Goal: Task Accomplishment & Management: Complete application form

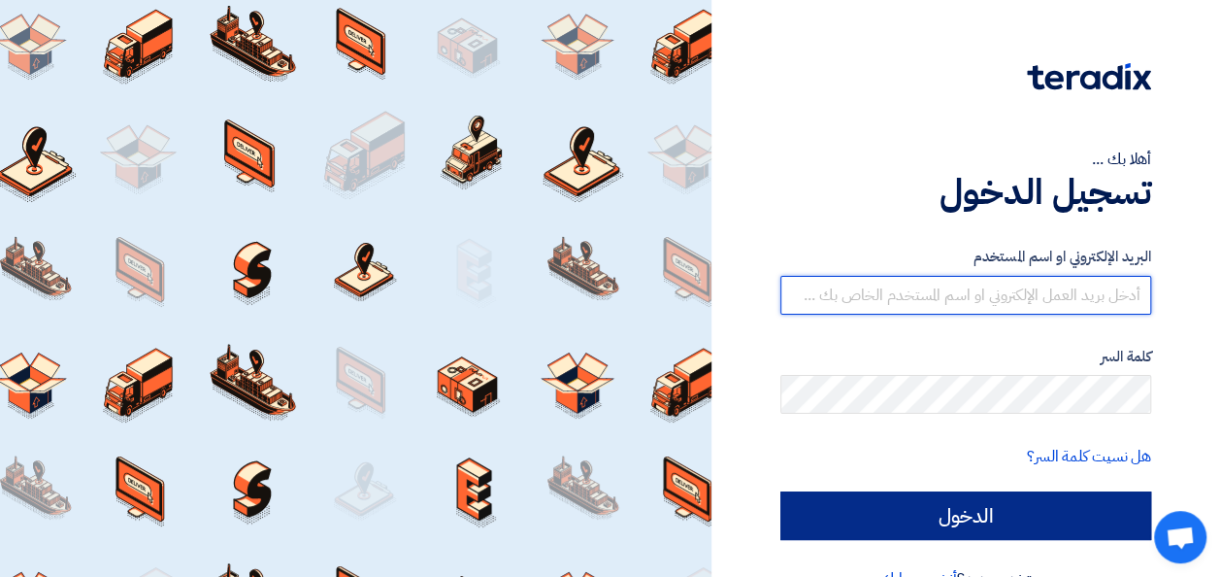
type input "[PERSON_NAME][EMAIL_ADDRESS][DOMAIN_NAME]"
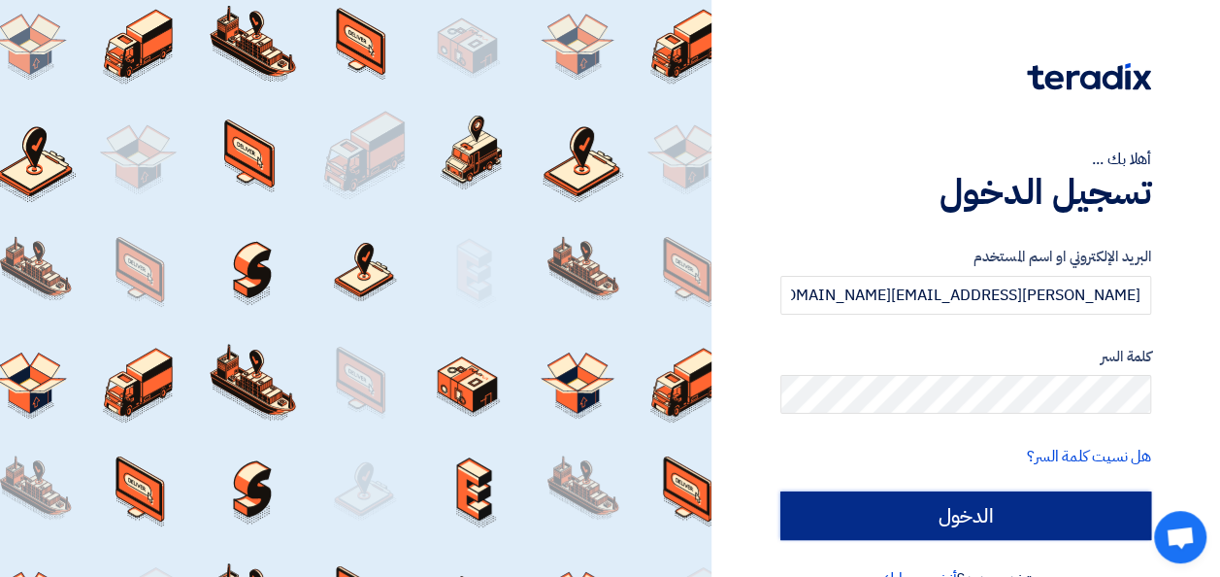
click at [1054, 516] on input "الدخول" at bounding box center [965, 515] width 371 height 49
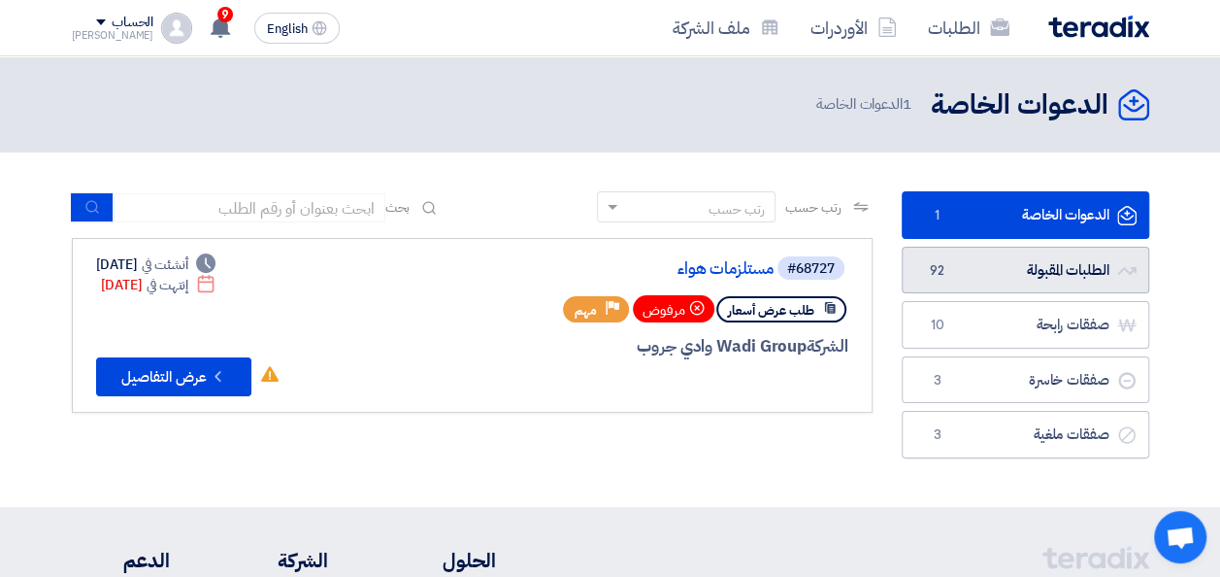
click at [997, 283] on link "الطلبات المقبولة الطلبات المقبولة 92" at bounding box center [1026, 271] width 248 height 48
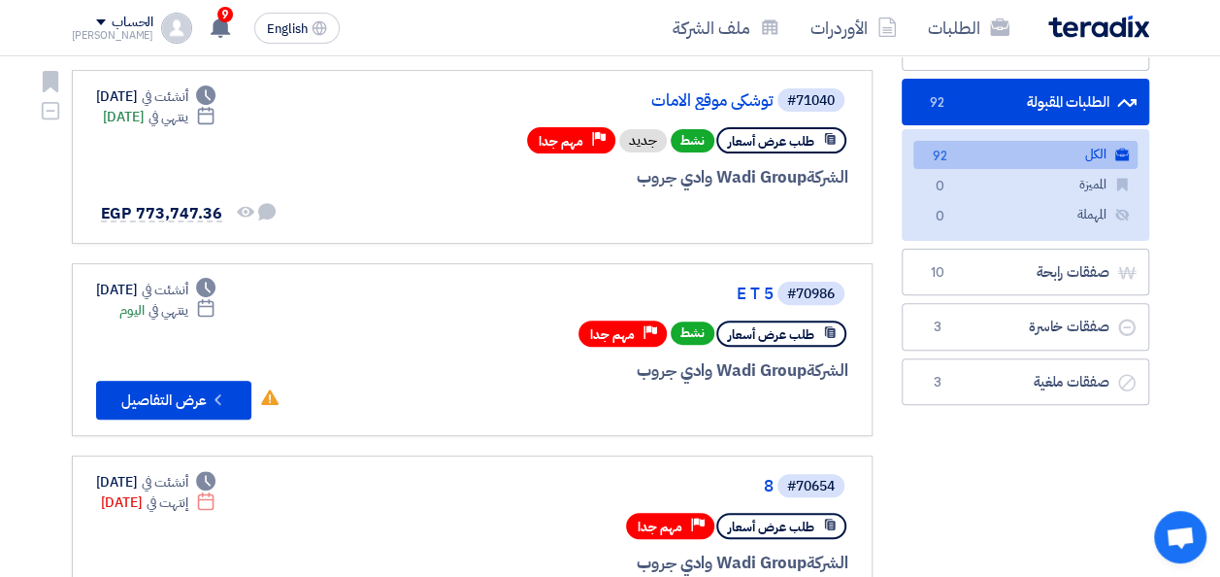
scroll to position [194, 0]
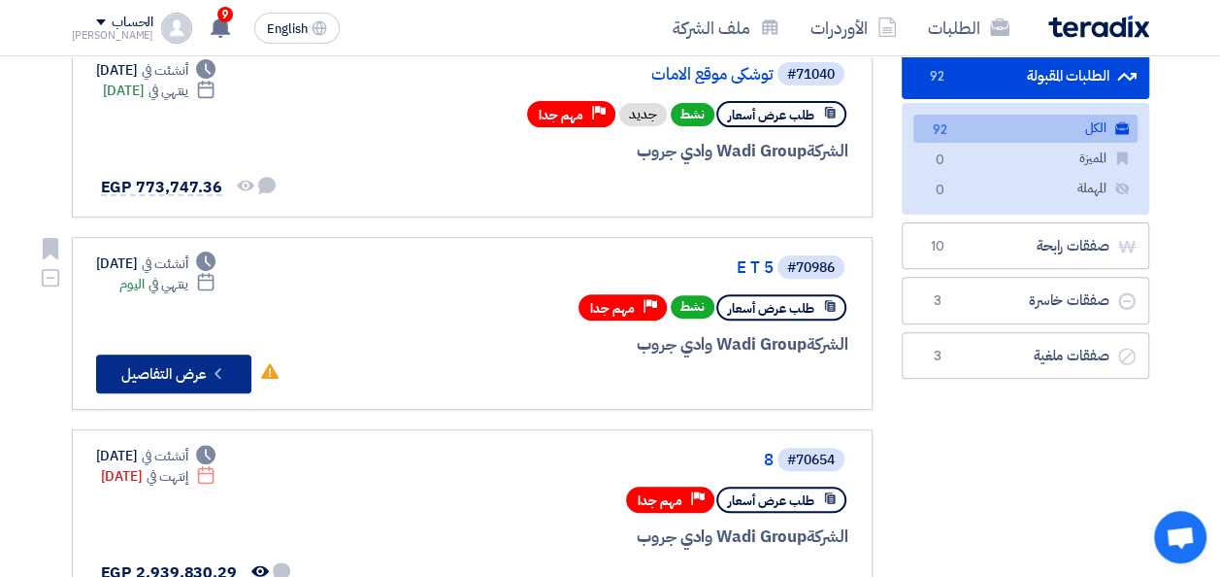
click at [188, 369] on button "Check details عرض التفاصيل" at bounding box center [173, 373] width 155 height 39
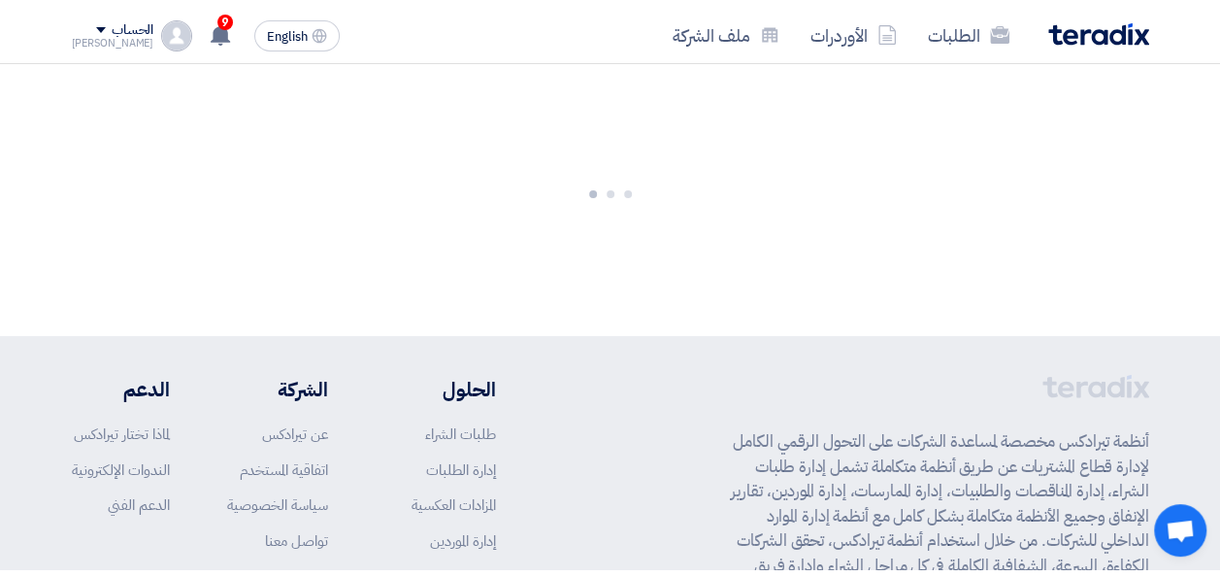
scroll to position [0, 0]
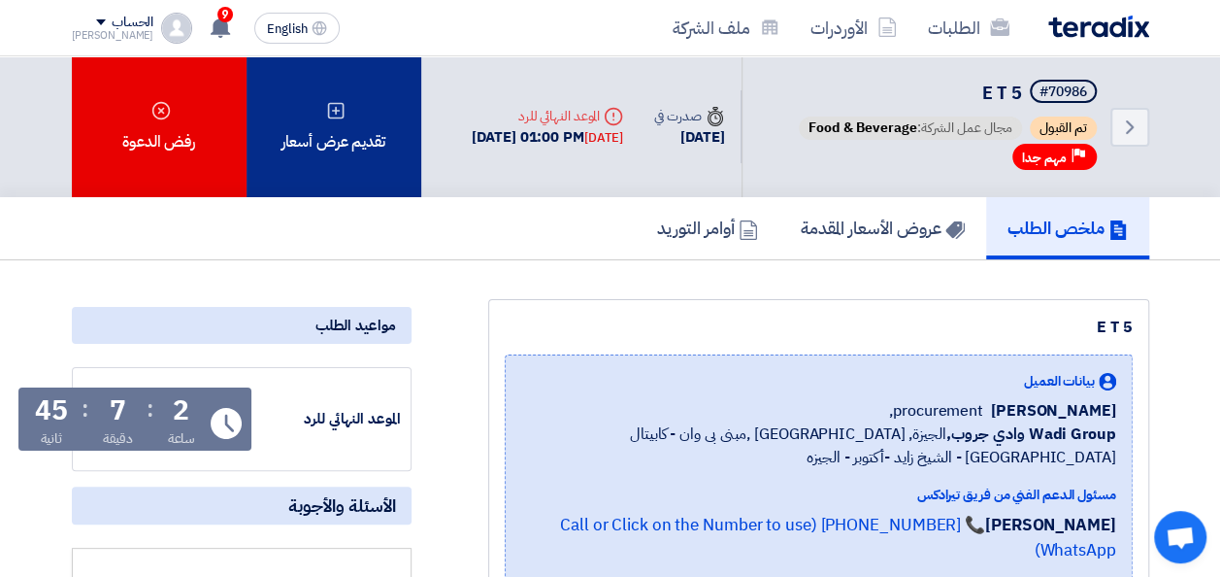
click at [328, 132] on div "تقديم عرض أسعار" at bounding box center [334, 126] width 175 height 141
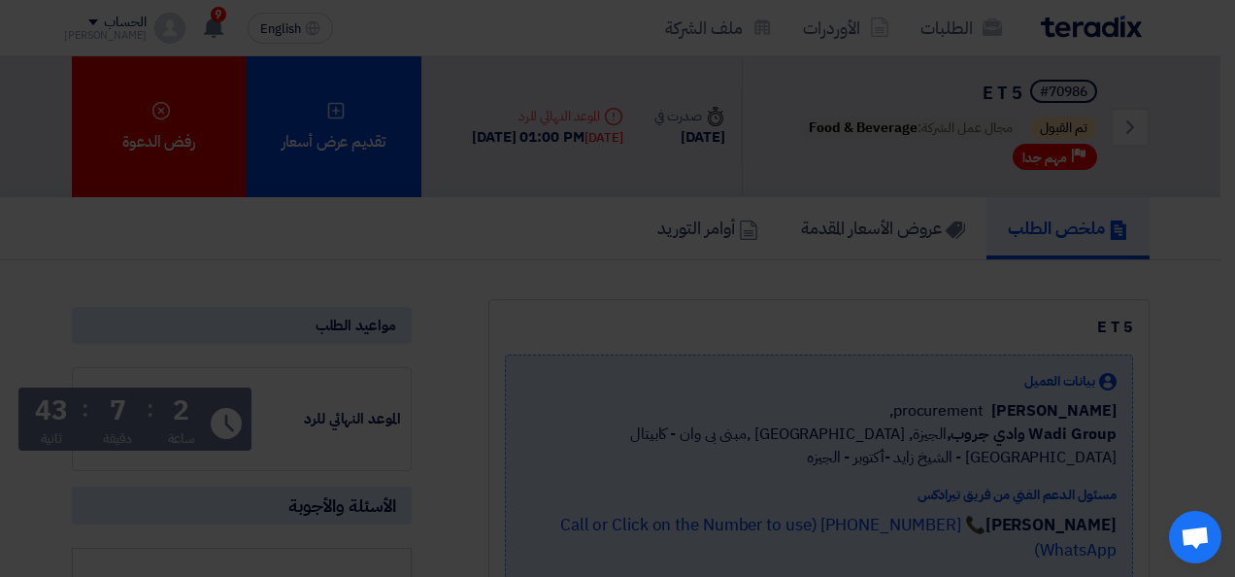
click at [596, 318] on div "أبدأ في تقديم عرض أسعار جديد تقديم عرض أسعار جديد من البداية" at bounding box center [617, 192] width 1068 height 280
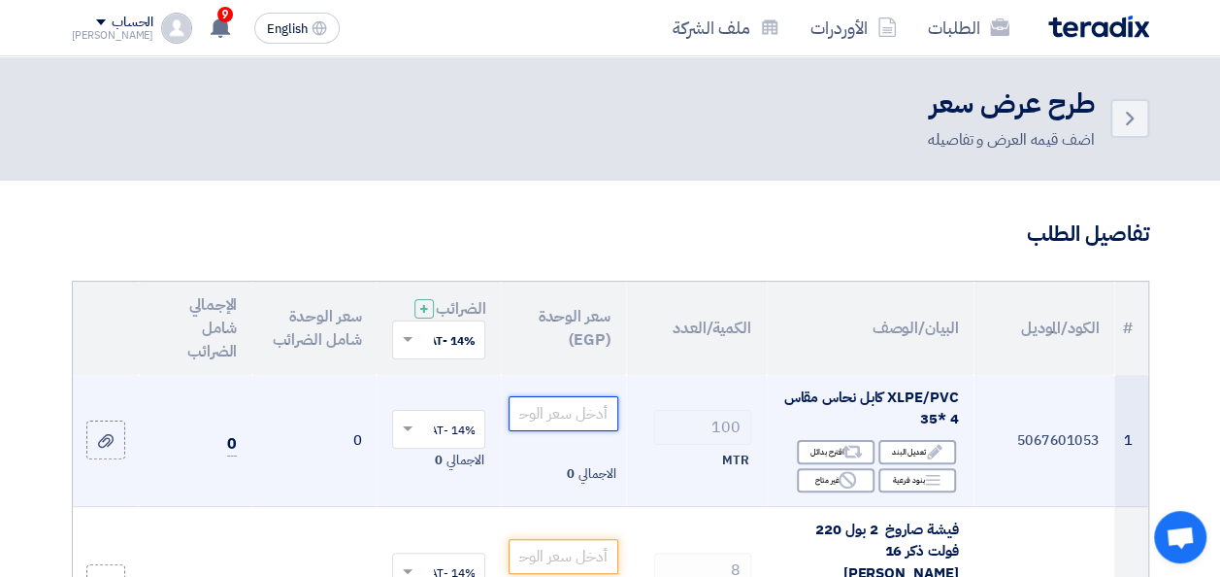
click at [572, 431] on input "number" at bounding box center [563, 413] width 109 height 35
click at [571, 431] on input "number" at bounding box center [563, 413] width 109 height 35
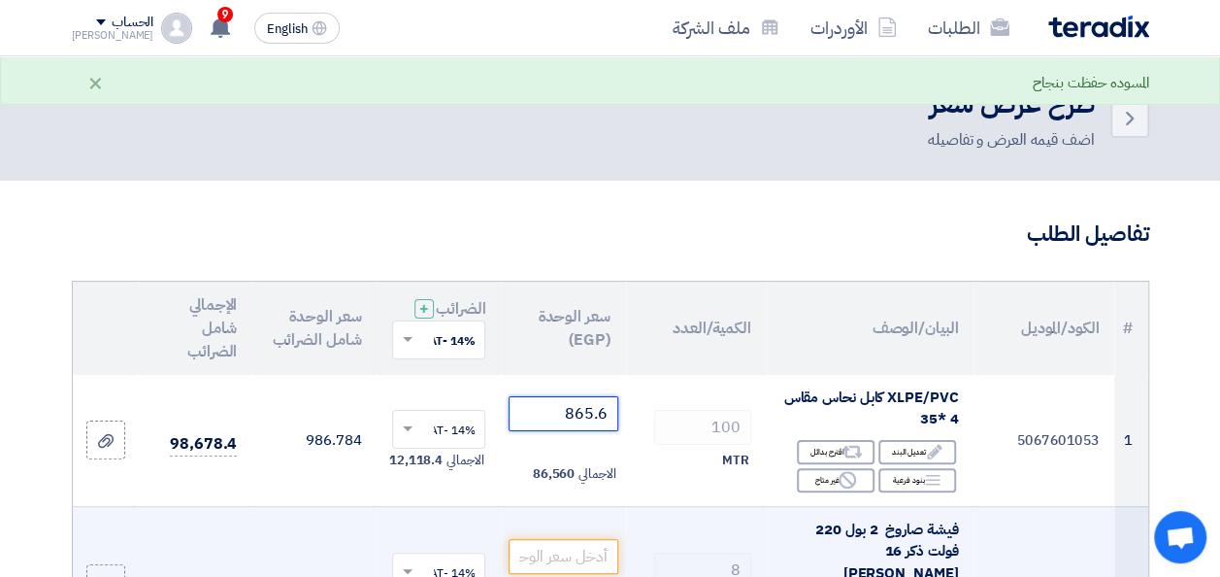
type input "865.6"
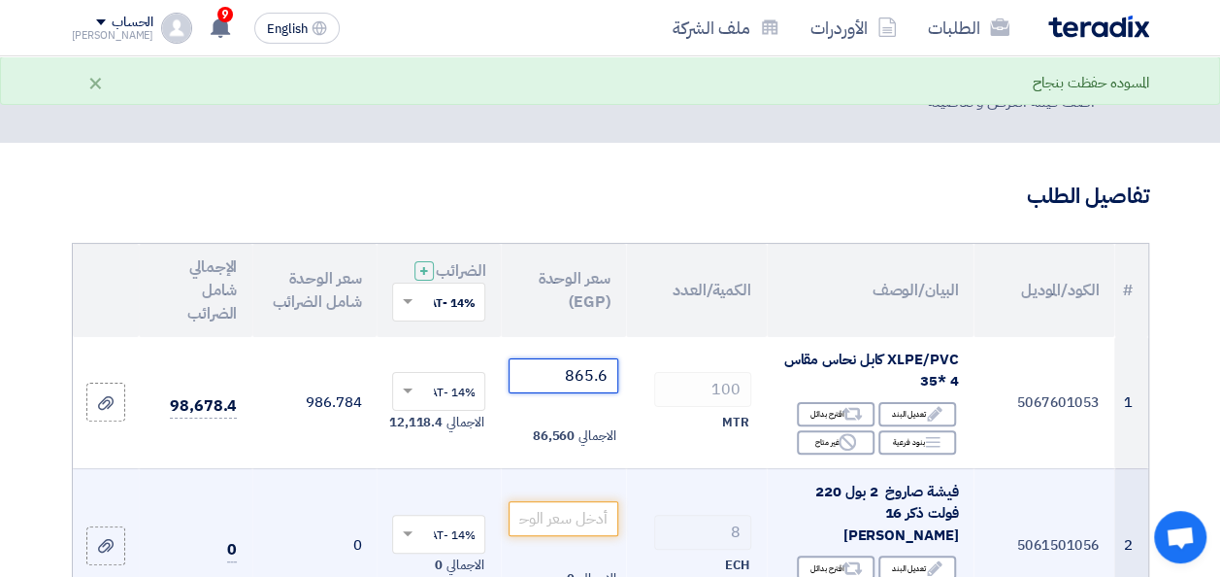
scroll to position [97, 0]
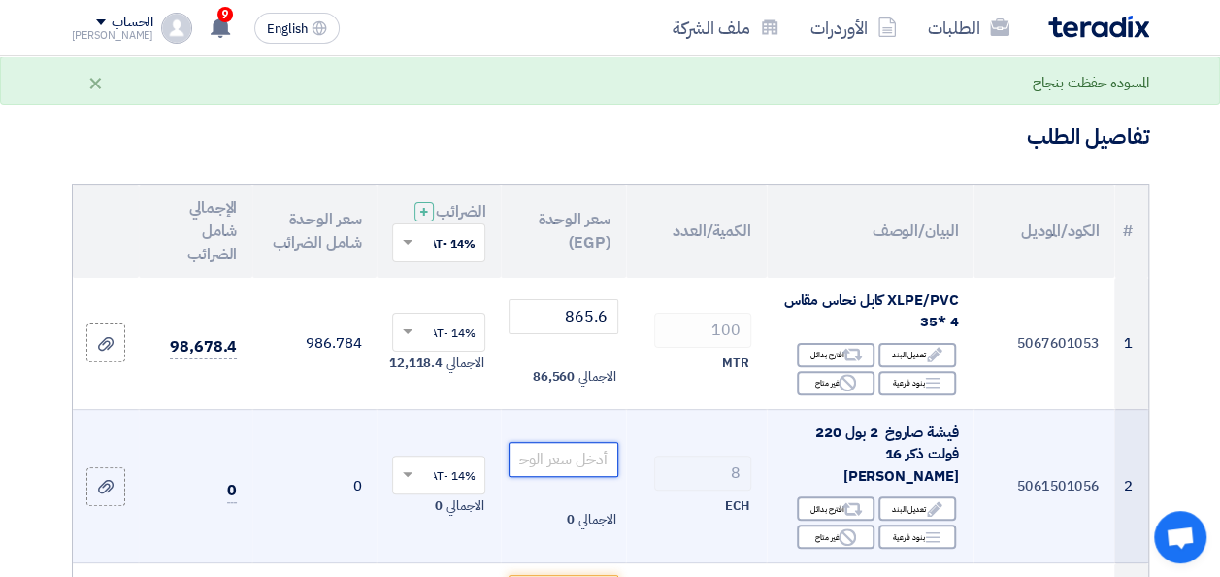
drag, startPoint x: 566, startPoint y: 460, endPoint x: 535, endPoint y: 475, distance: 34.3
click at [566, 459] on input "number" at bounding box center [563, 459] width 109 height 35
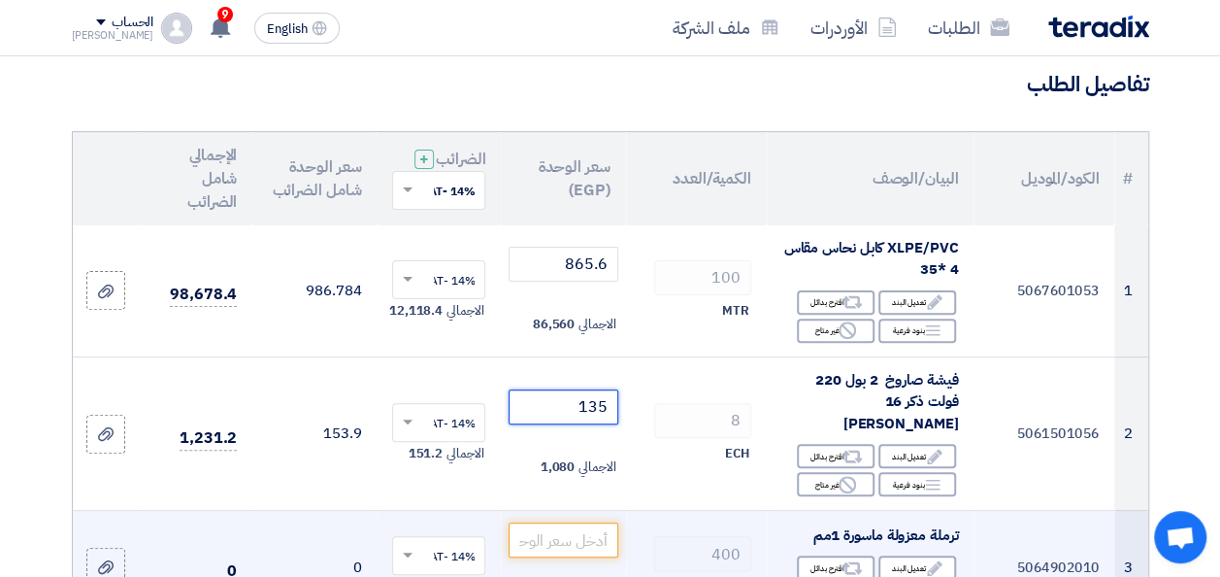
scroll to position [194, 0]
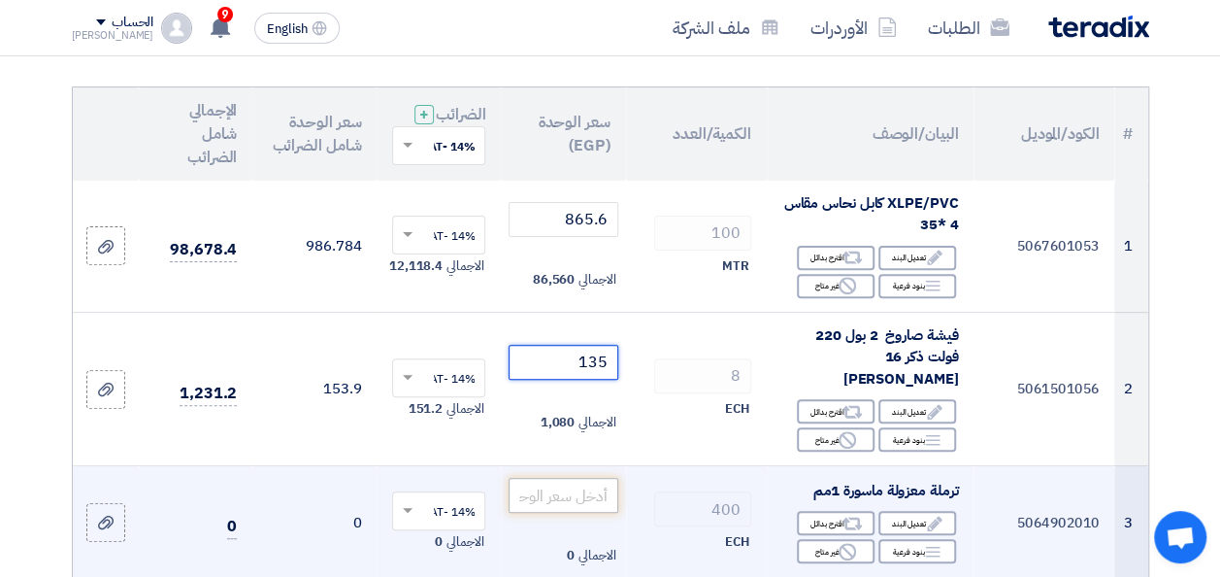
type input "135"
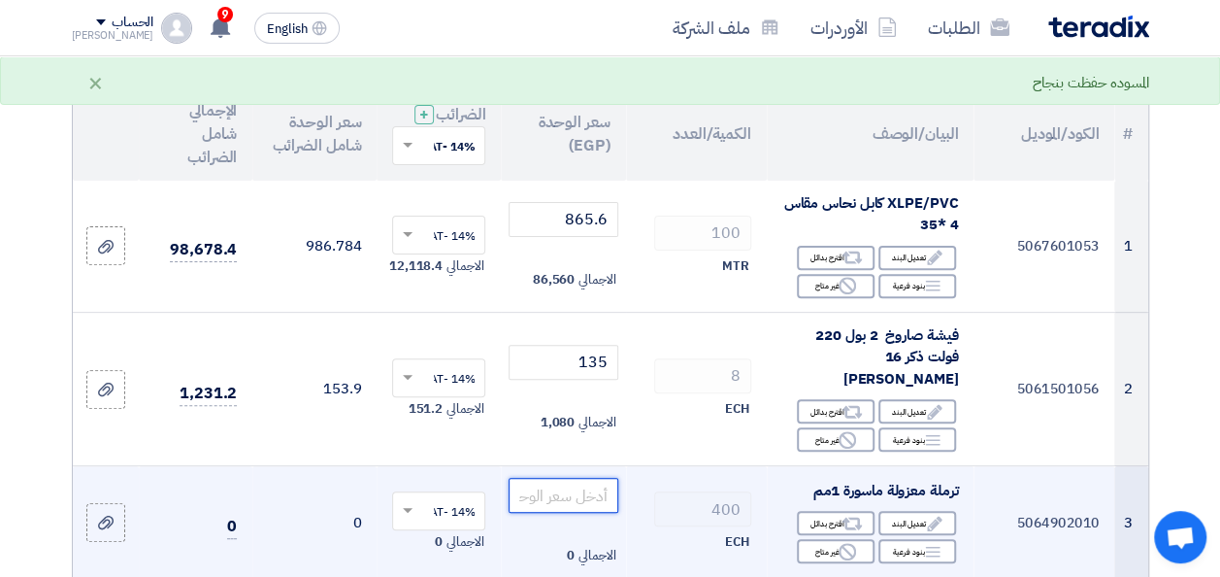
click at [548, 495] on input "number" at bounding box center [563, 495] width 109 height 35
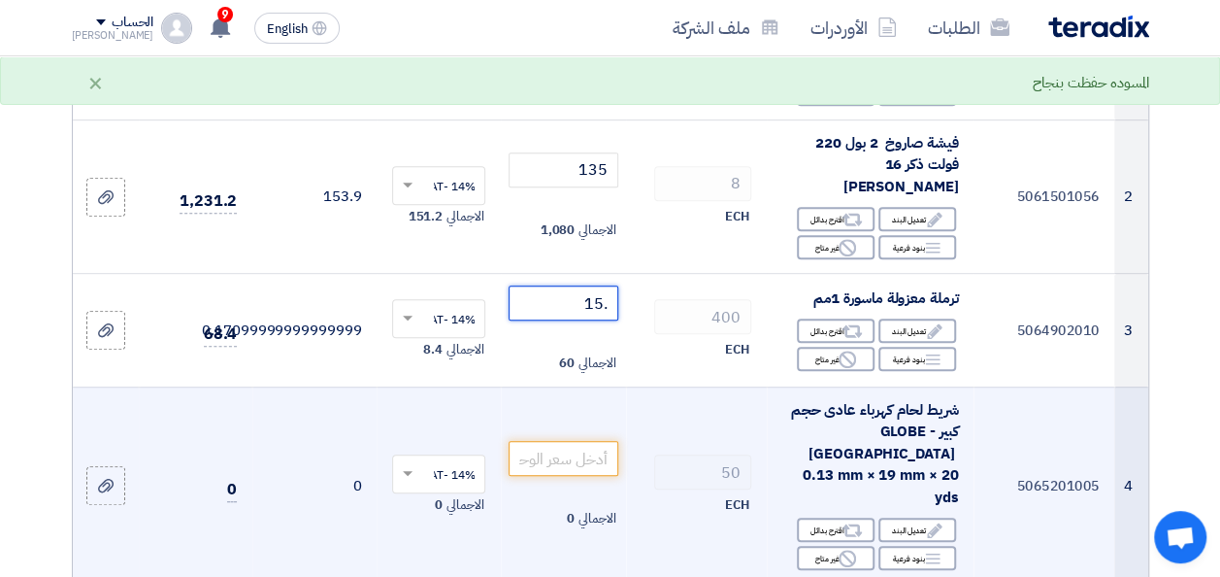
scroll to position [388, 0]
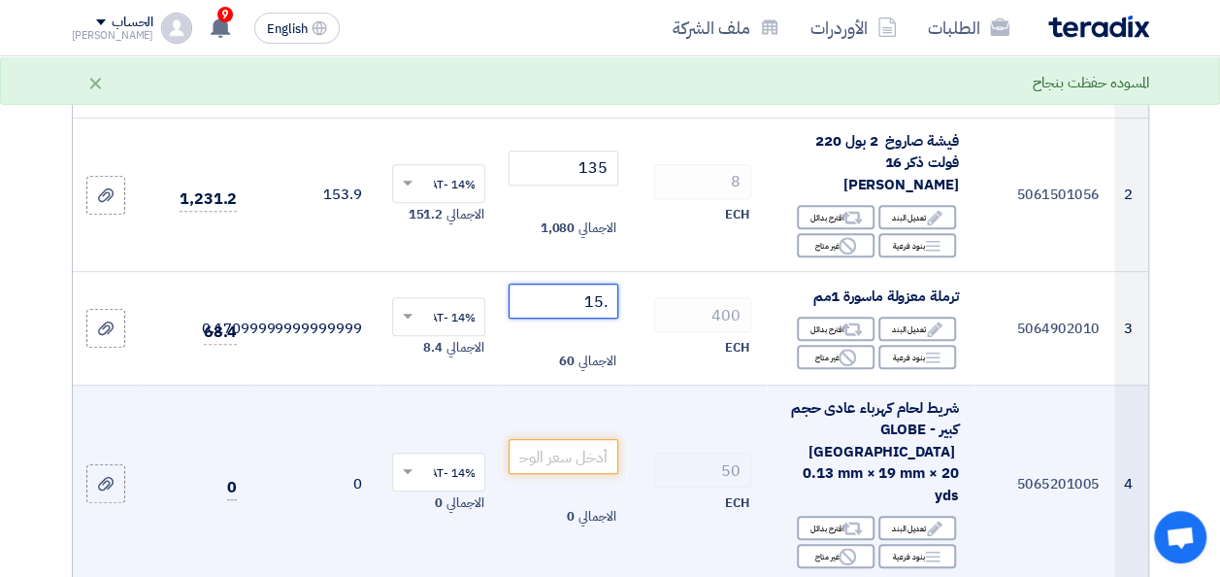
type input ".15"
click at [593, 410] on td "الاجمالي 0" at bounding box center [563, 483] width 124 height 198
click at [579, 439] on input "number" at bounding box center [563, 456] width 109 height 35
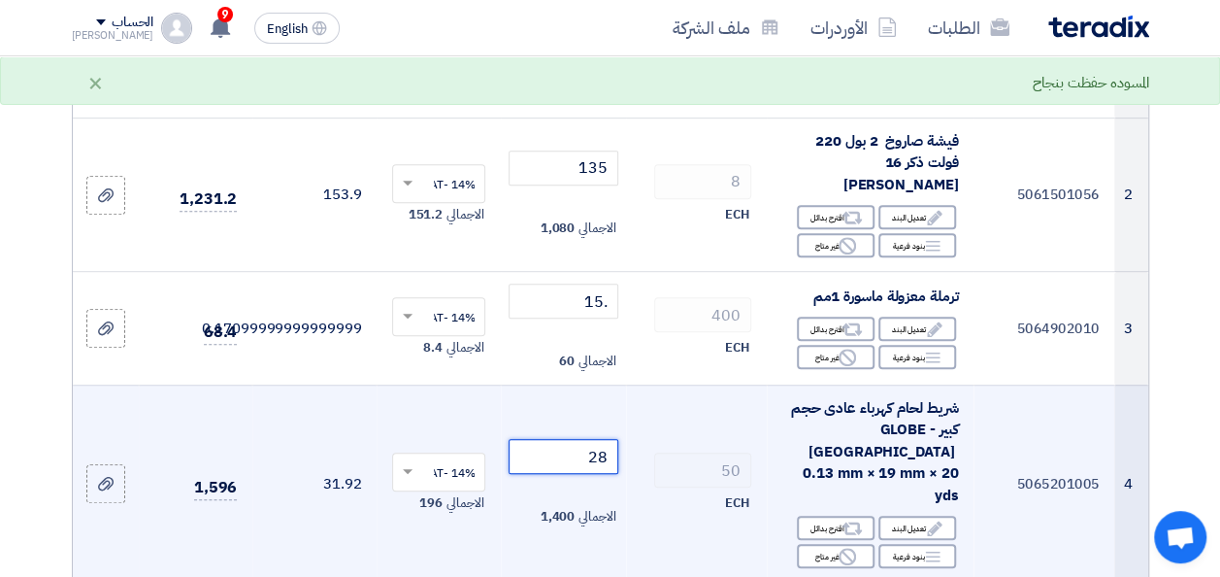
scroll to position [582, 0]
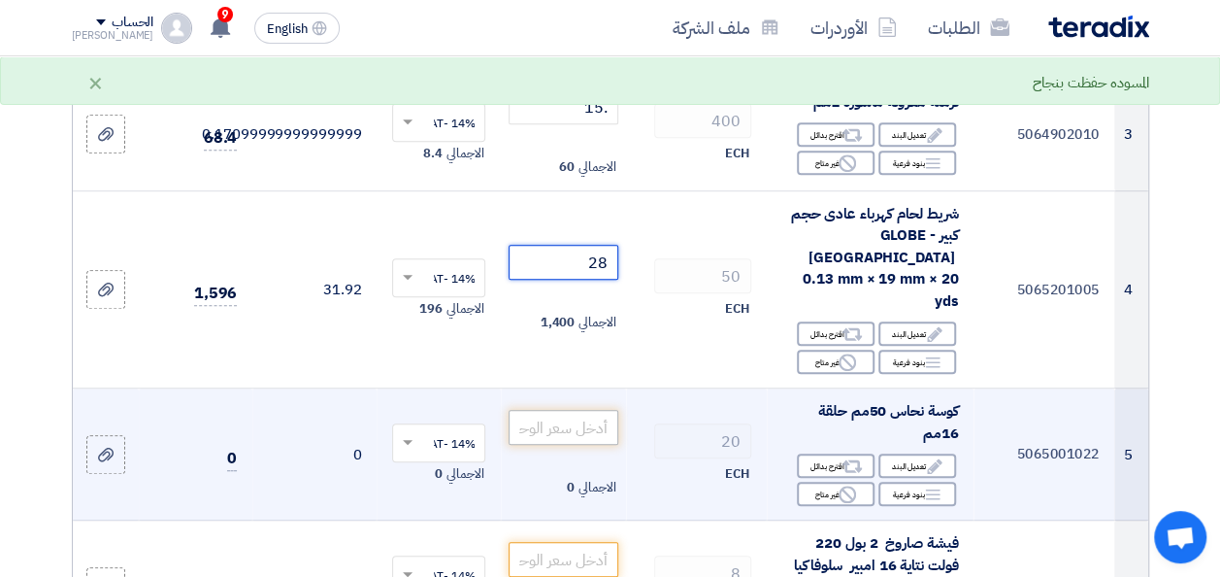
type input "28"
click at [600, 410] on input "number" at bounding box center [563, 427] width 109 height 35
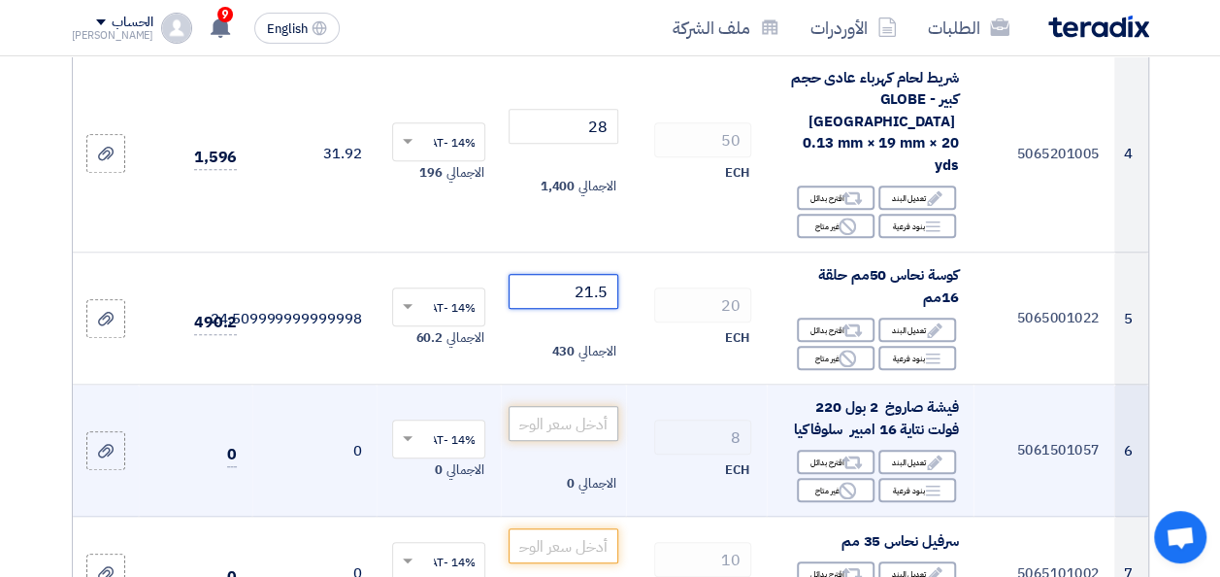
scroll to position [777, 0]
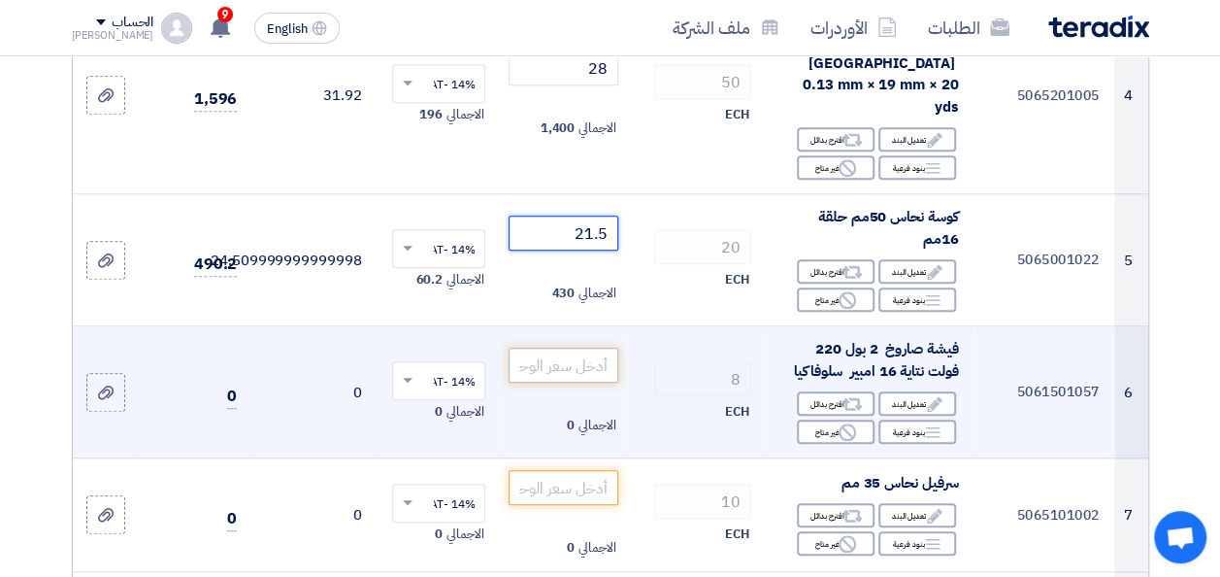
type input "21.5"
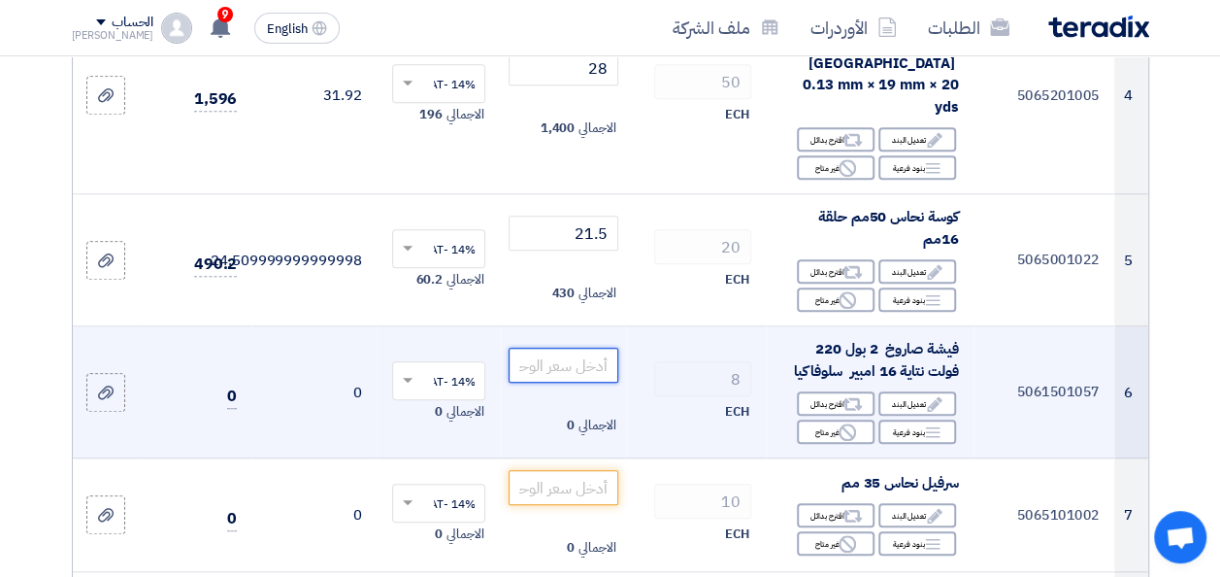
click at [591, 348] on input "number" at bounding box center [563, 365] width 109 height 35
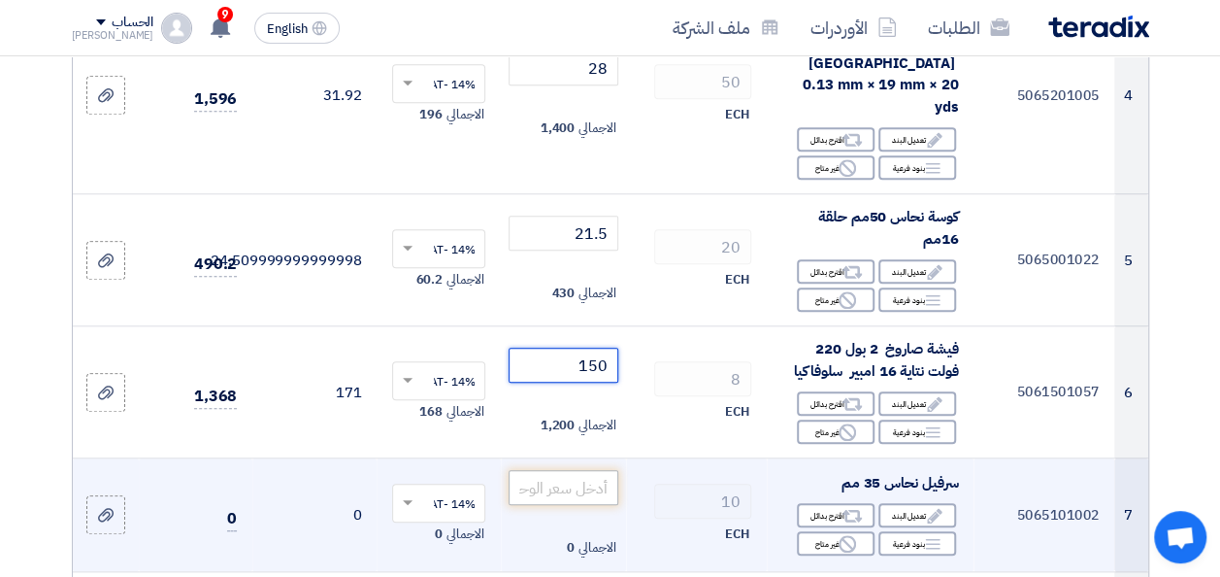
scroll to position [874, 0]
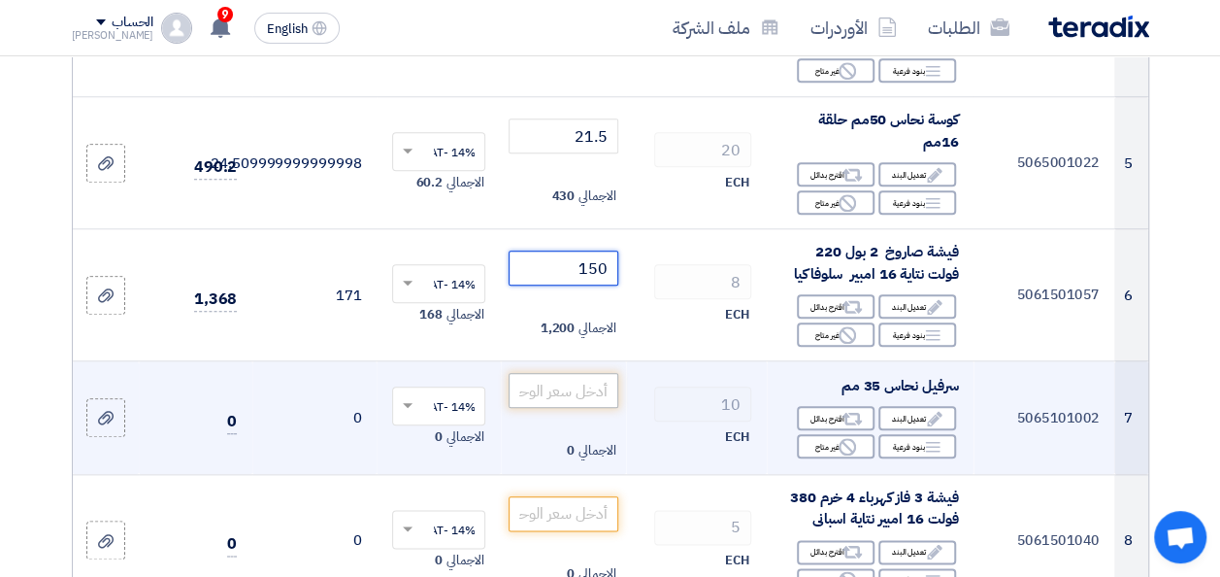
type input "150"
click at [575, 373] on input "number" at bounding box center [563, 390] width 109 height 35
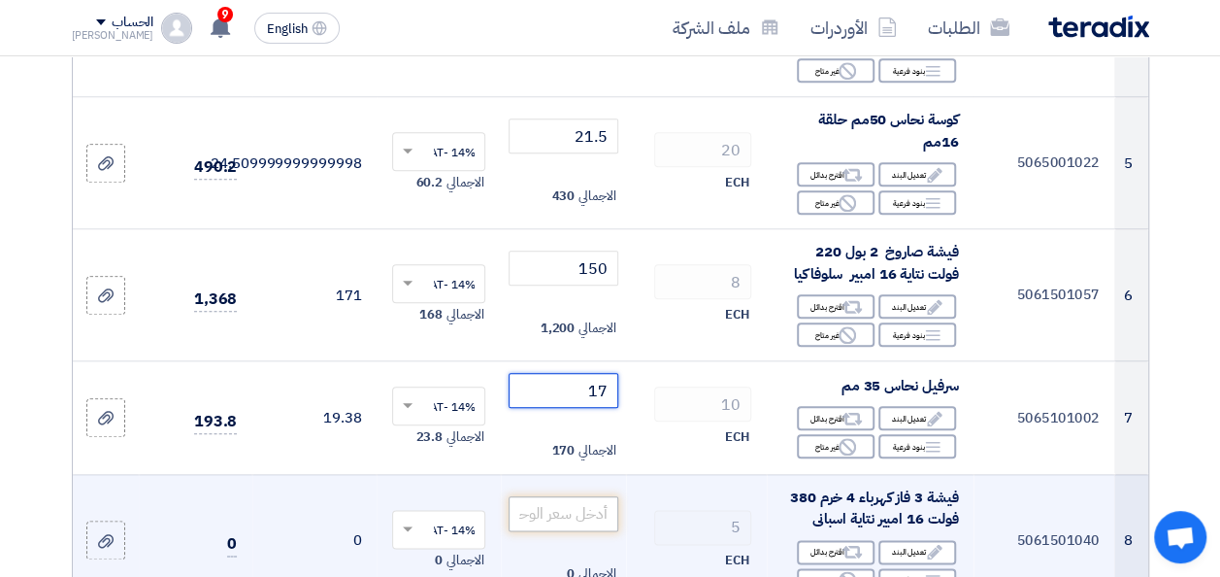
type input "17"
click at [568, 496] on input "number" at bounding box center [563, 513] width 109 height 35
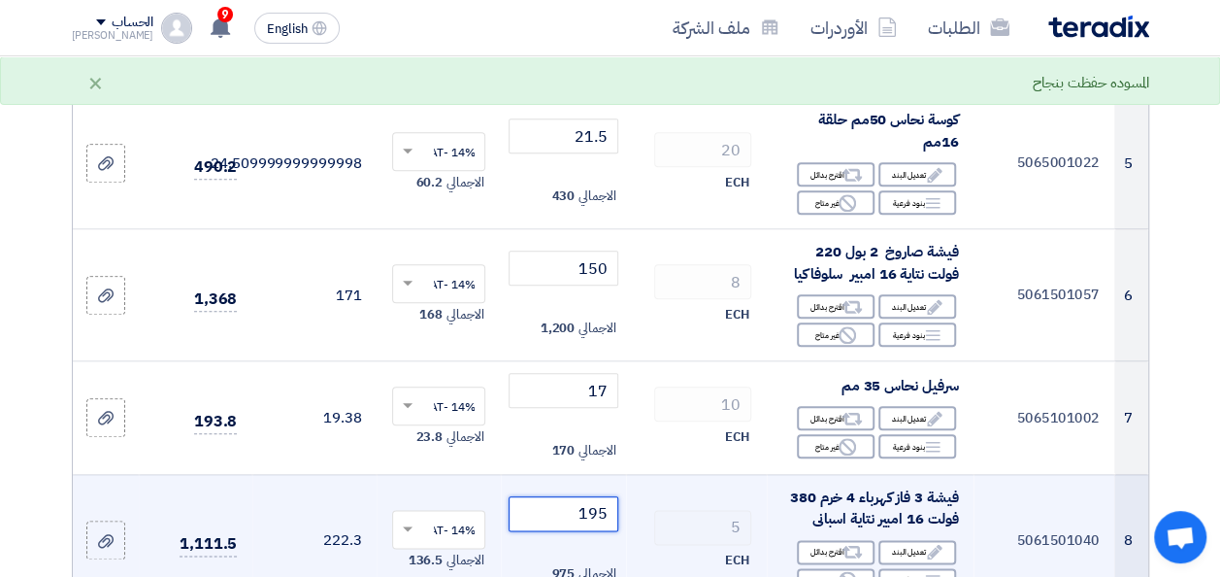
scroll to position [971, 0]
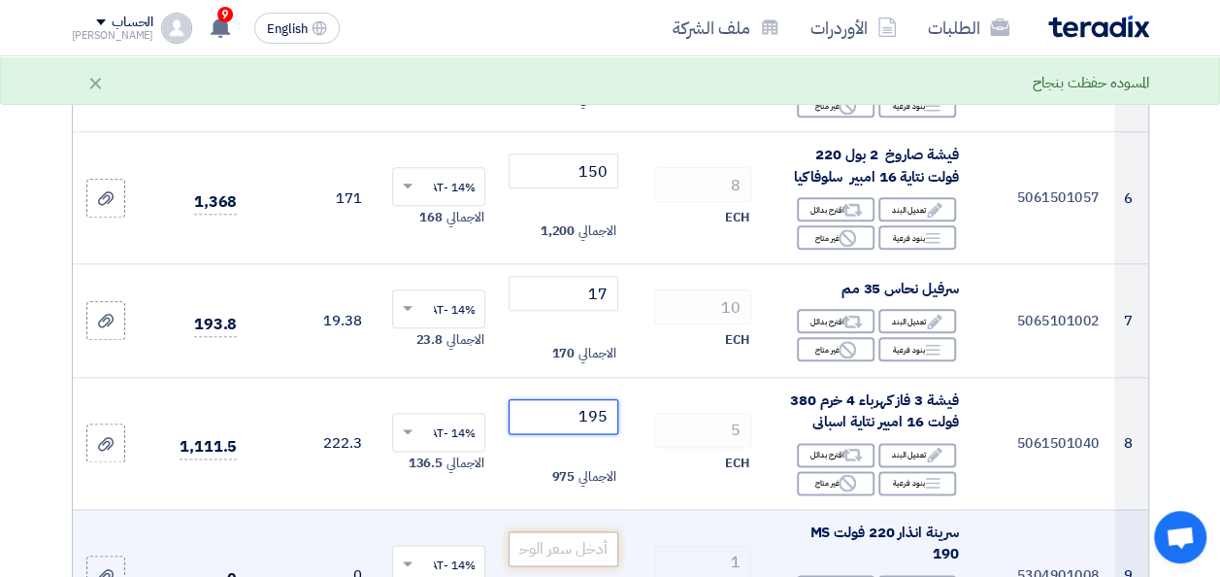
type input "195"
click at [571, 531] on input "number" at bounding box center [563, 548] width 109 height 35
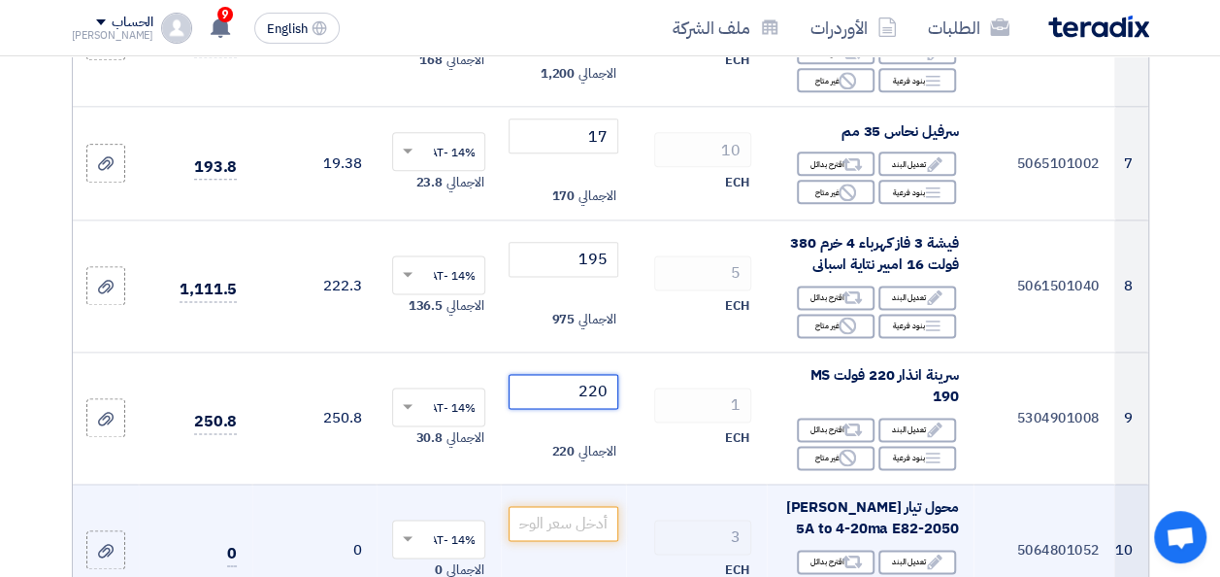
scroll to position [1165, 0]
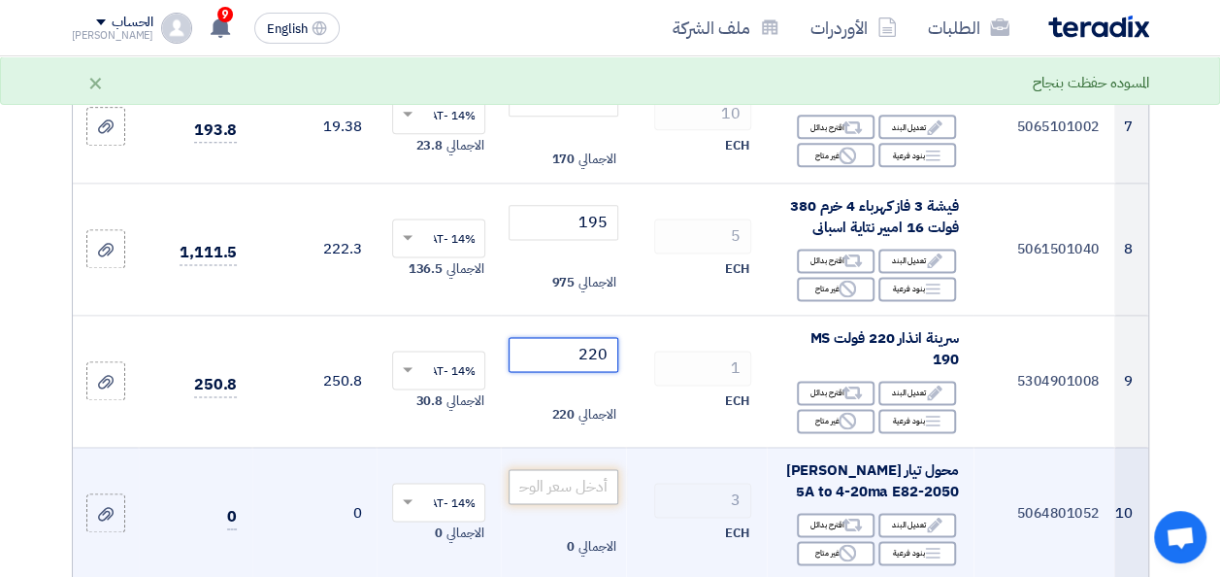
type input "220"
click at [590, 469] on input "number" at bounding box center [563, 486] width 109 height 35
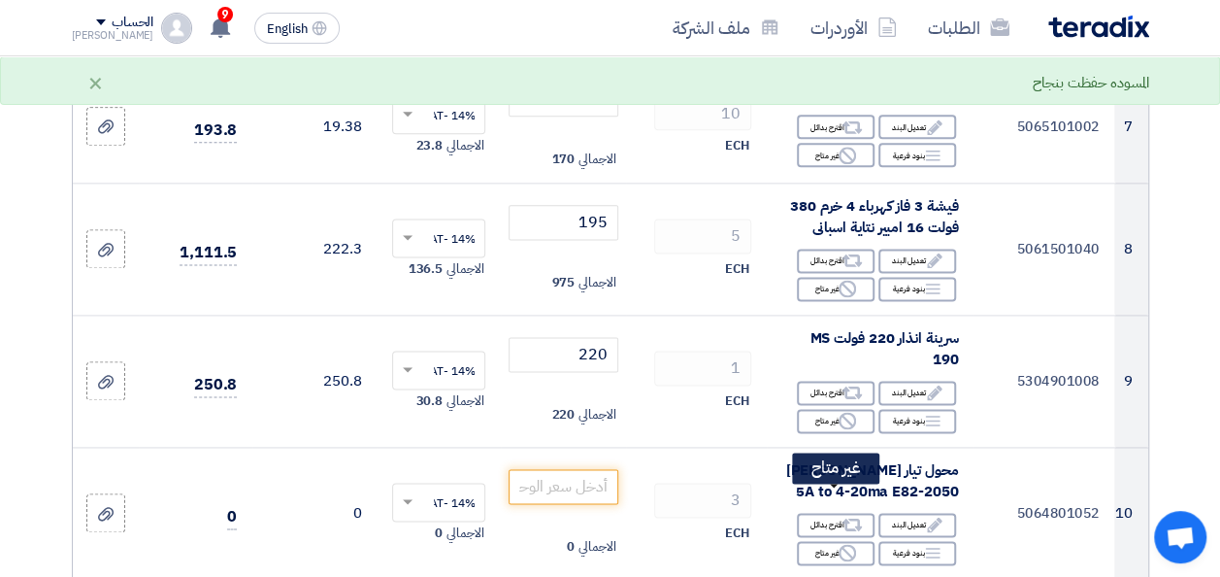
click at [843, 544] on icon "Reject" at bounding box center [847, 552] width 17 height 17
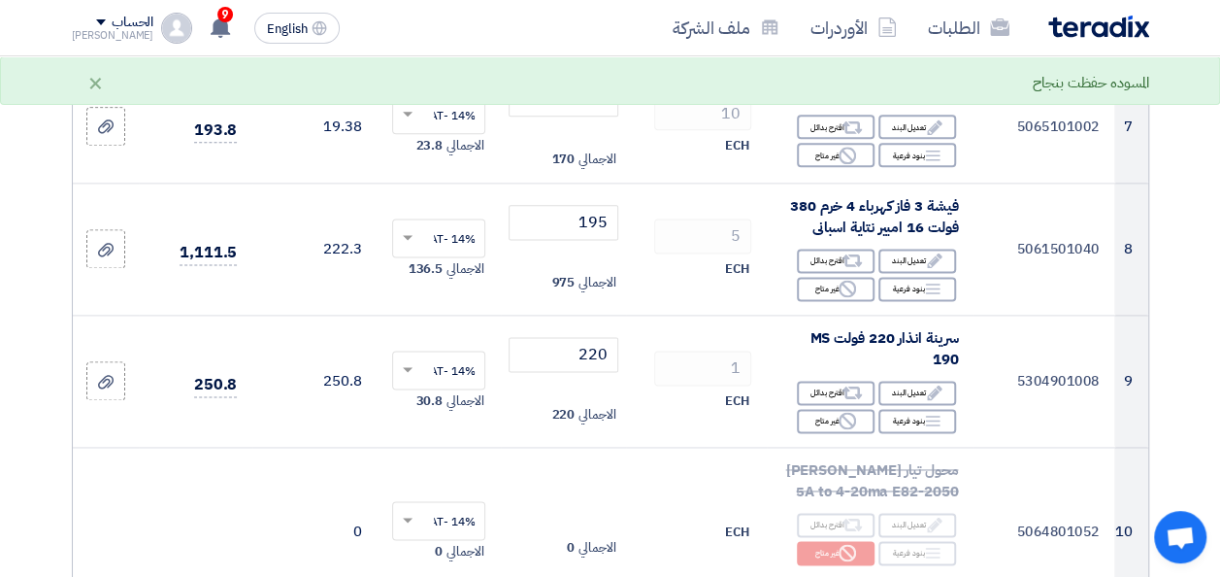
scroll to position [1359, 0]
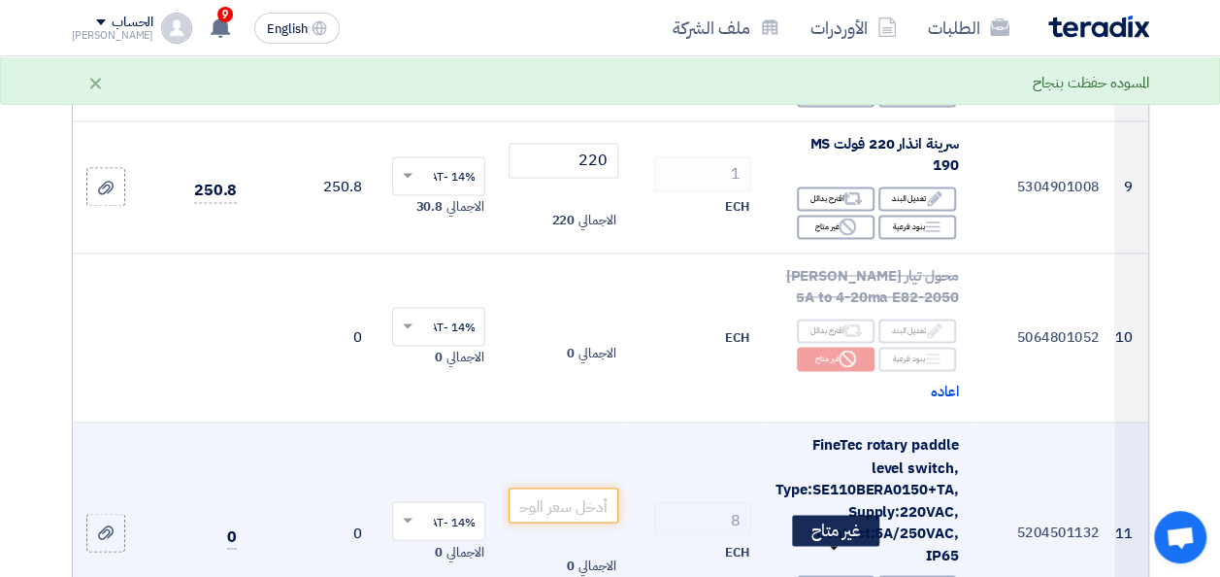
drag, startPoint x: 841, startPoint y: 560, endPoint x: 827, endPoint y: 489, distance: 72.2
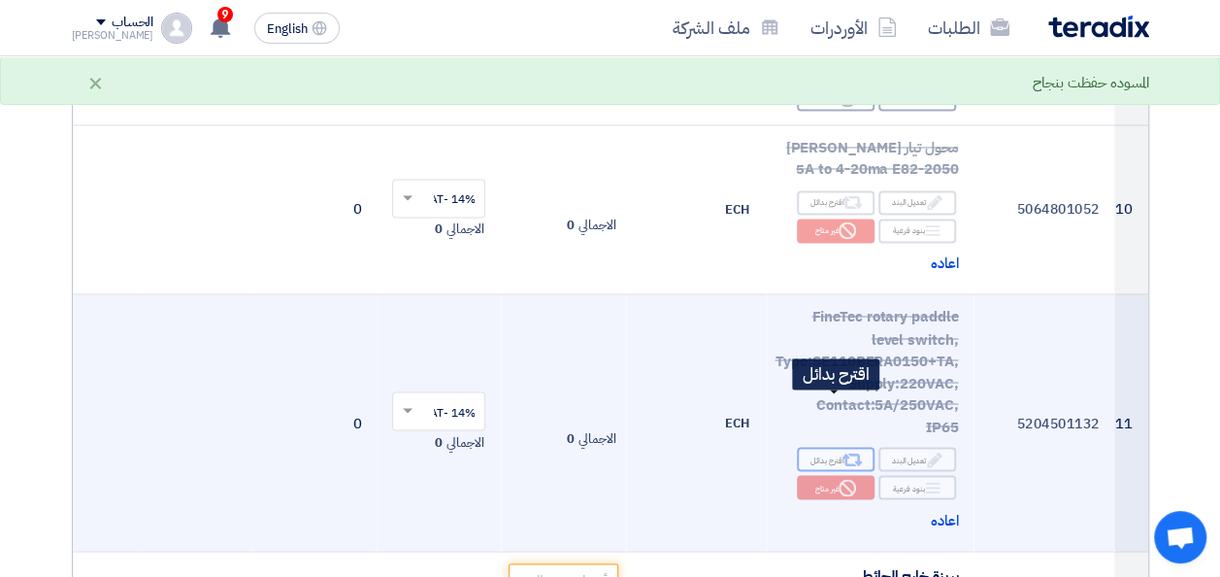
scroll to position [1553, 0]
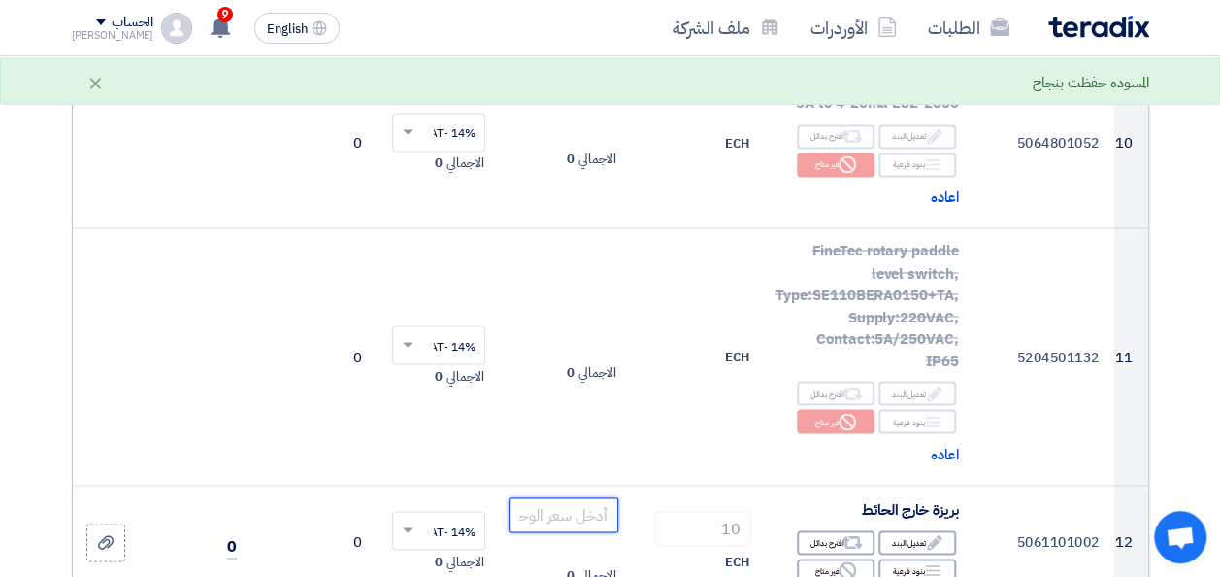
drag, startPoint x: 569, startPoint y: 452, endPoint x: 389, endPoint y: 568, distance: 213.5
click at [569, 497] on input "number" at bounding box center [563, 514] width 109 height 35
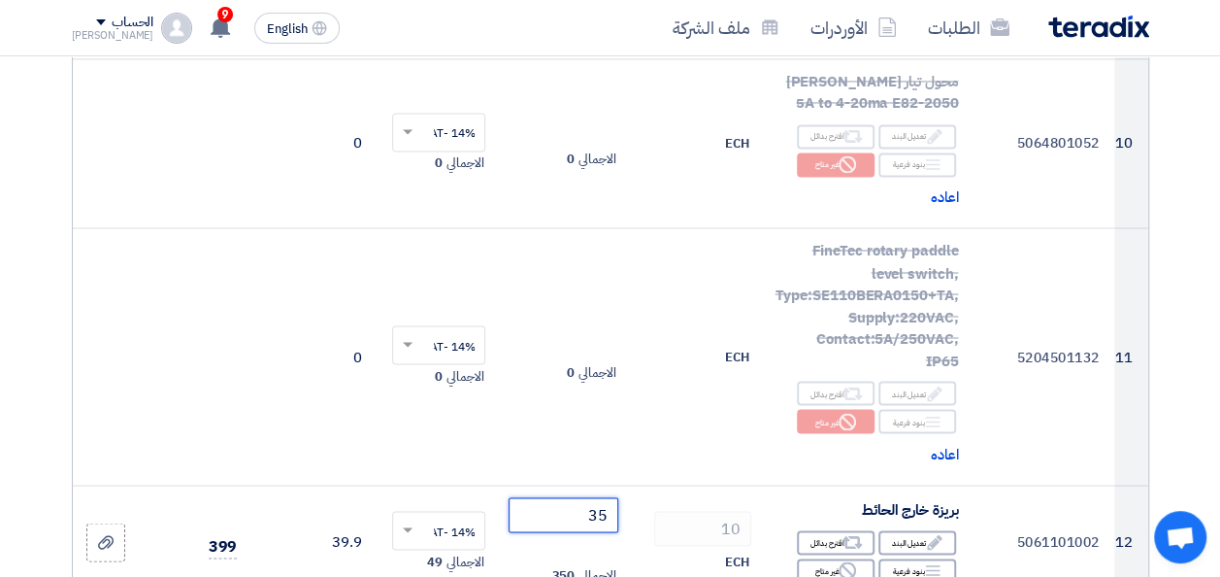
scroll to position [1747, 0]
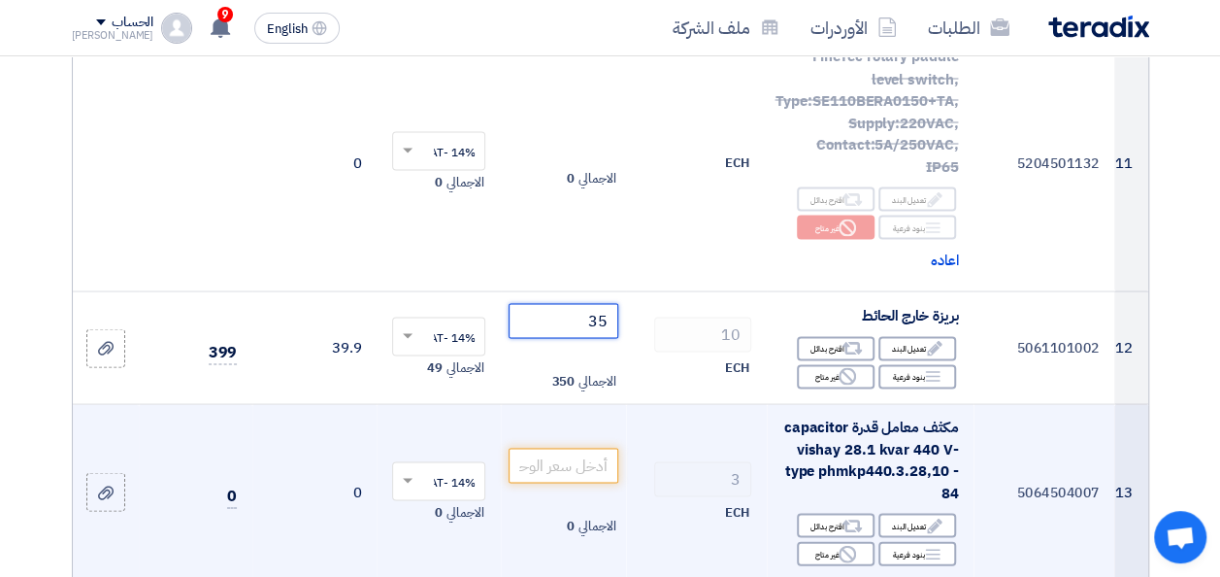
type input "35"
click at [575, 447] on input "number" at bounding box center [563, 464] width 109 height 35
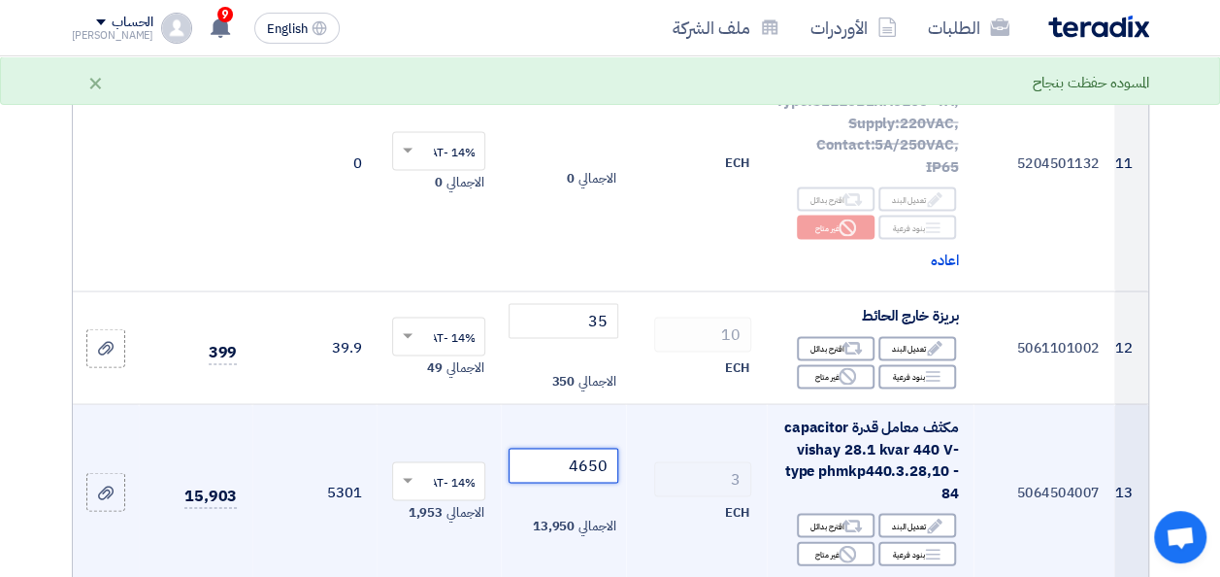
click at [696, 429] on tr "13 5064504007 مكثف معامل قدرة capacitor vishay 28.1 kvar 440 V- type phmkp440.3…" at bounding box center [611, 492] width 1076 height 176
type input "4900"
click at [615, 454] on td "4900 الاجمالي 14,700" at bounding box center [563, 492] width 124 height 176
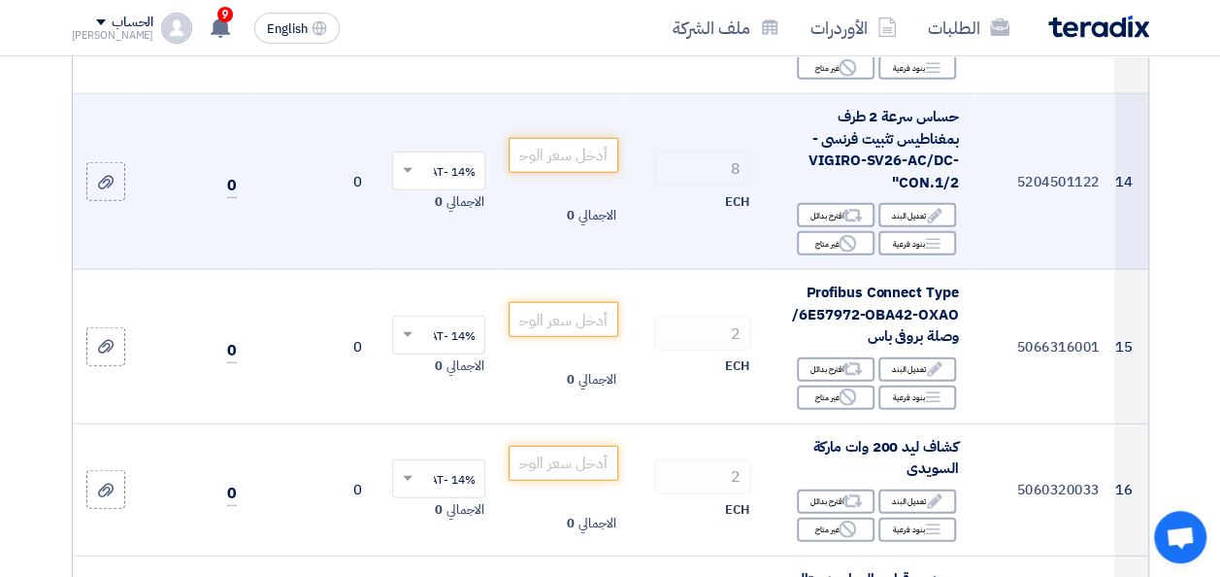
scroll to position [2136, 0]
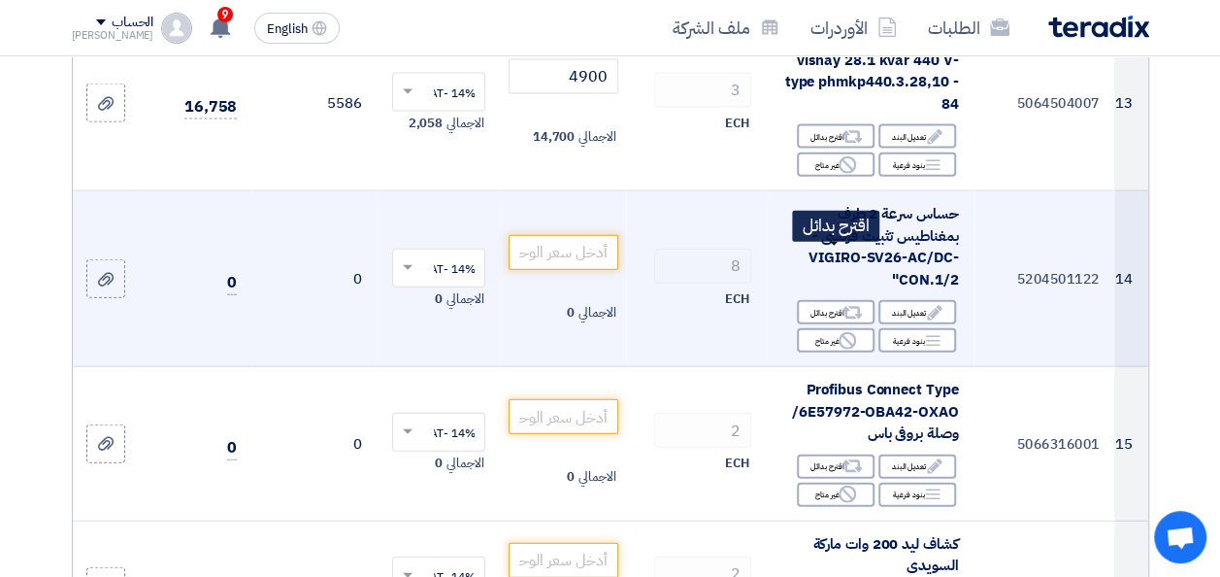
click at [852, 328] on div "Reject غير متاح" at bounding box center [836, 340] width 78 height 24
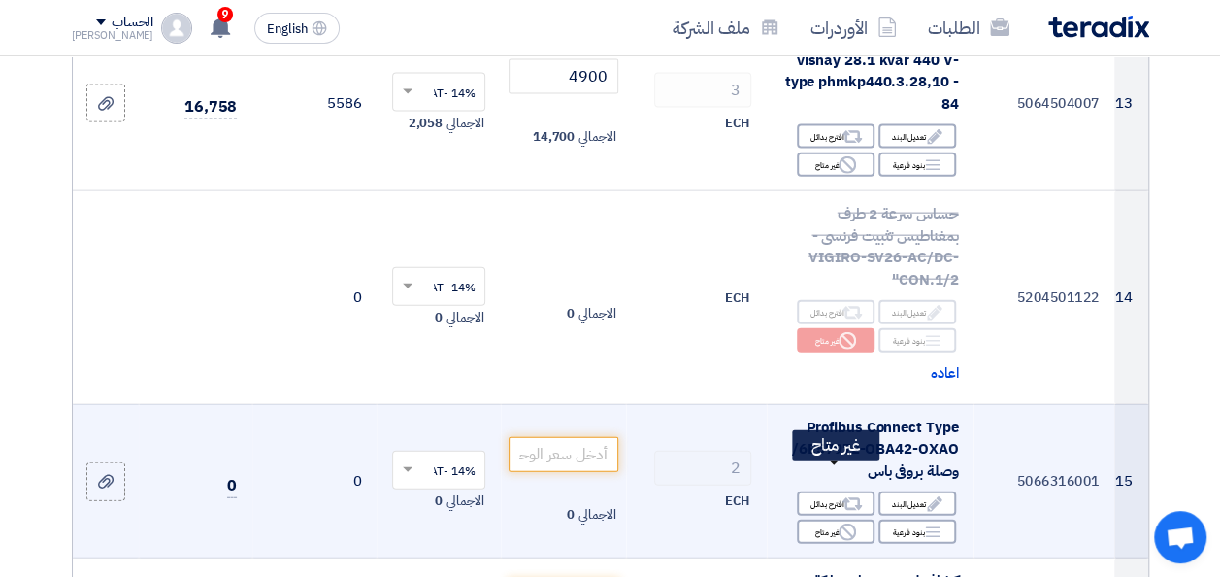
drag, startPoint x: 858, startPoint y: 481, endPoint x: 750, endPoint y: 433, distance: 117.8
click at [857, 519] on div "Reject غير متاح" at bounding box center [836, 531] width 78 height 24
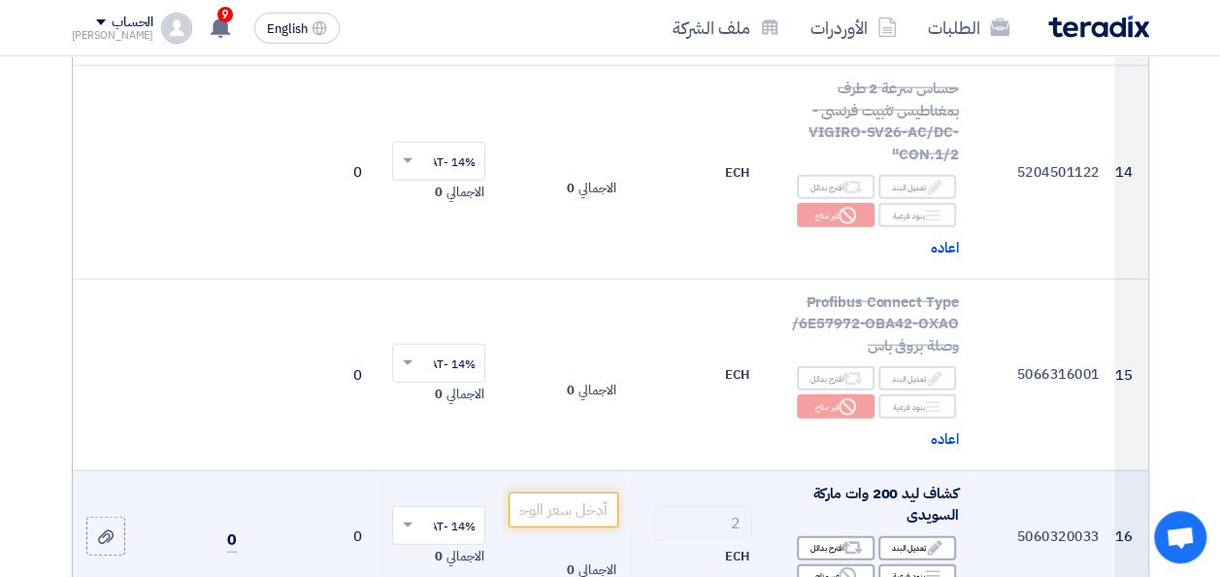
scroll to position [2330, 0]
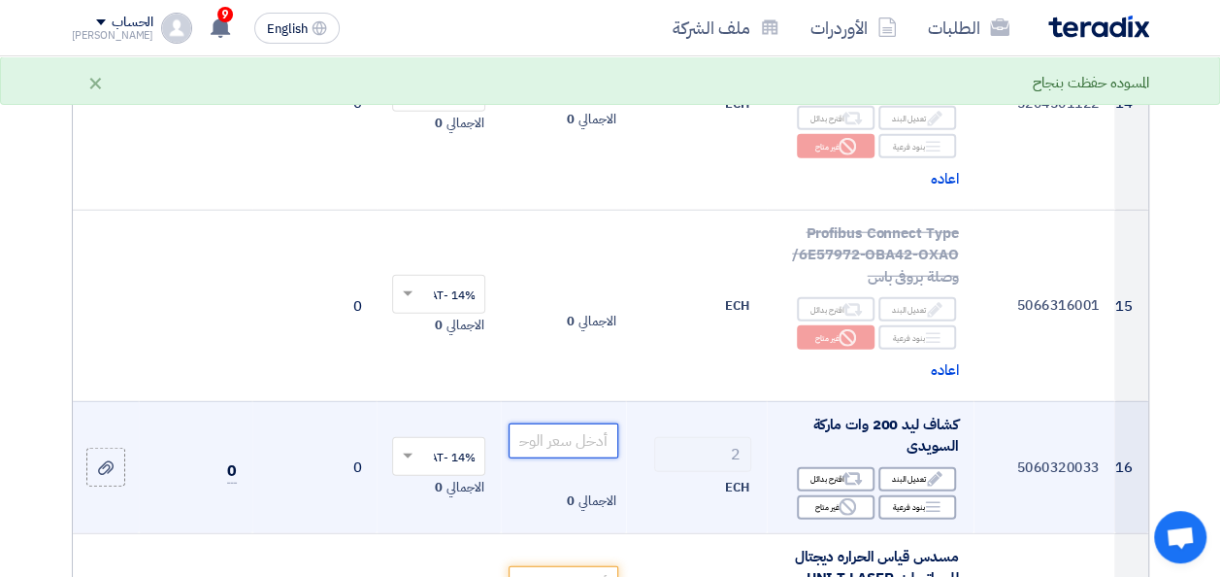
click at [588, 423] on input "number" at bounding box center [563, 440] width 109 height 35
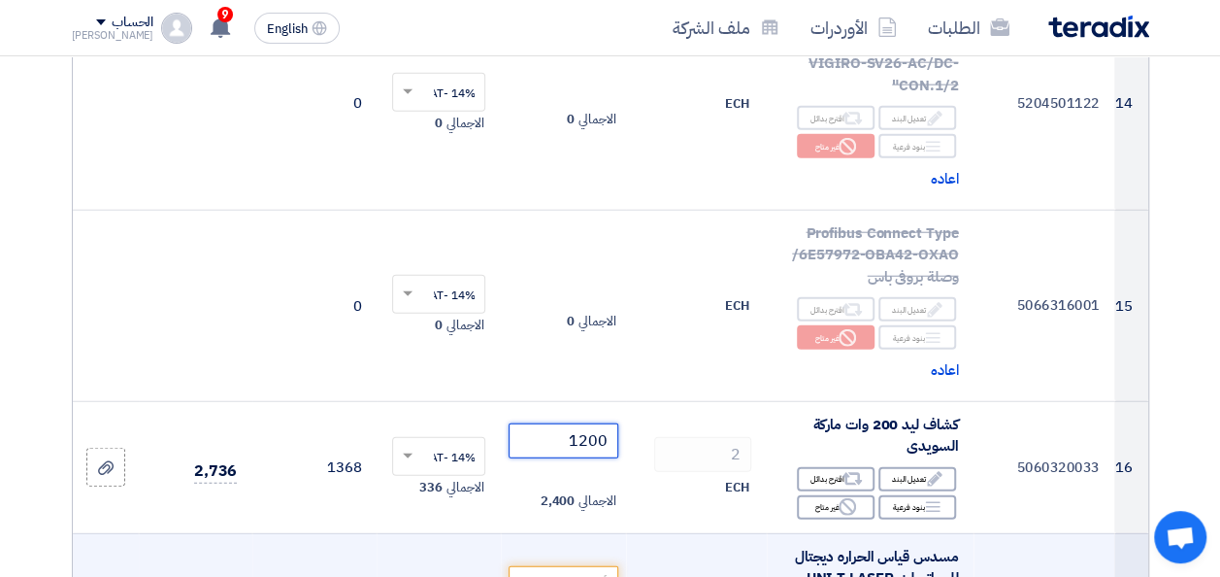
scroll to position [2427, 0]
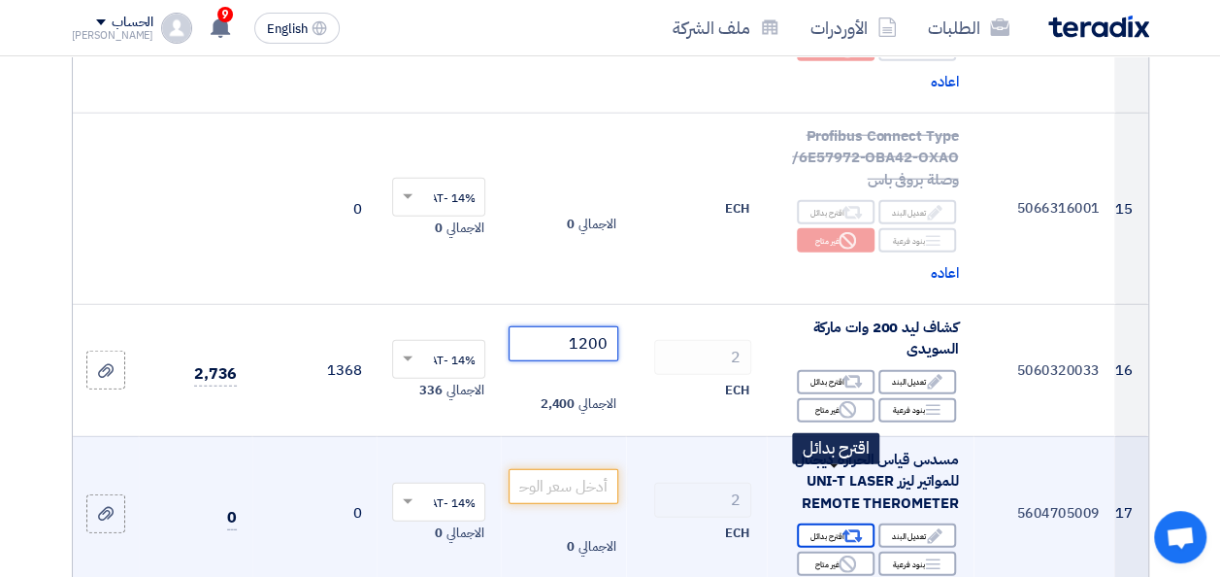
type input "1200"
click at [804, 523] on div "Alternative اقترح بدائل" at bounding box center [836, 535] width 78 height 24
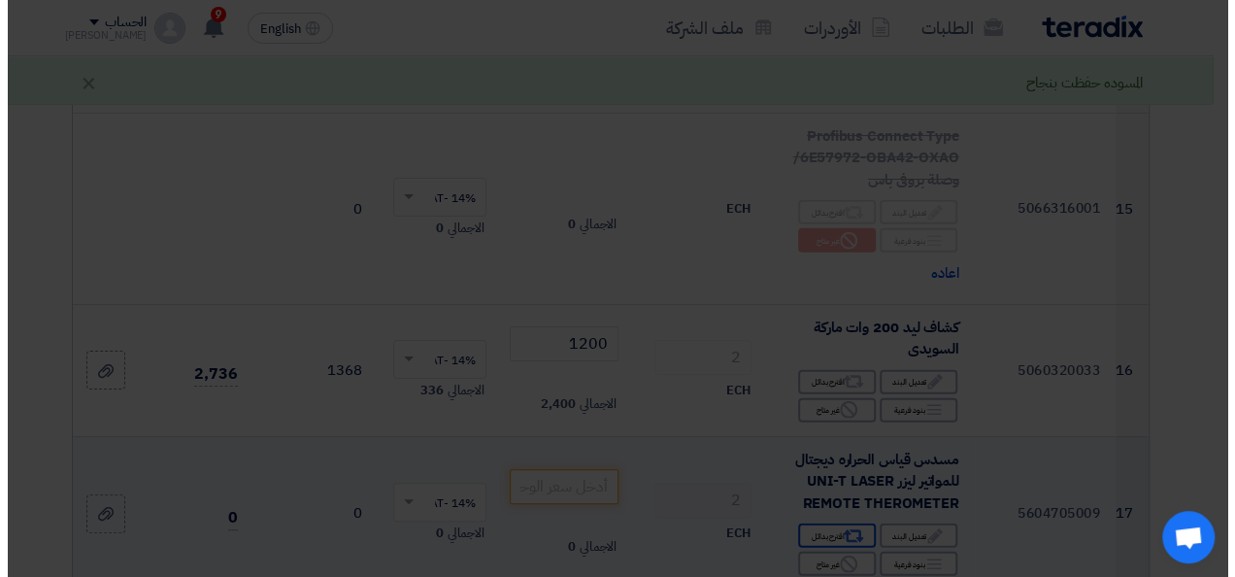
scroll to position [2621, 0]
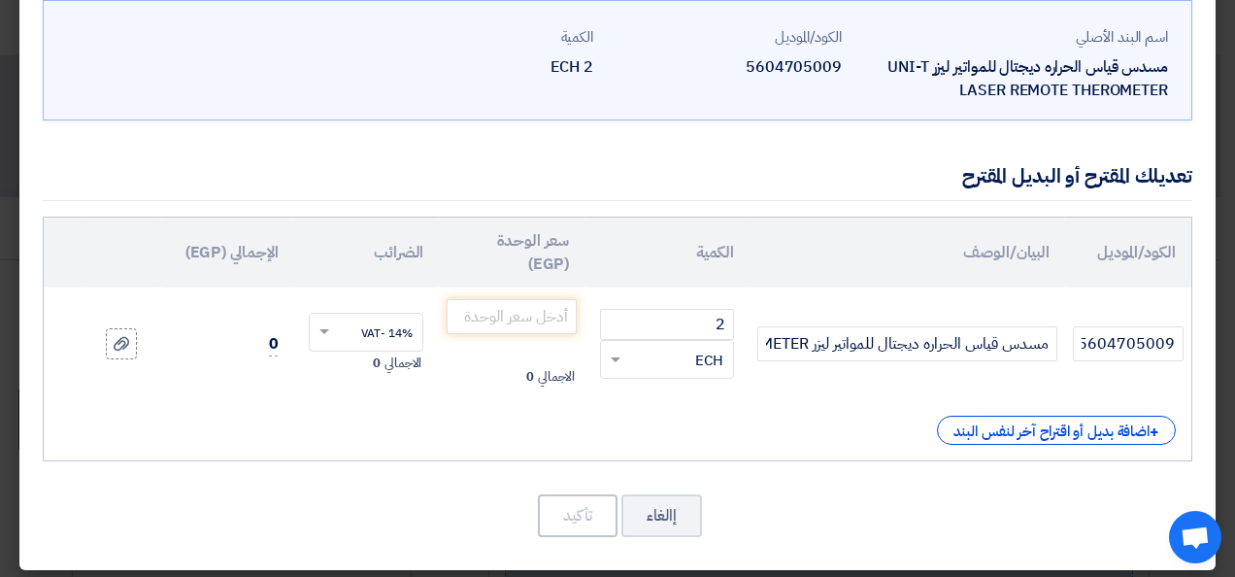
scroll to position [107, 0]
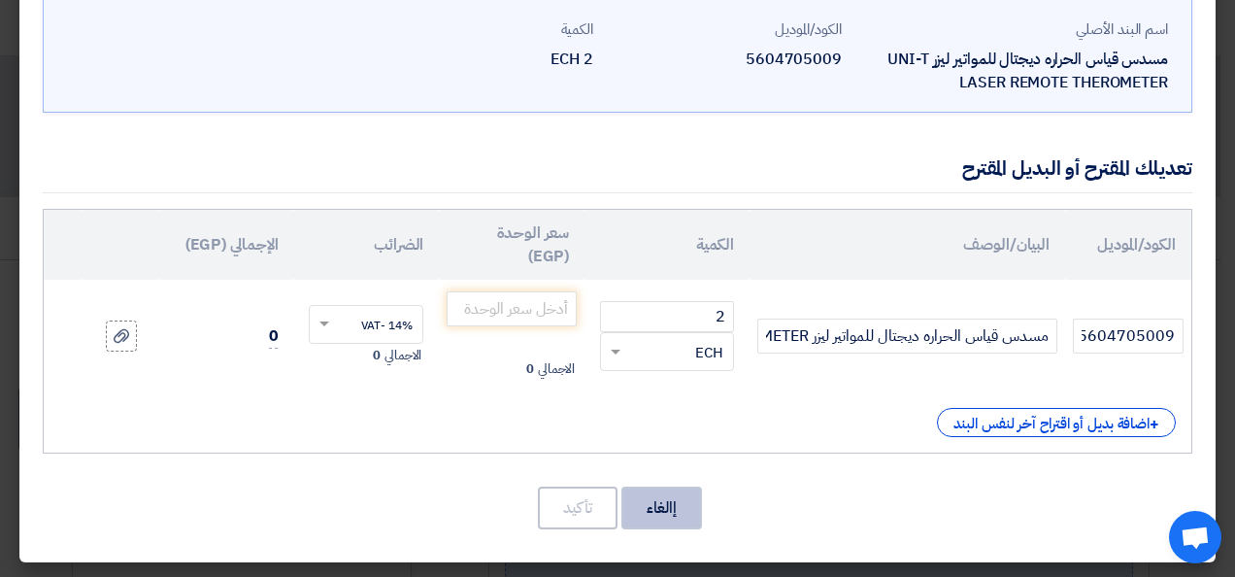
click at [678, 496] on button "إالغاء" at bounding box center [661, 507] width 81 height 43
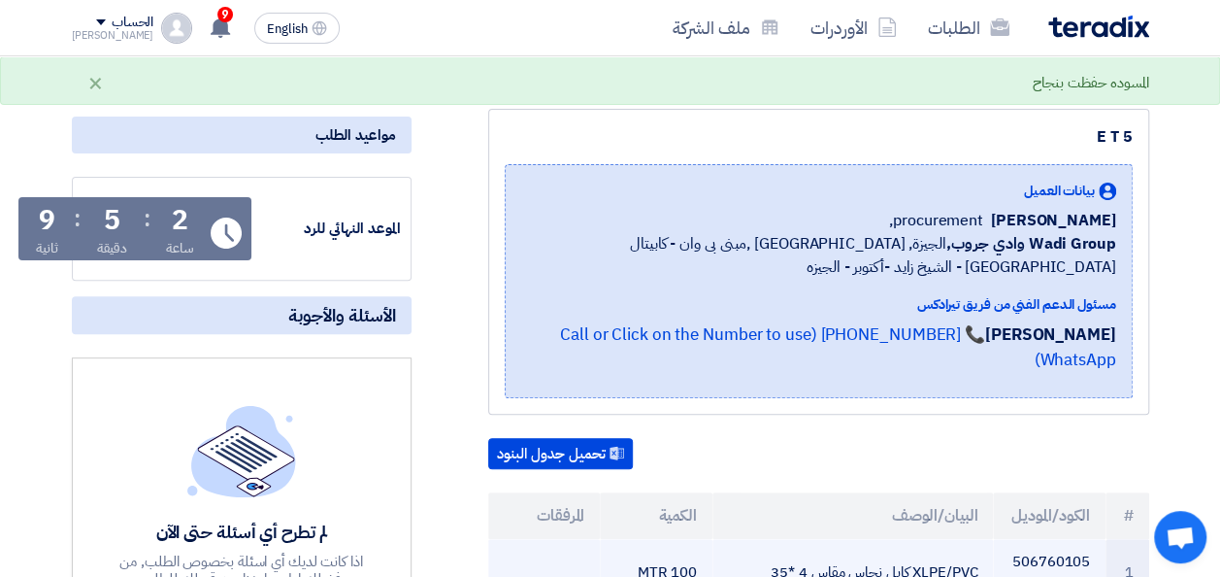
scroll to position [0, 0]
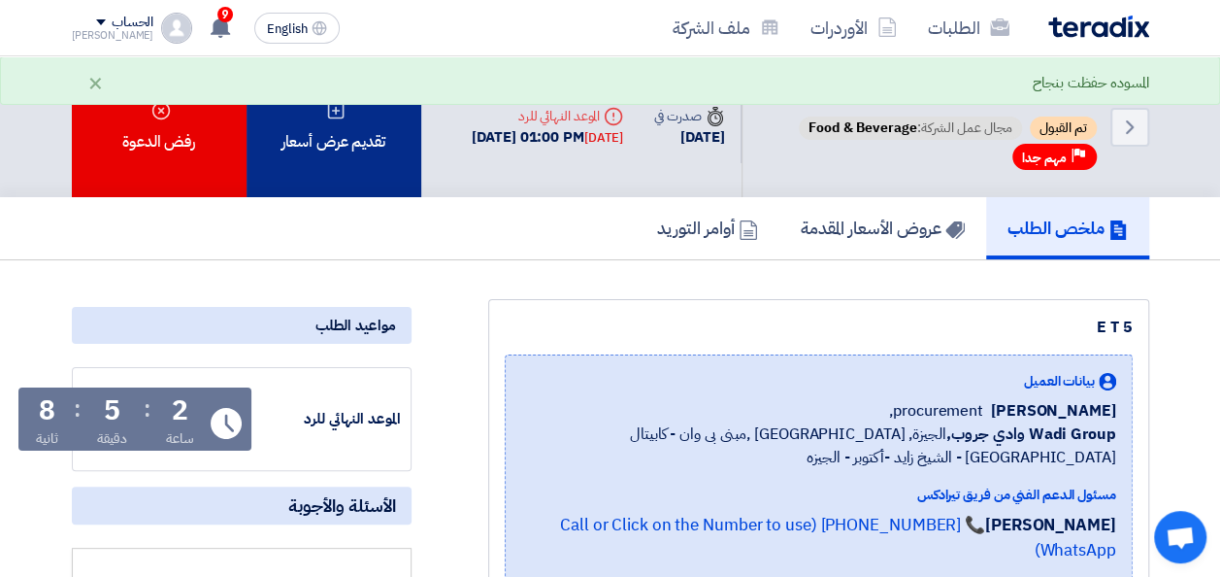
click at [297, 131] on div "تقديم عرض أسعار" at bounding box center [334, 126] width 175 height 141
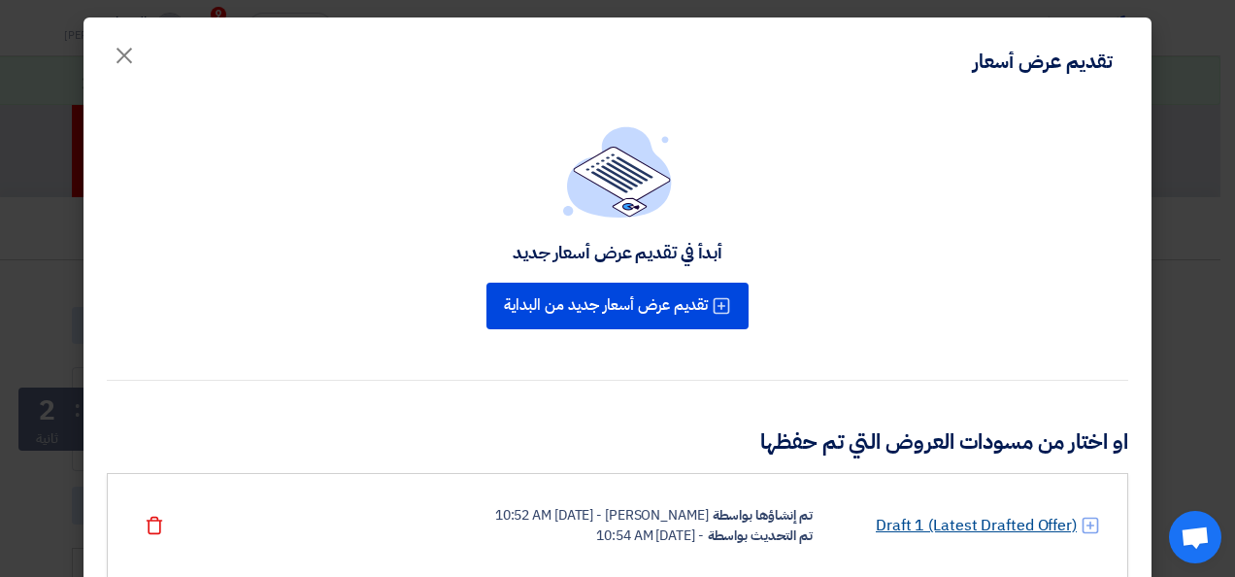
click at [978, 522] on link "Draft 1 (Latest Drafted Offer)" at bounding box center [976, 525] width 201 height 23
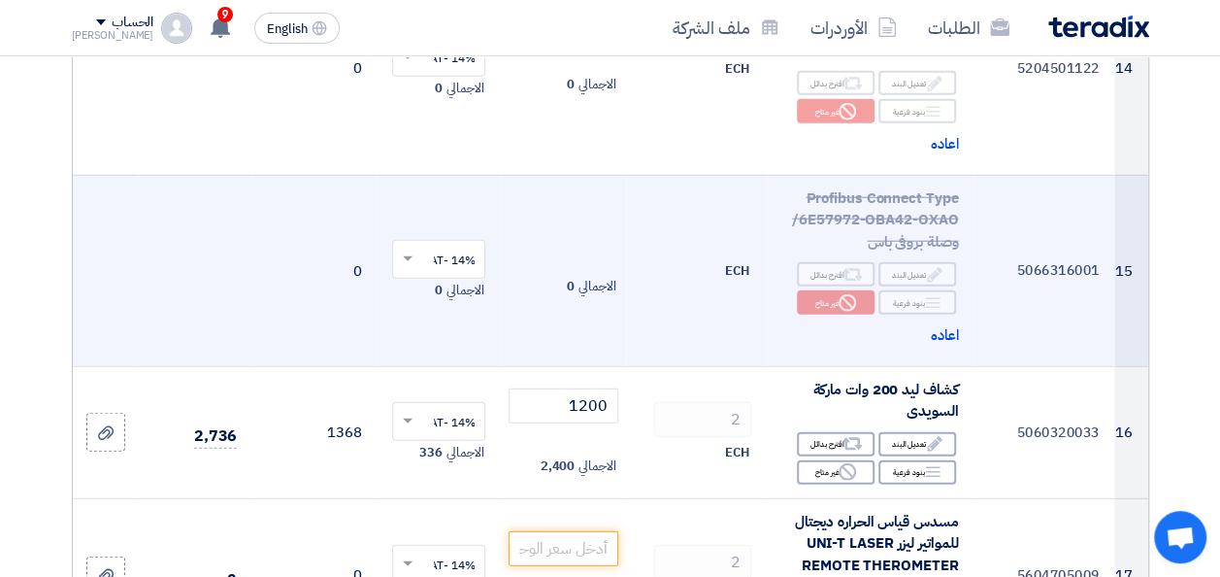
scroll to position [2427, 0]
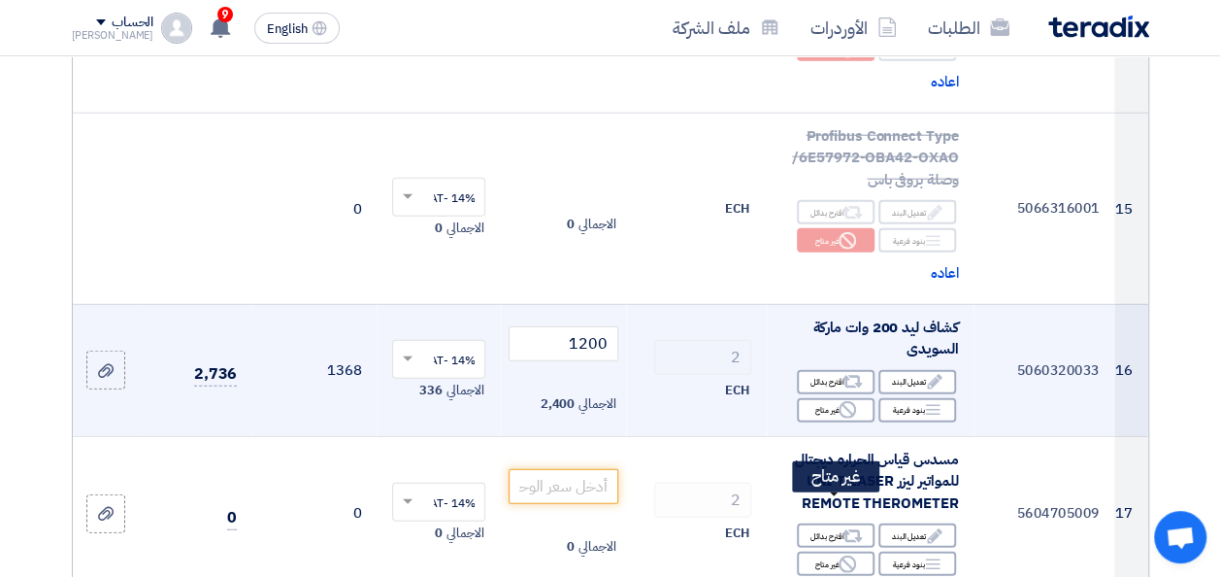
drag, startPoint x: 845, startPoint y: 509, endPoint x: 646, endPoint y: 379, distance: 237.7
click at [845, 555] on icon "Reject" at bounding box center [847, 563] width 17 height 17
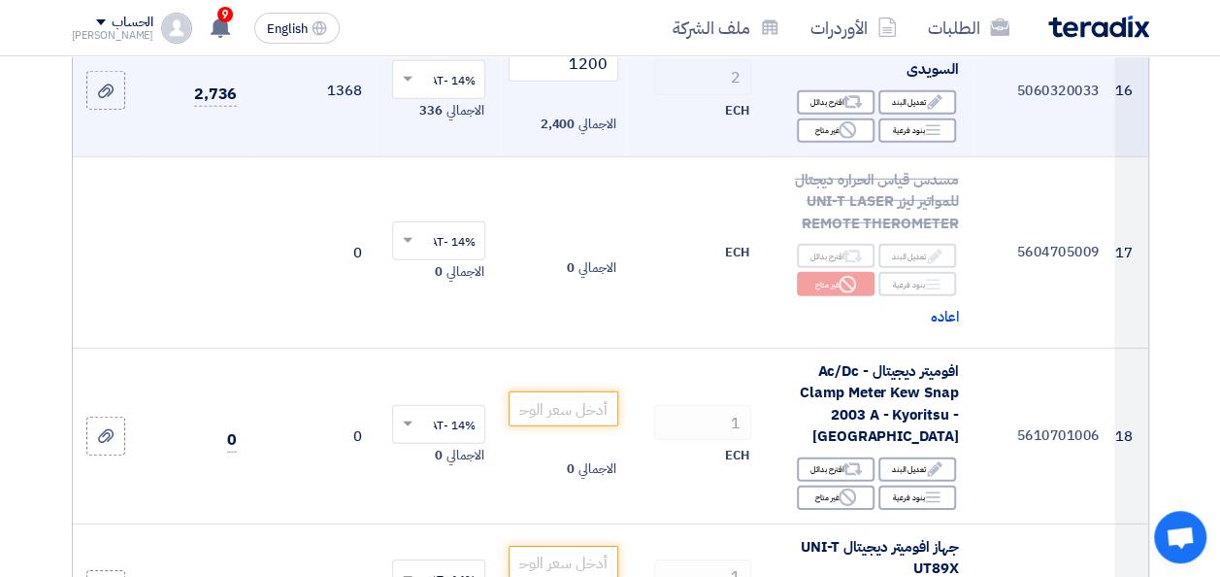
scroll to position [2718, 0]
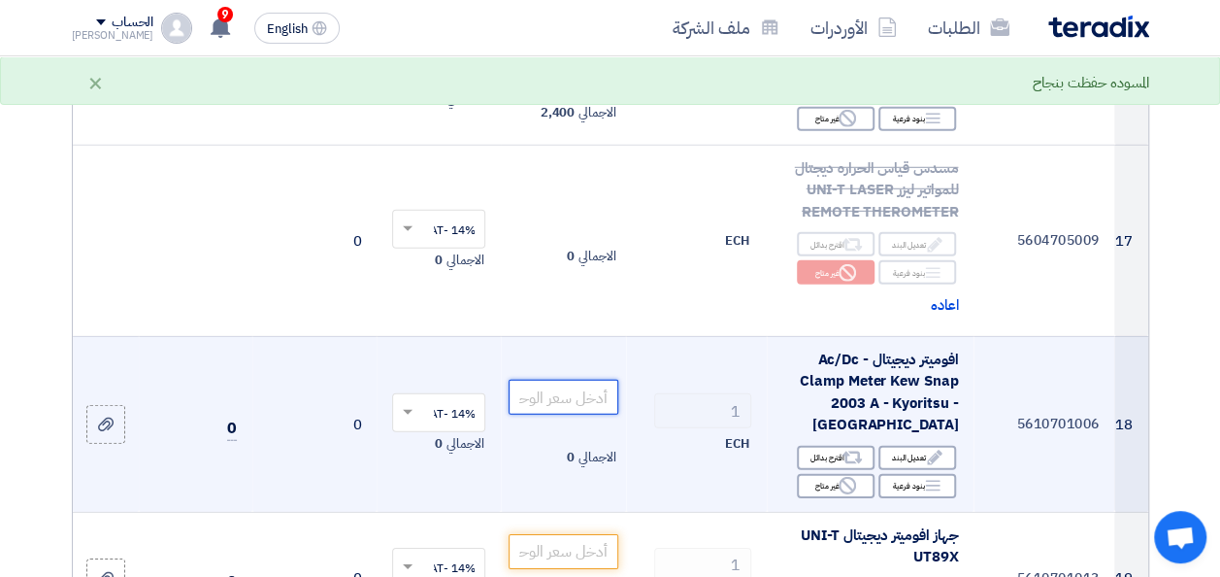
click at [573, 380] on input "number" at bounding box center [563, 397] width 109 height 35
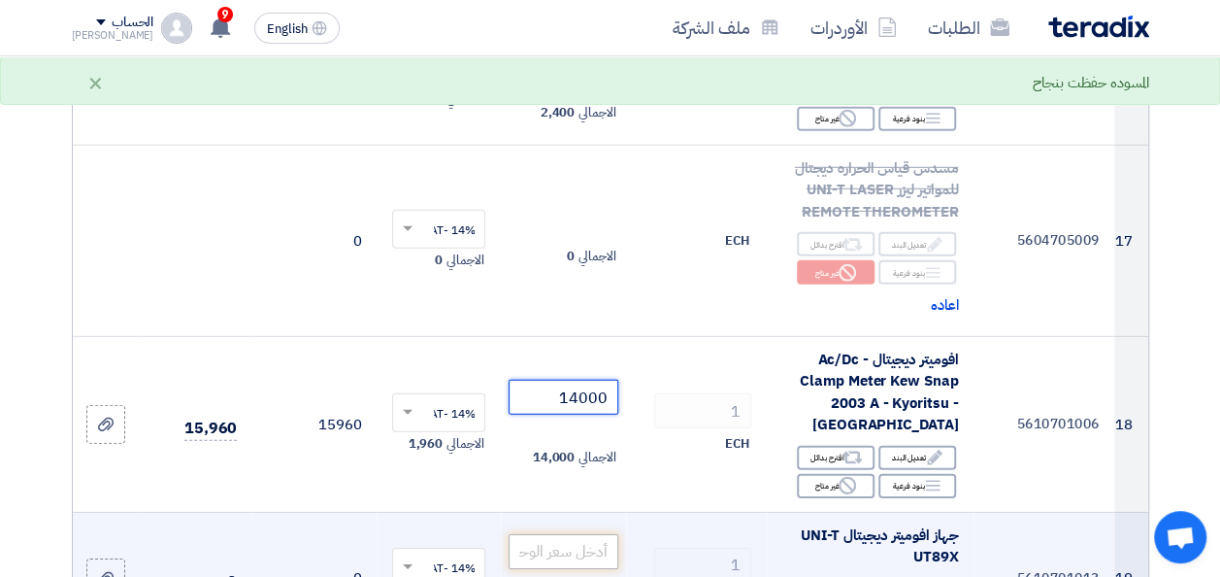
type input "14000"
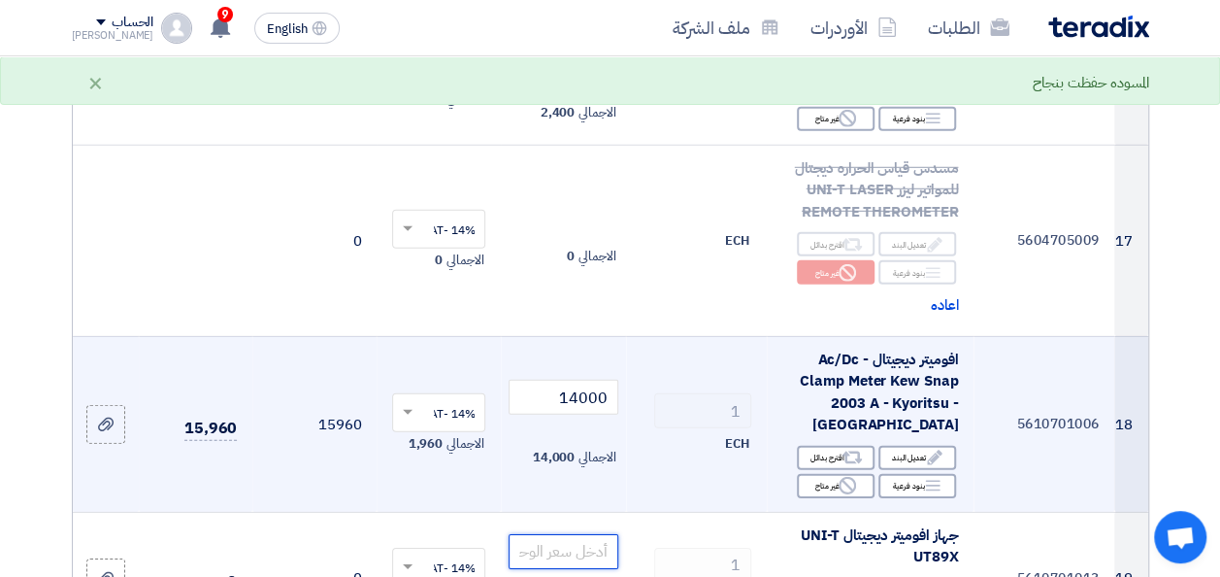
drag, startPoint x: 604, startPoint y: 487, endPoint x: 581, endPoint y: 363, distance: 126.2
click at [604, 534] on input "number" at bounding box center [563, 551] width 109 height 35
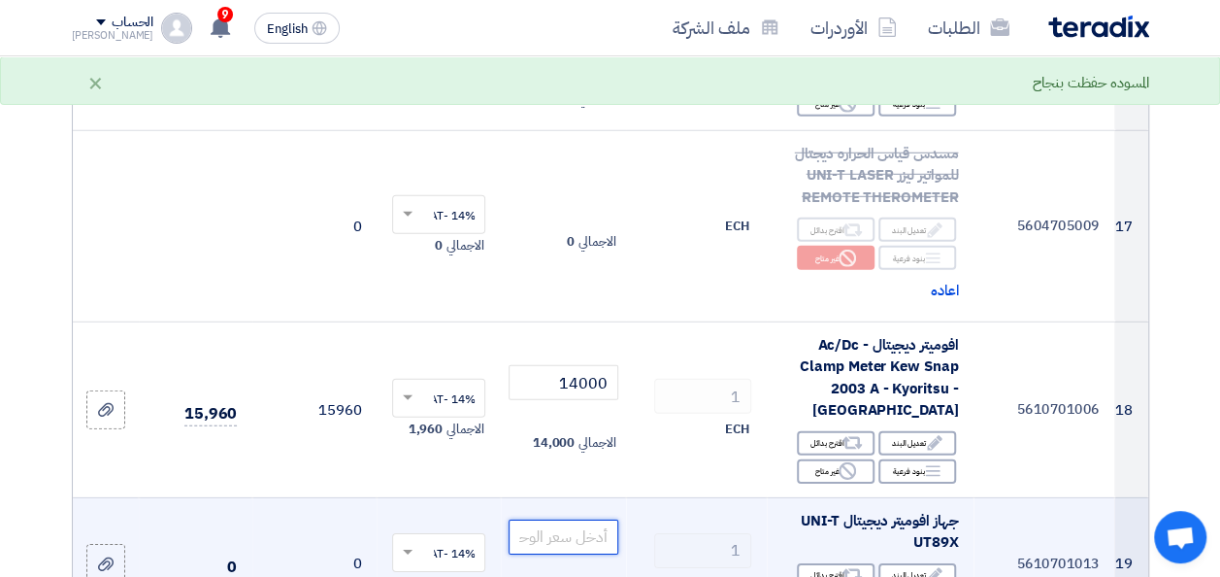
scroll to position [2912, 0]
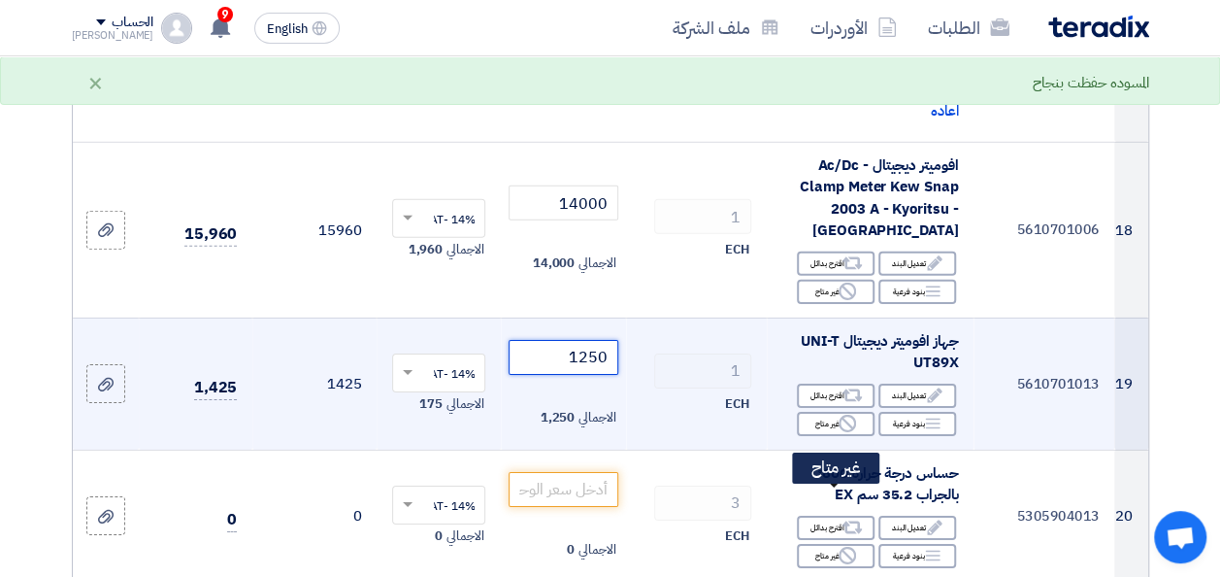
type input "1250"
click at [846, 544] on div "Reject غير متاح" at bounding box center [836, 556] width 78 height 24
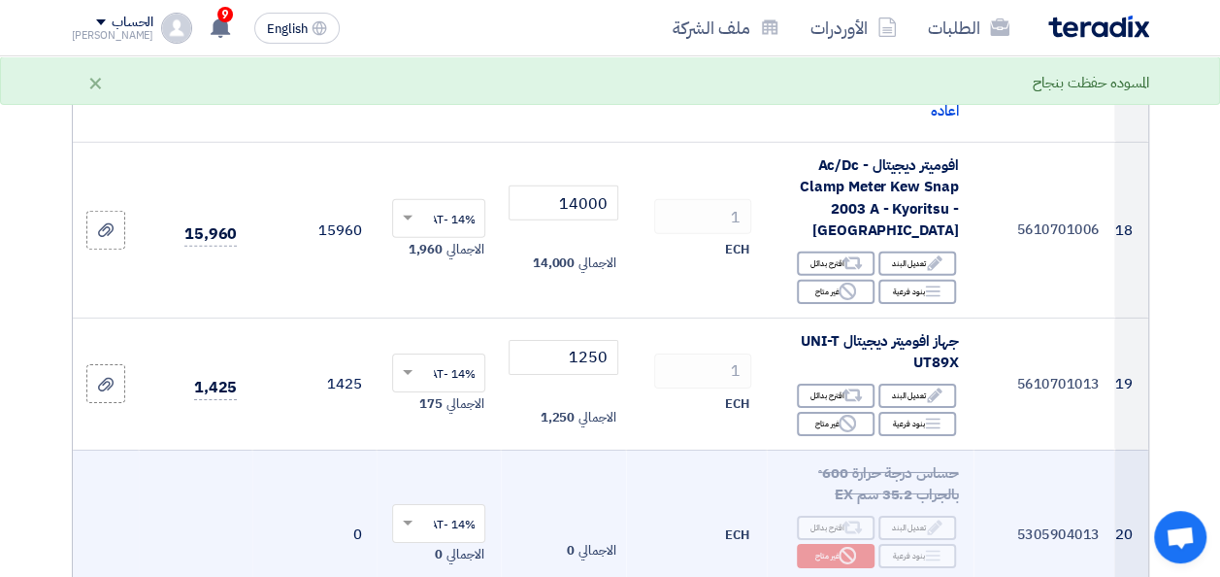
scroll to position [3106, 0]
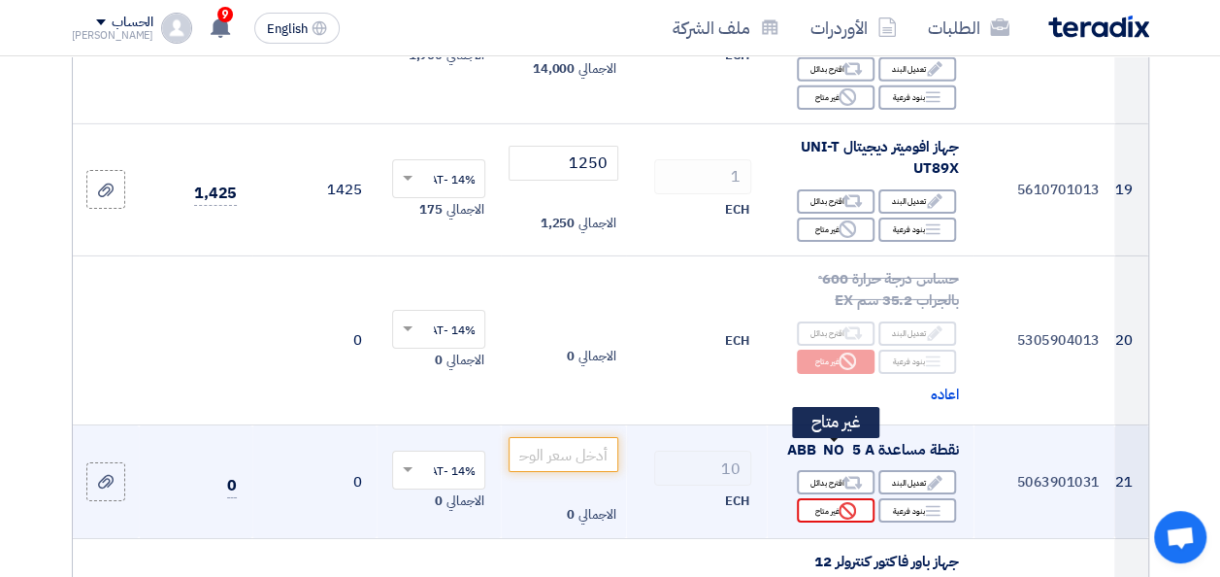
click at [839, 502] on icon "Reject" at bounding box center [847, 510] width 17 height 17
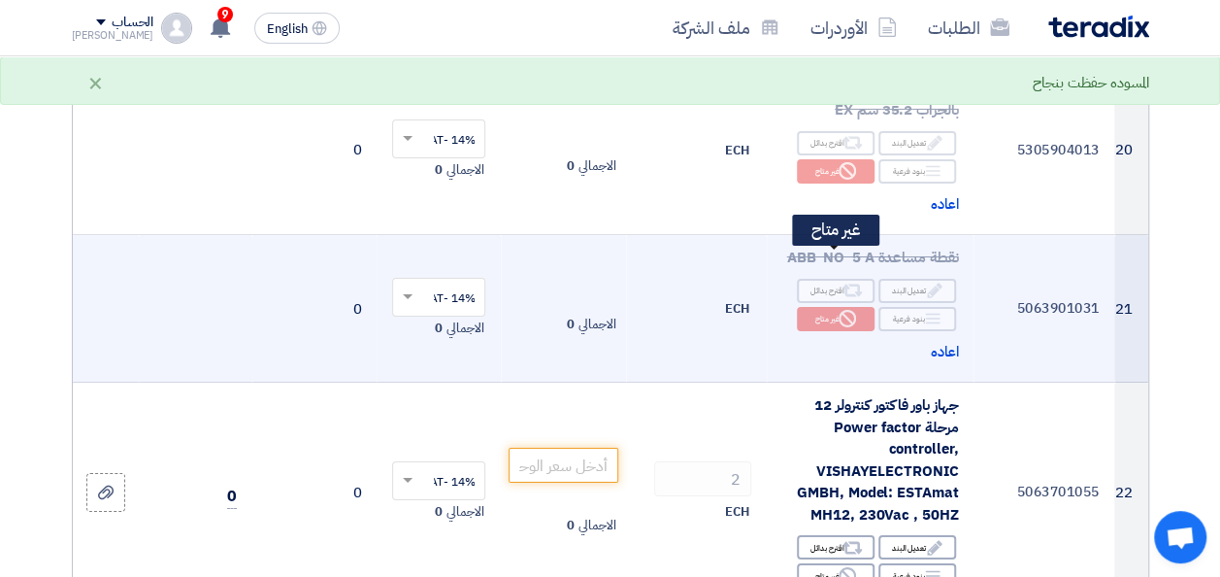
scroll to position [3300, 0]
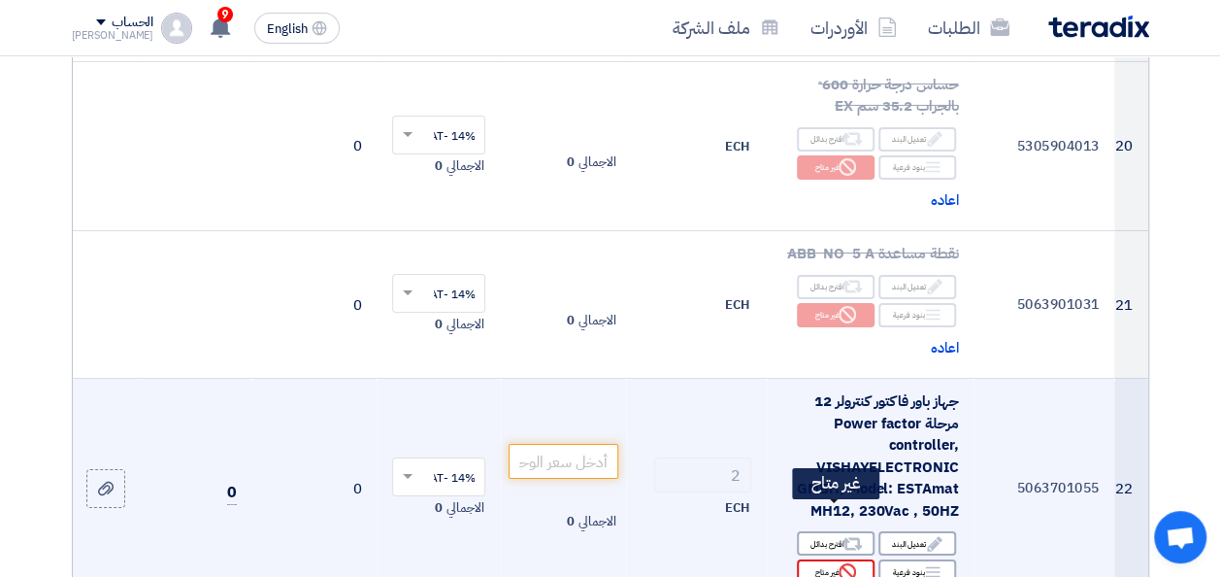
click at [849, 563] on icon "Reject" at bounding box center [847, 571] width 17 height 17
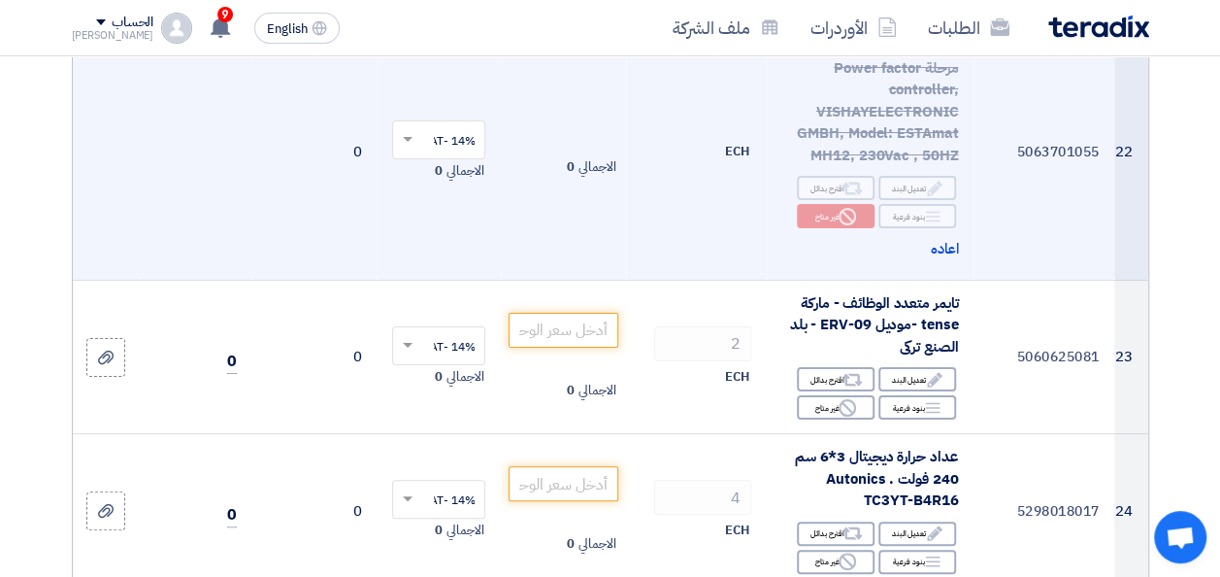
scroll to position [3689, 0]
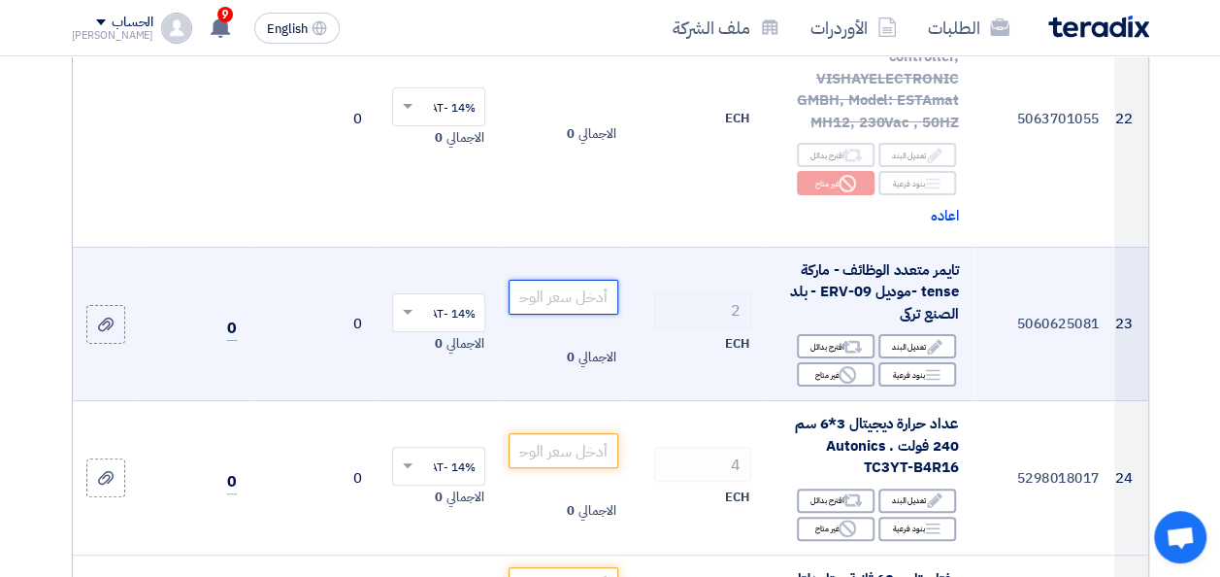
click at [586, 280] on input "number" at bounding box center [563, 297] width 109 height 35
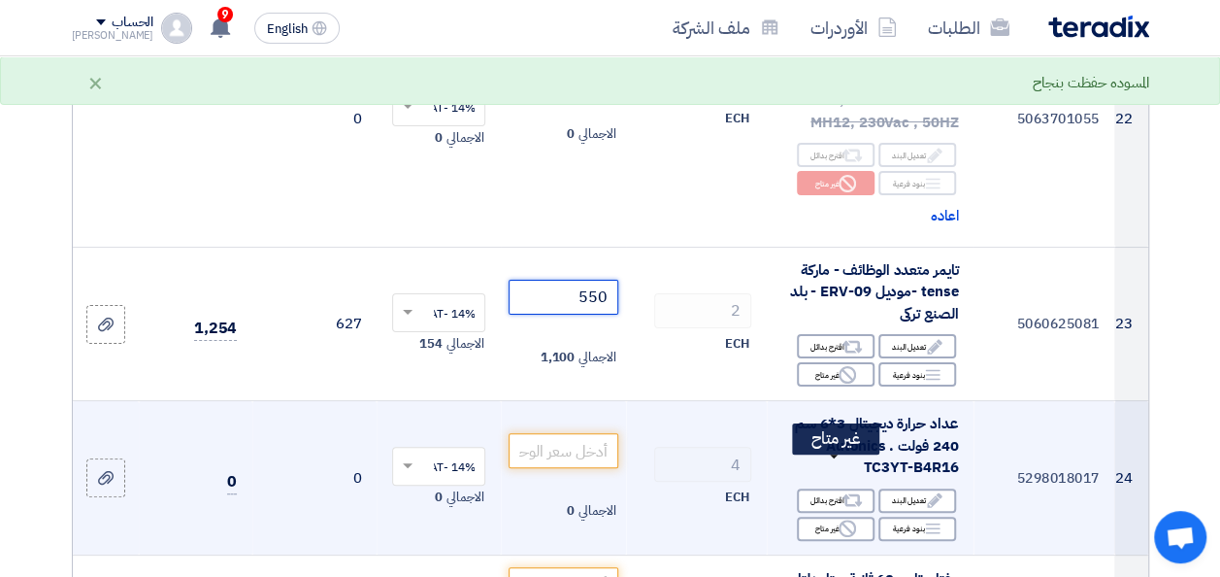
type input "550"
click at [833, 516] on div "Reject غير متاح" at bounding box center [836, 528] width 78 height 24
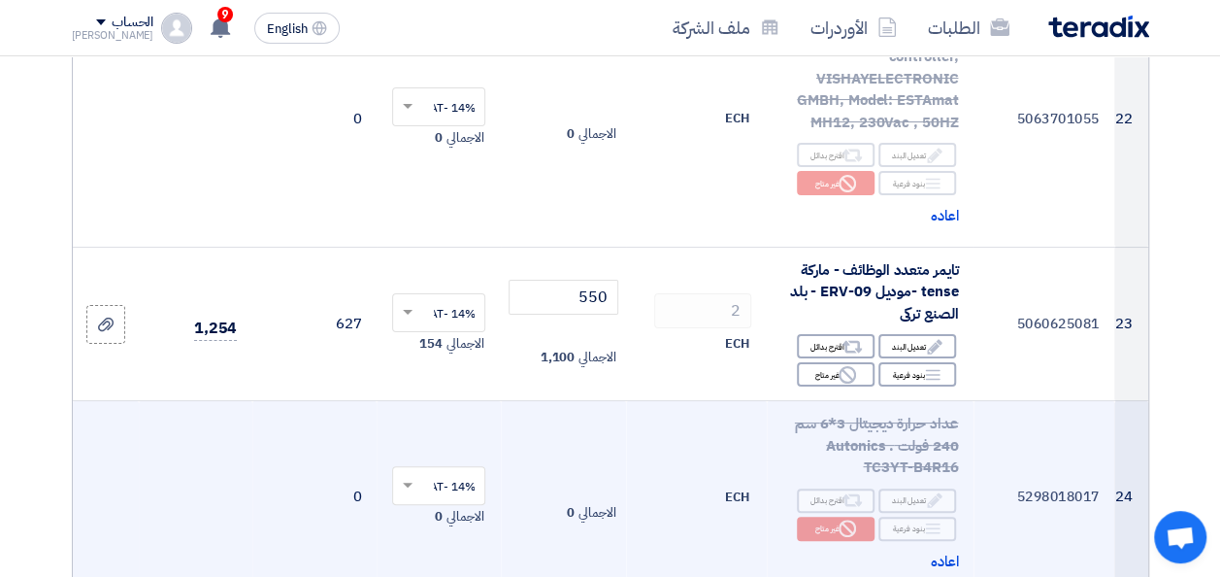
scroll to position [3786, 0]
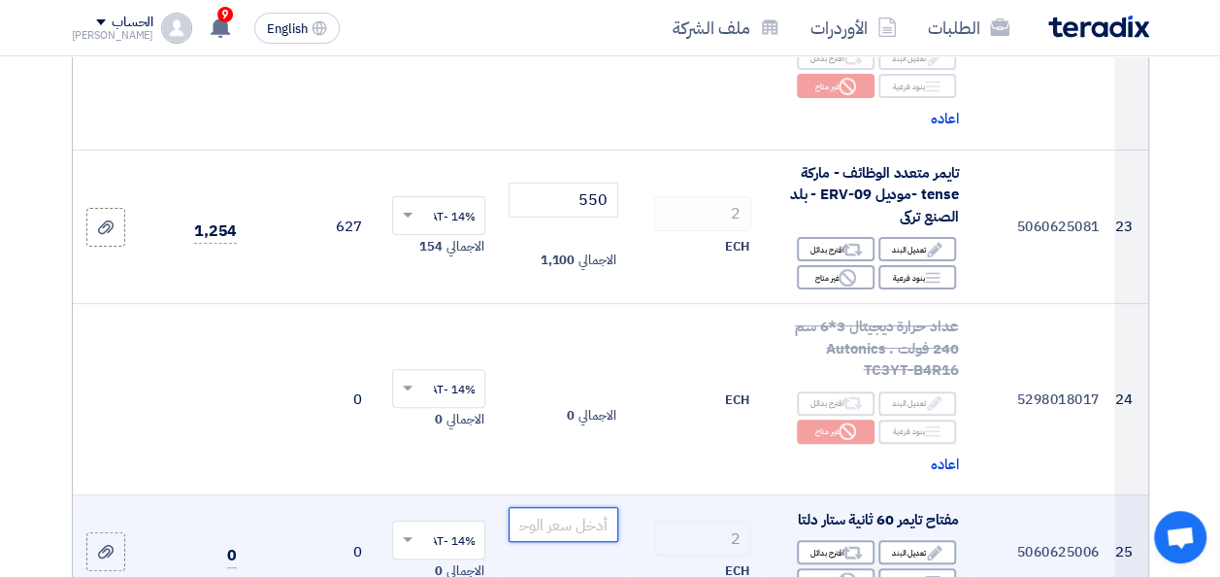
click at [542, 507] on input "number" at bounding box center [563, 524] width 109 height 35
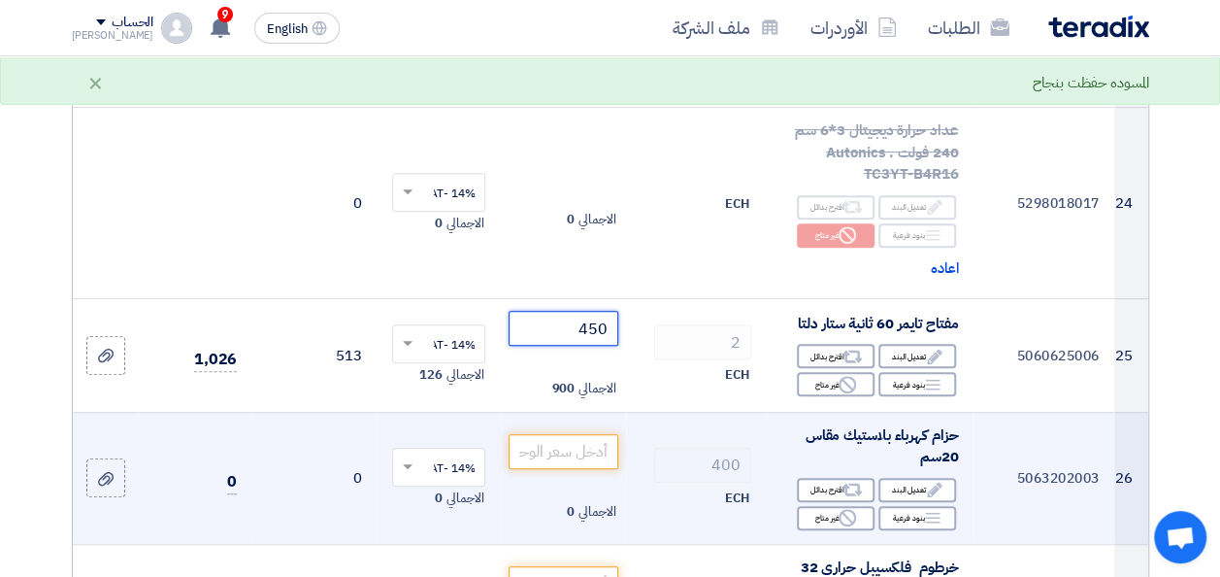
scroll to position [4077, 0]
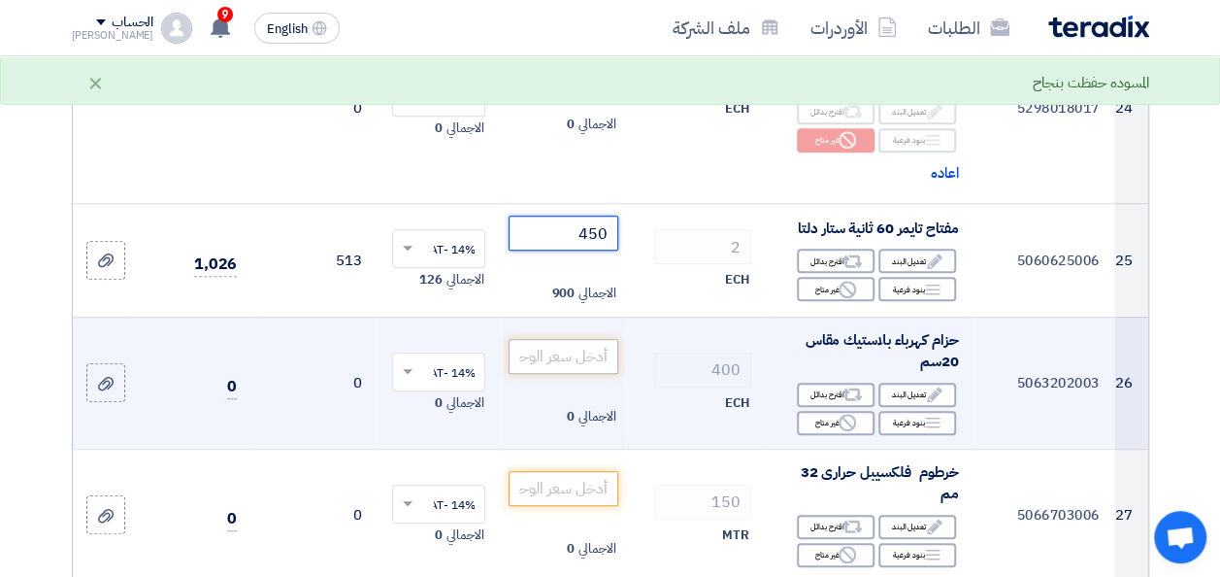
type input "450"
click at [596, 339] on input "number" at bounding box center [563, 356] width 109 height 35
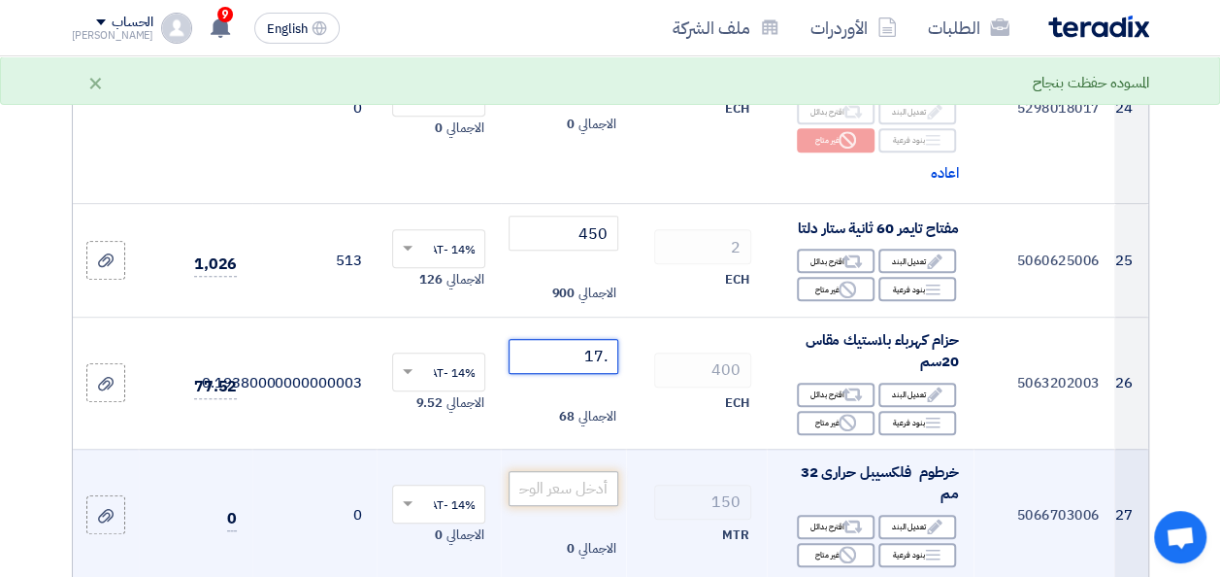
type input ".17"
click at [605, 471] on input "number" at bounding box center [563, 488] width 109 height 35
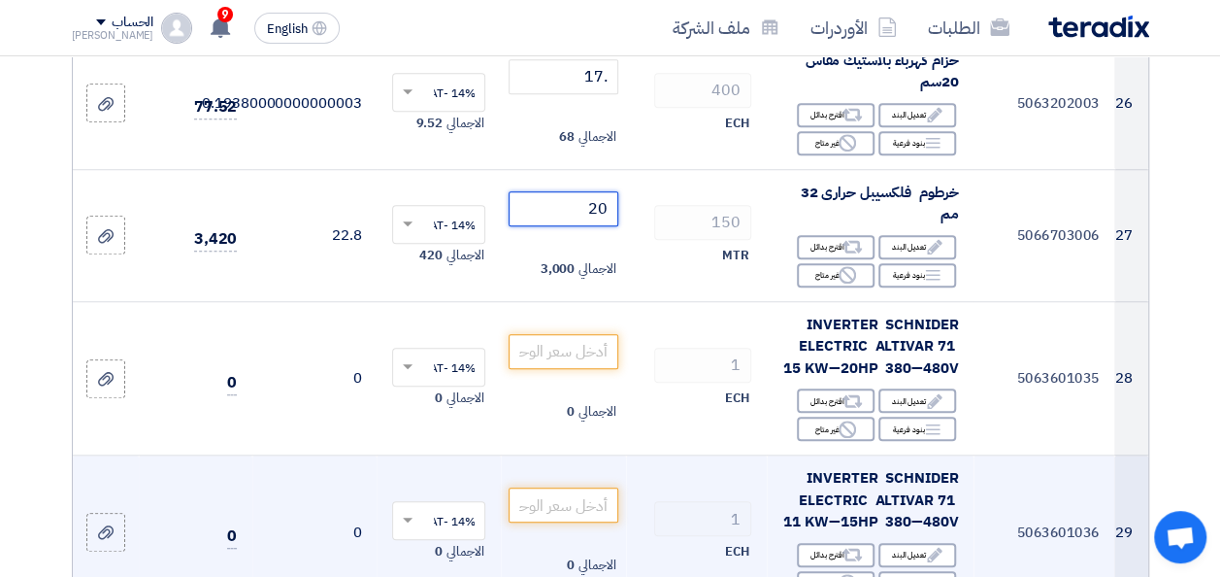
scroll to position [4368, 0]
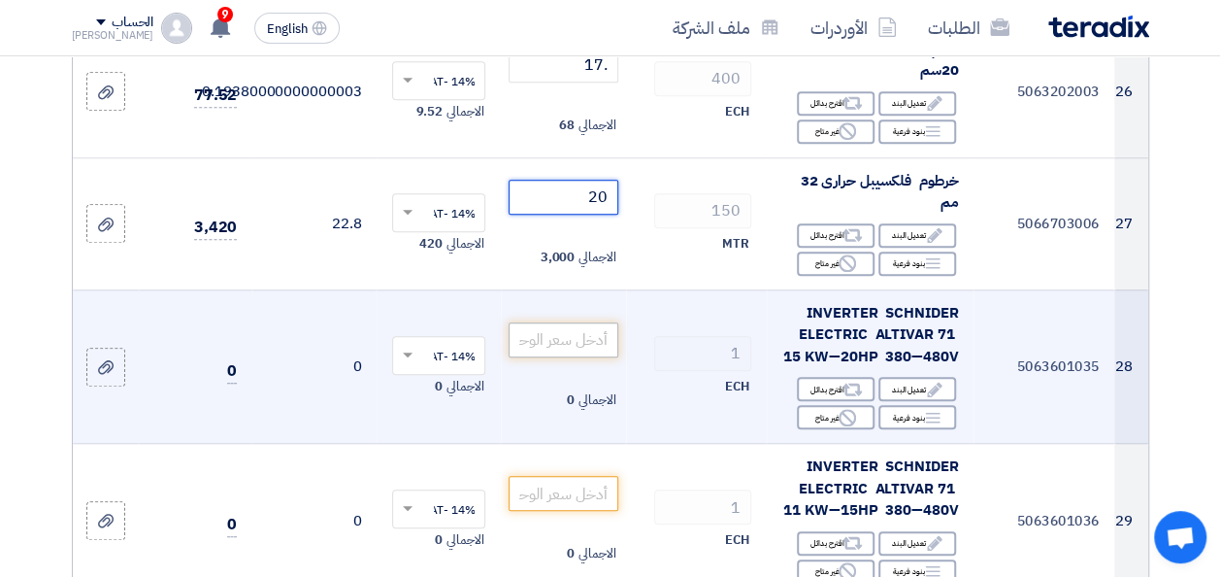
type input "20"
click at [563, 322] on input "number" at bounding box center [563, 339] width 109 height 35
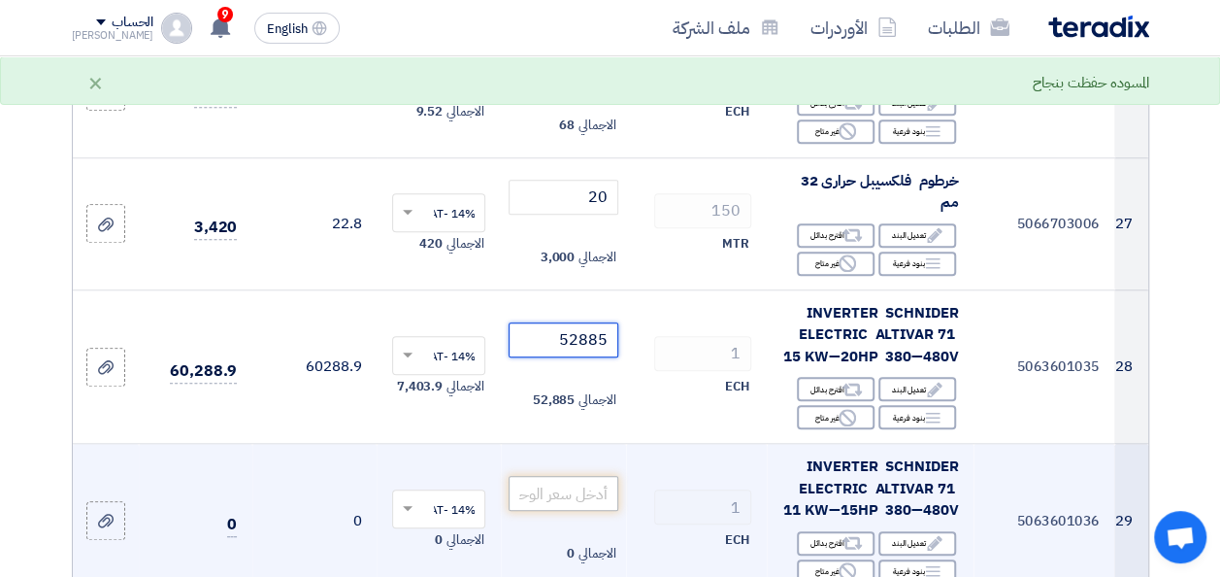
type input "52885"
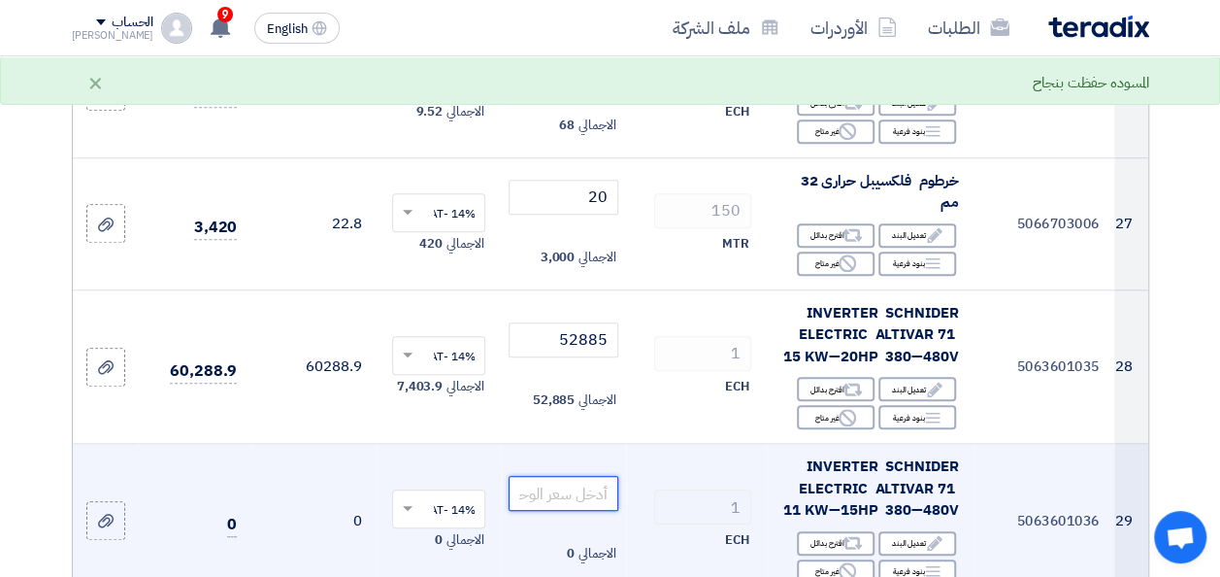
click at [580, 476] on input "number" at bounding box center [563, 493] width 109 height 35
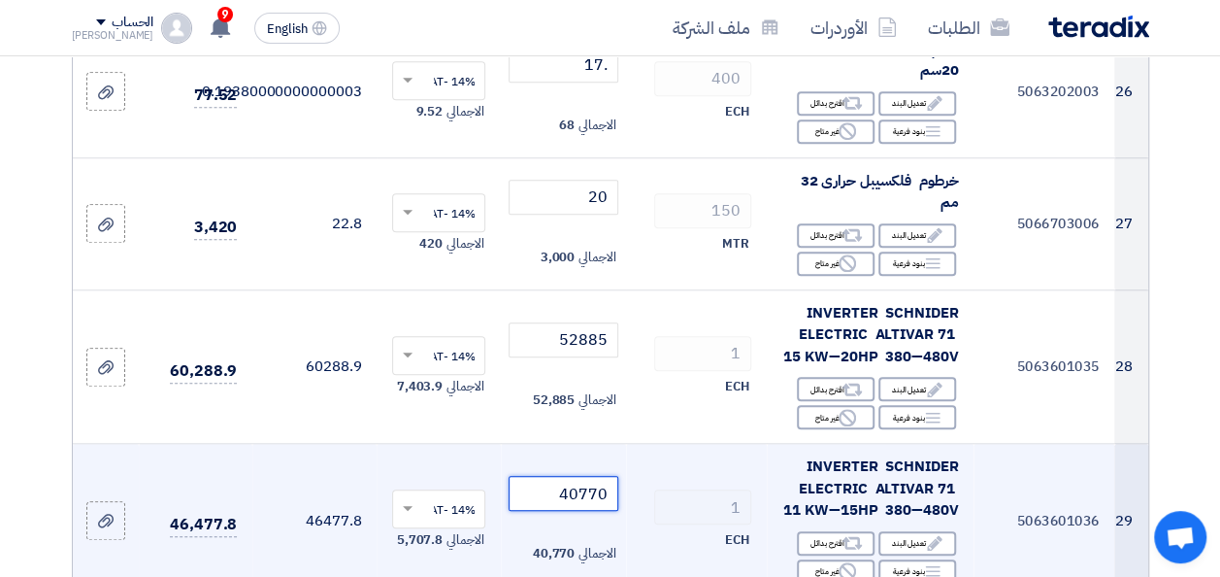
scroll to position [4562, 0]
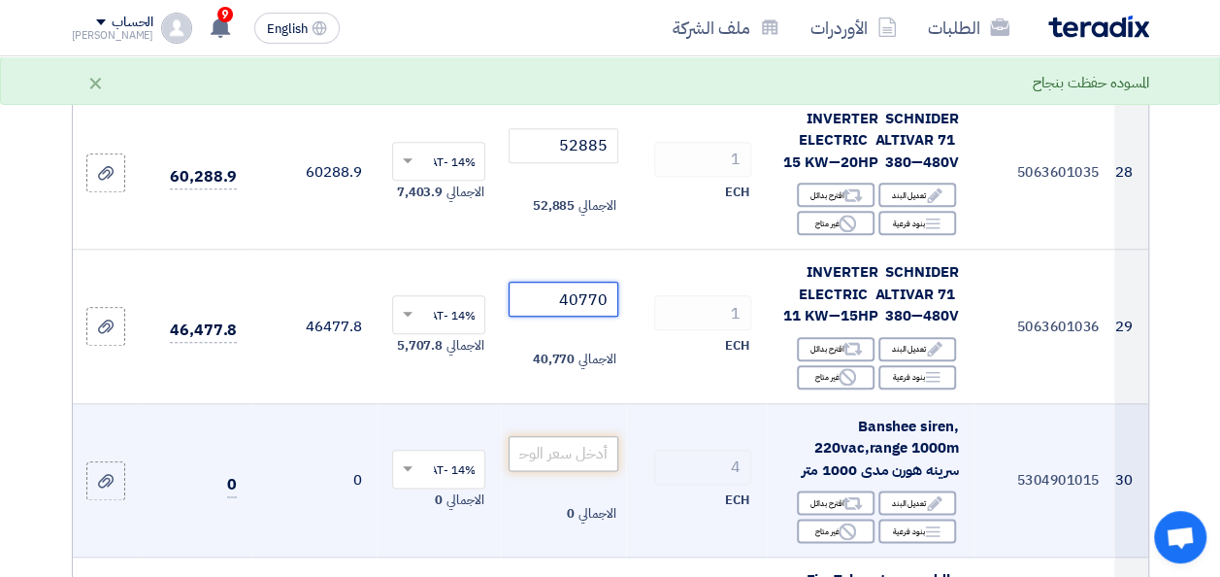
type input "40770"
click at [580, 436] on input "number" at bounding box center [563, 453] width 109 height 35
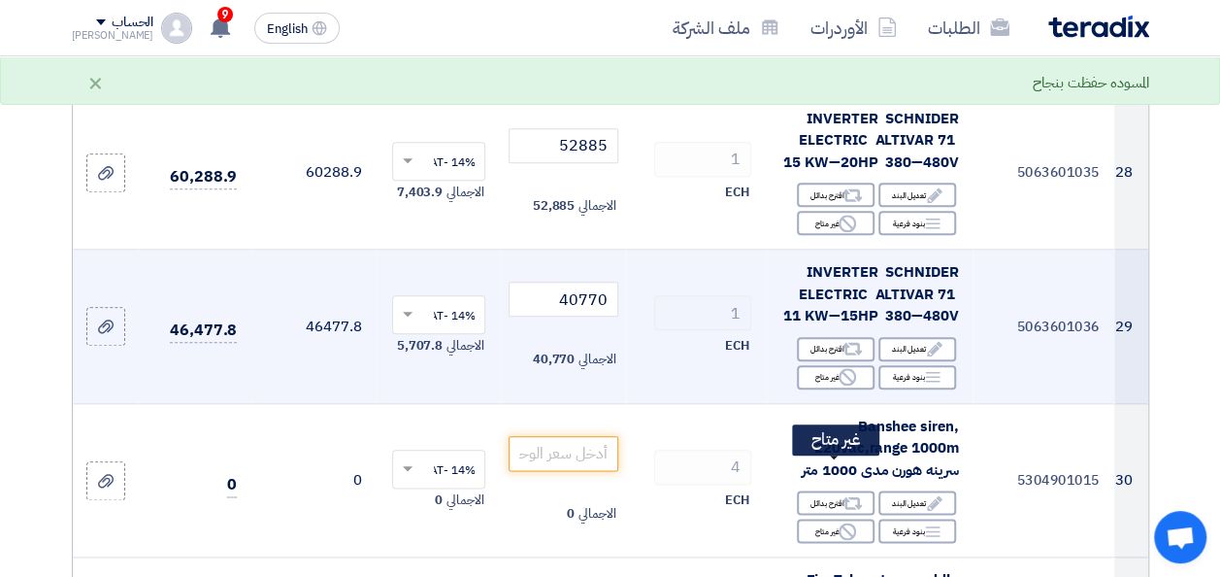
drag, startPoint x: 830, startPoint y: 472, endPoint x: 702, endPoint y: 334, distance: 188.2
click at [832, 518] on div "Reject غير متاح" at bounding box center [836, 530] width 78 height 24
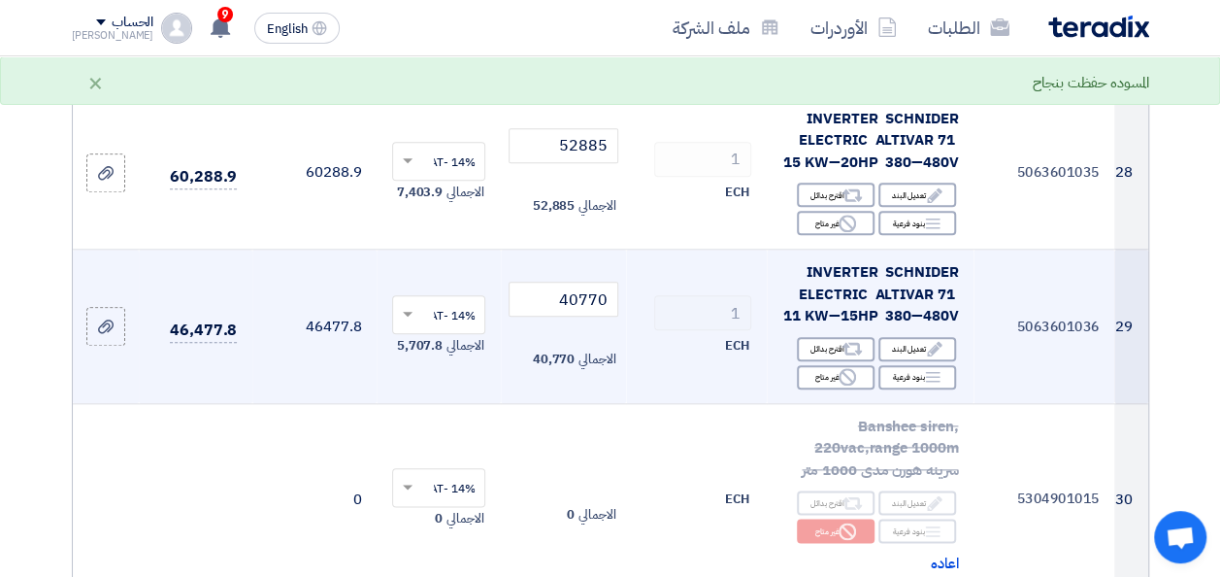
scroll to position [4854, 0]
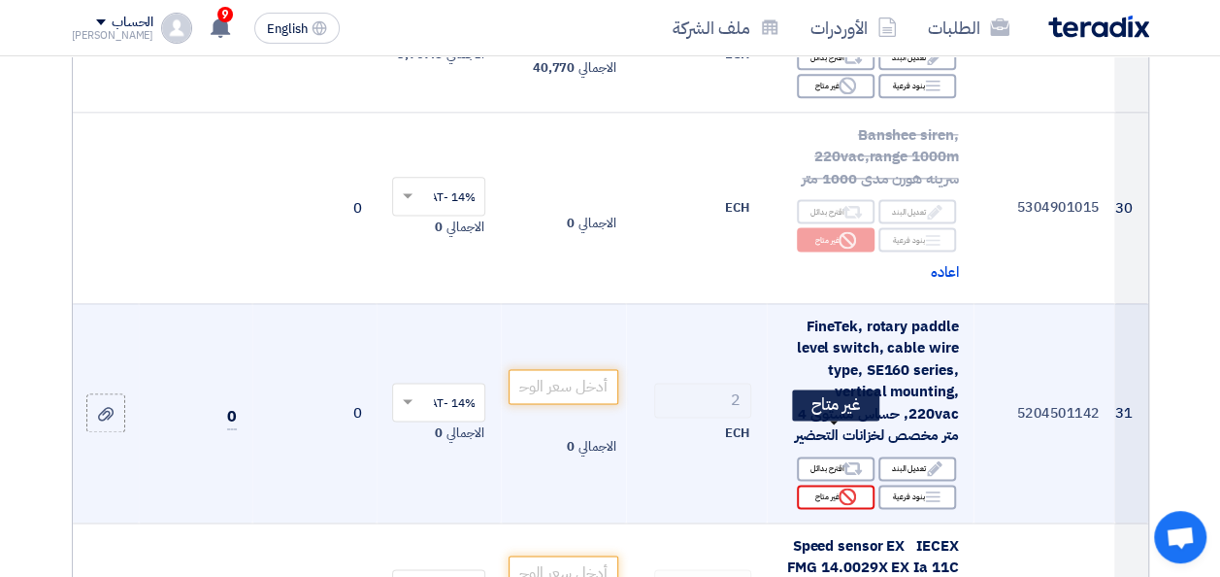
click at [837, 484] on div "Reject غير متاح" at bounding box center [836, 496] width 78 height 24
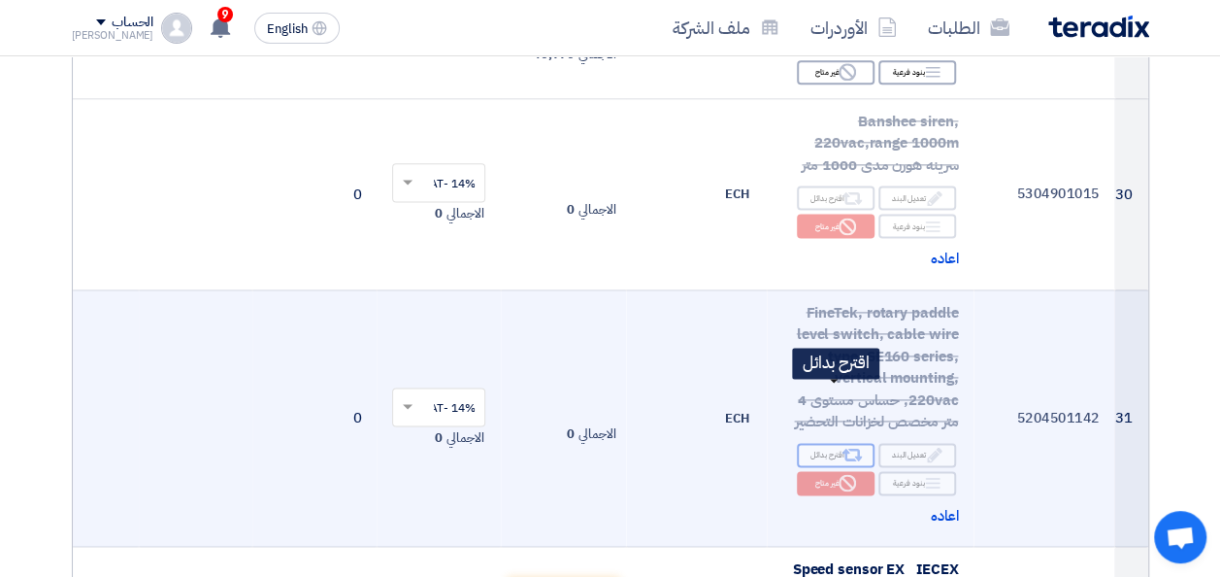
scroll to position [5048, 0]
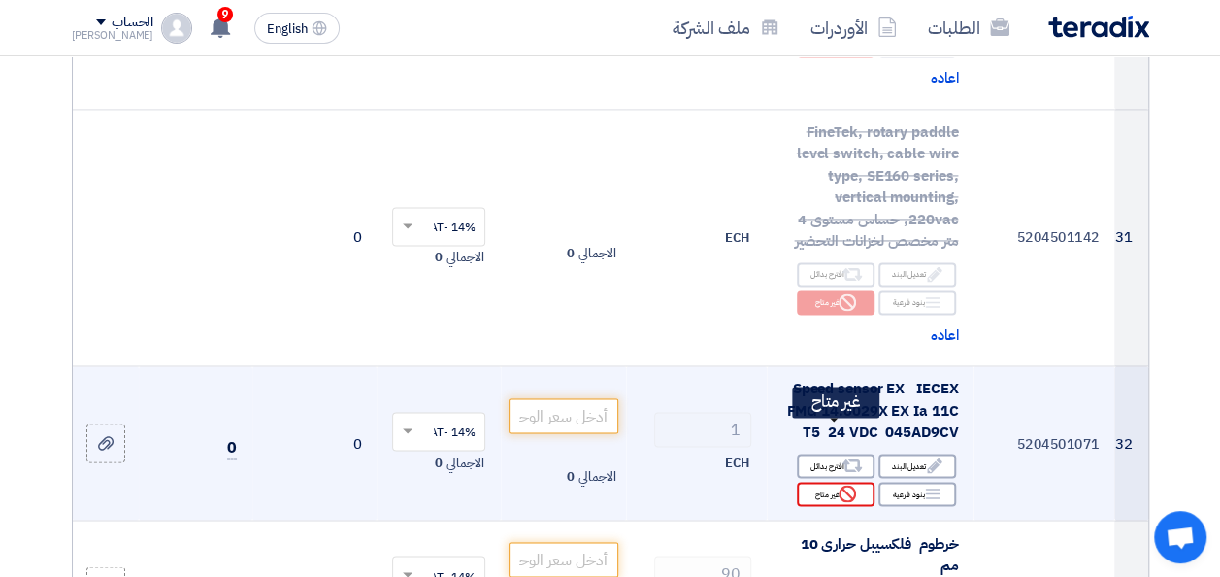
click at [821, 481] on div "Reject غير متاح" at bounding box center [836, 493] width 78 height 24
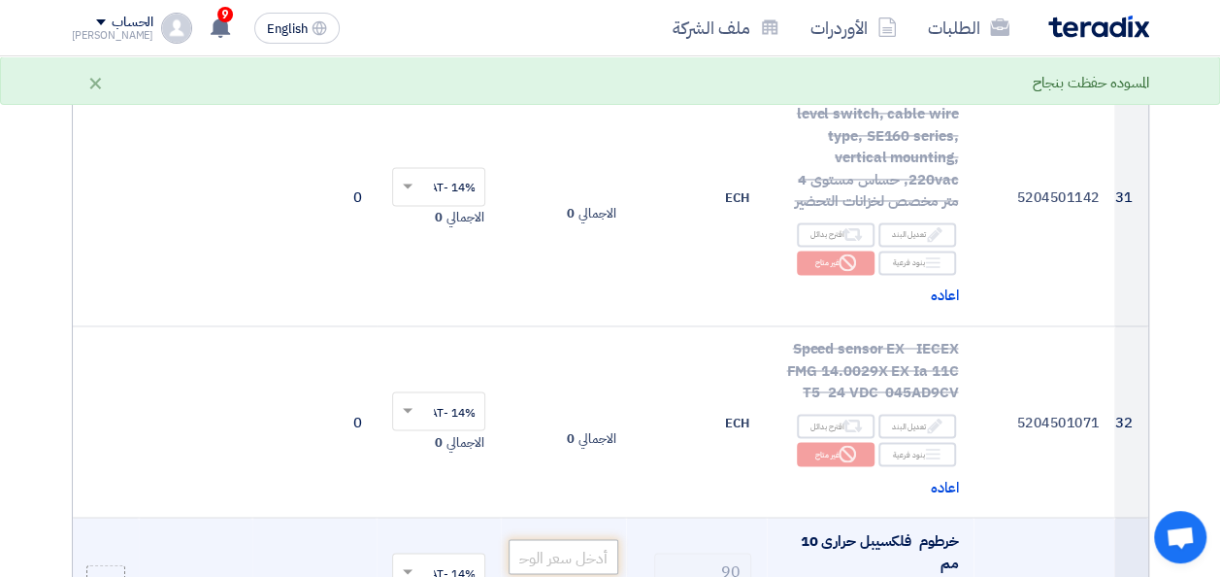
scroll to position [5145, 0]
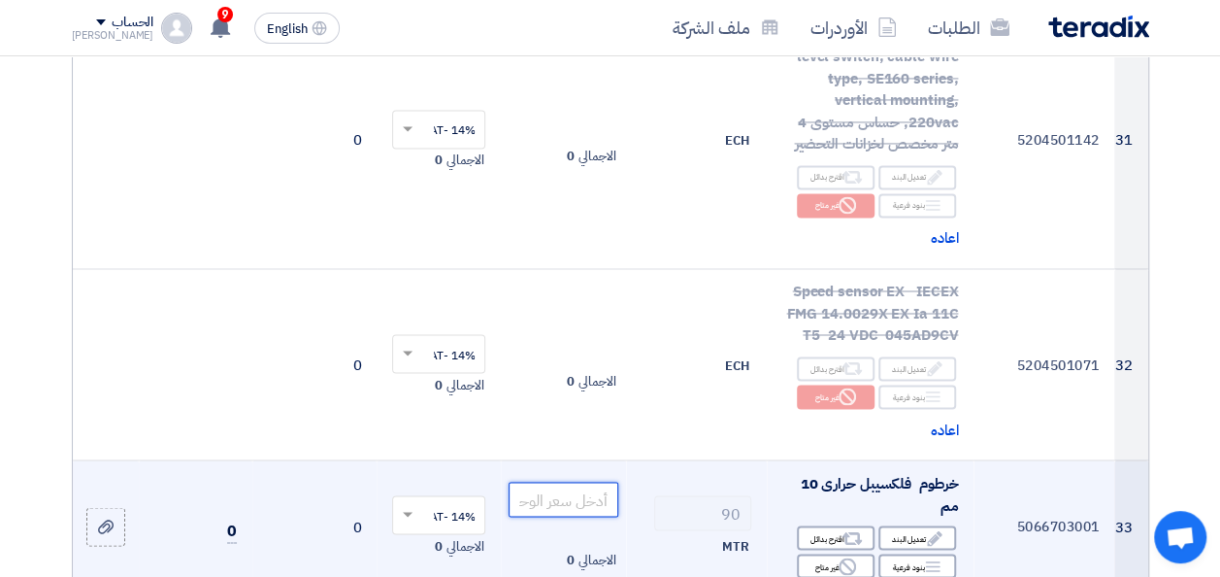
click at [573, 481] on input "number" at bounding box center [563, 498] width 109 height 35
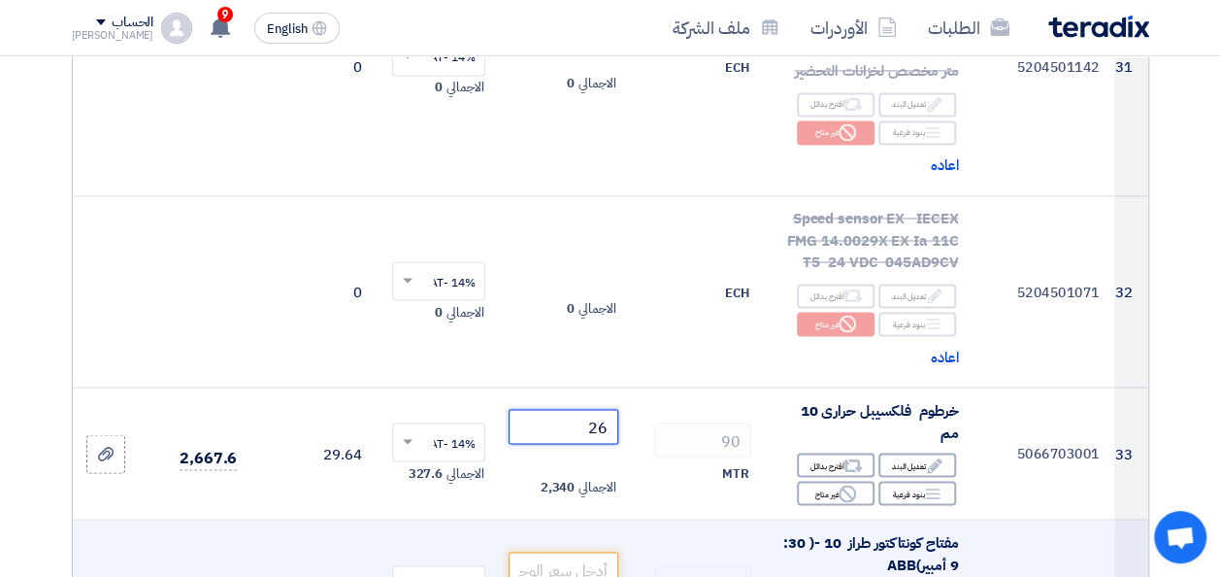
scroll to position [5242, 0]
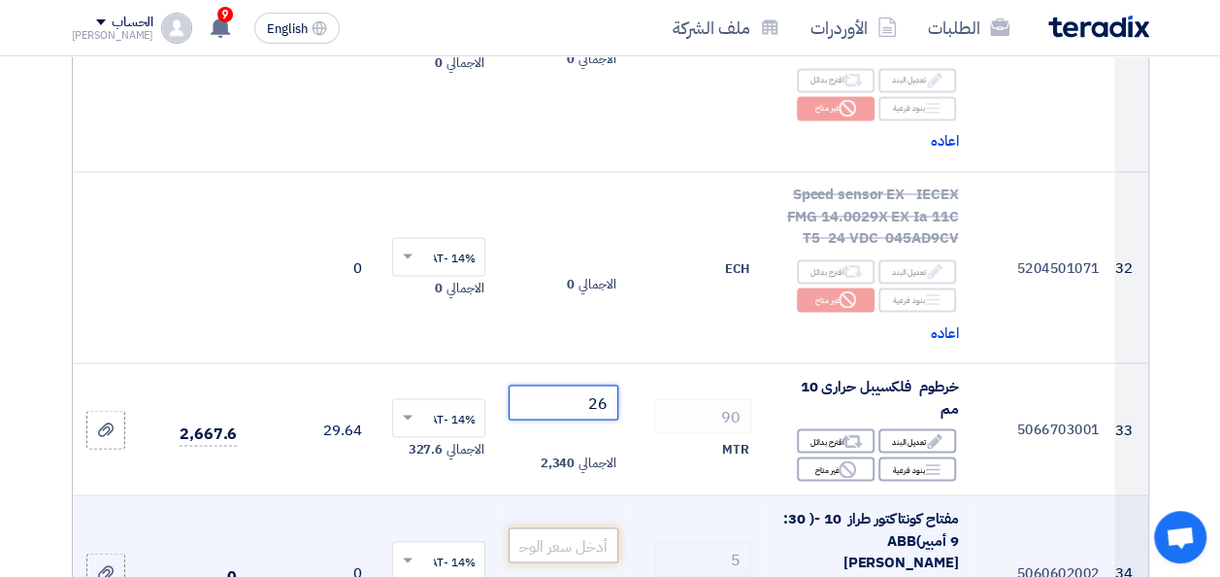
type input "26"
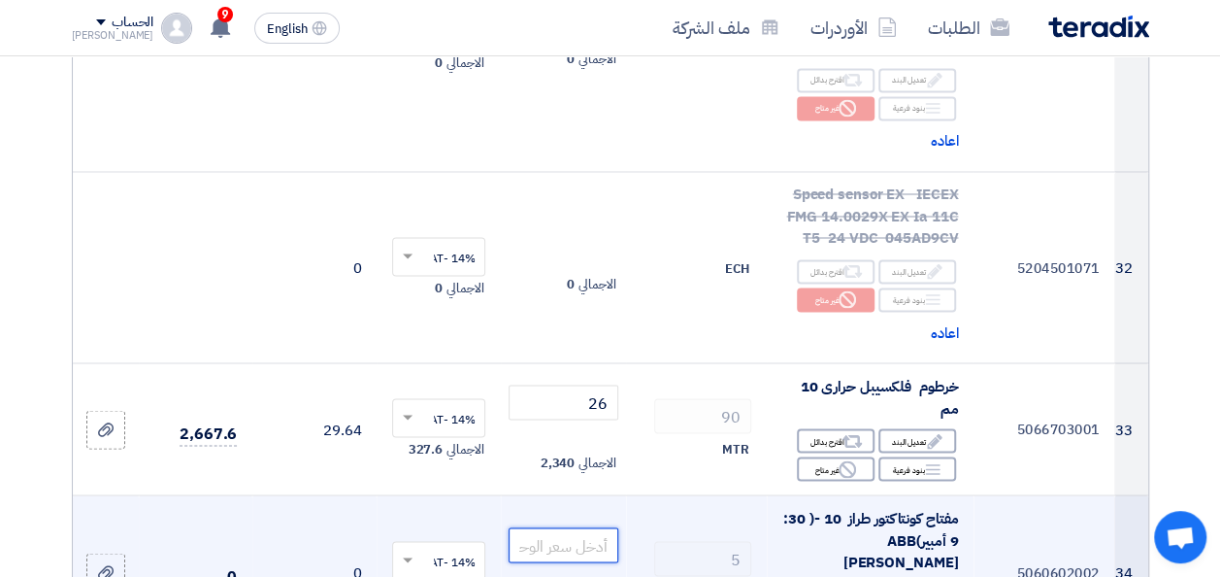
click at [578, 527] on input "number" at bounding box center [563, 544] width 109 height 35
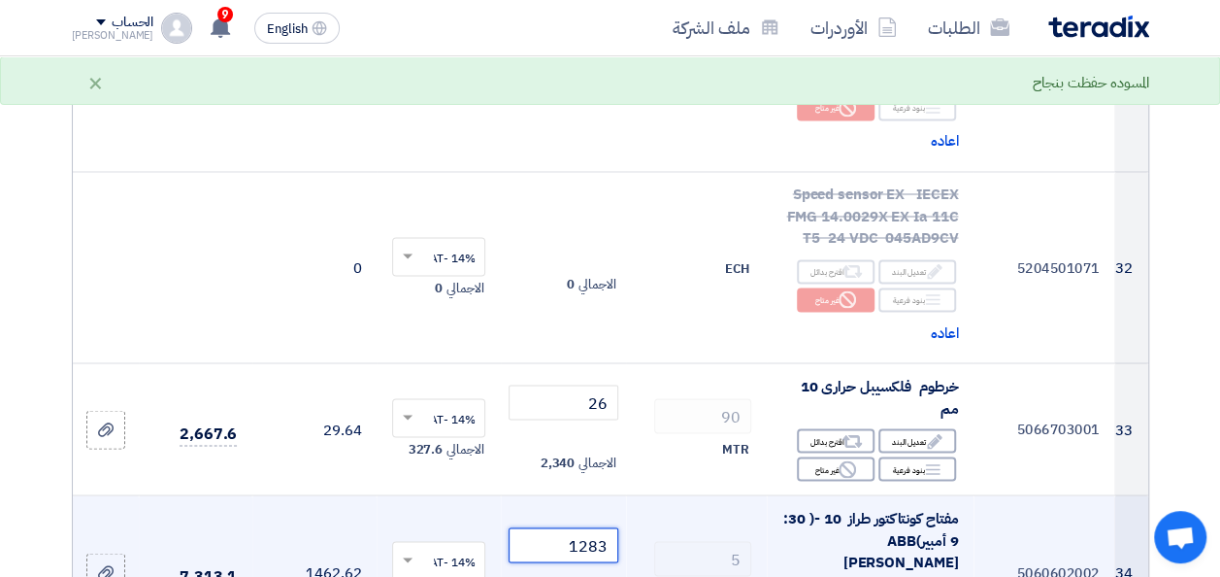
scroll to position [5436, 0]
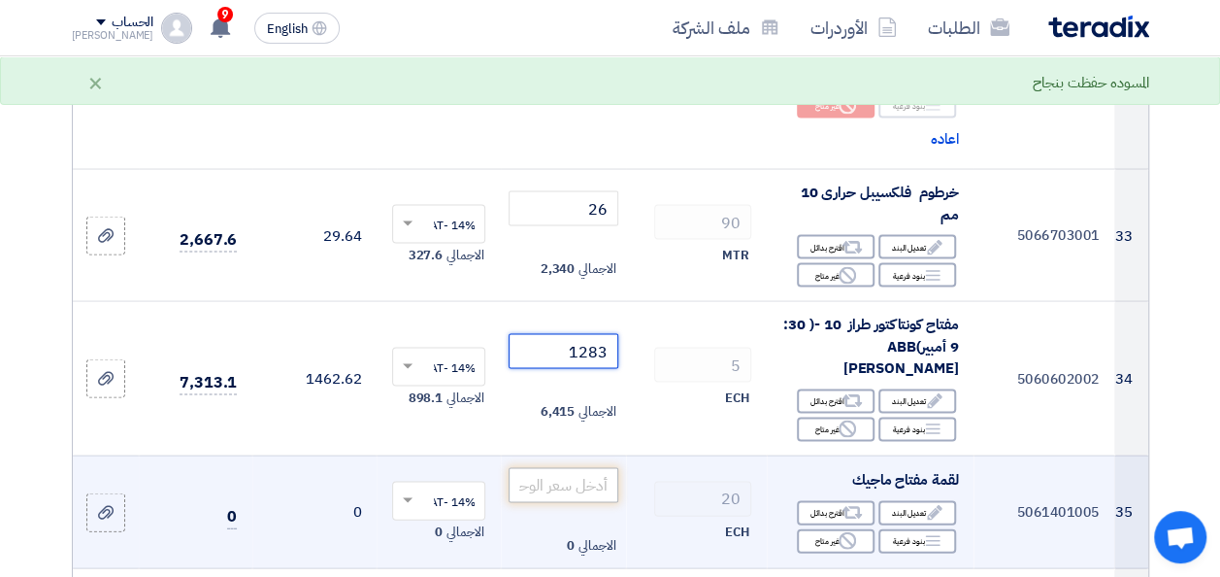
type input "1283"
click at [594, 467] on input "number" at bounding box center [563, 484] width 109 height 35
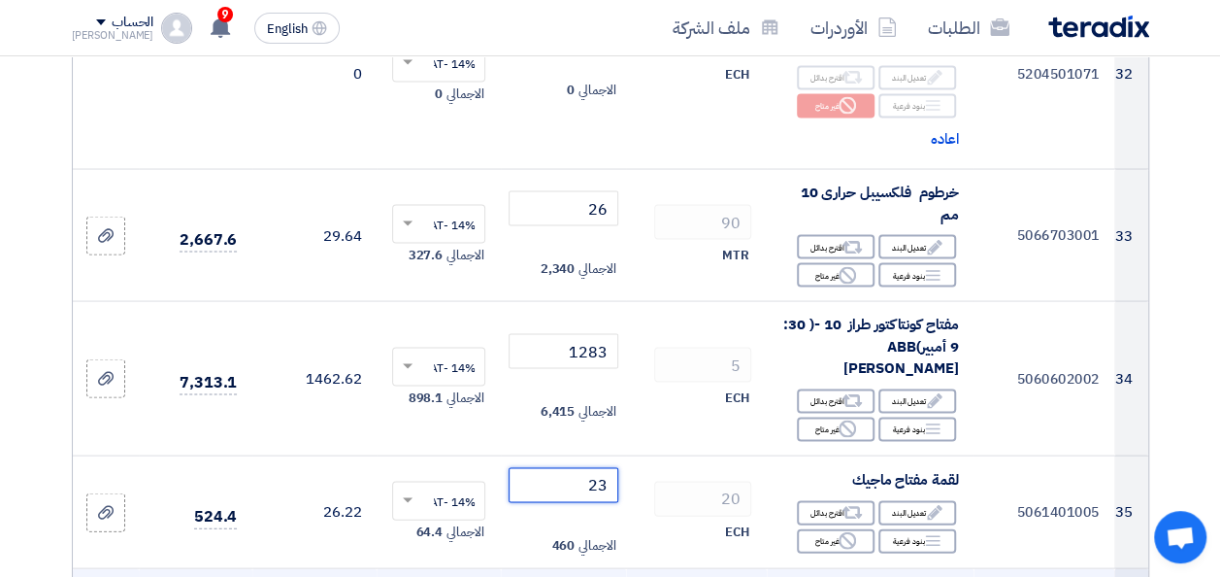
scroll to position [5630, 0]
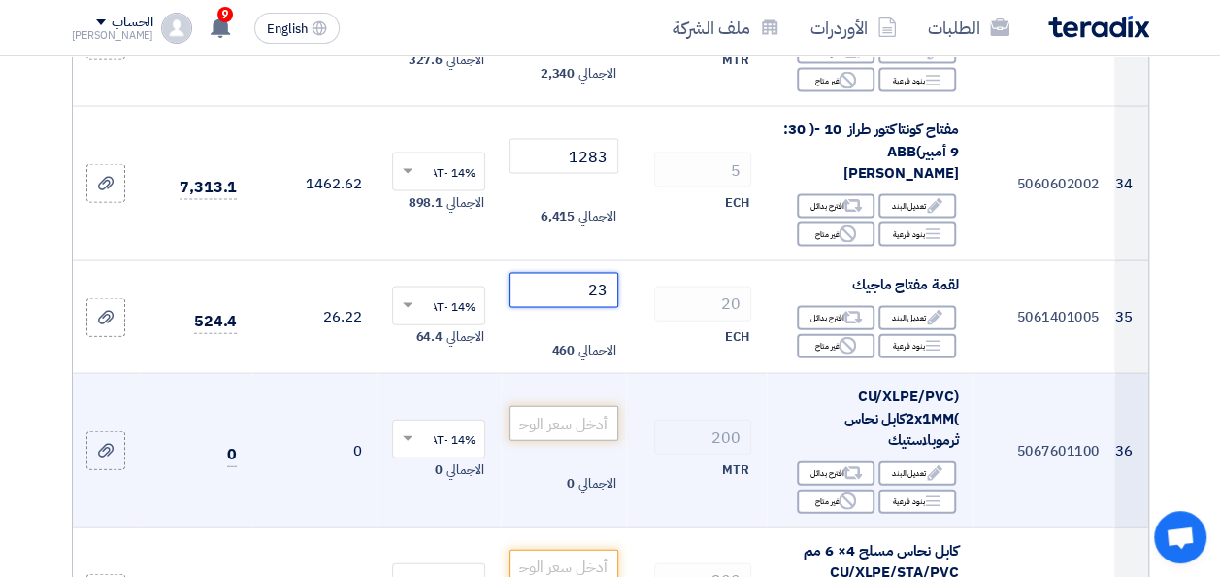
type input "23"
click at [581, 406] on input "number" at bounding box center [563, 423] width 109 height 35
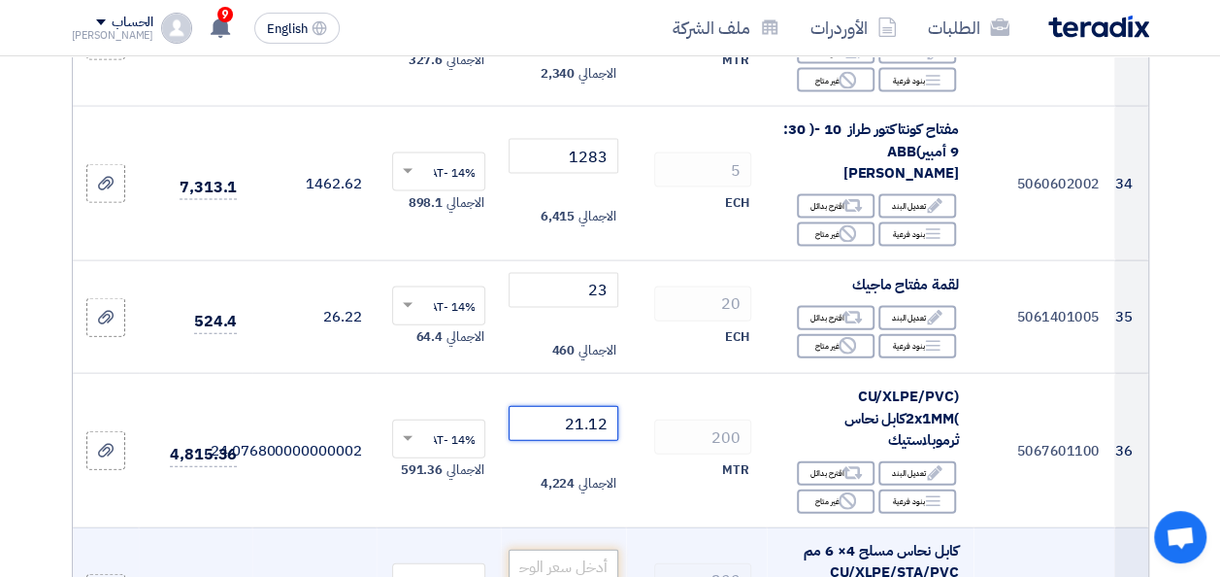
type input "21.12"
click at [554, 549] on input "number" at bounding box center [563, 566] width 109 height 35
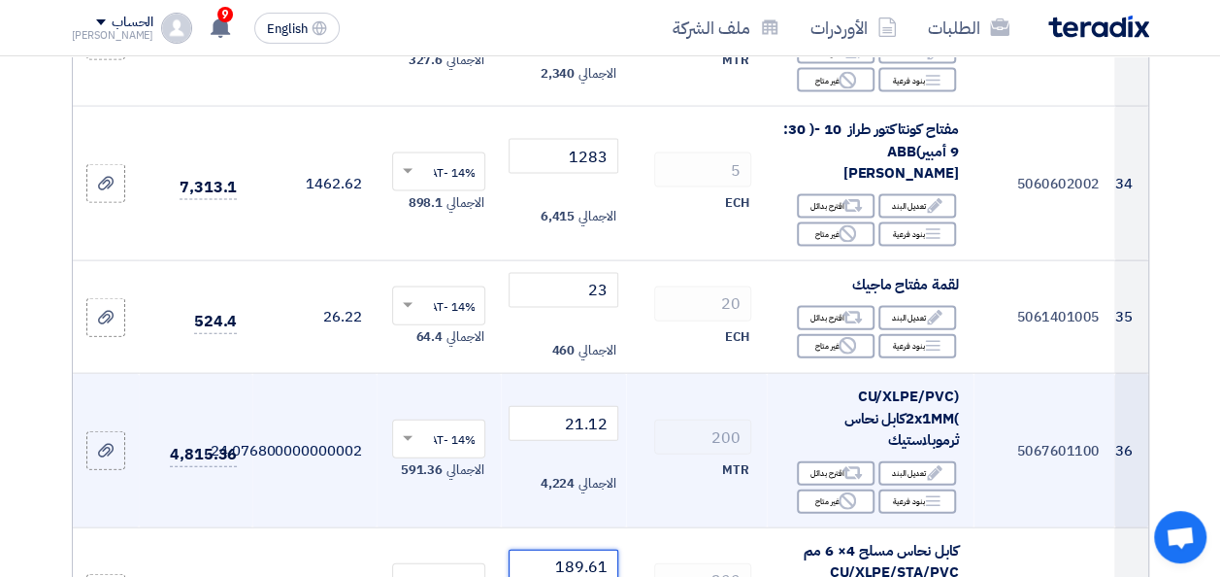
scroll to position [5727, 0]
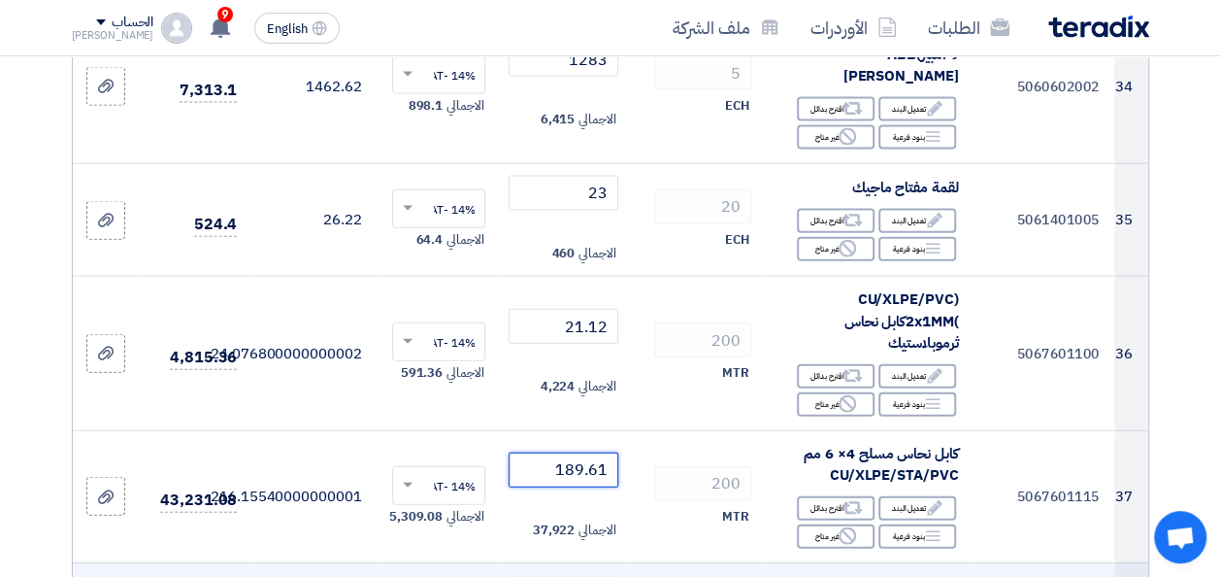
type input "189.61"
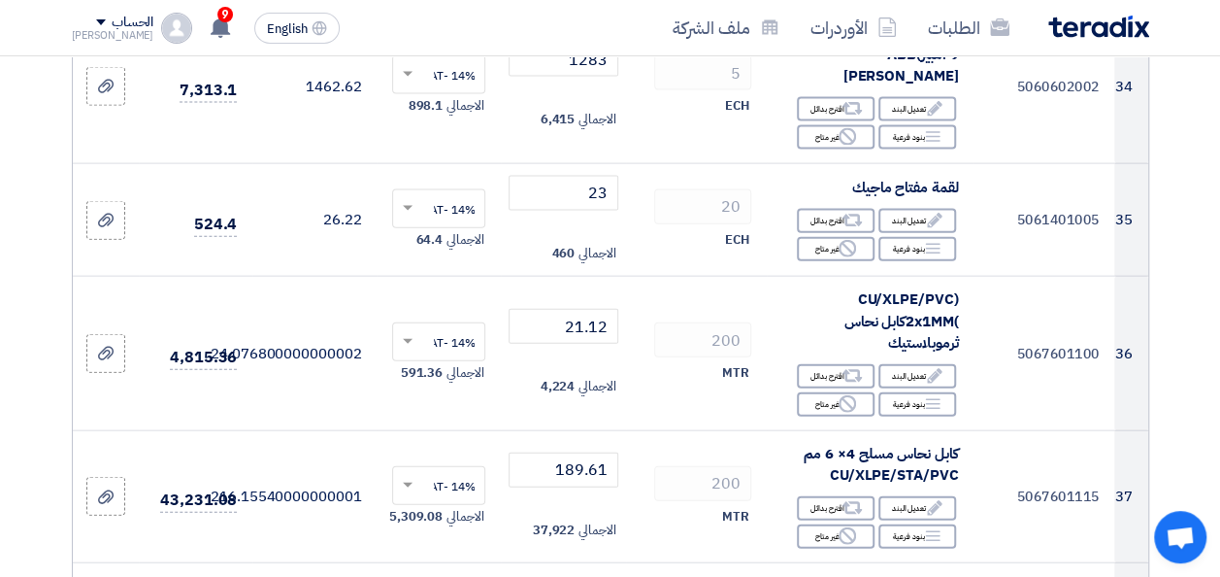
scroll to position [6018, 0]
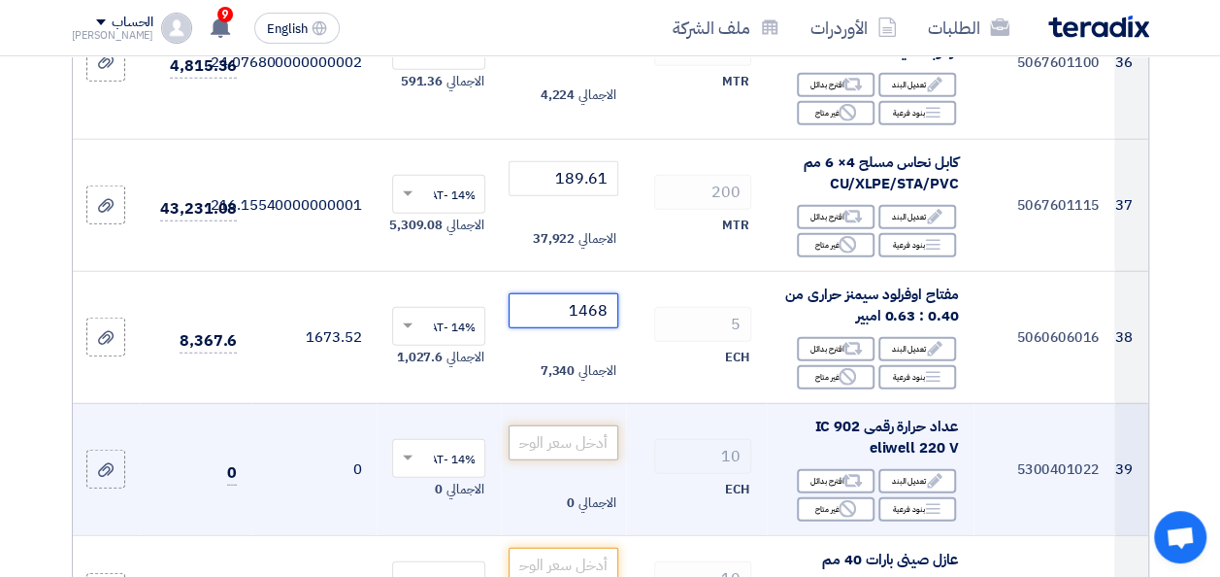
type input "1468"
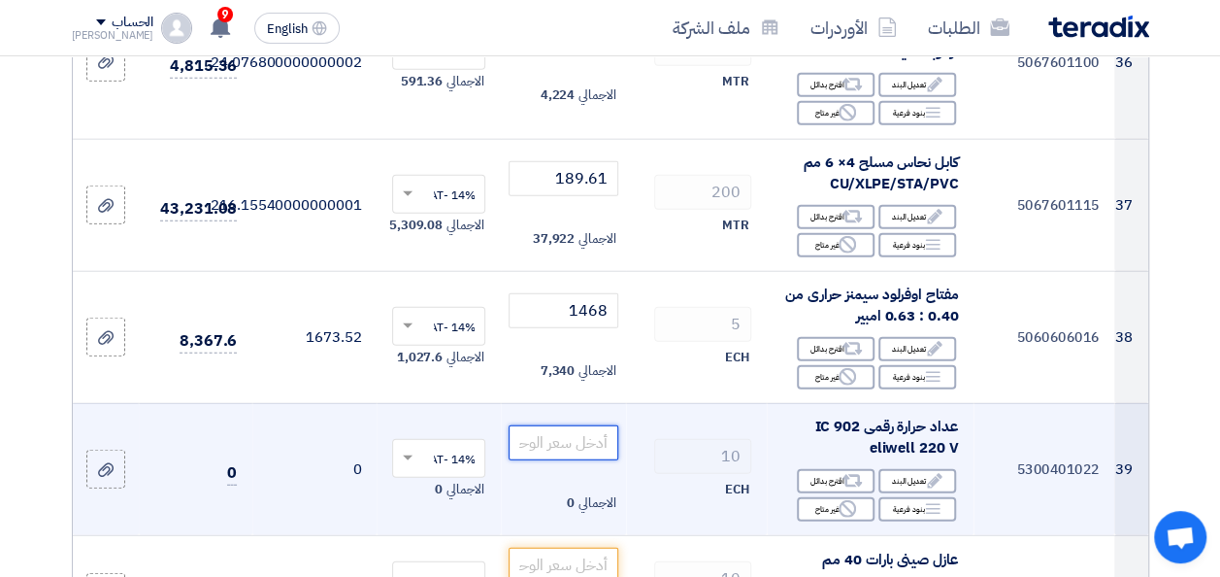
click at [594, 425] on input "number" at bounding box center [563, 442] width 109 height 35
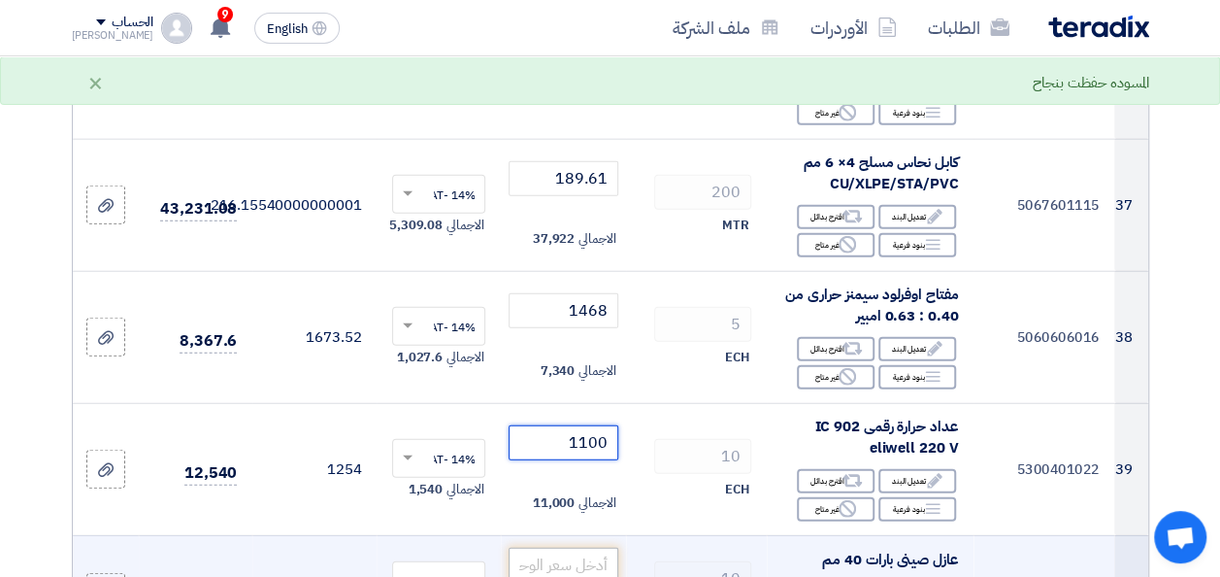
type input "1100"
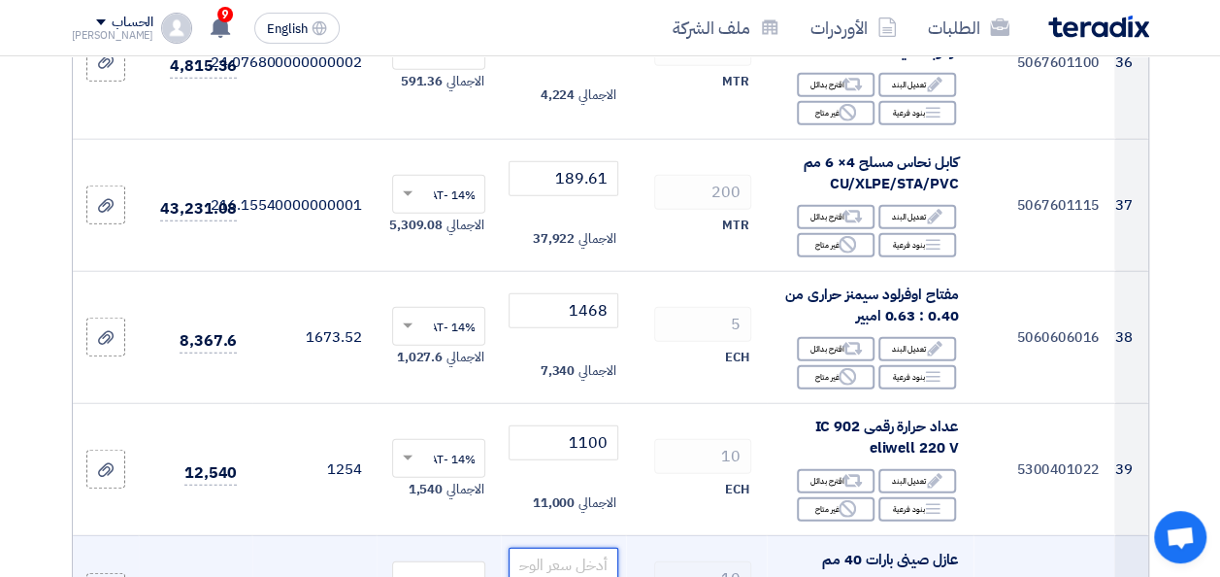
click at [583, 547] on input "number" at bounding box center [563, 564] width 109 height 35
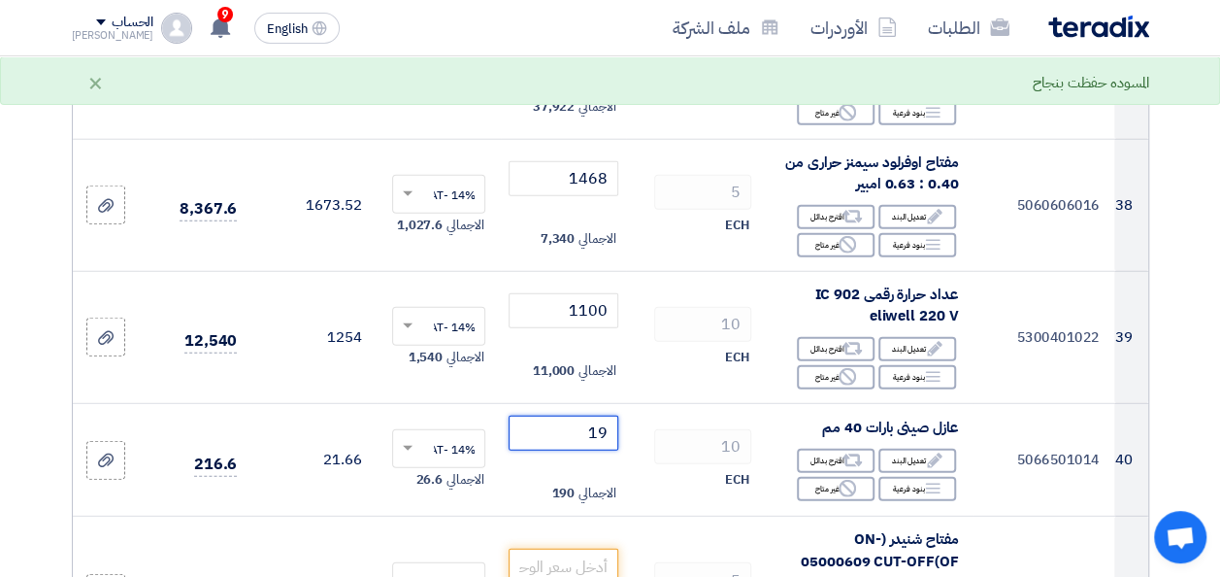
scroll to position [6310, 0]
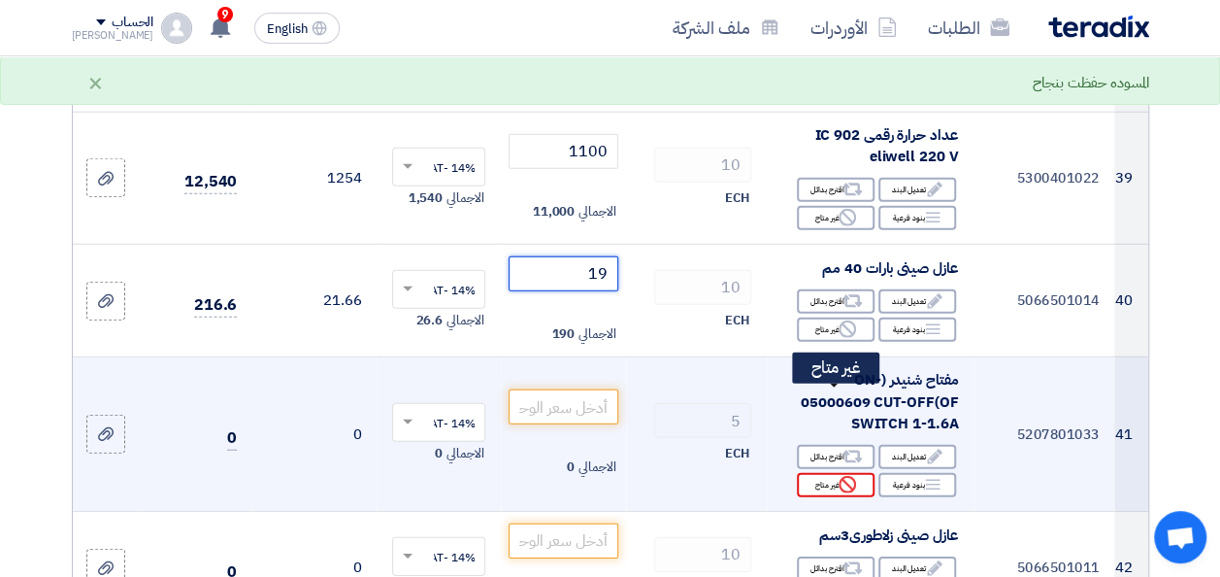
type input "19"
drag, startPoint x: 856, startPoint y: 400, endPoint x: 714, endPoint y: 377, distance: 143.6
click at [855, 476] on use at bounding box center [847, 484] width 17 height 17
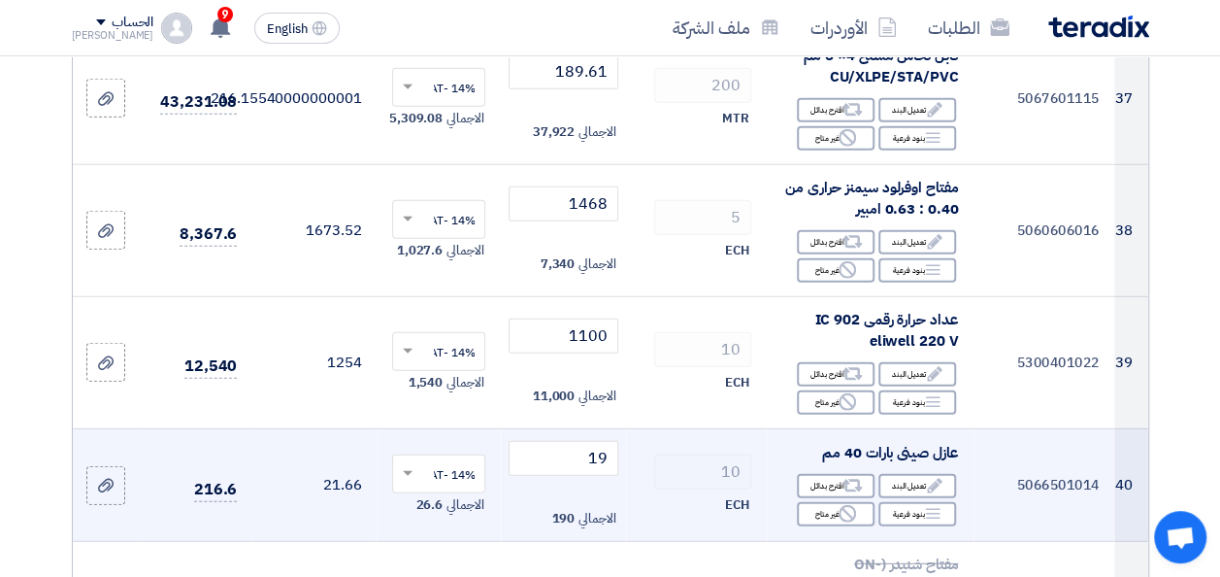
scroll to position [6407, 0]
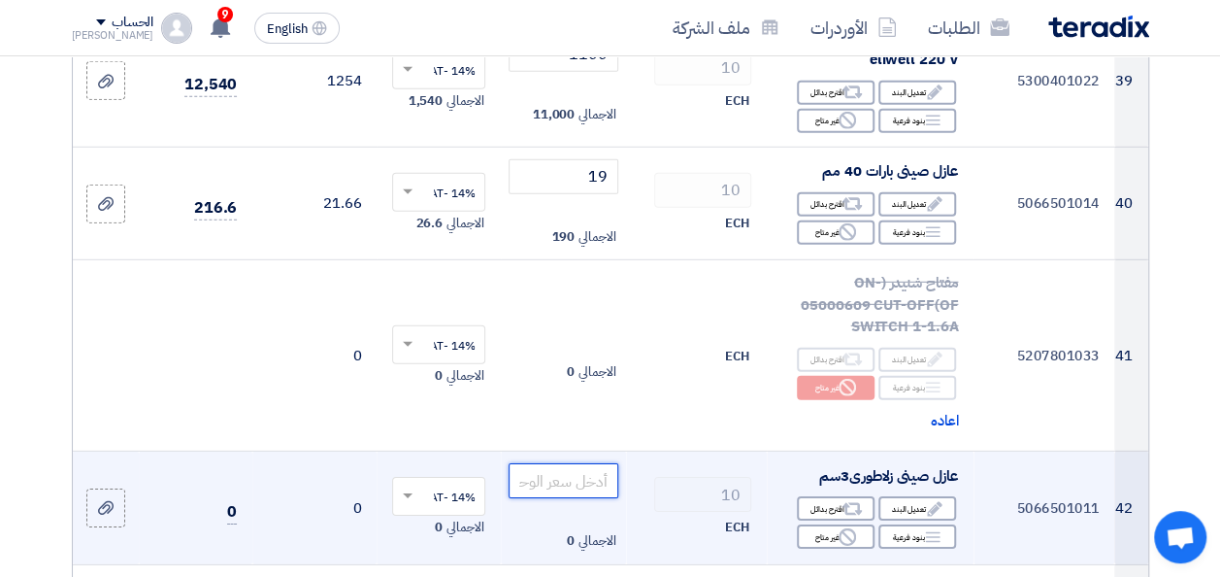
click at [538, 463] on input "number" at bounding box center [563, 480] width 109 height 35
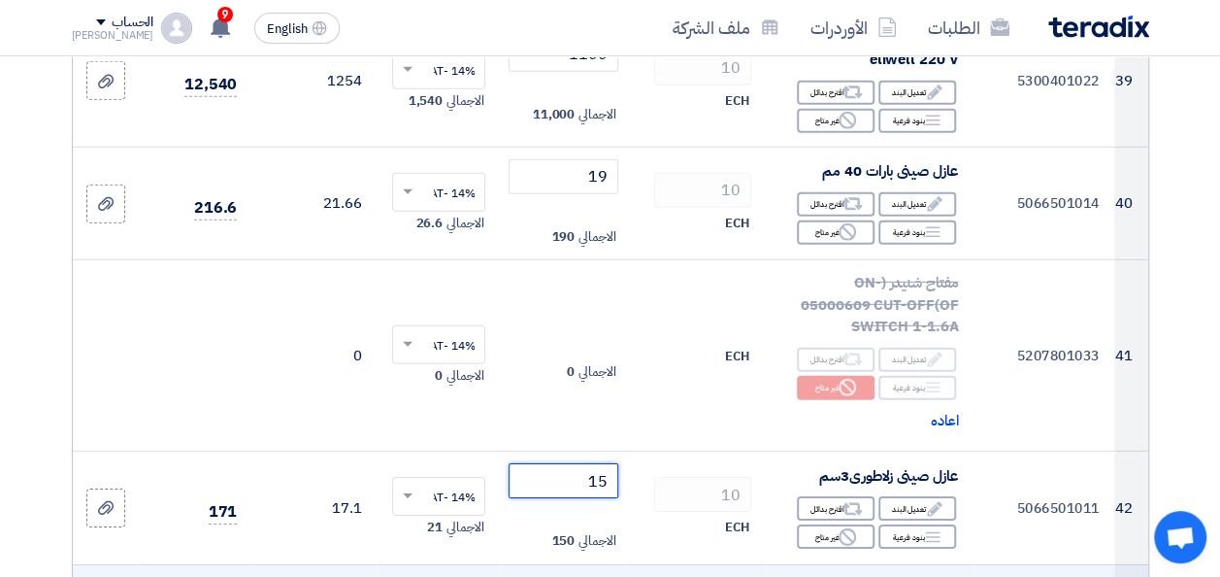
type input "15"
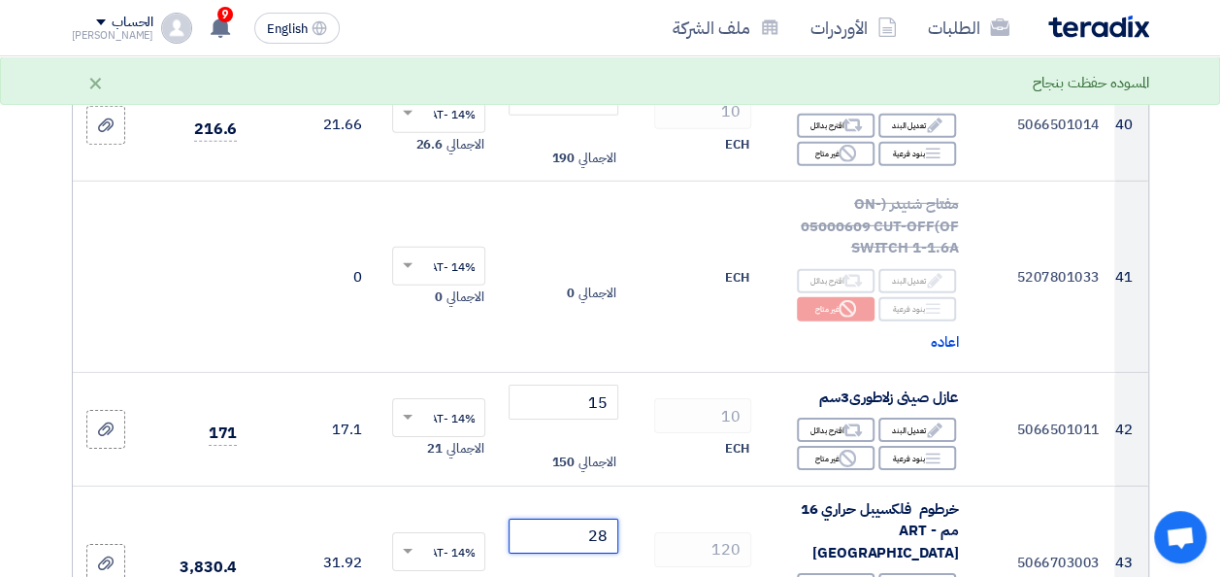
scroll to position [6601, 0]
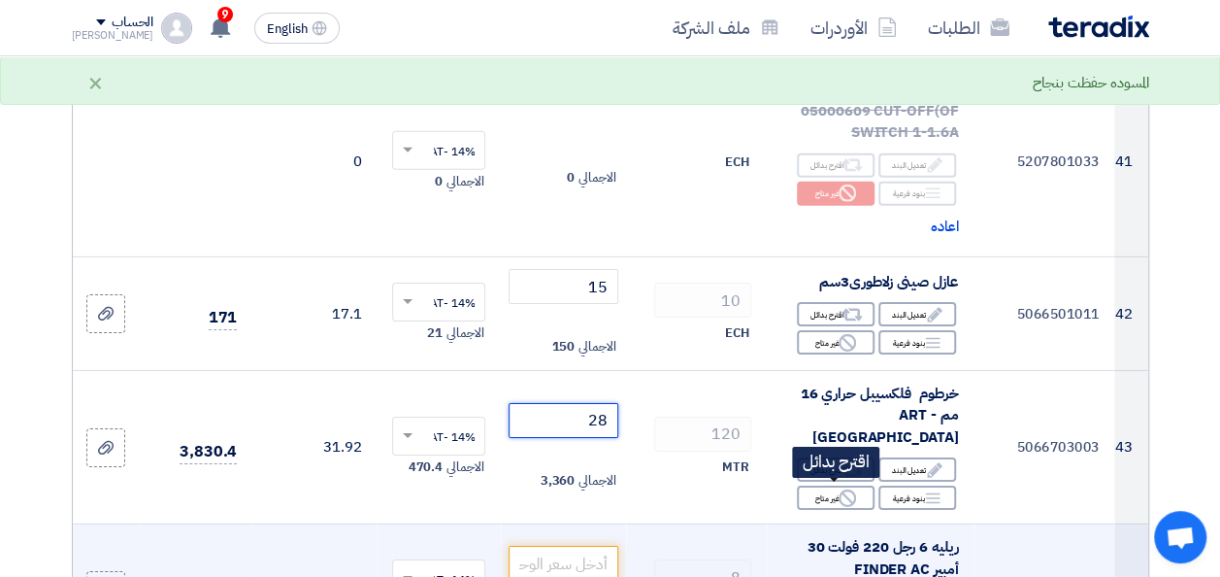
type input "28"
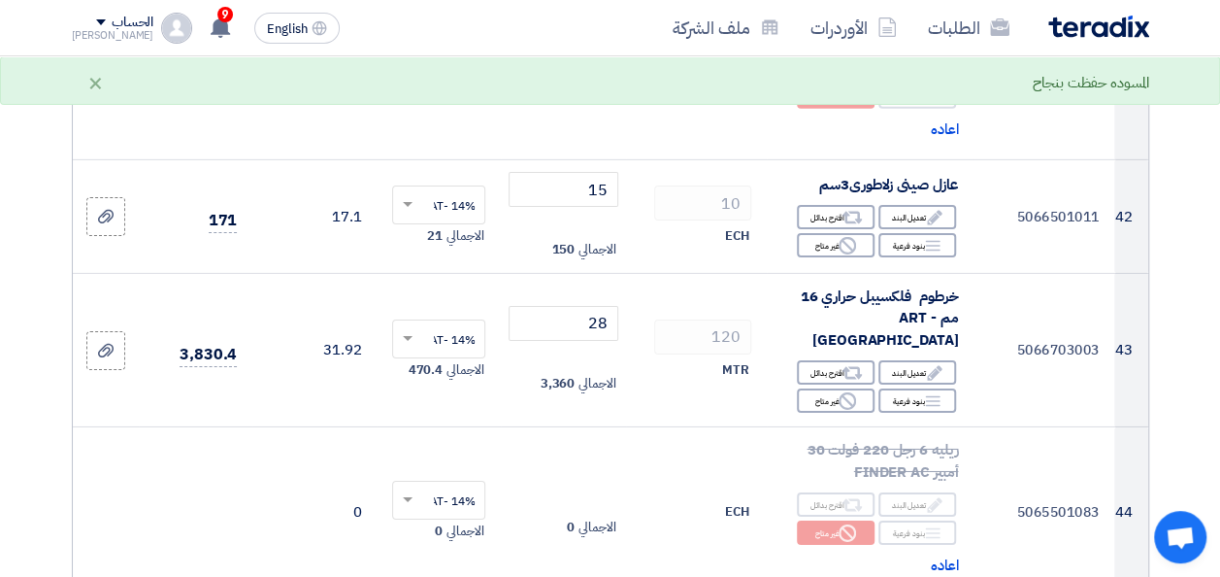
scroll to position [6892, 0]
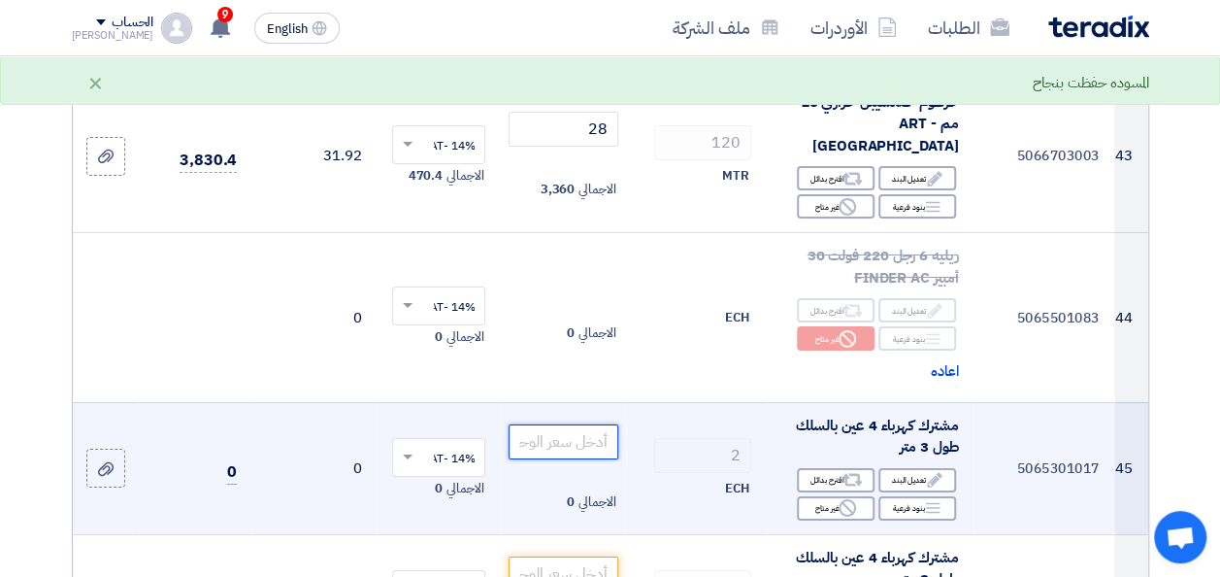
click at [545, 424] on input "number" at bounding box center [563, 441] width 109 height 35
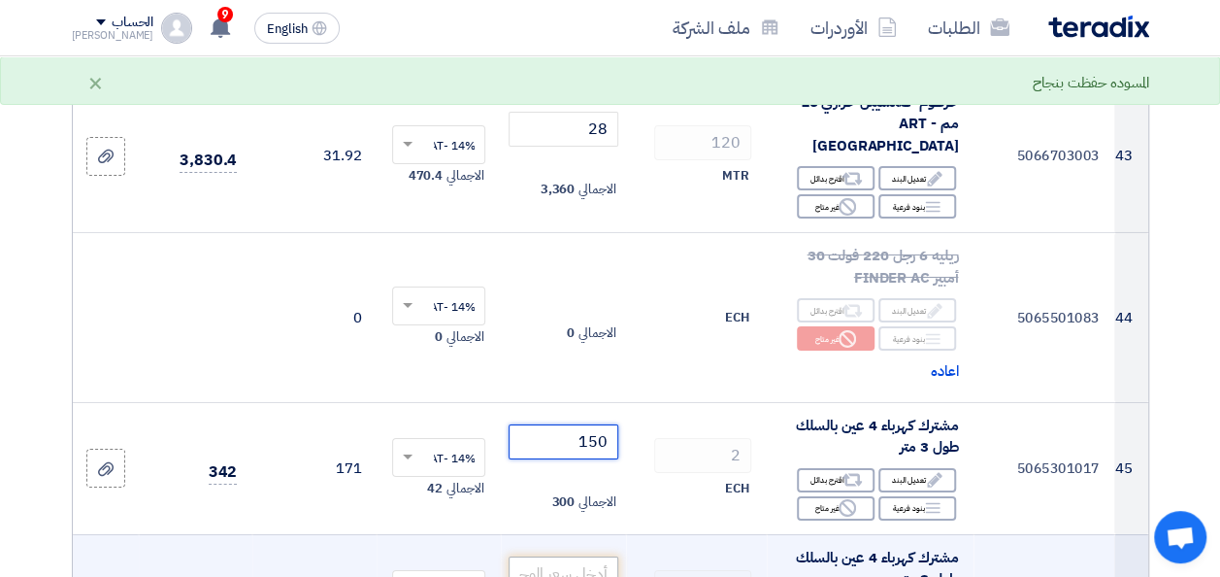
type input "150"
click at [549, 556] on input "number" at bounding box center [563, 573] width 109 height 35
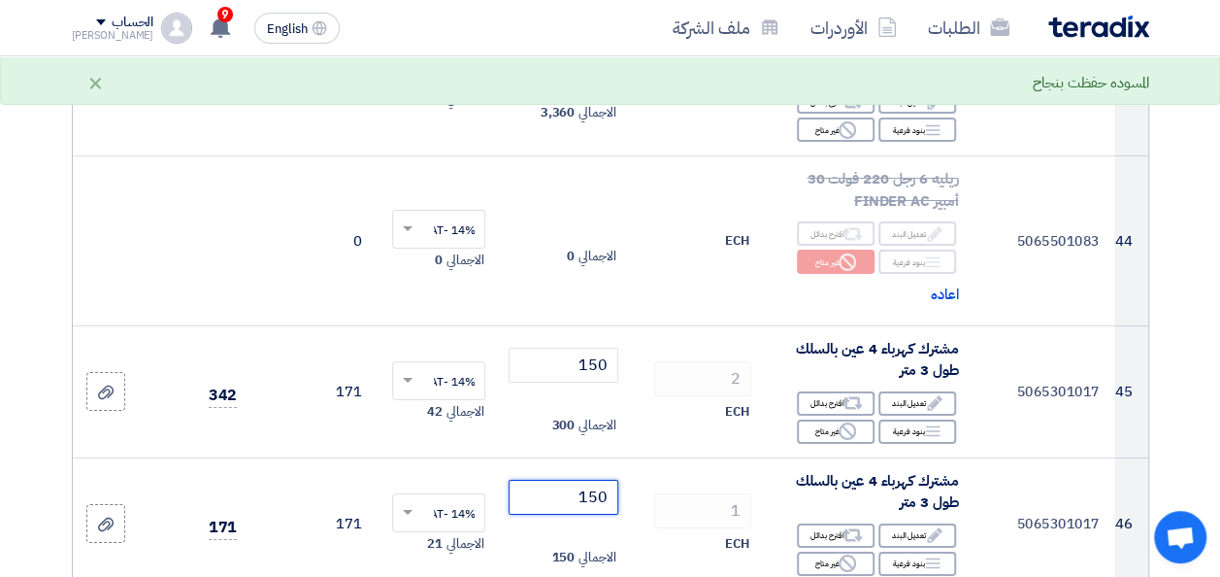
scroll to position [7183, 0]
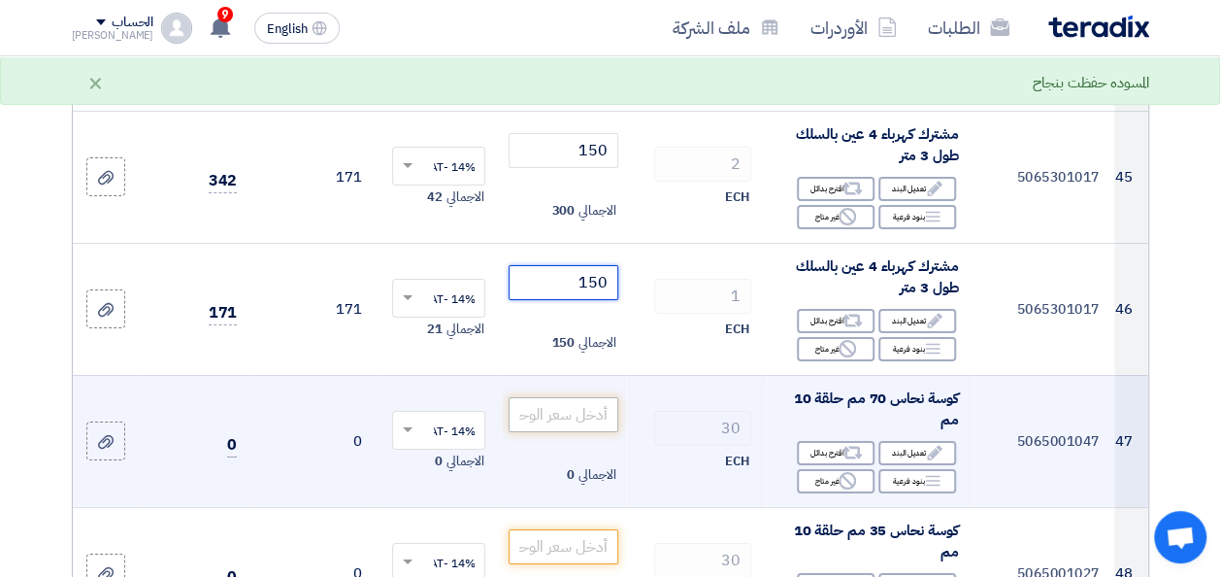
type input "150"
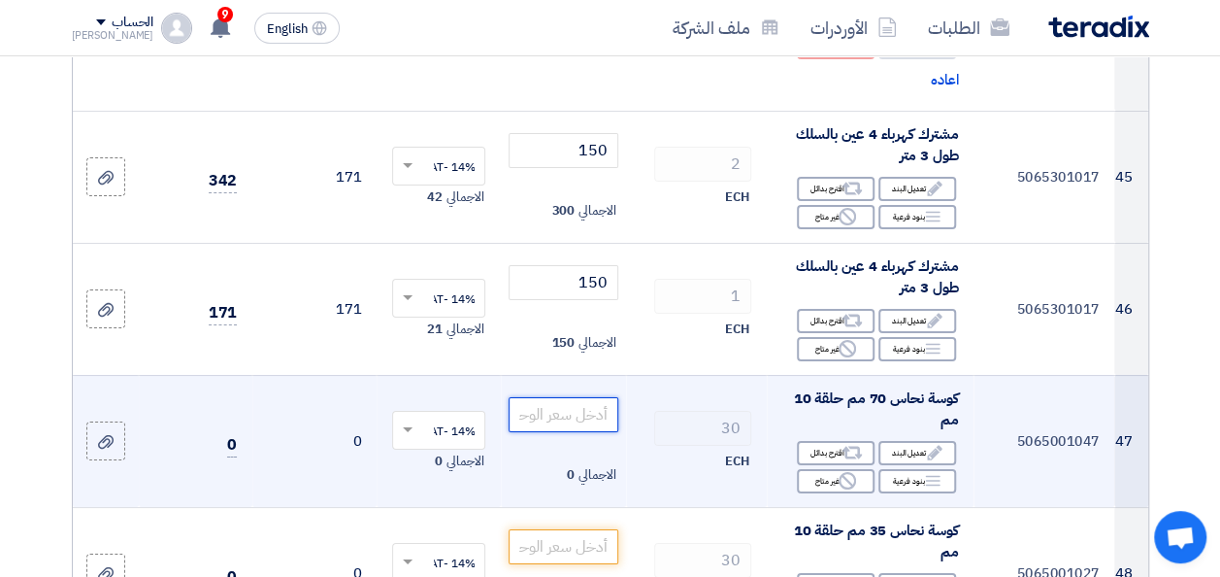
click at [584, 397] on input "number" at bounding box center [563, 414] width 109 height 35
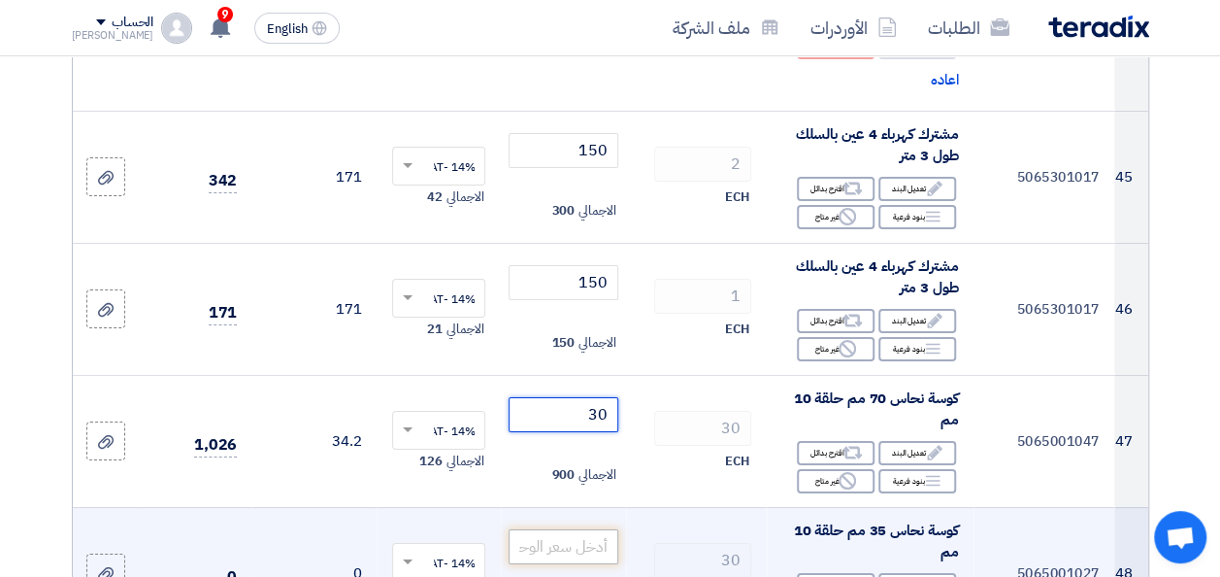
type input "30"
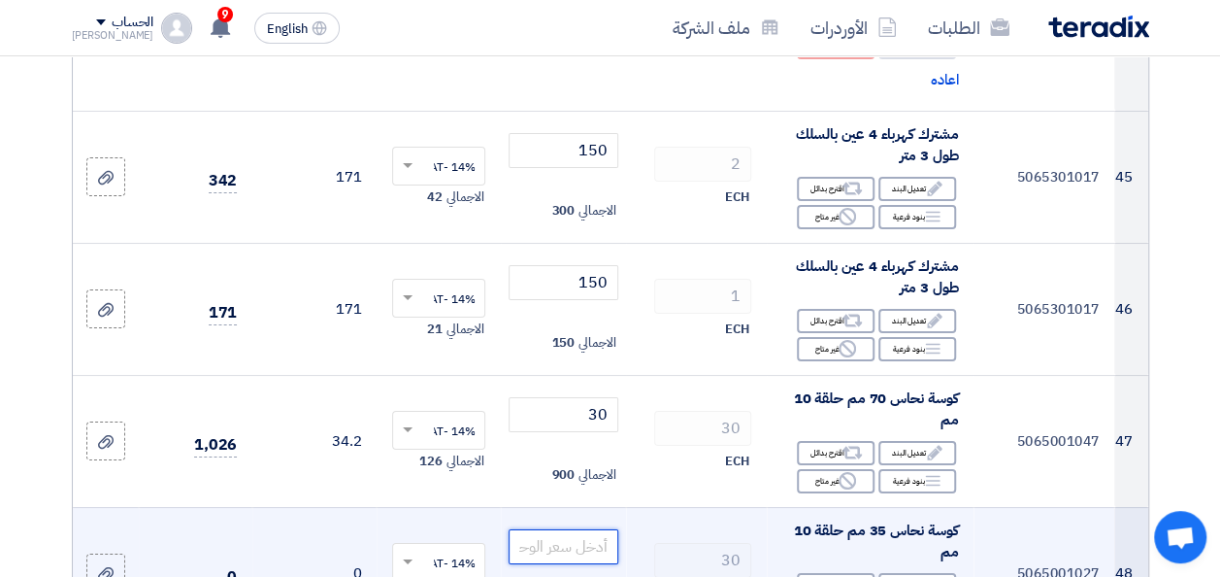
click at [604, 529] on input "number" at bounding box center [563, 546] width 109 height 35
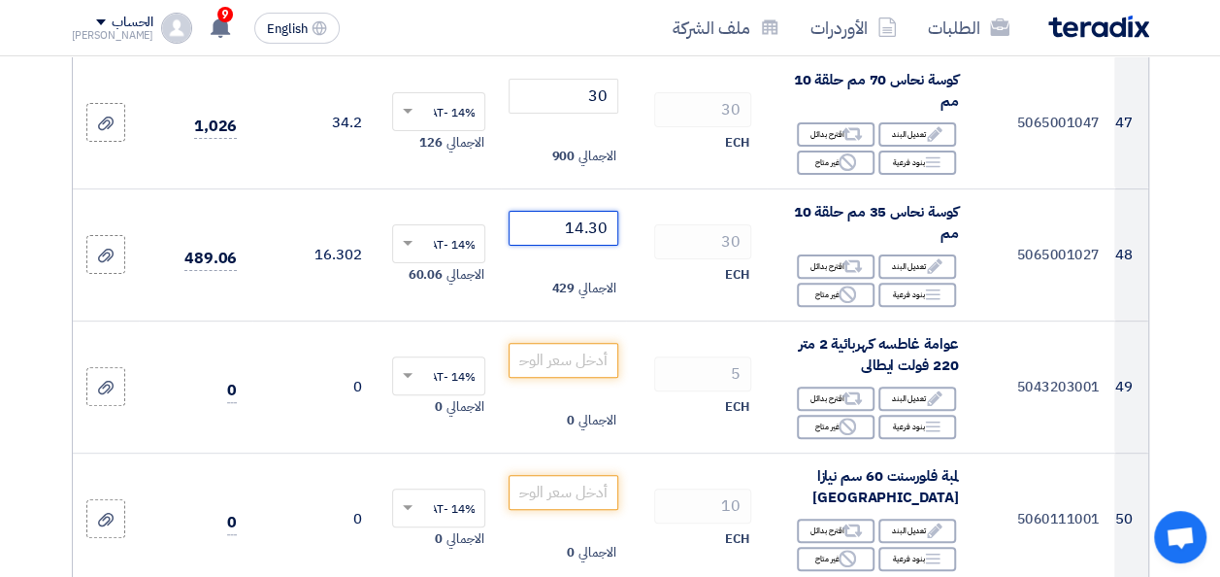
scroll to position [7572, 0]
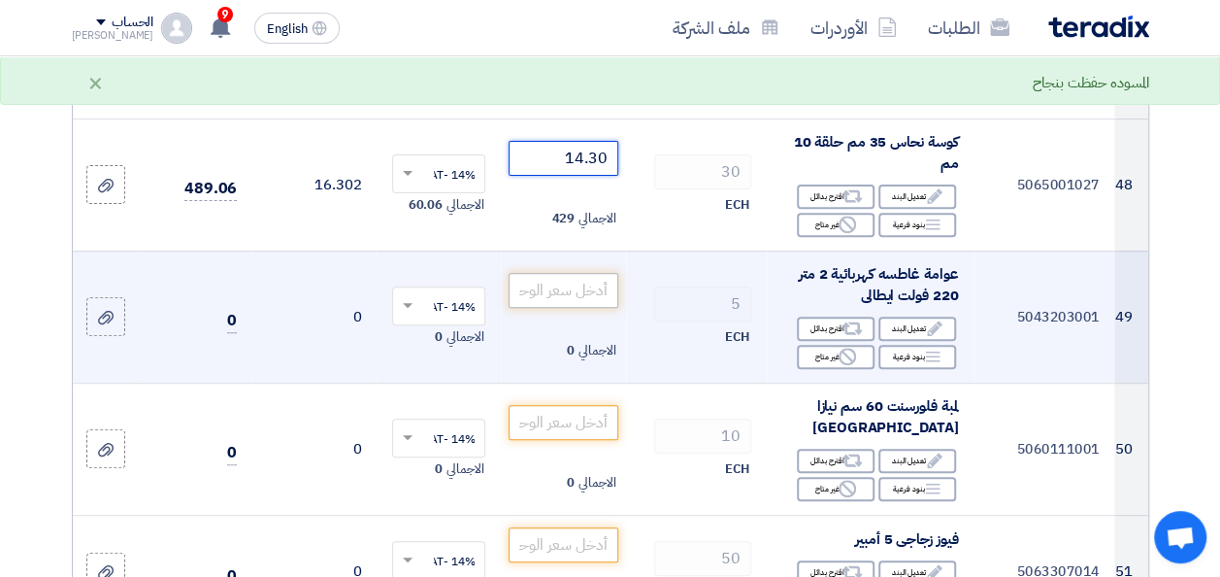
type input "14.30"
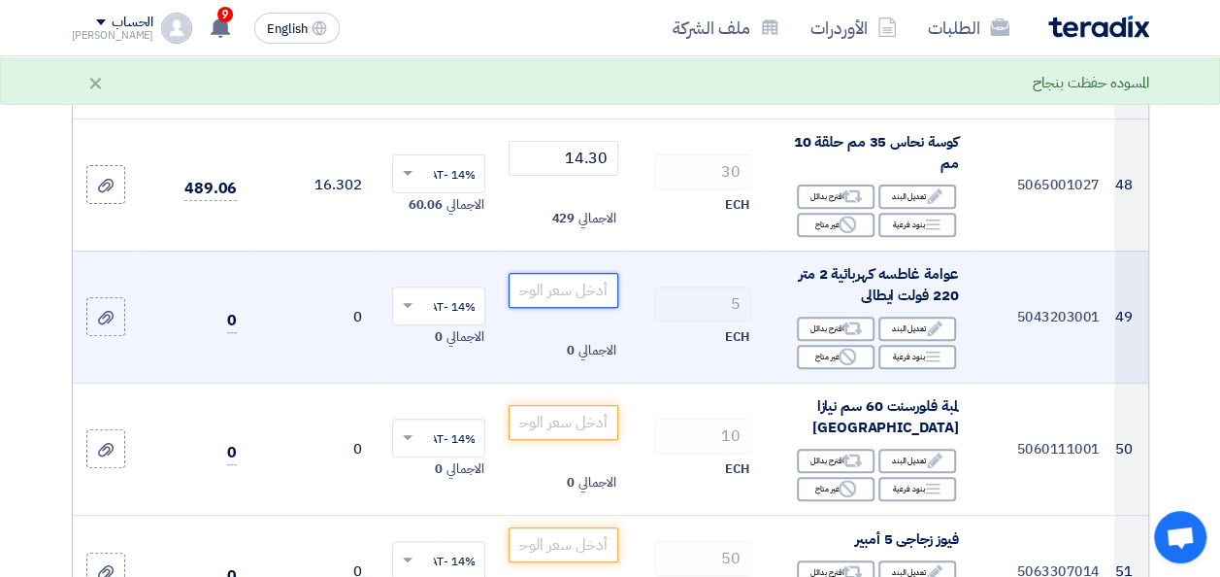
click at [594, 273] on input "number" at bounding box center [563, 290] width 109 height 35
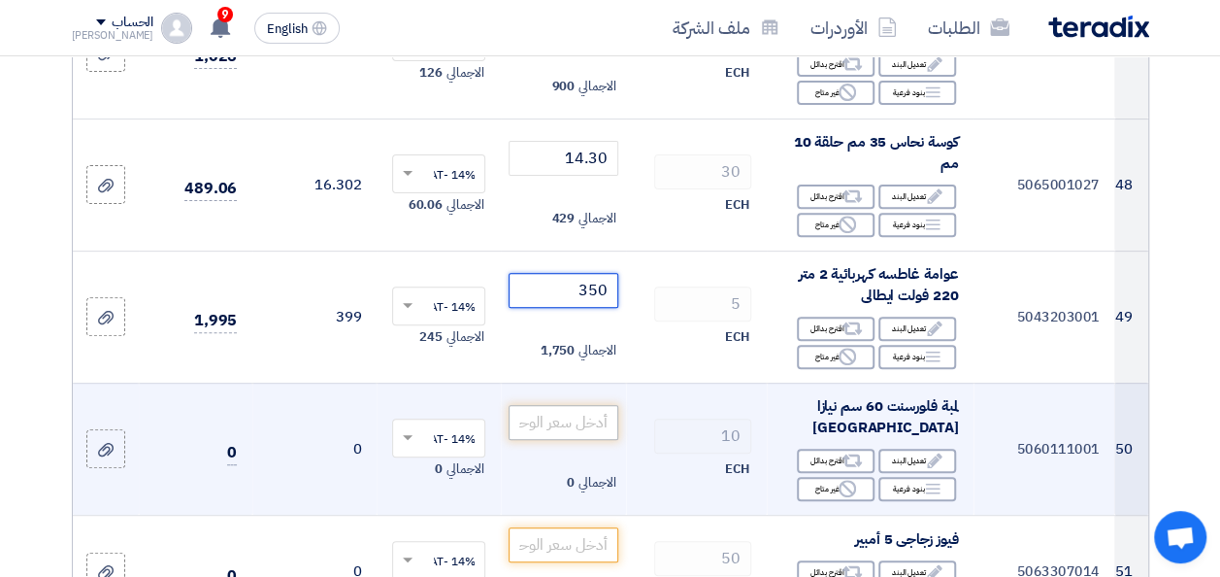
type input "350"
drag, startPoint x: 551, startPoint y: 303, endPoint x: 528, endPoint y: 326, distance: 32.9
click at [547, 405] on input "number" at bounding box center [563, 422] width 109 height 35
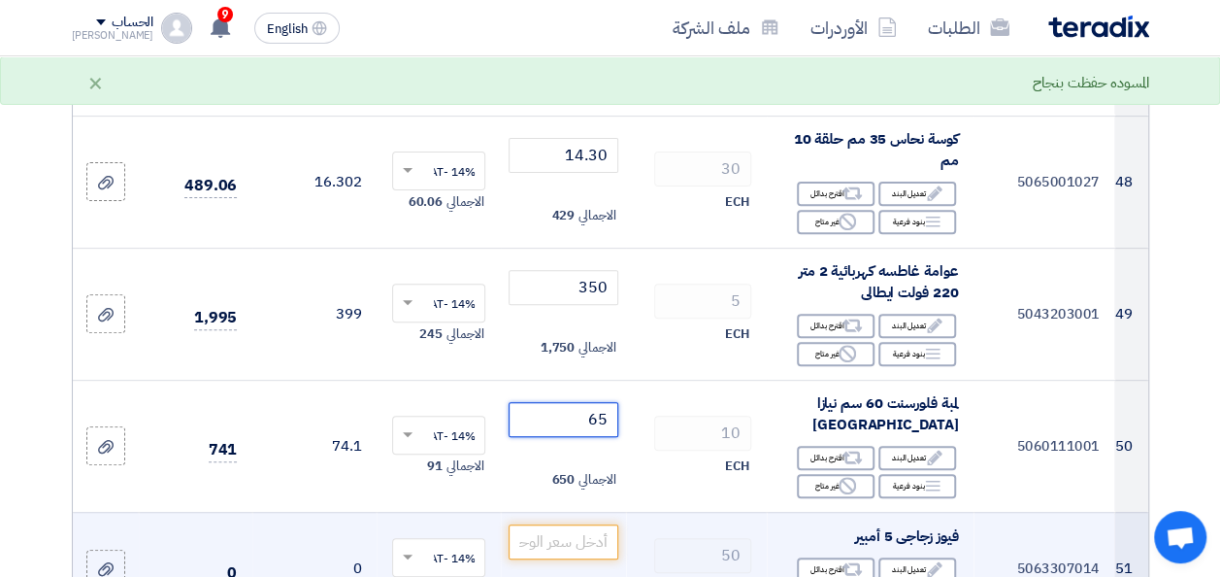
scroll to position [7766, 0]
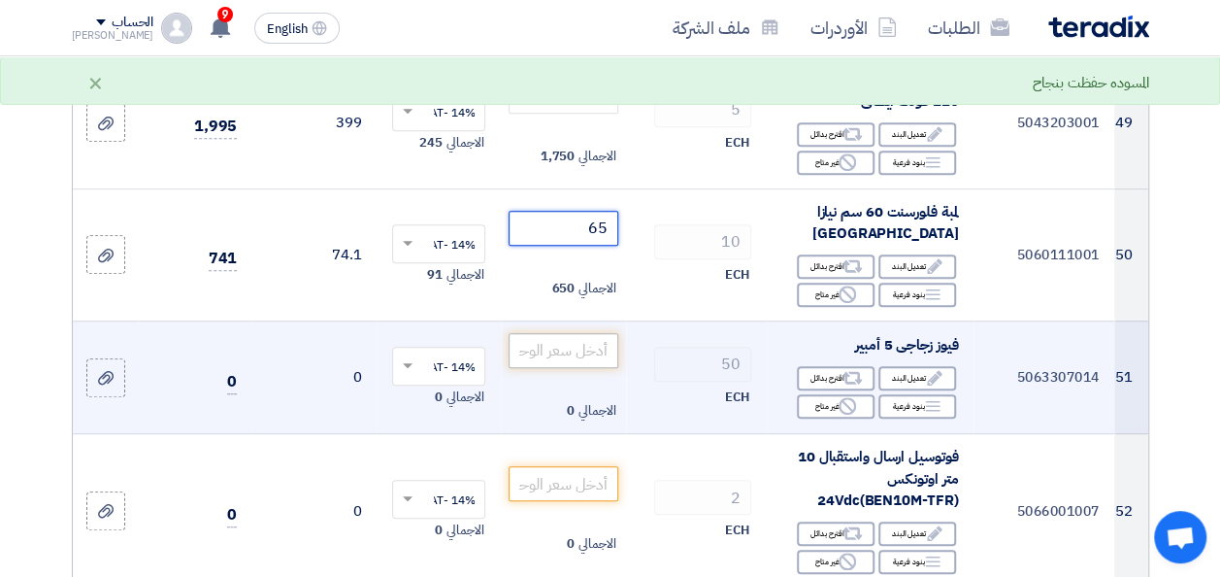
type input "65"
click at [587, 333] on input "number" at bounding box center [563, 350] width 109 height 35
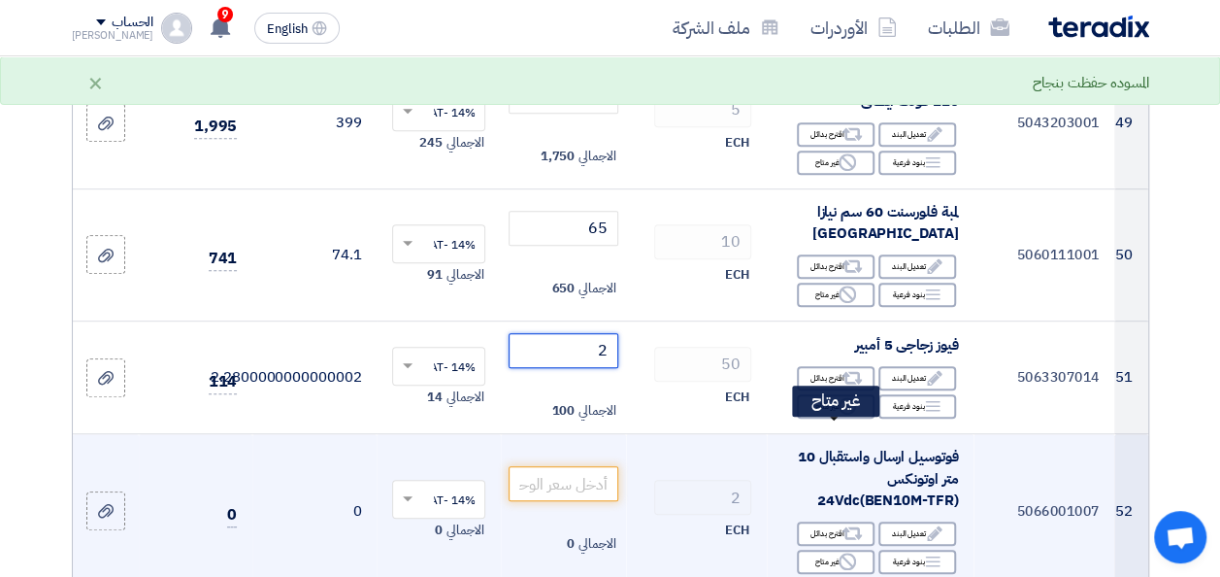
type input "2"
click at [833, 549] on div "Reject غير متاح" at bounding box center [836, 561] width 78 height 24
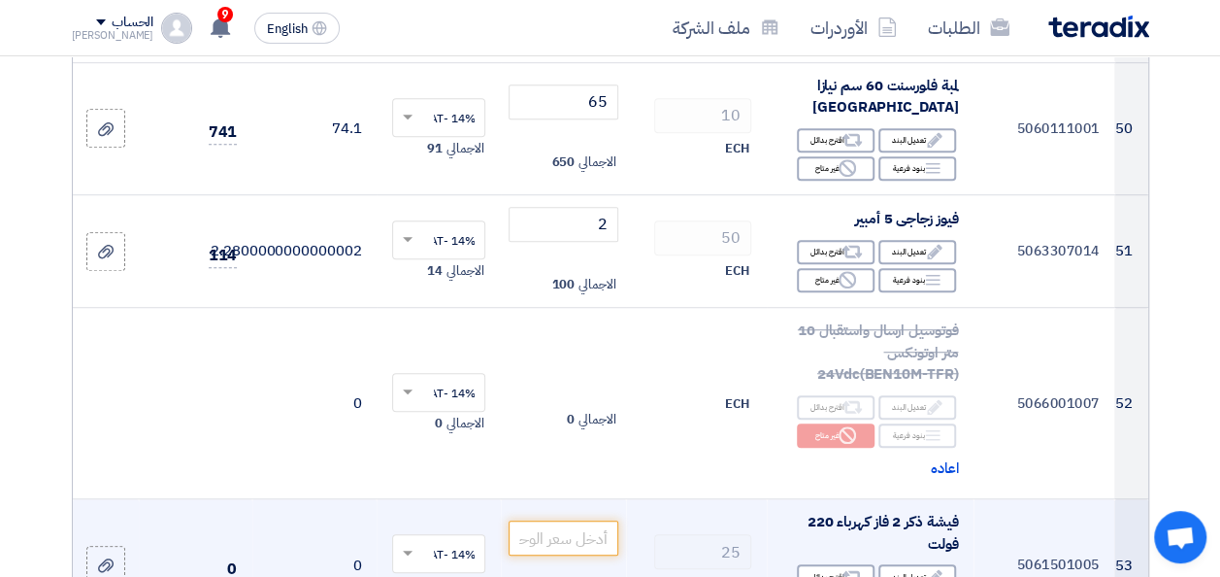
scroll to position [7960, 0]
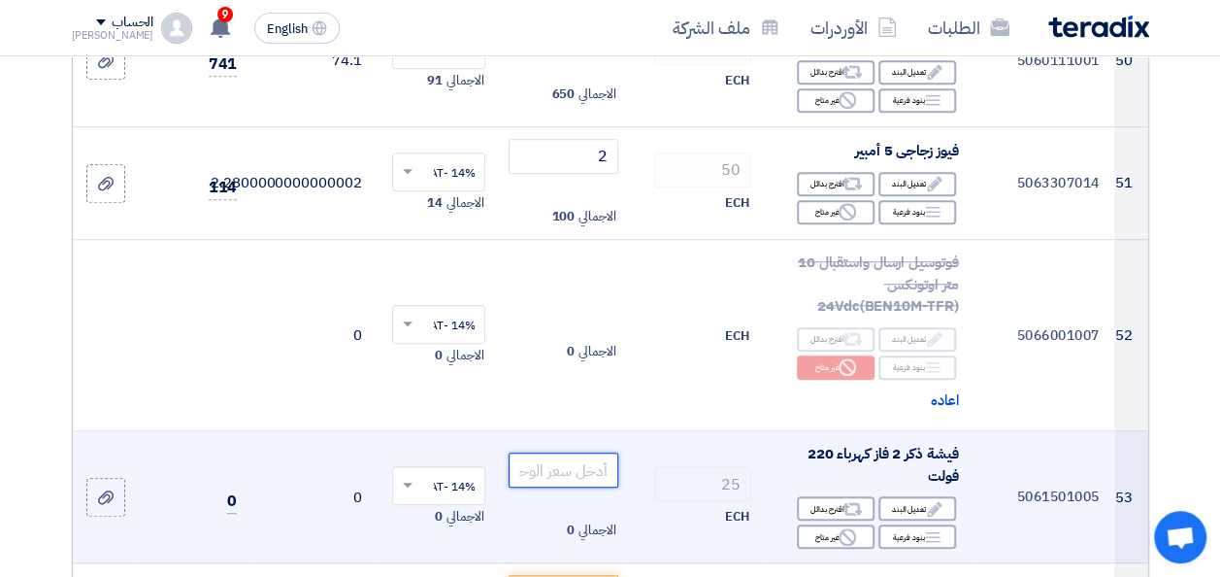
click at [563, 452] on input "number" at bounding box center [563, 469] width 109 height 35
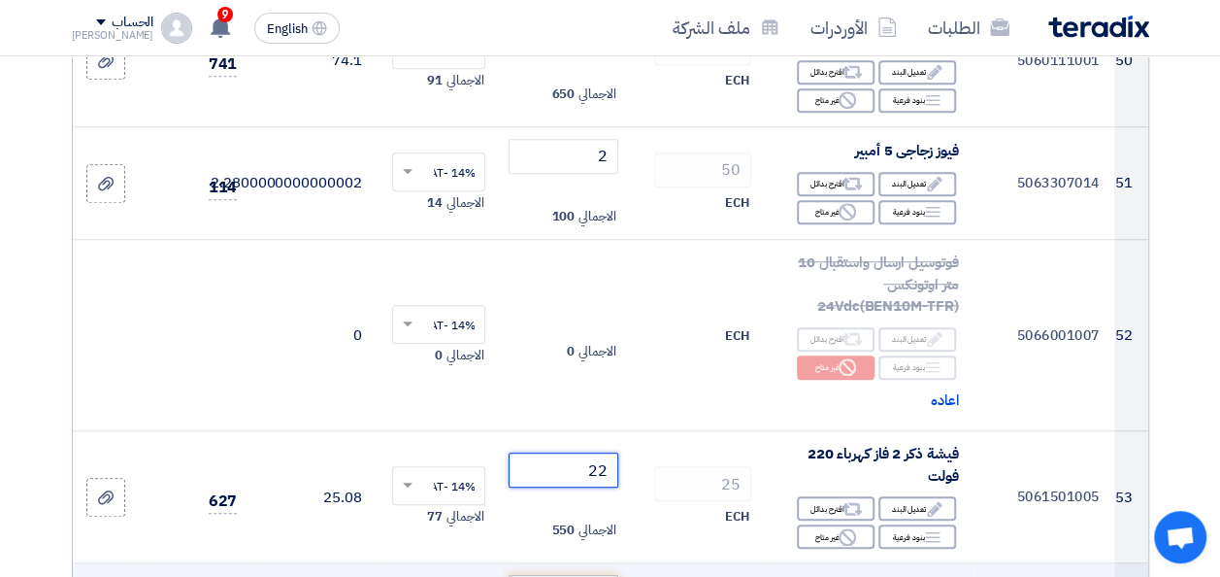
type input "22"
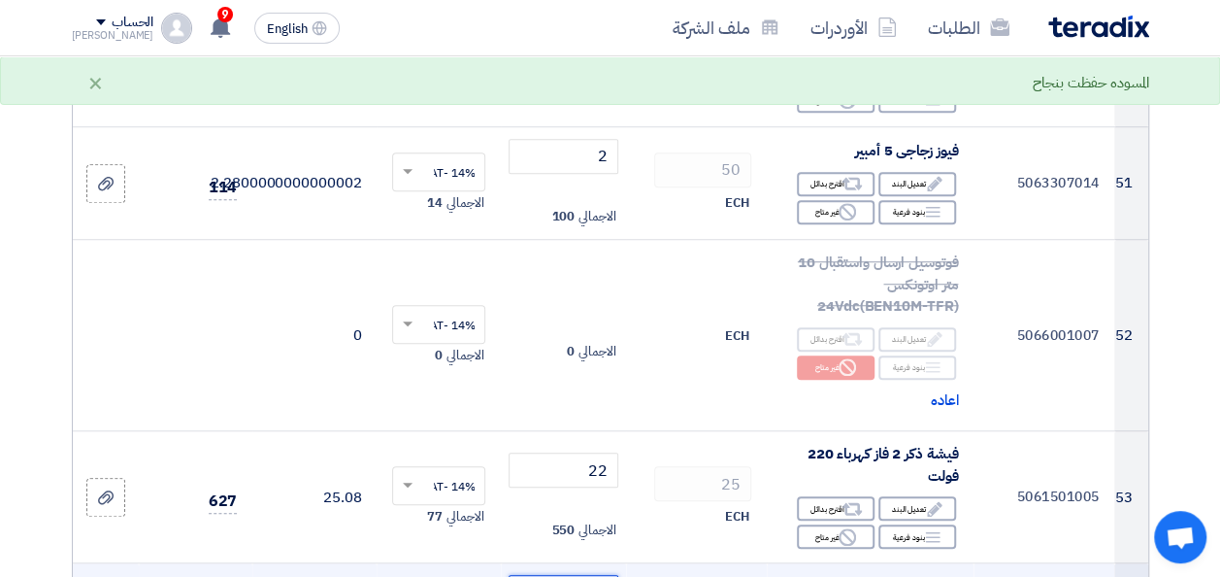
scroll to position [8154, 0]
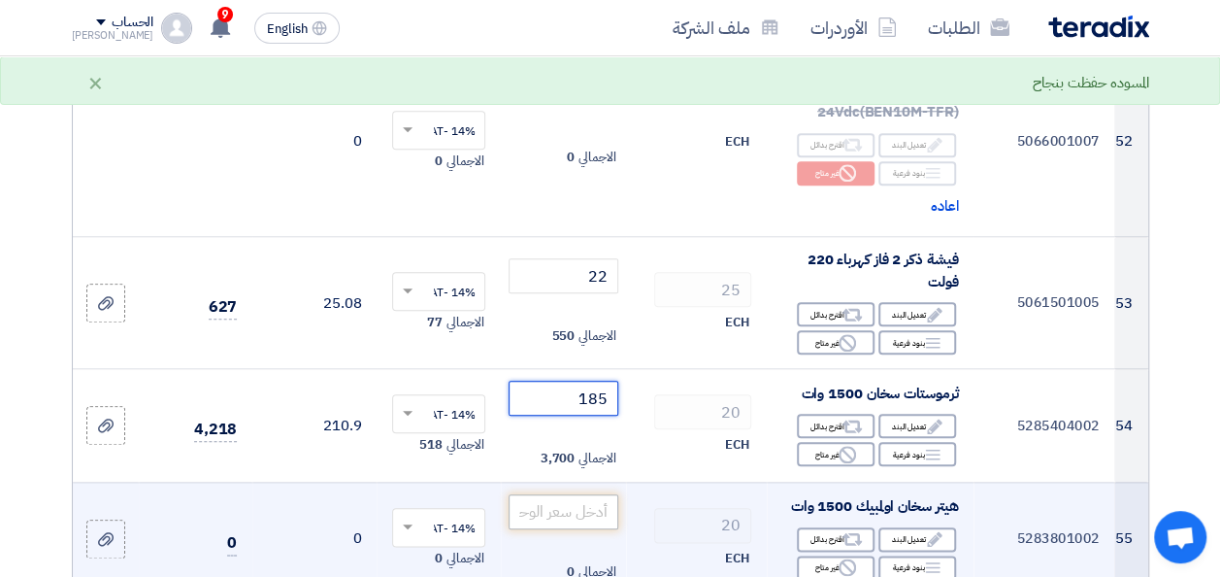
type input "185"
click at [580, 494] on input "number" at bounding box center [563, 511] width 109 height 35
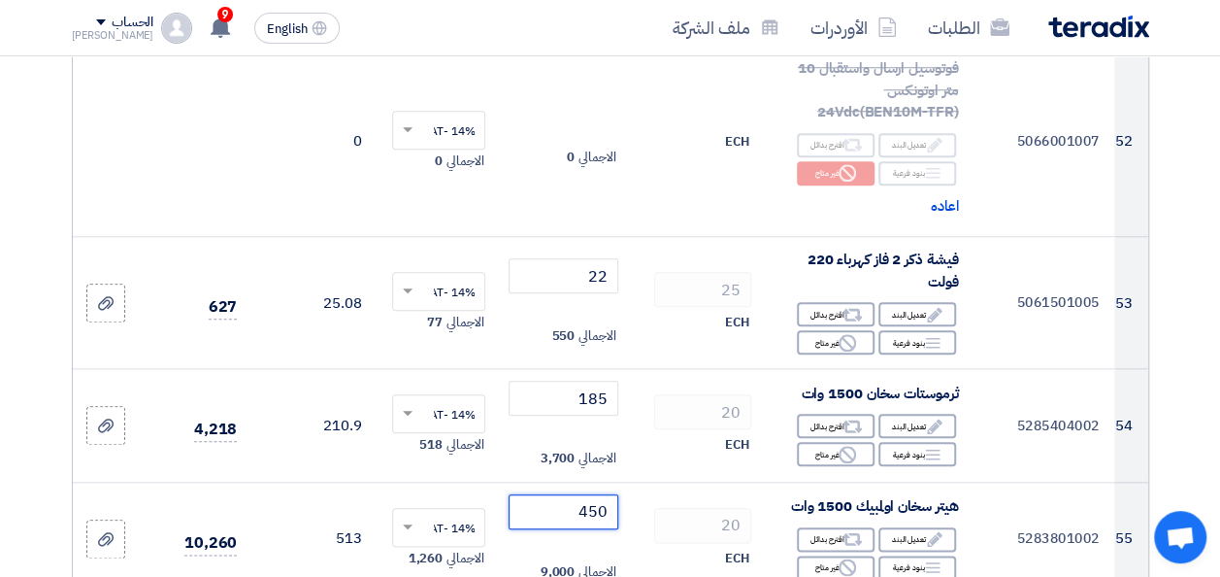
scroll to position [8348, 0]
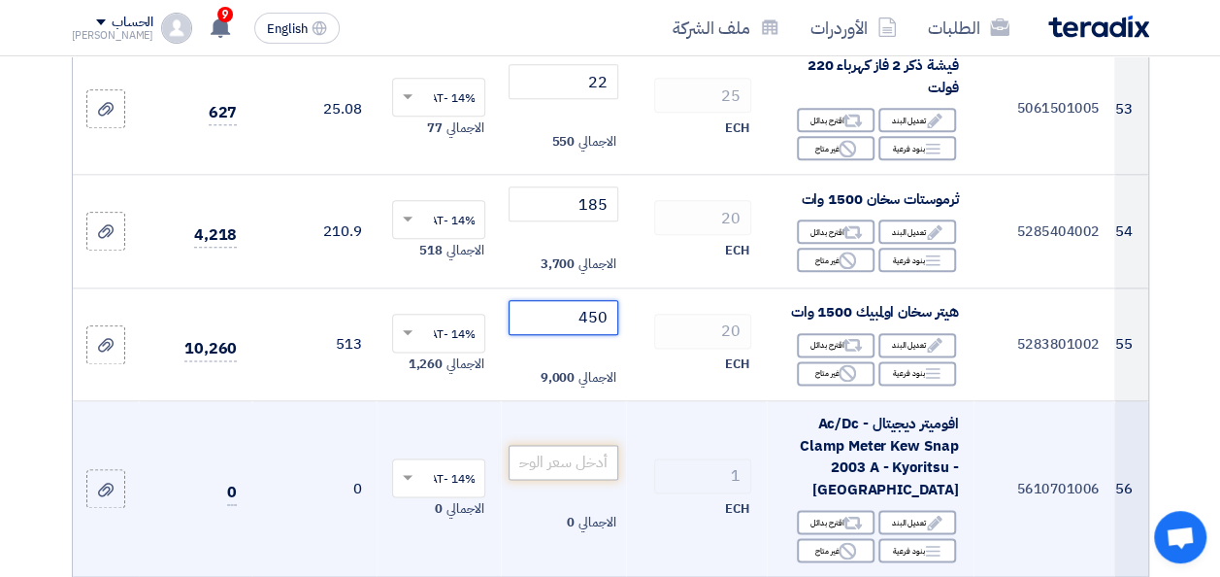
type input "450"
click at [561, 445] on input "number" at bounding box center [563, 462] width 109 height 35
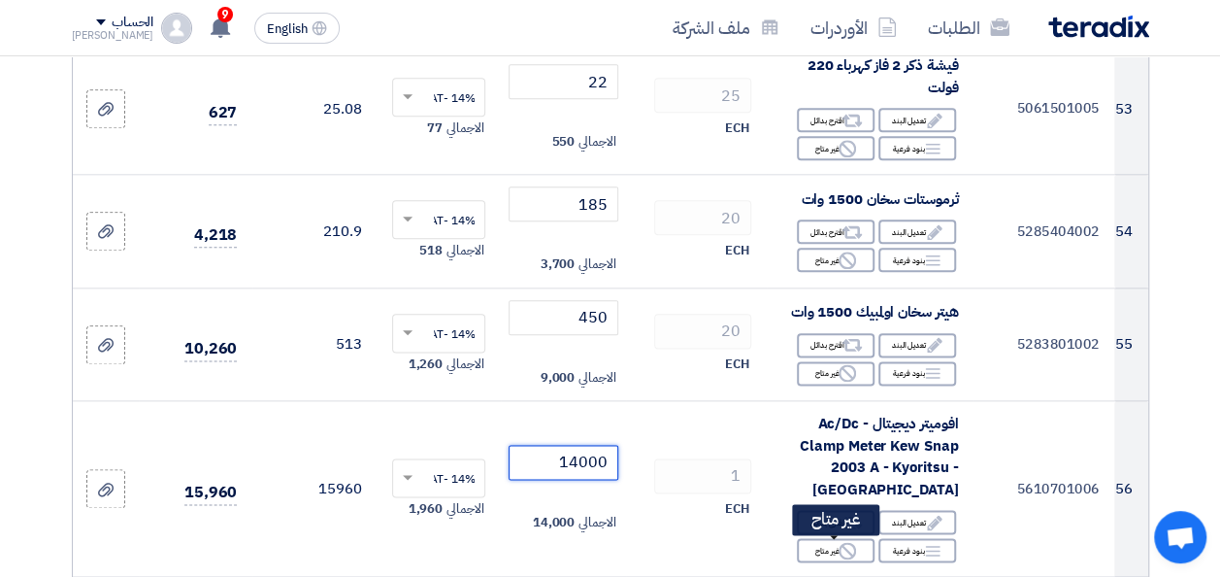
type input "14000"
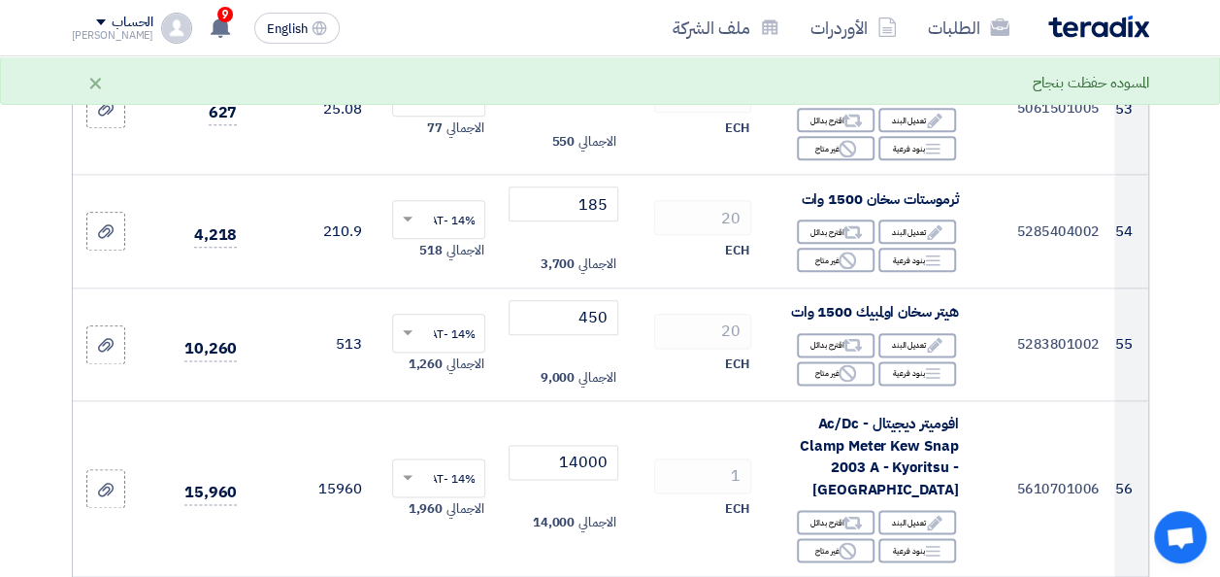
scroll to position [8542, 0]
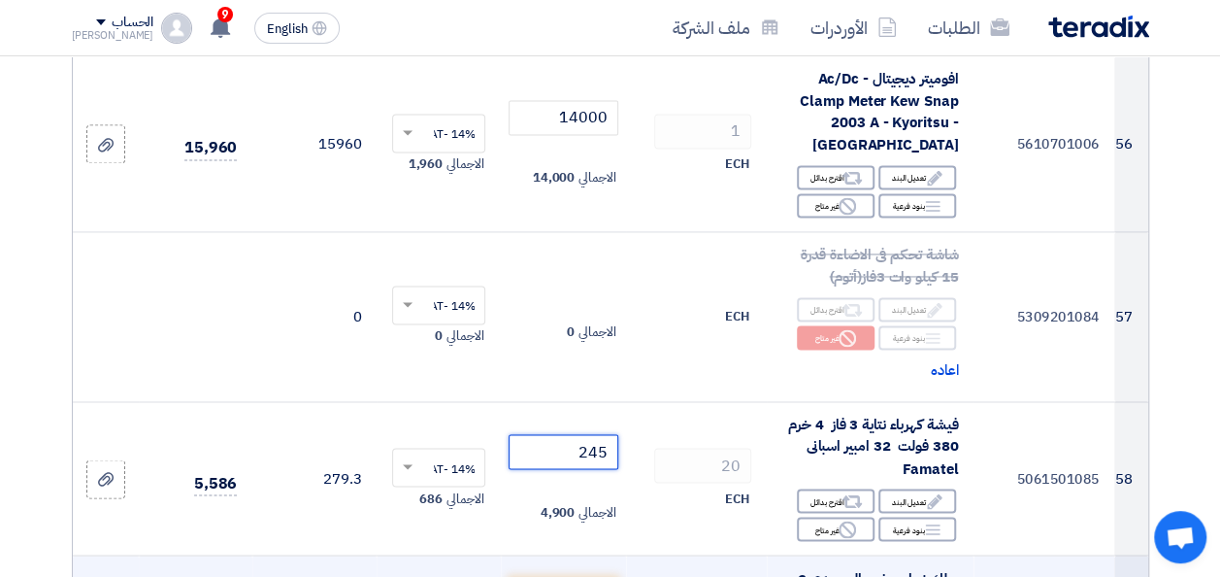
scroll to position [8736, 0]
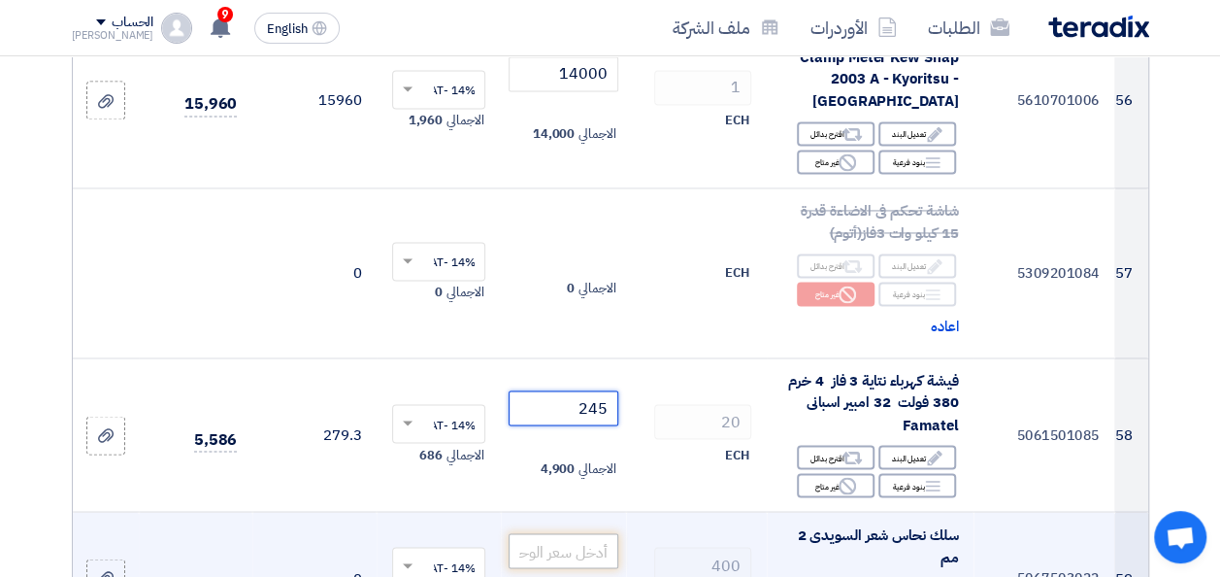
type input "245"
click at [583, 533] on input "number" at bounding box center [563, 550] width 109 height 35
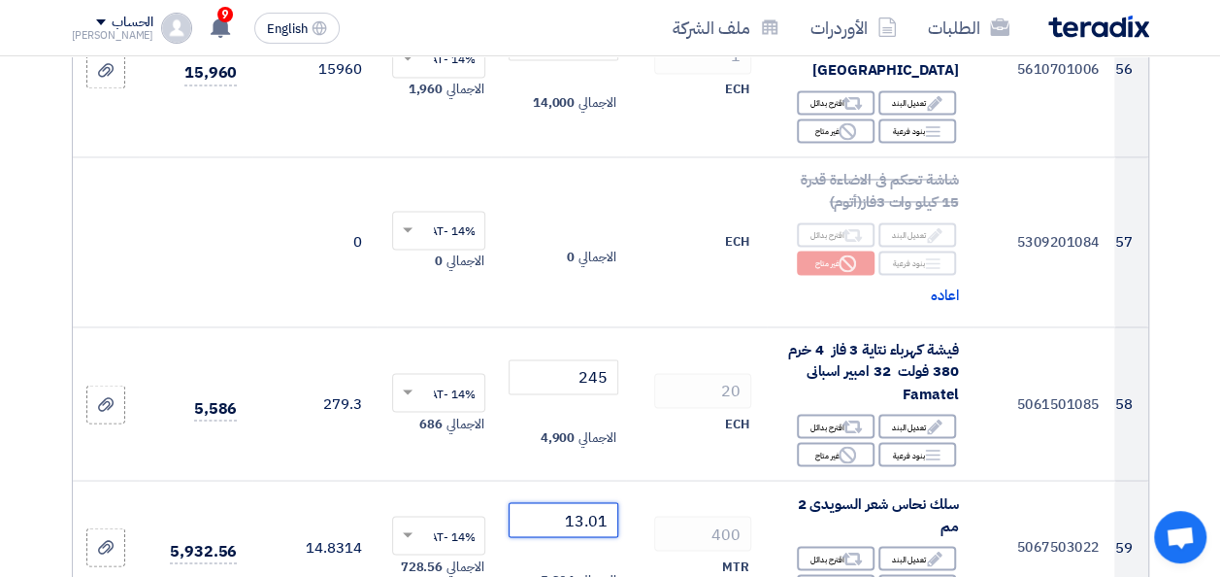
scroll to position [8834, 0]
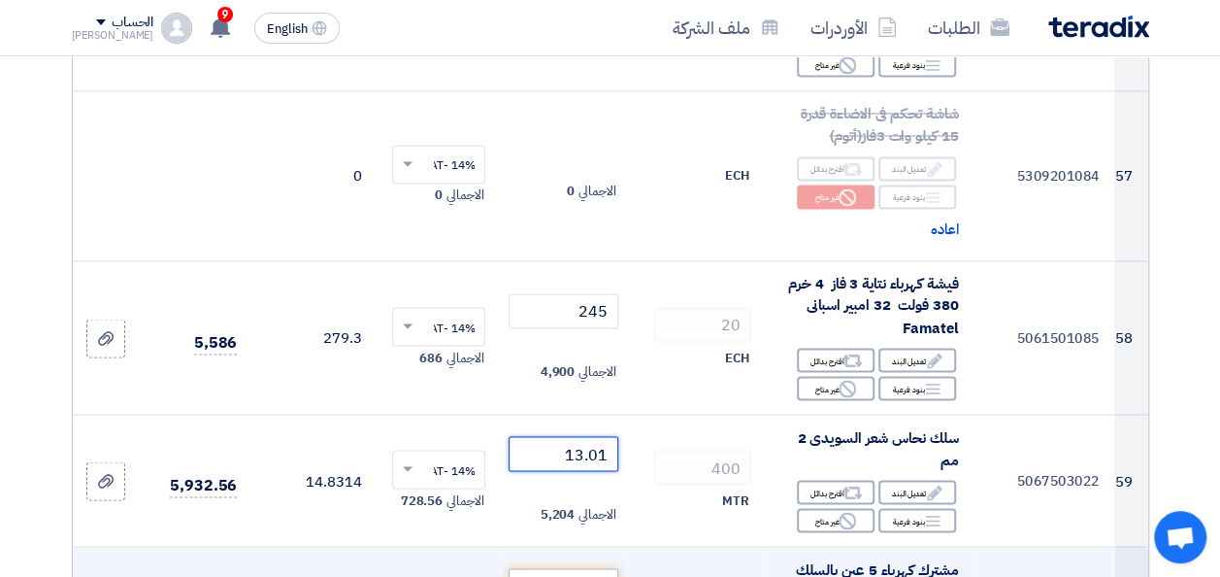
type input "13.01"
click at [573, 568] on input "number" at bounding box center [563, 585] width 109 height 35
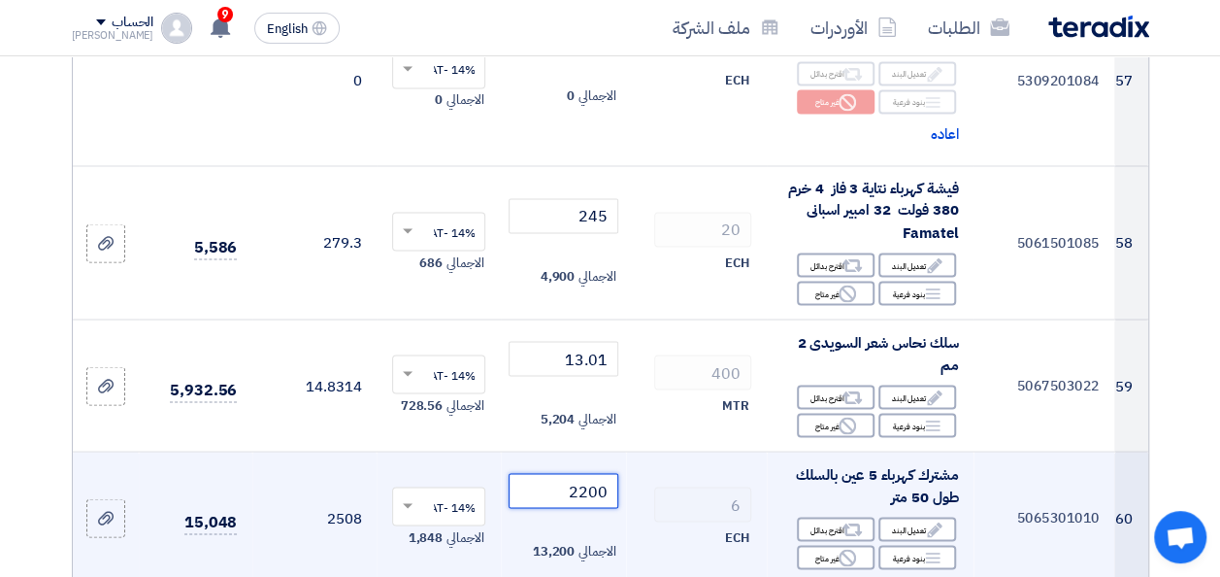
scroll to position [8931, 0]
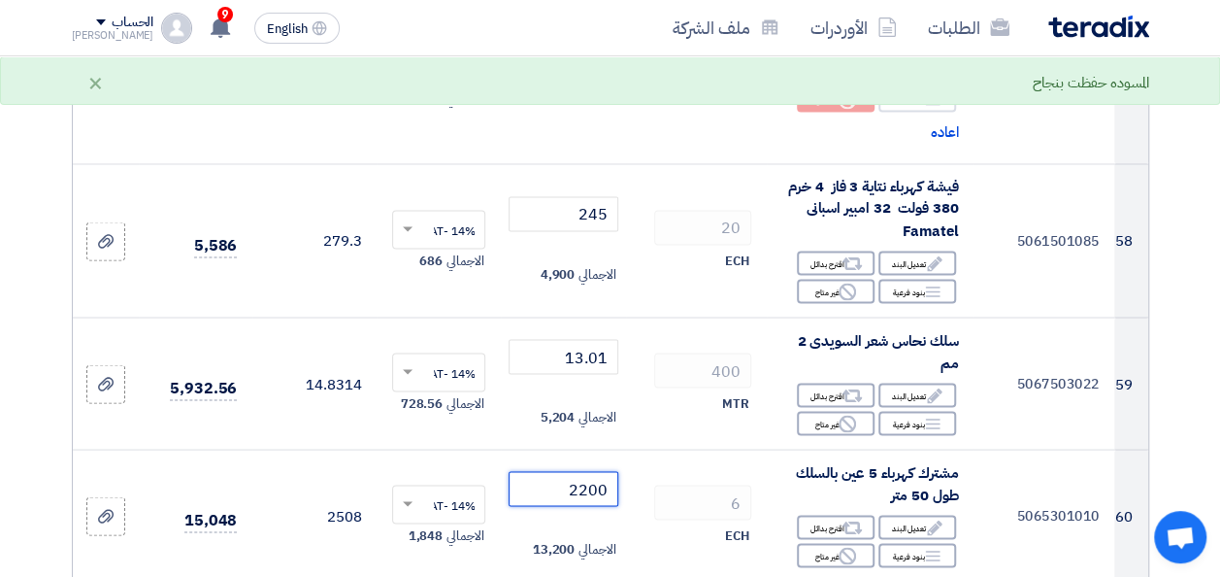
type input "2200"
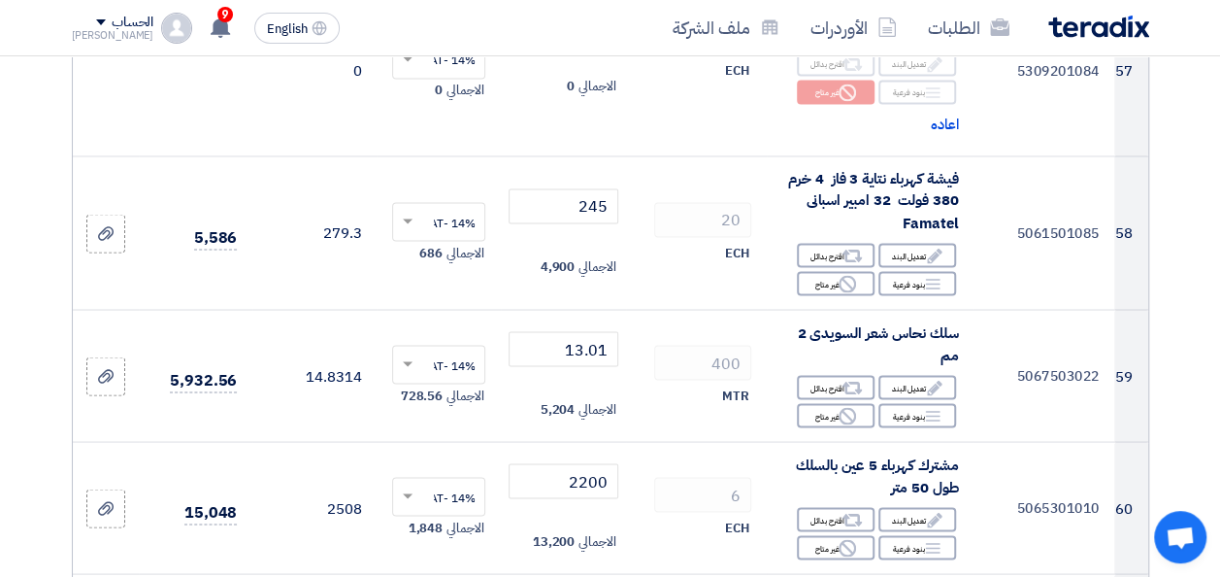
scroll to position [9028, 0]
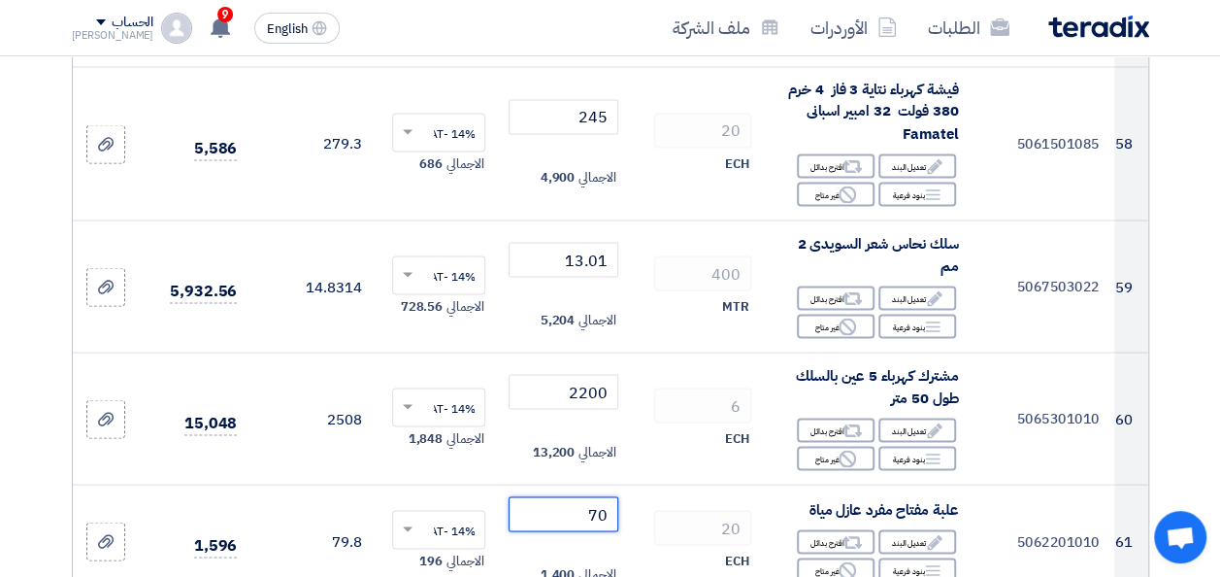
type input "70"
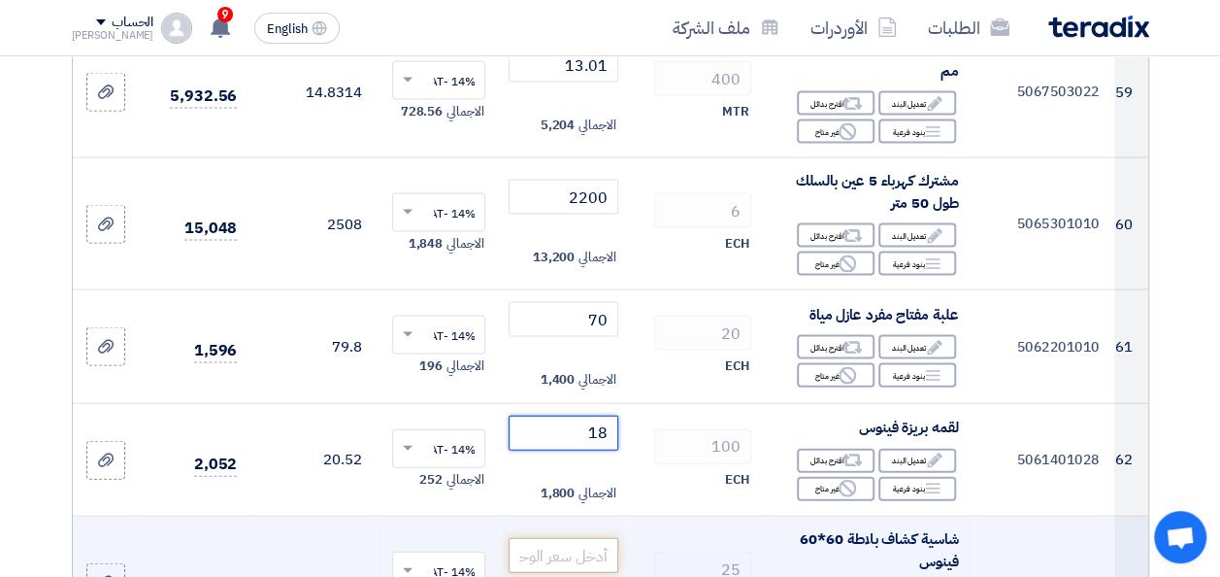
type input "18"
click at [566, 538] on input "number" at bounding box center [563, 555] width 109 height 35
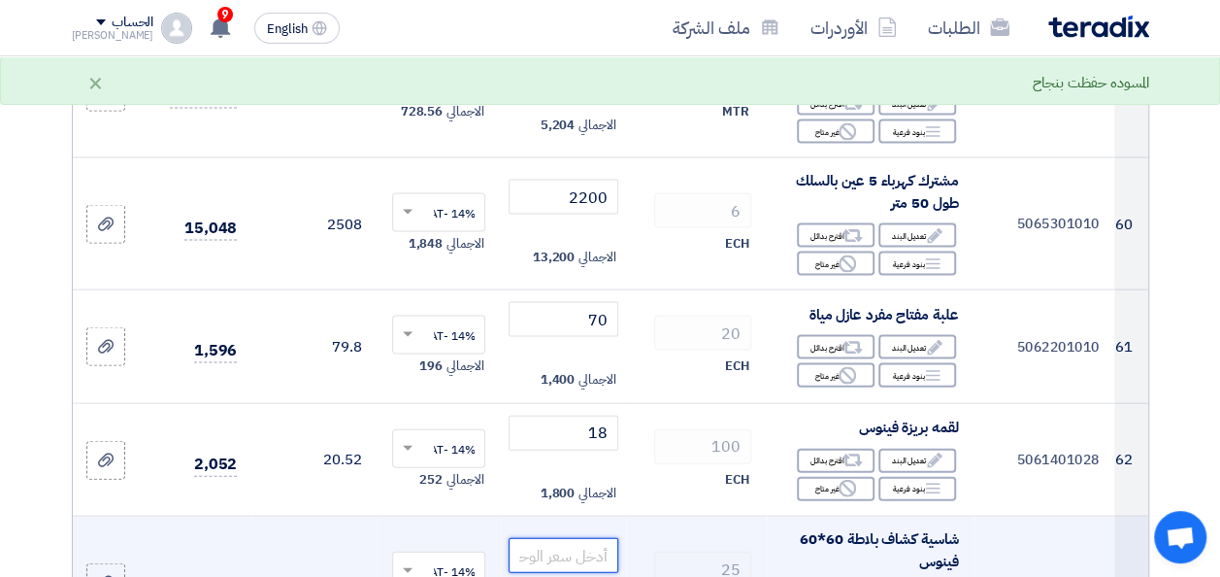
click at [559, 538] on input "number" at bounding box center [563, 555] width 109 height 35
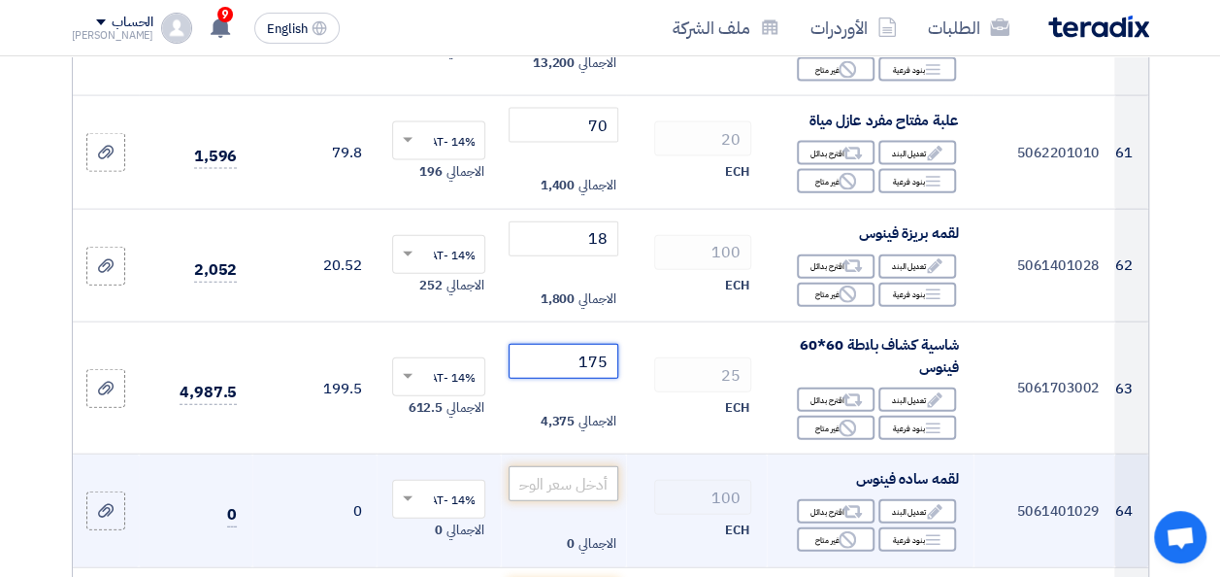
type input "175"
click at [586, 466] on input "number" at bounding box center [563, 483] width 109 height 35
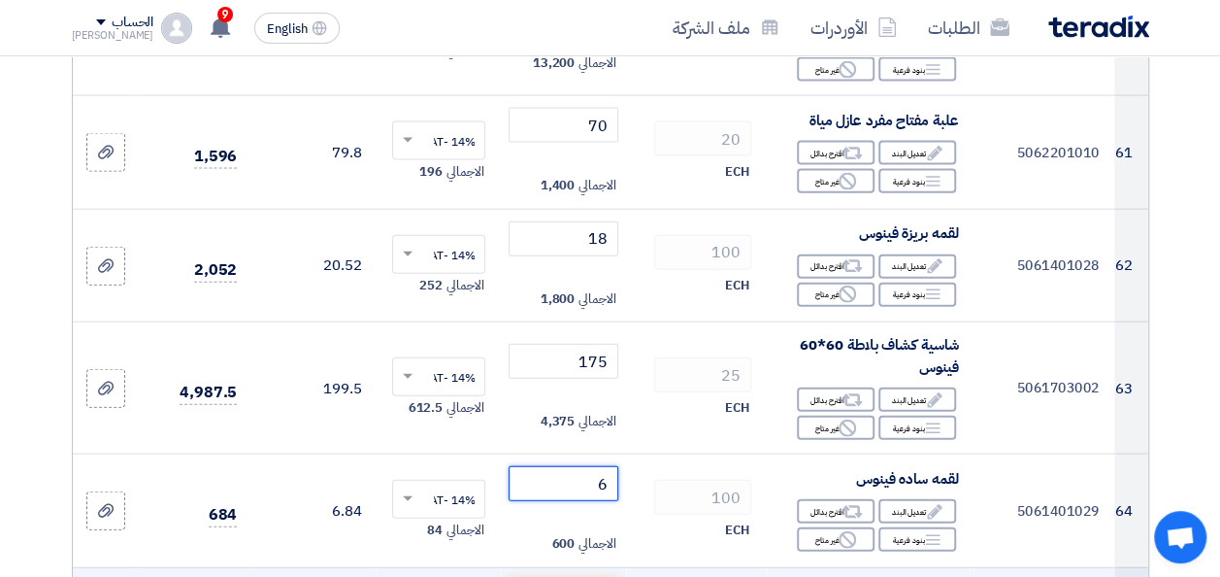
type input "6"
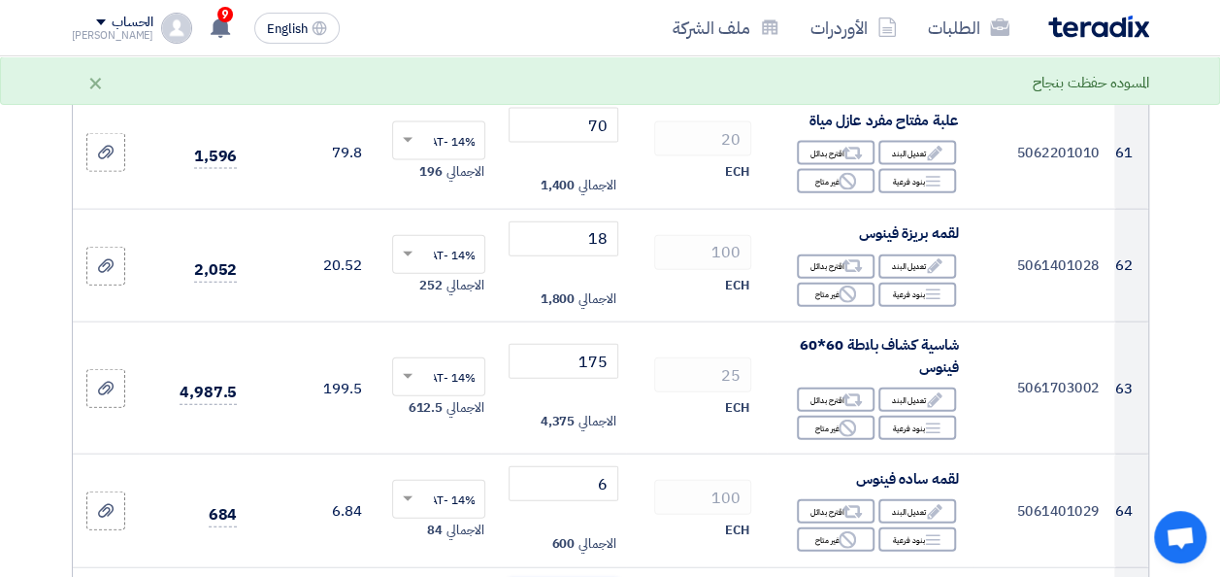
scroll to position [9610, 0]
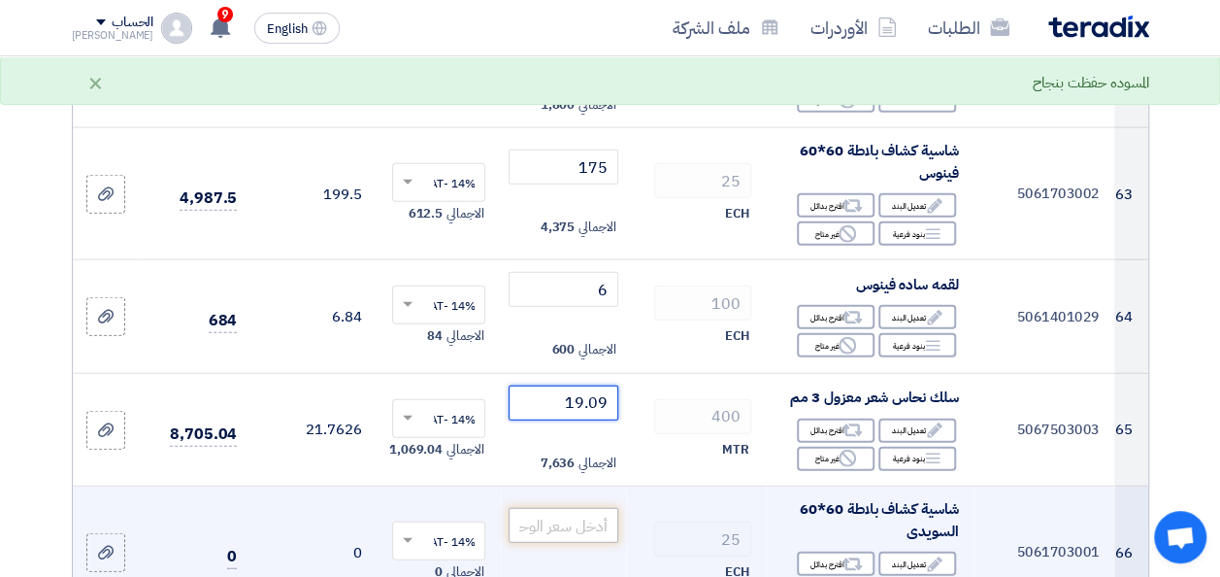
type input "19.09"
click at [567, 508] on input "number" at bounding box center [563, 525] width 109 height 35
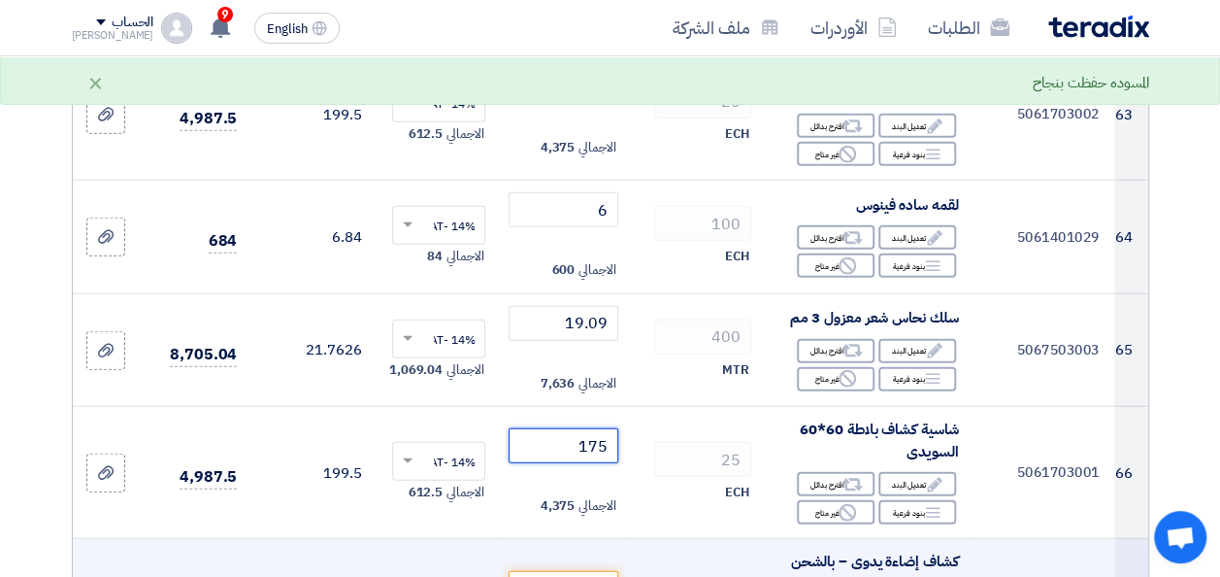
scroll to position [9804, 0]
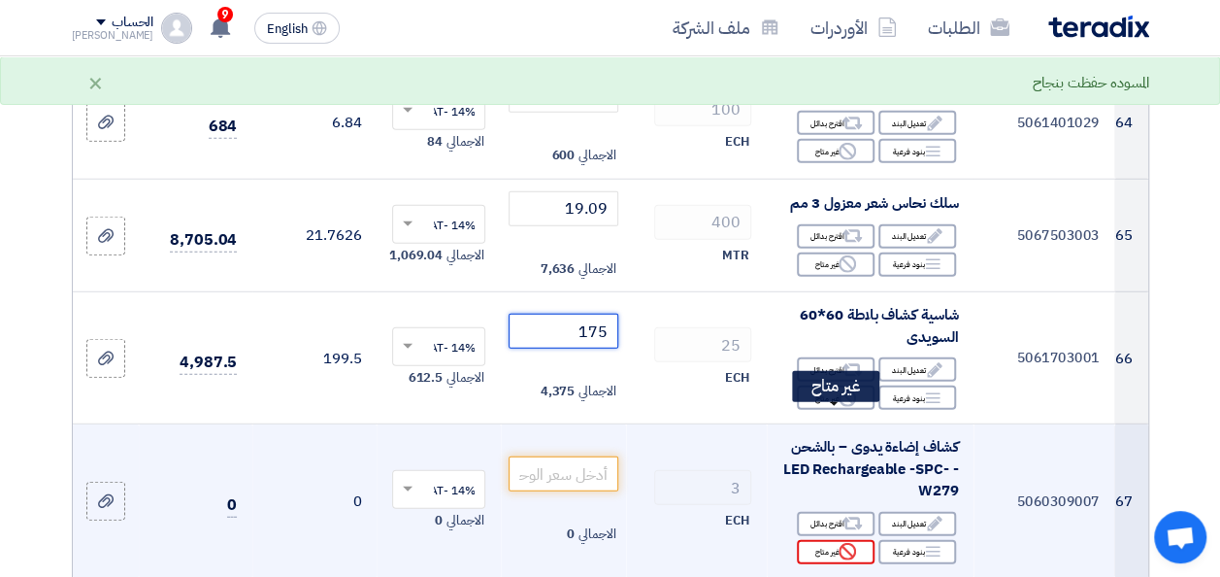
type input "175"
click at [815, 540] on div "Reject غير متاح" at bounding box center [836, 552] width 78 height 24
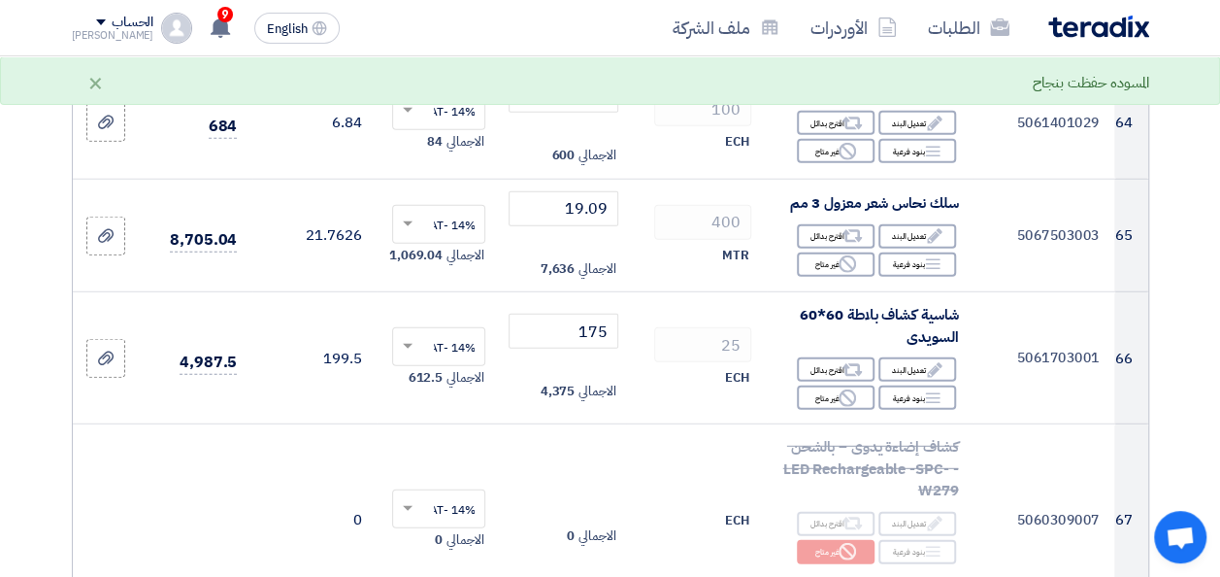
scroll to position [9998, 0]
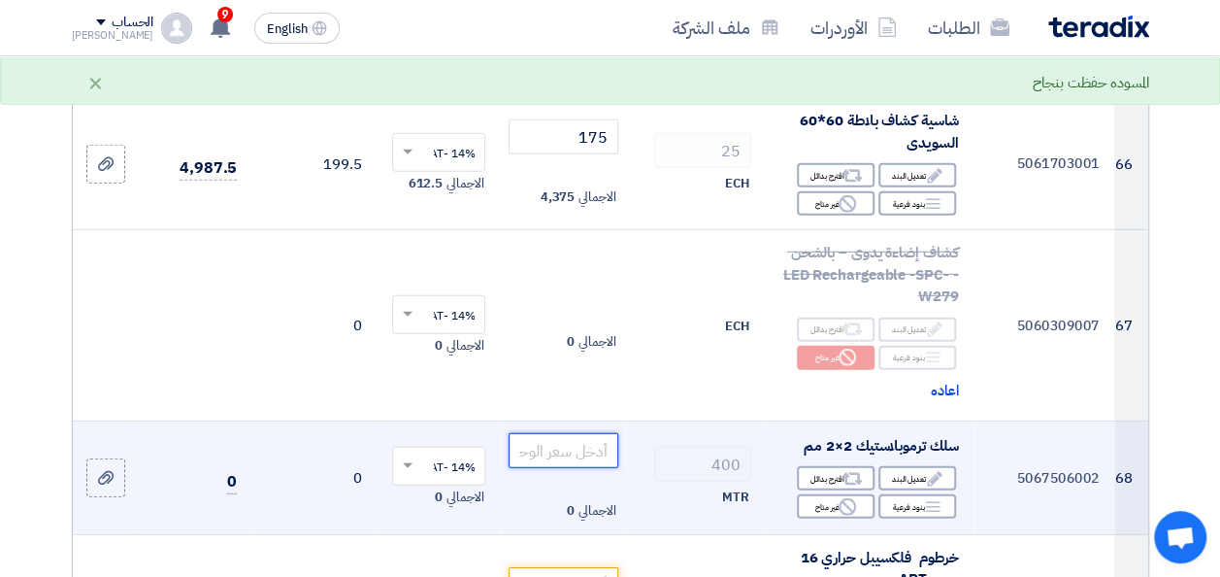
click at [572, 433] on input "number" at bounding box center [563, 450] width 109 height 35
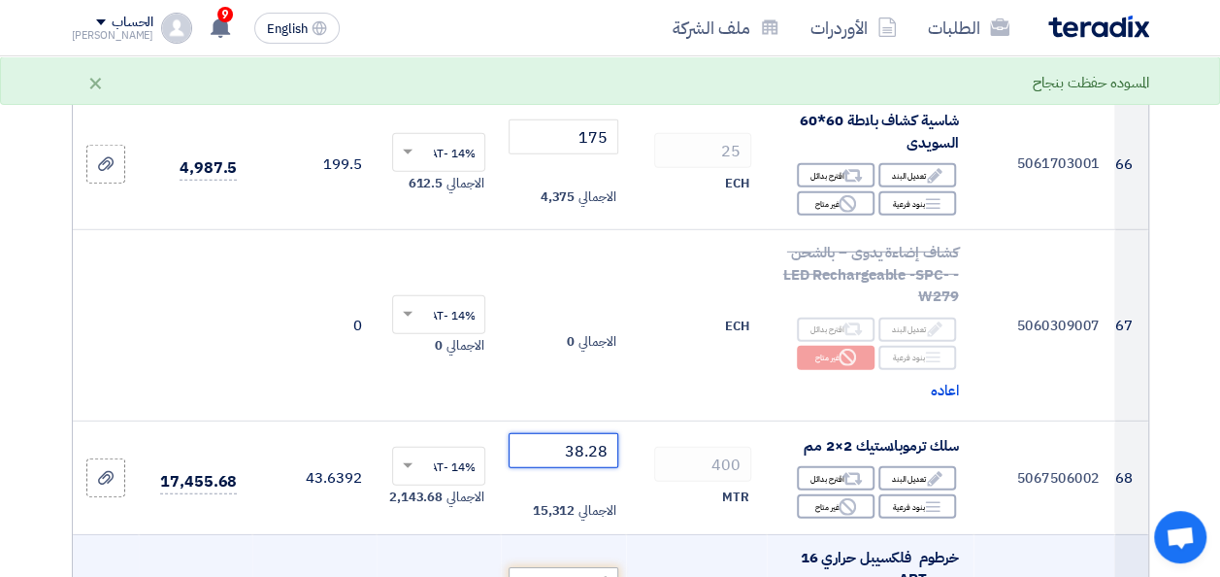
type input "38.28"
click at [571, 567] on input "number" at bounding box center [563, 584] width 109 height 35
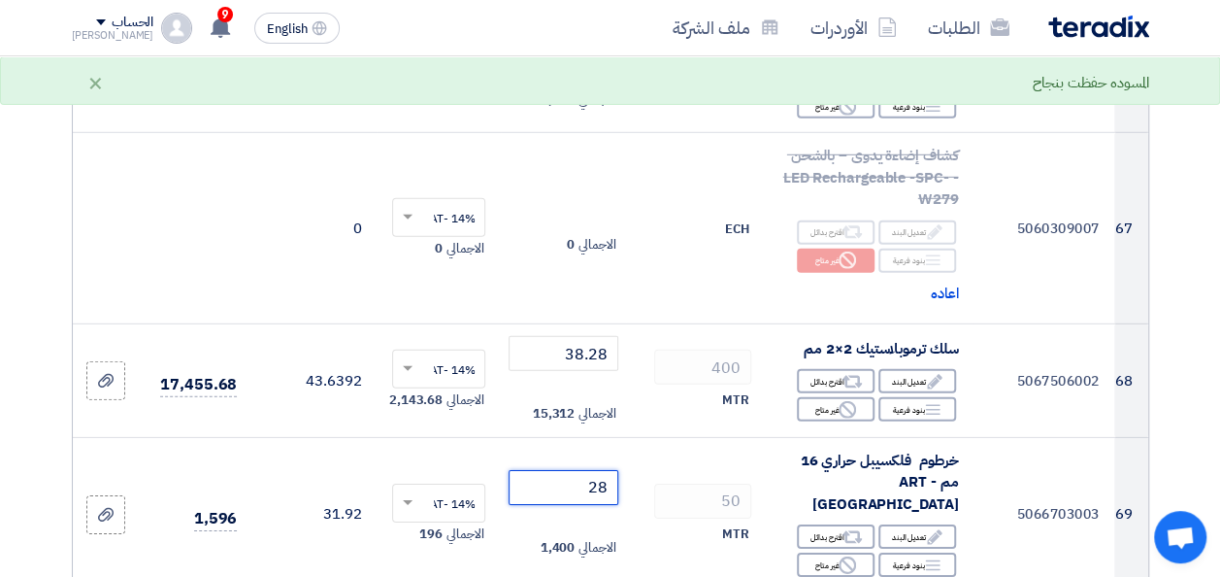
type input "28"
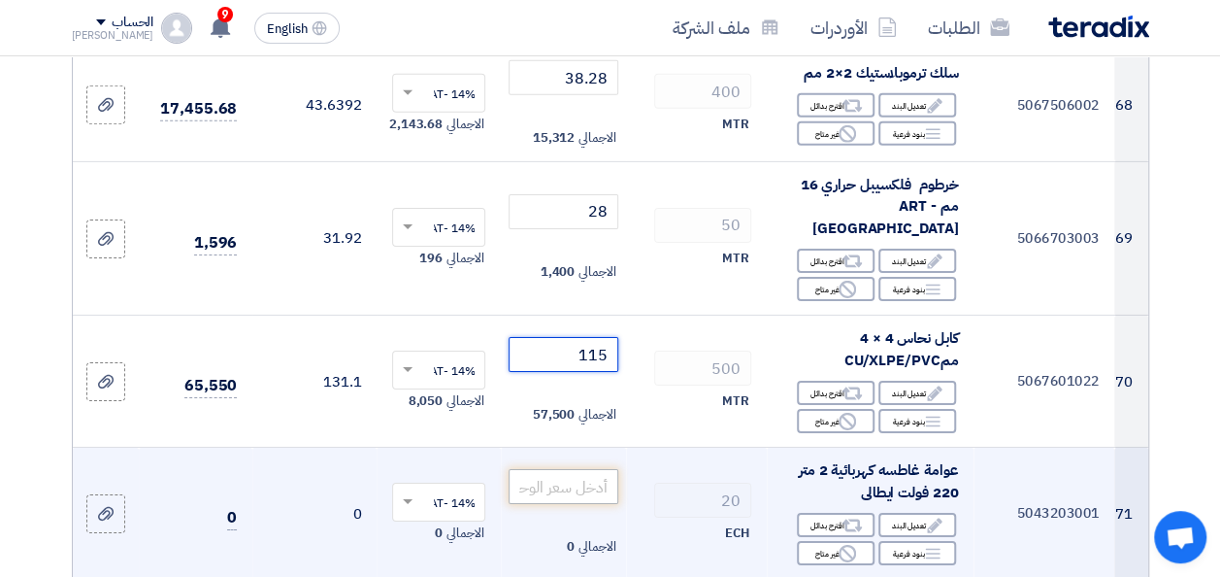
scroll to position [10387, 0]
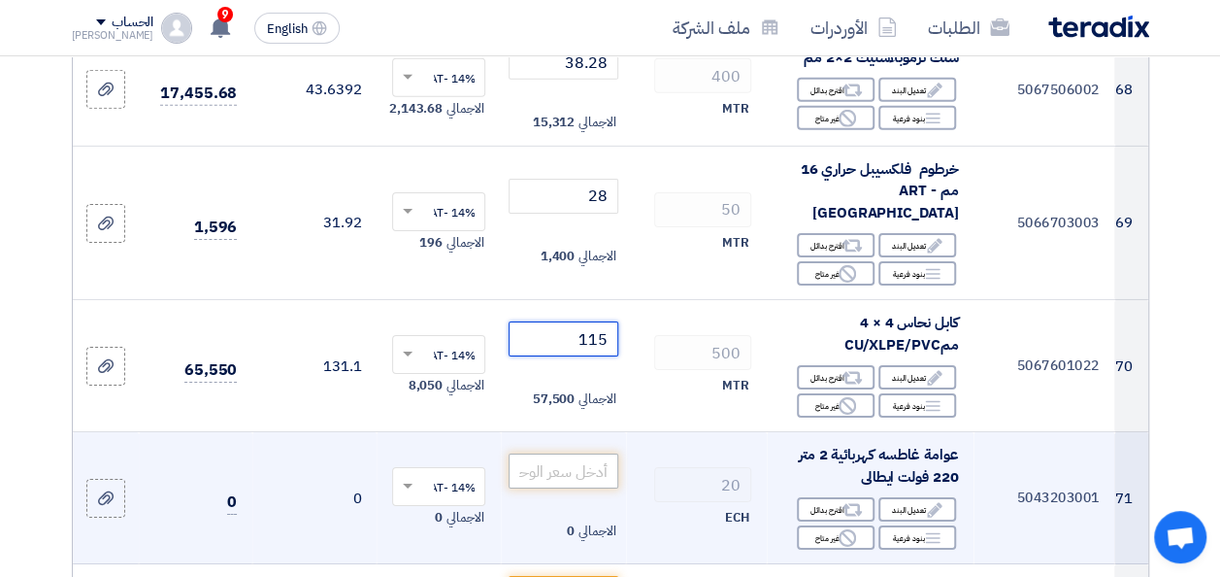
type input "115"
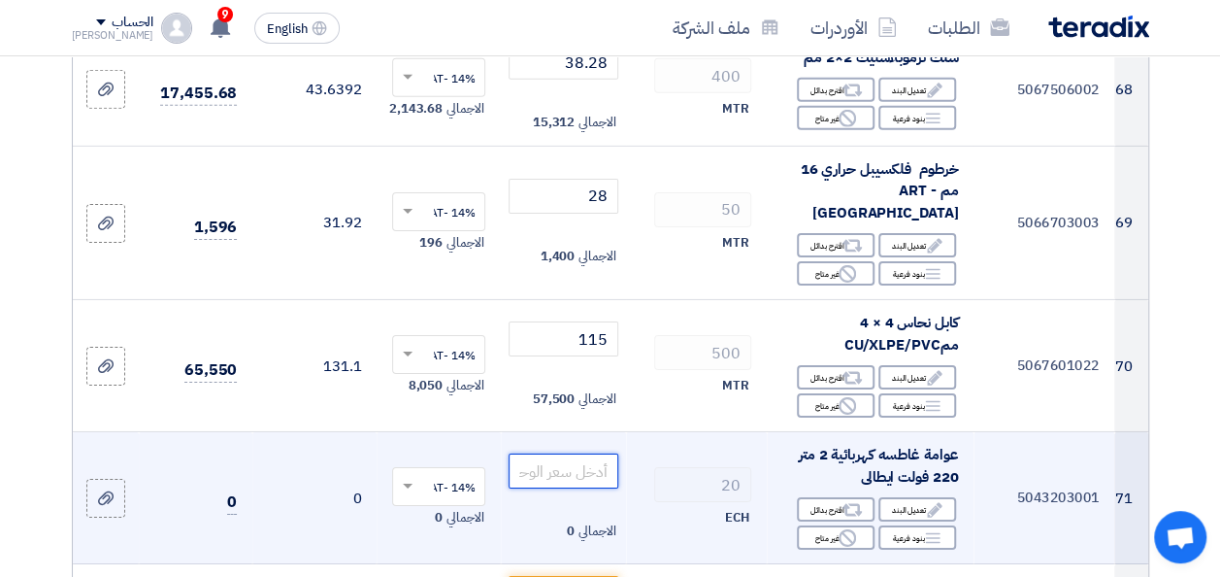
click at [602, 453] on input "number" at bounding box center [563, 470] width 109 height 35
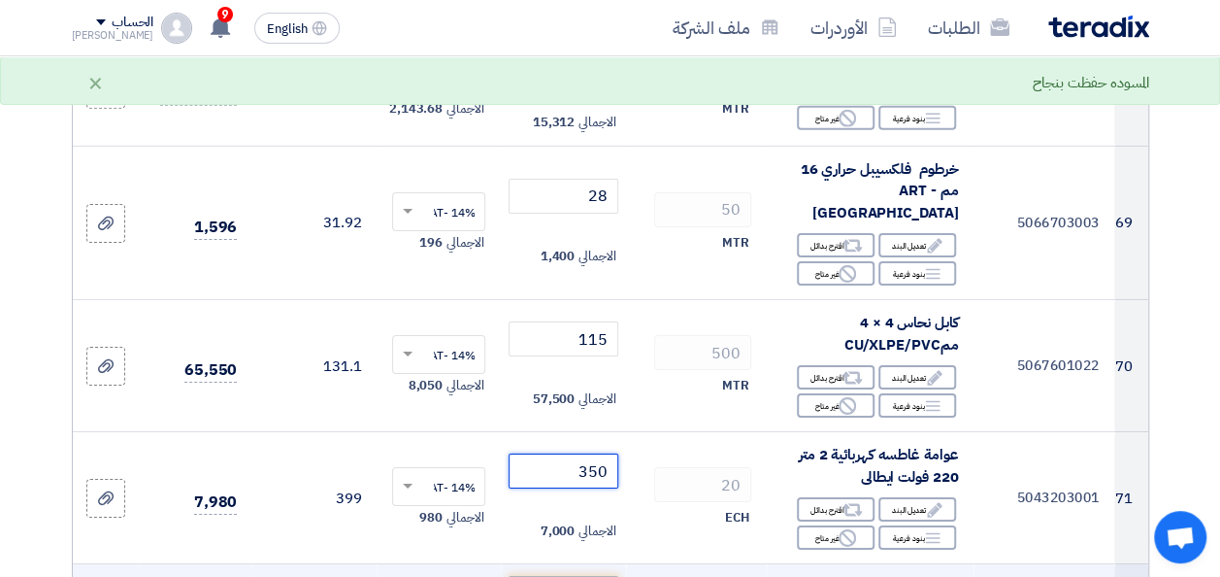
type input "350"
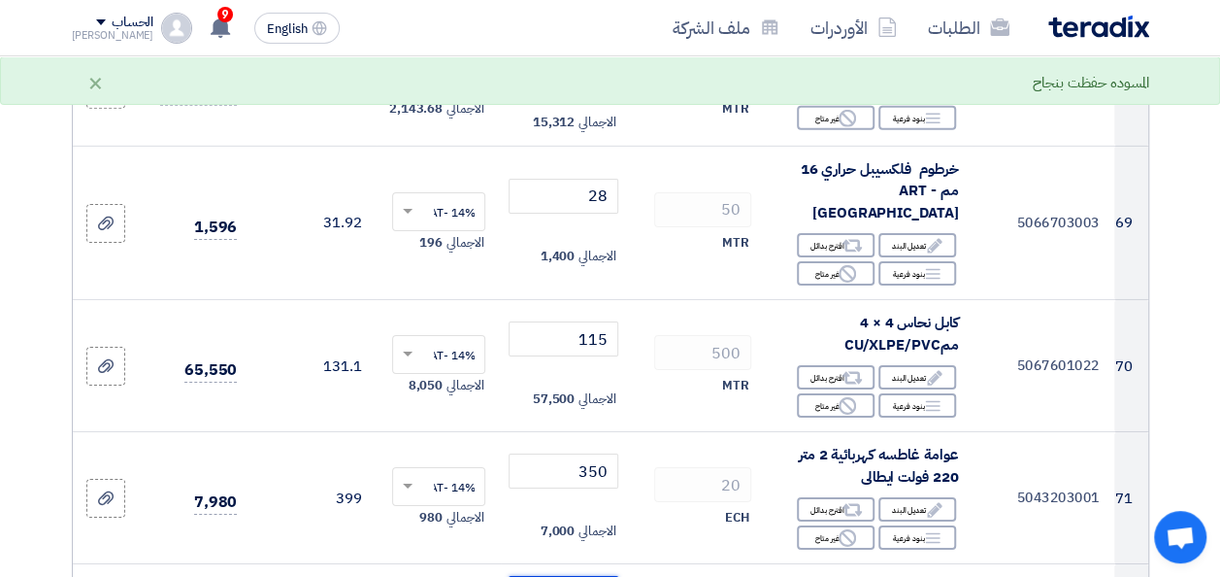
scroll to position [10484, 0]
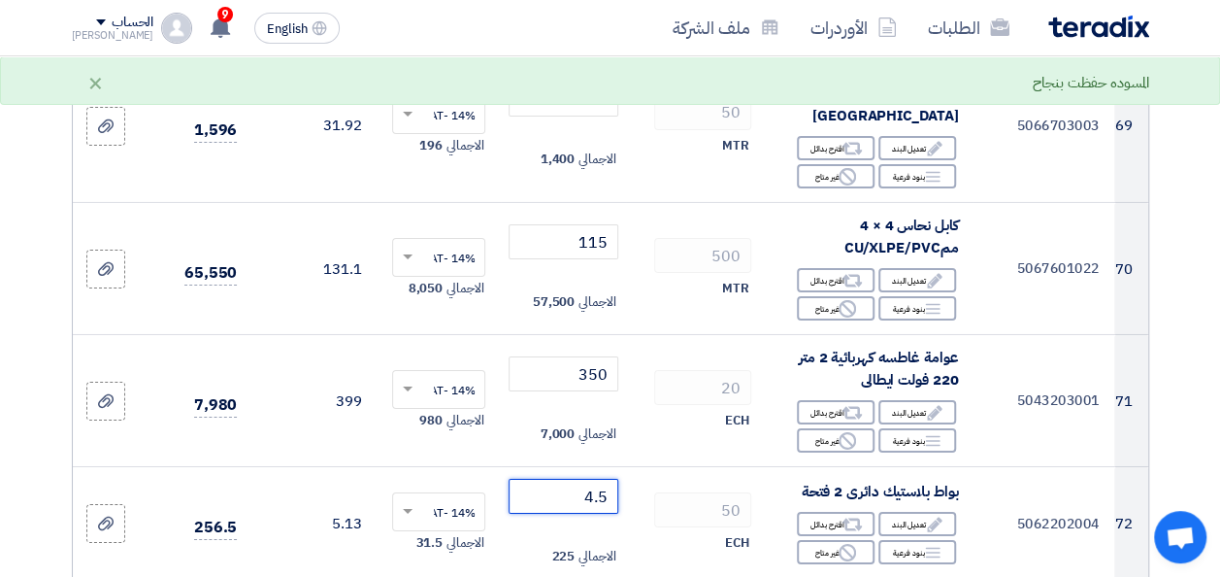
type input "4.5"
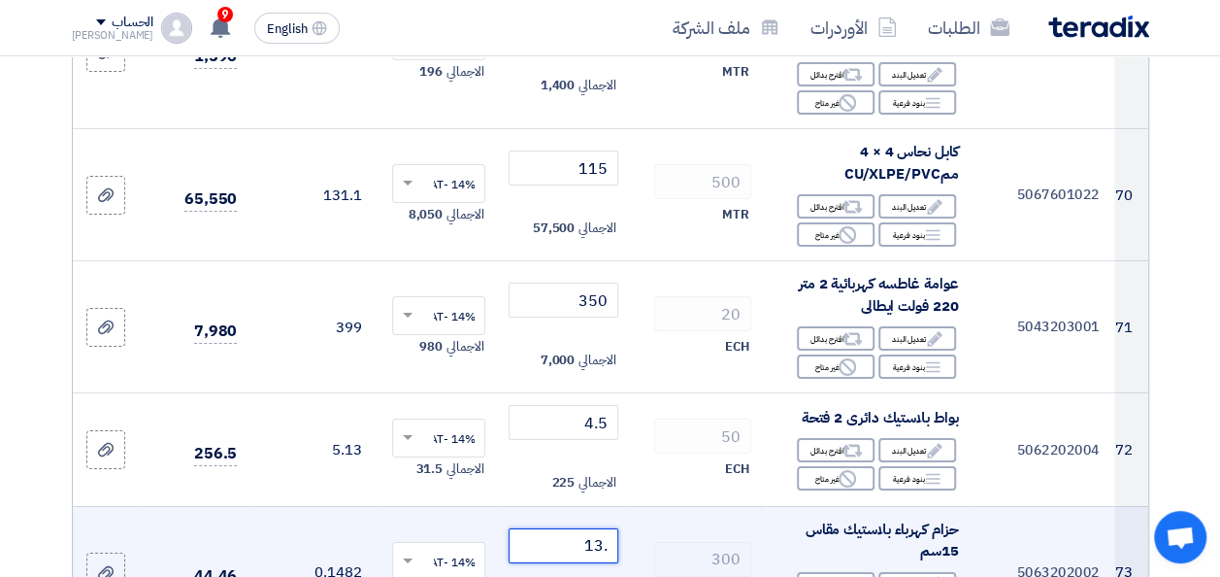
scroll to position [10581, 0]
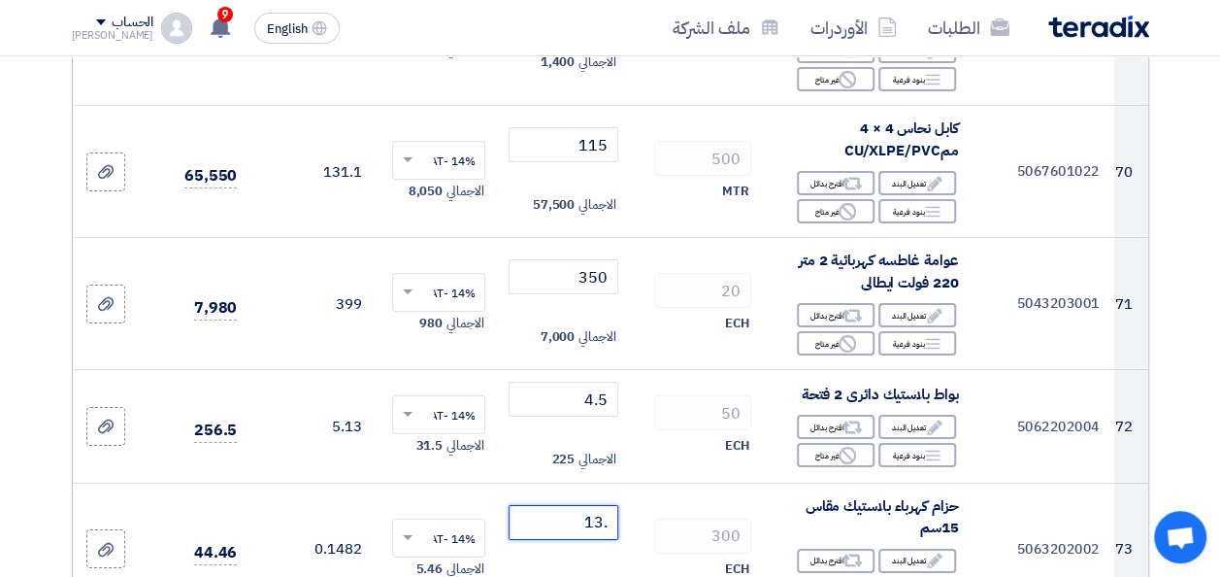
type input ".13"
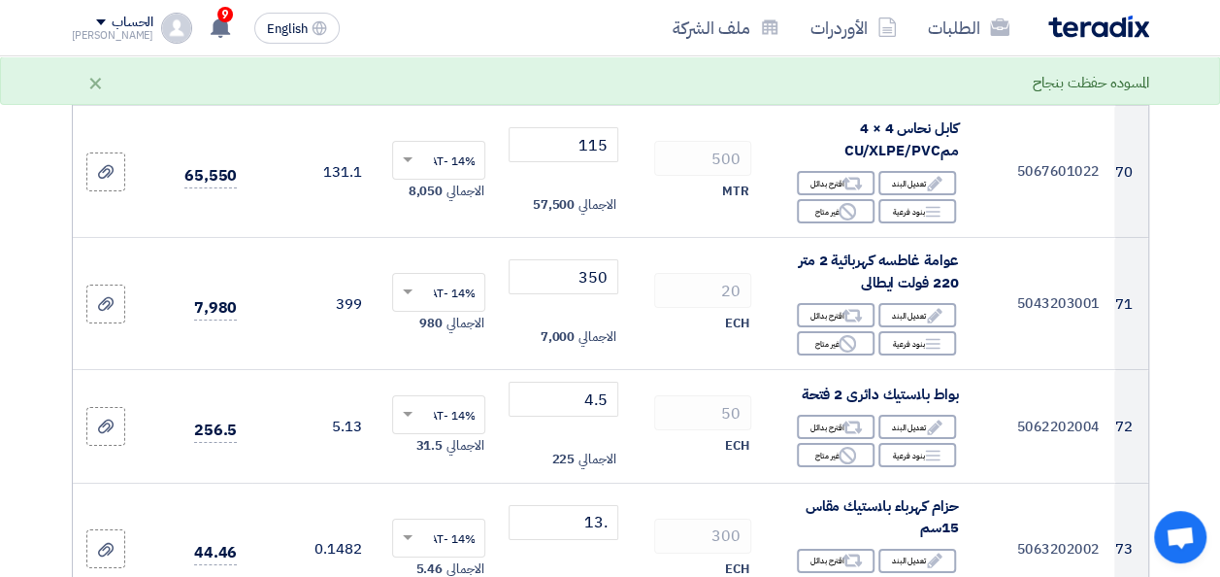
scroll to position [10775, 0]
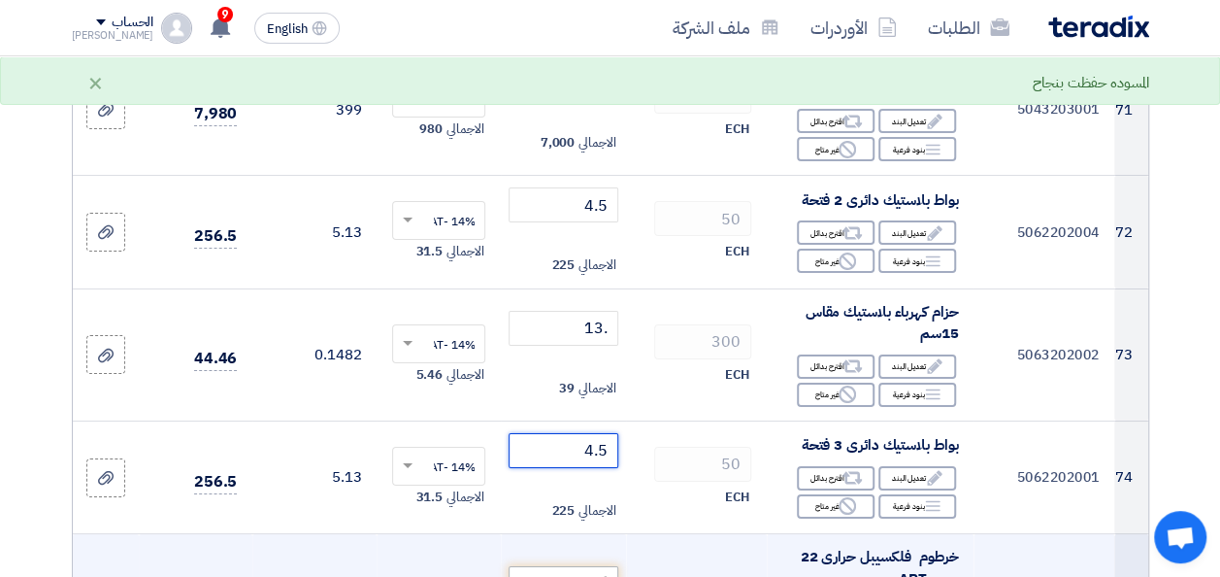
type input "4.5"
click at [568, 566] on input "number" at bounding box center [563, 583] width 109 height 35
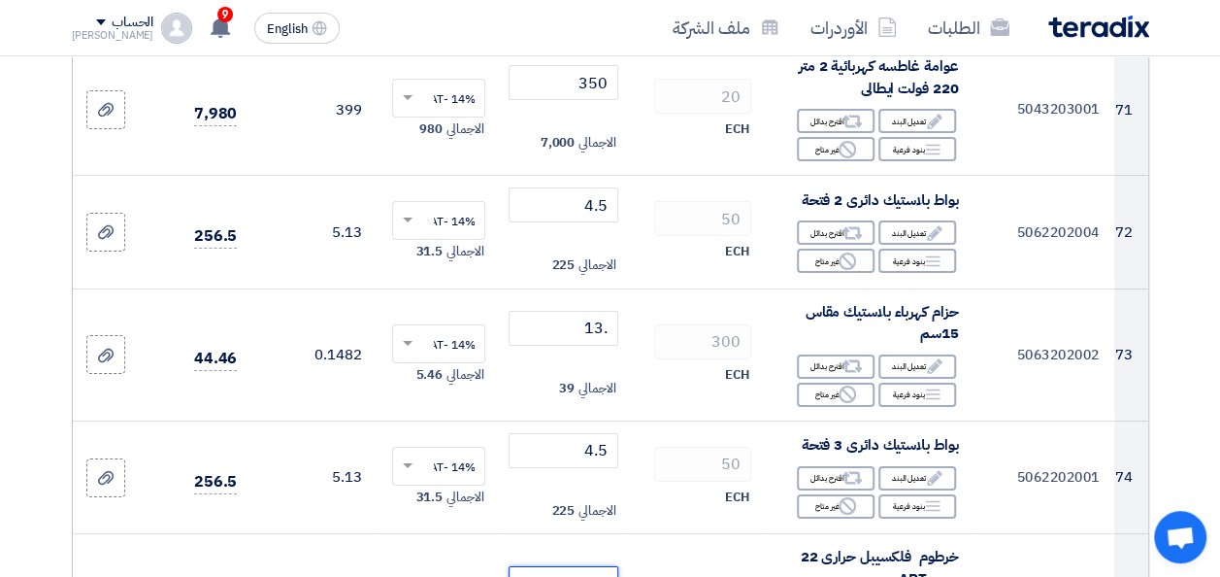
type input "35"
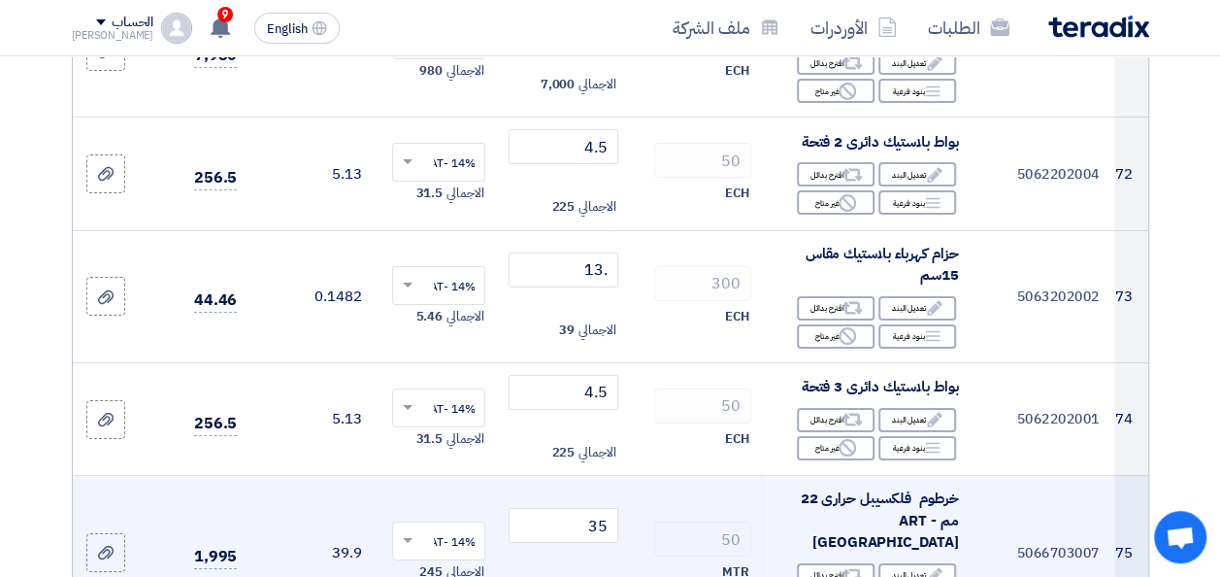
scroll to position [11066, 0]
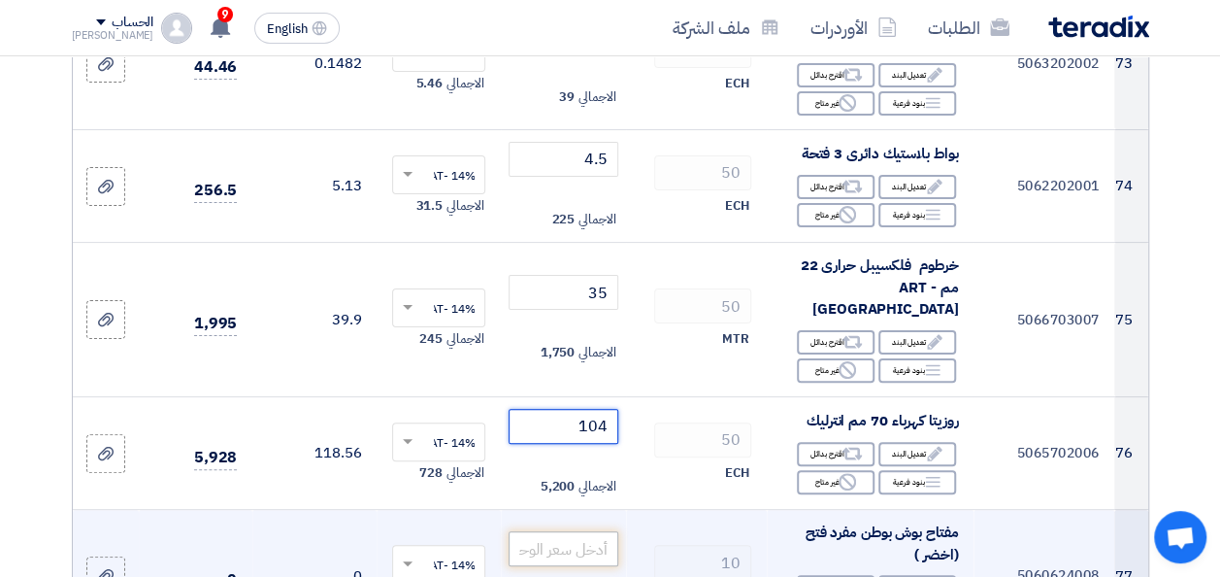
type input "104"
click at [598, 531] on input "number" at bounding box center [563, 548] width 109 height 35
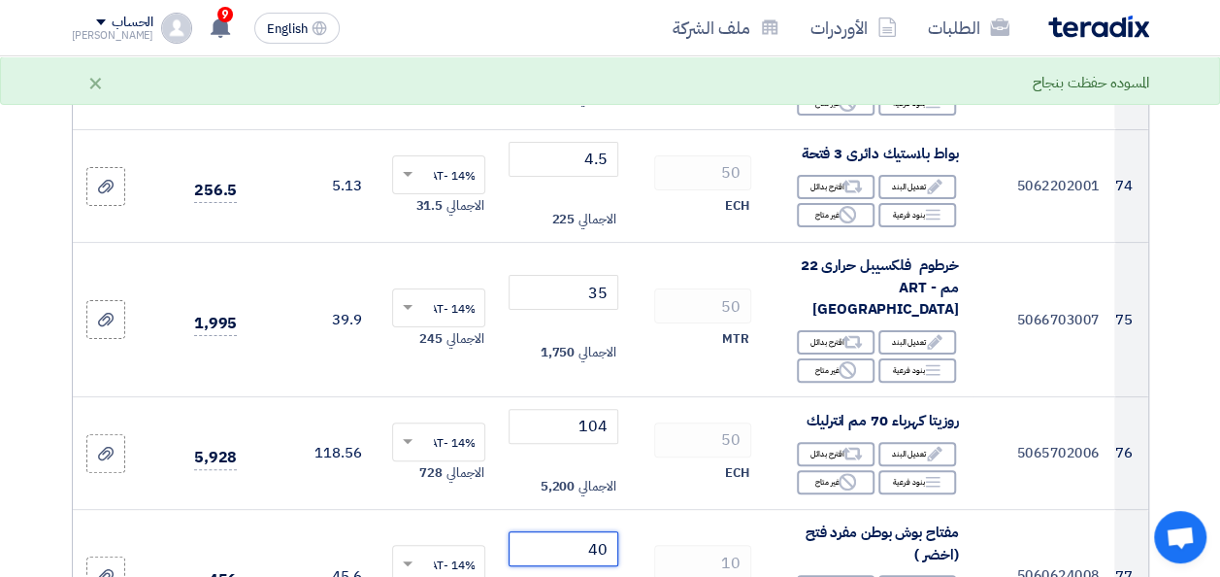
type input "40"
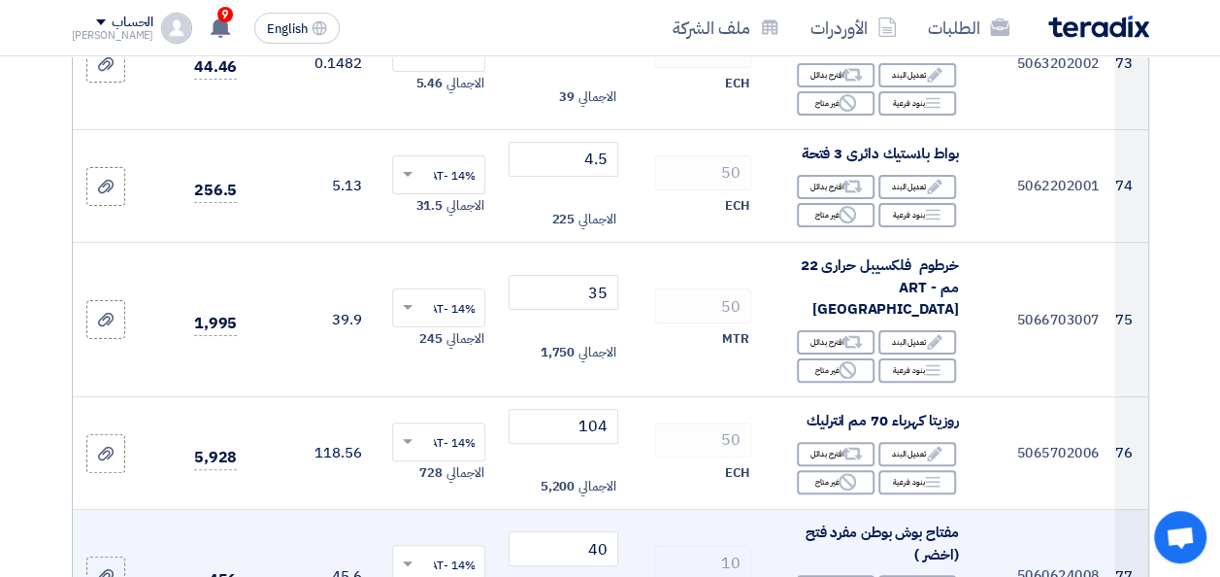
scroll to position [11163, 0]
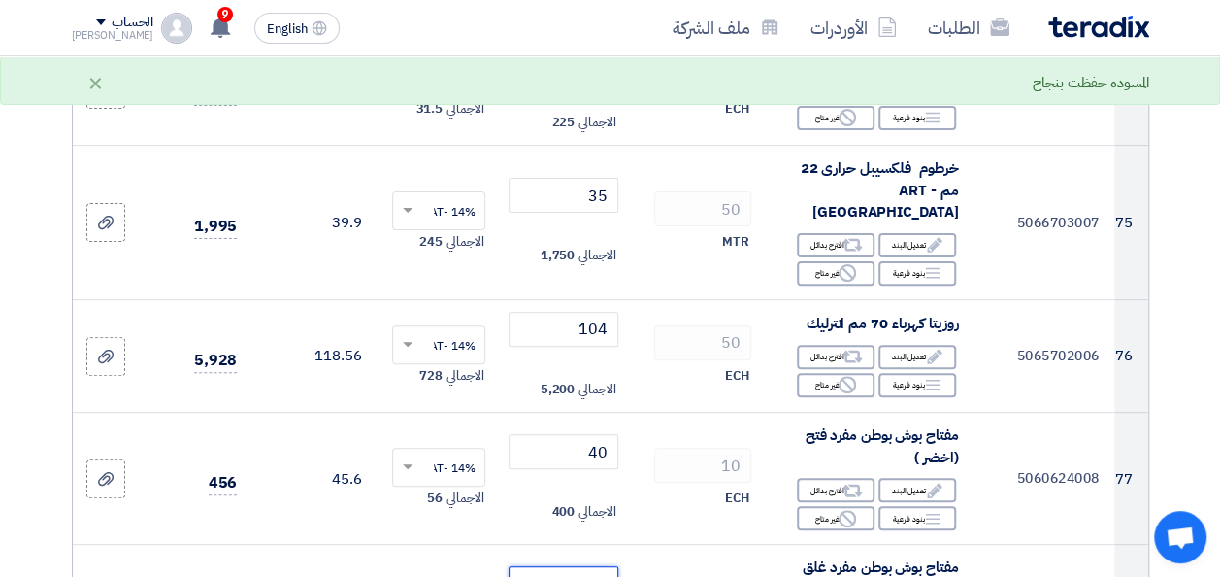
type input "40"
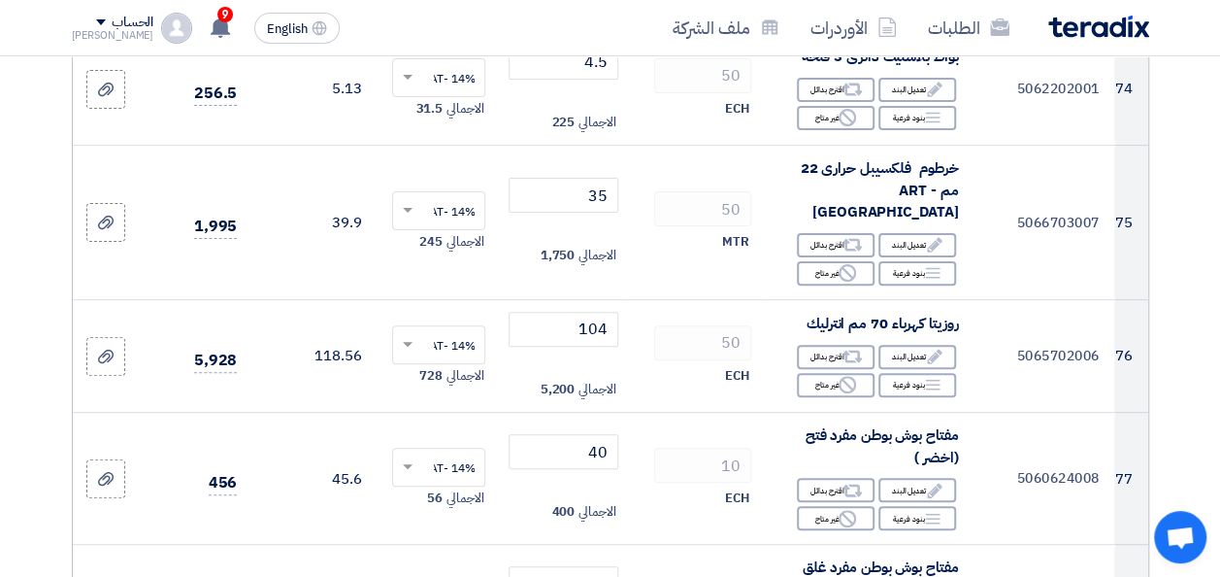
scroll to position [11357, 0]
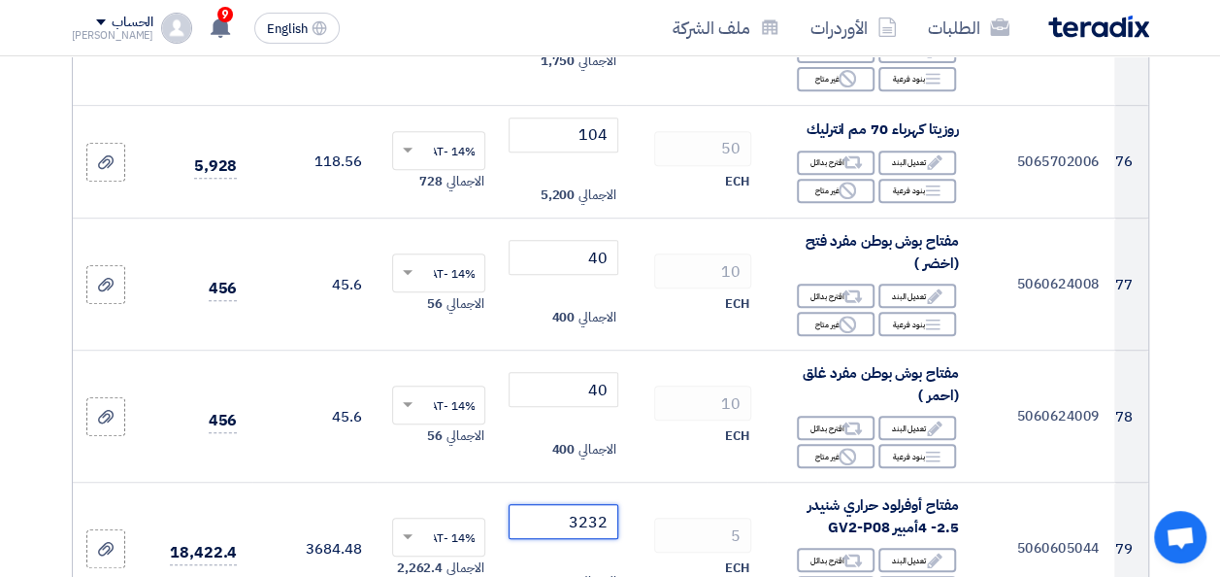
type input "3232"
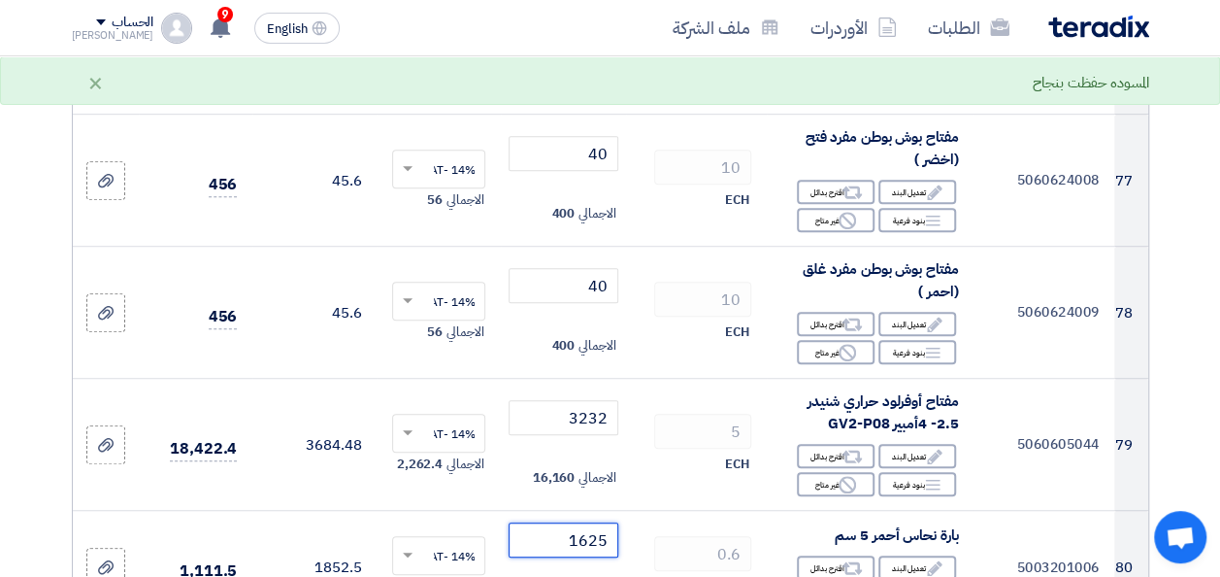
scroll to position [11552, 0]
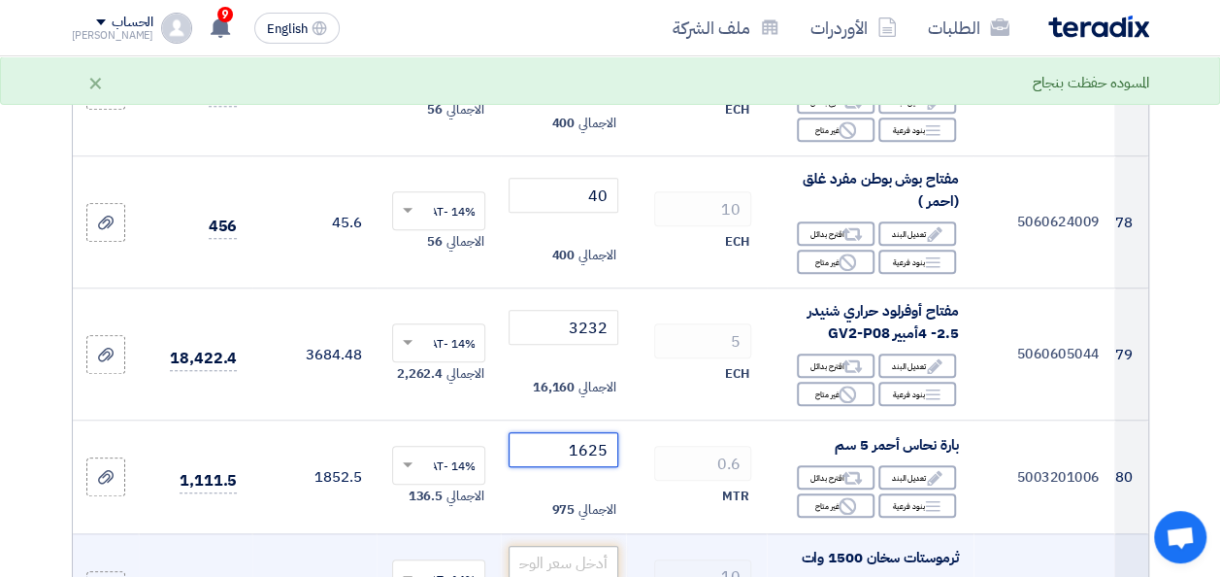
type input "1625"
click at [580, 546] on input "number" at bounding box center [563, 563] width 109 height 35
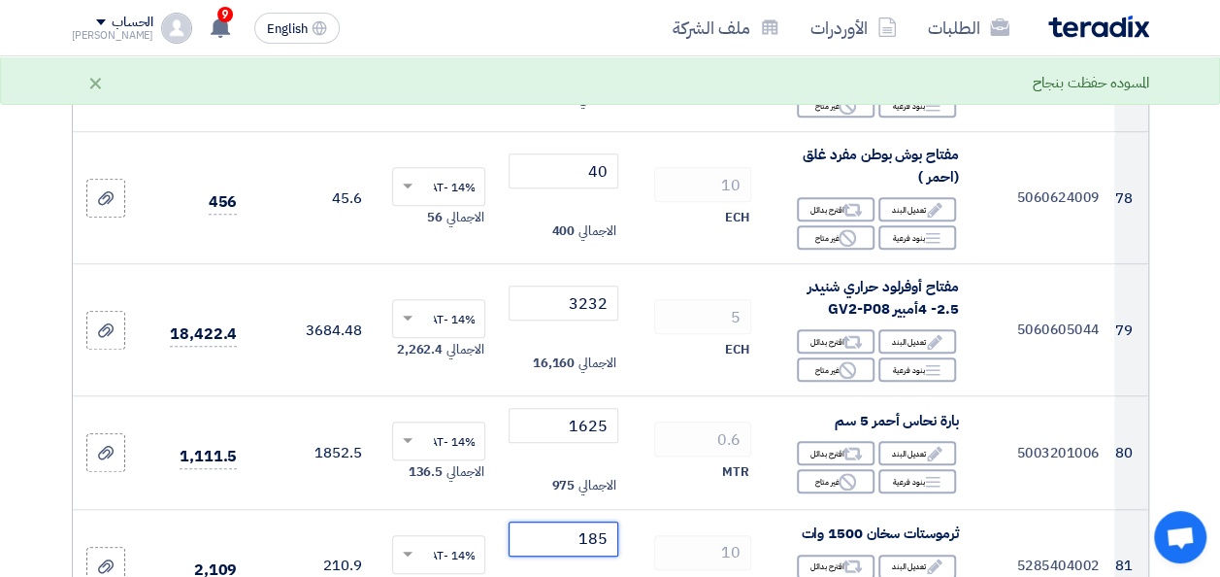
scroll to position [11649, 0]
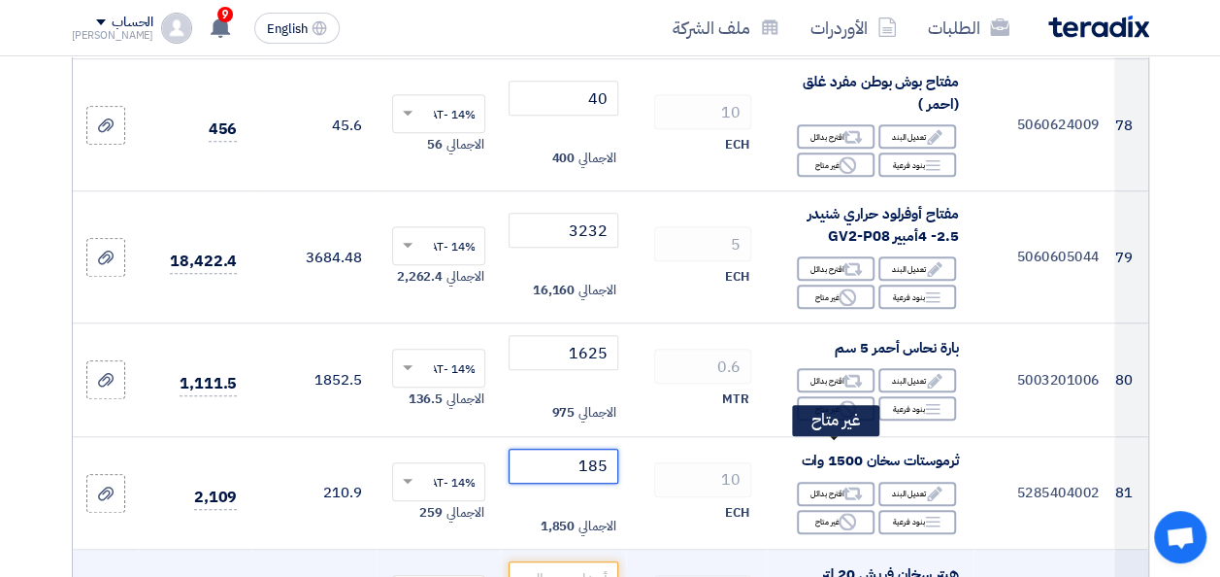
type input "185"
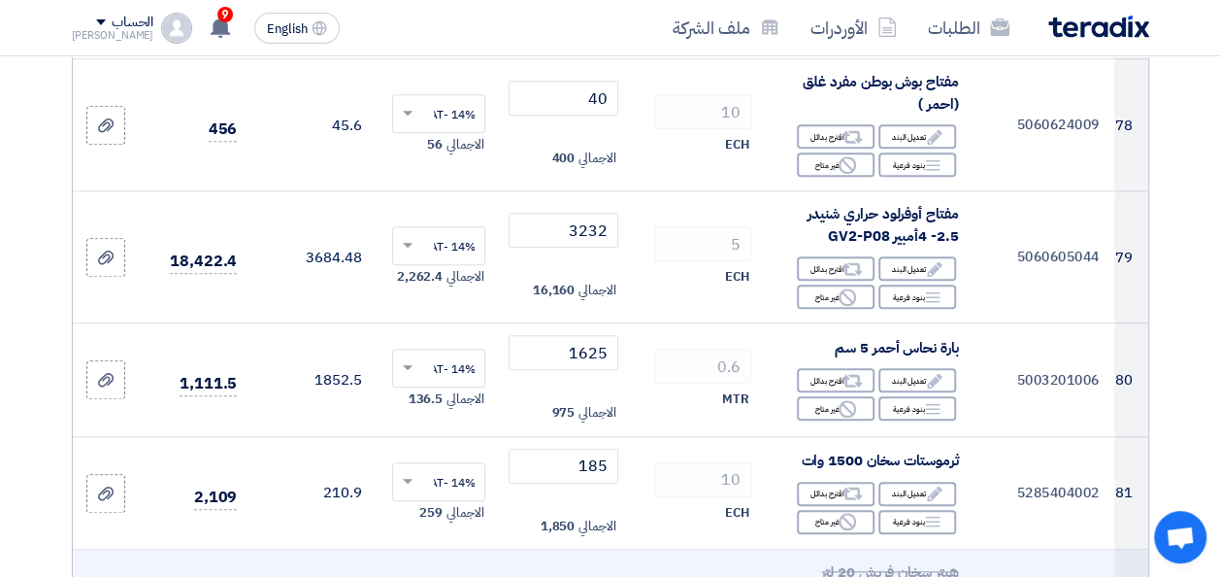
scroll to position [11746, 0]
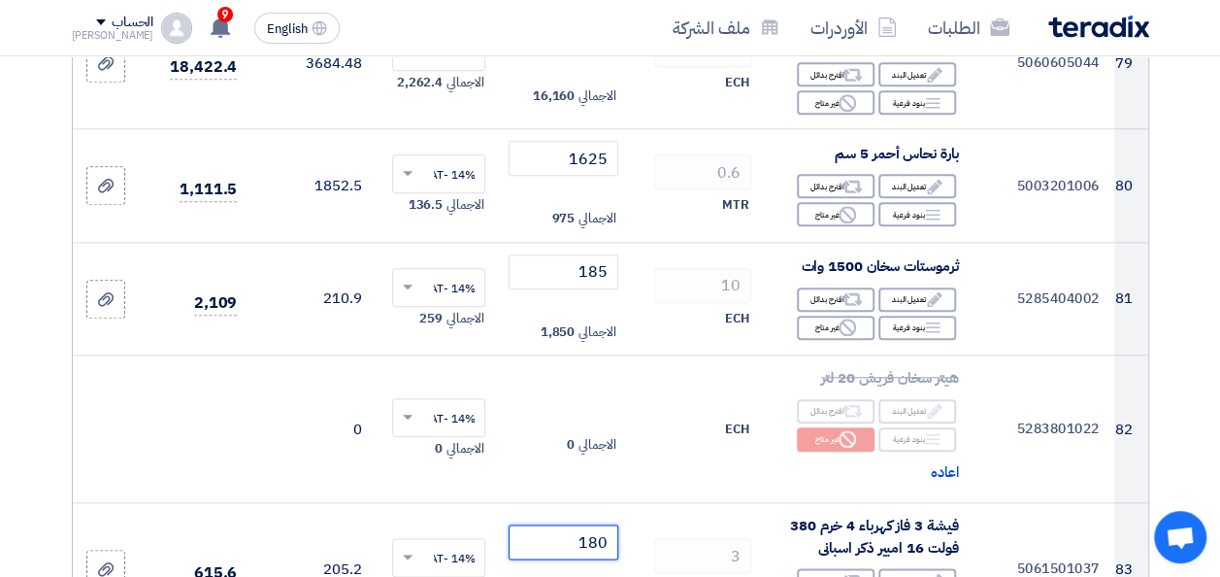
type input "180"
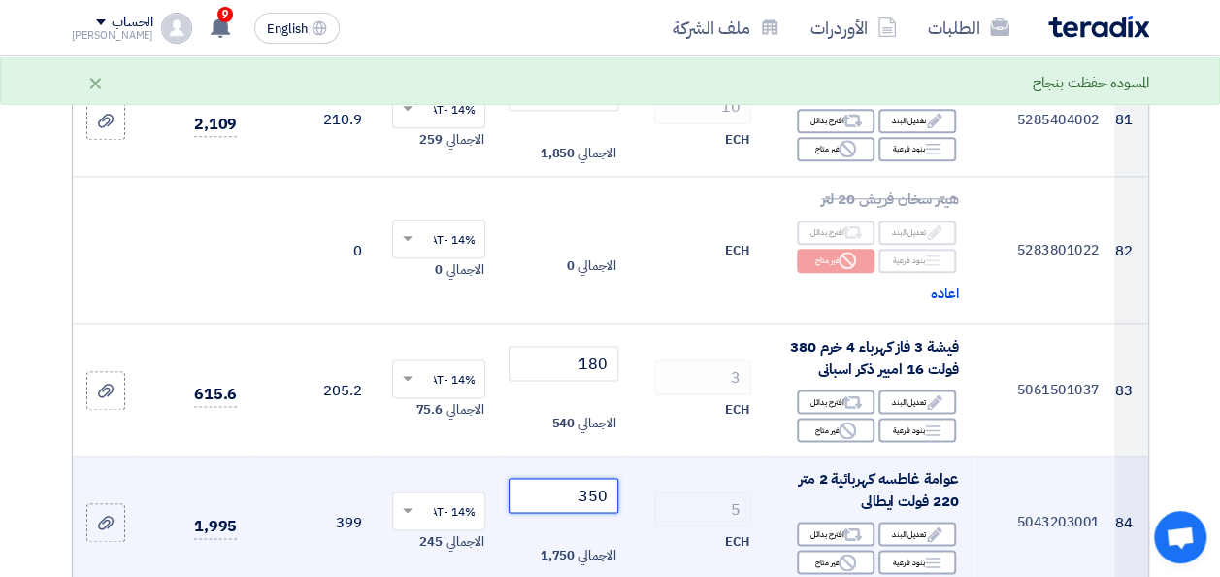
scroll to position [12037, 0]
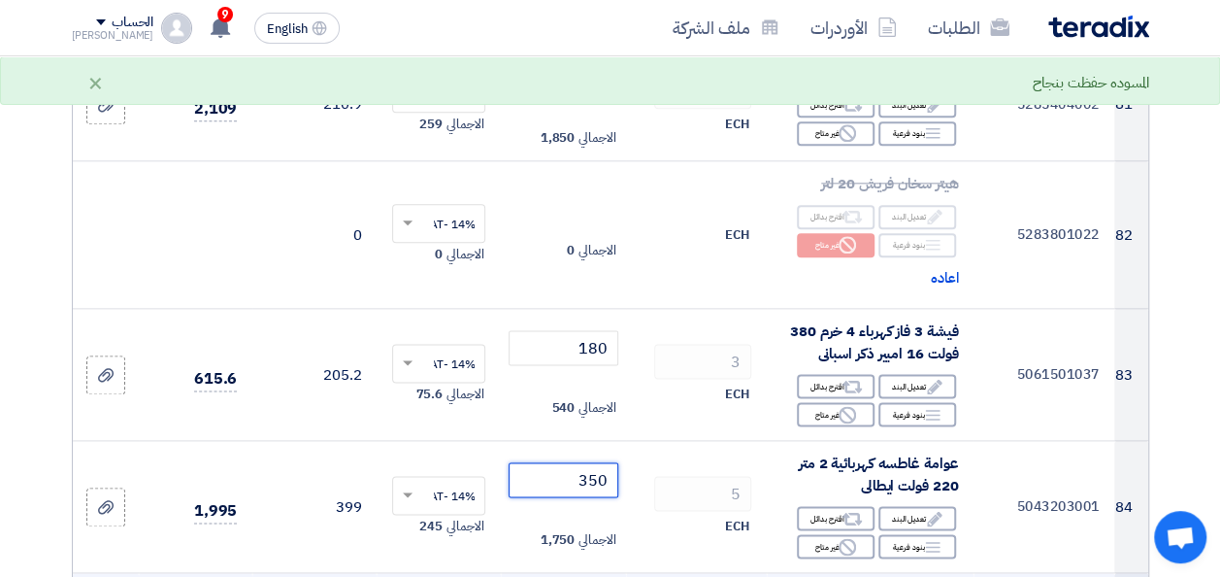
type input "350"
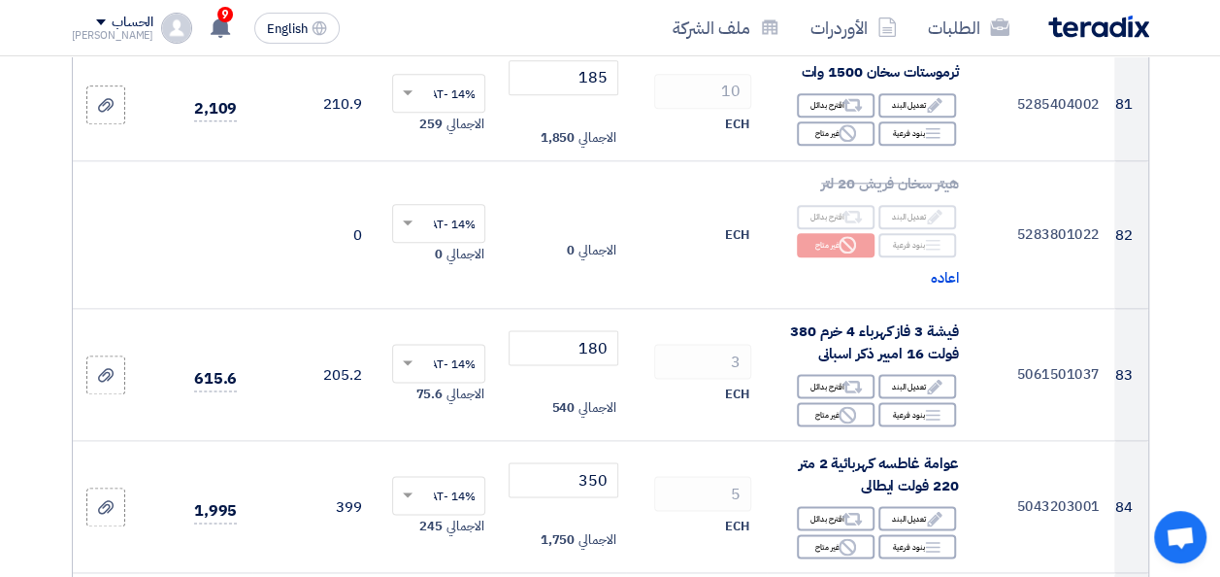
scroll to position [12231, 0]
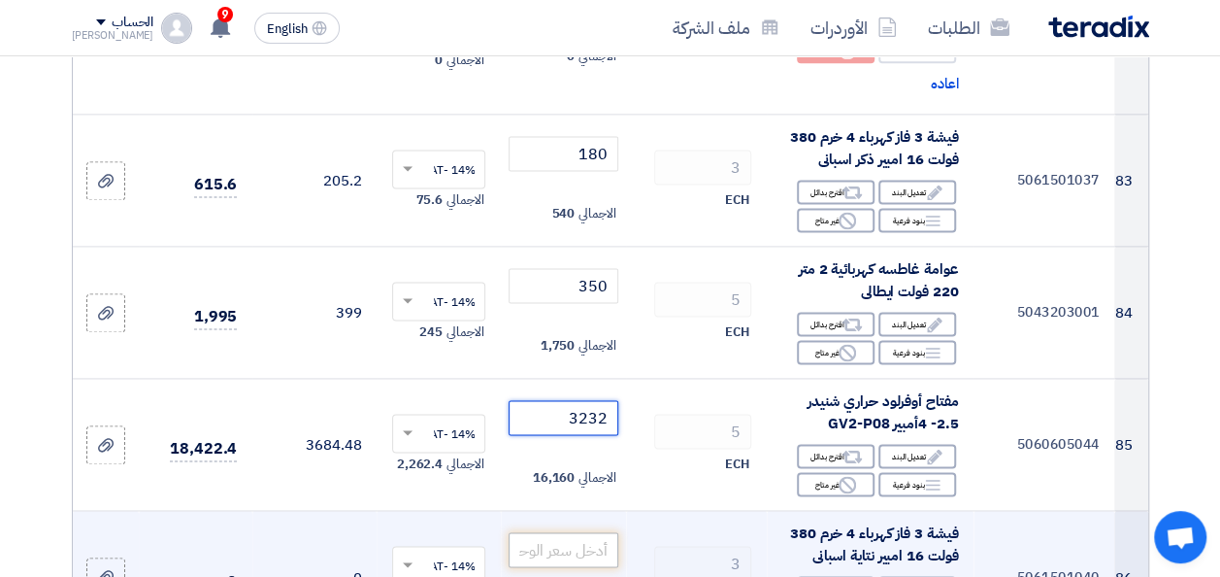
type input "3232"
click at [577, 532] on input "number" at bounding box center [563, 549] width 109 height 35
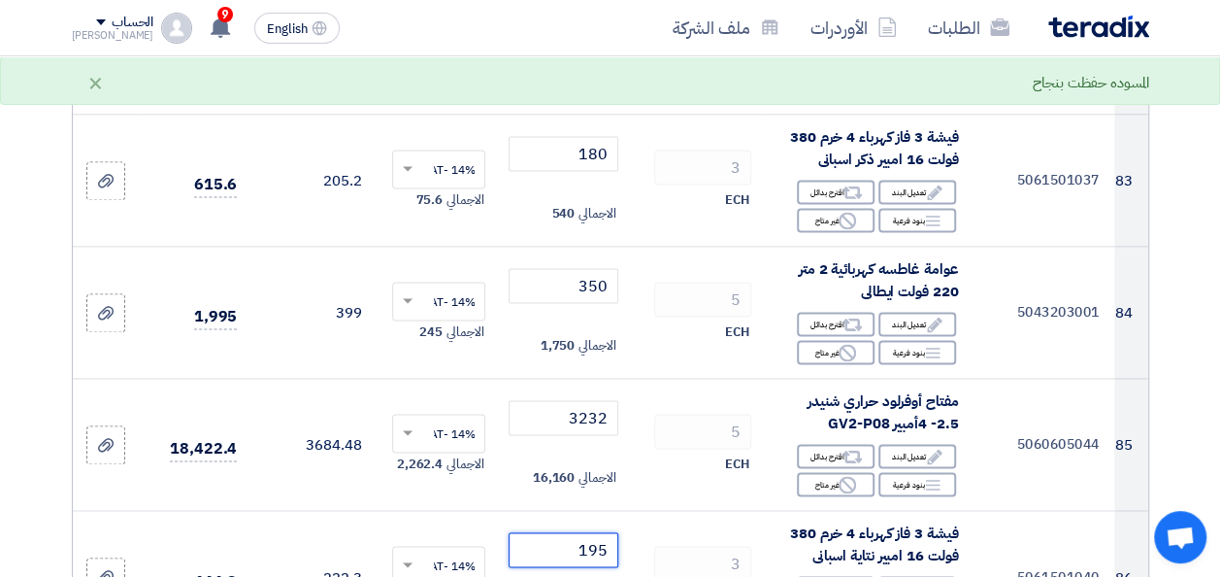
type input "195"
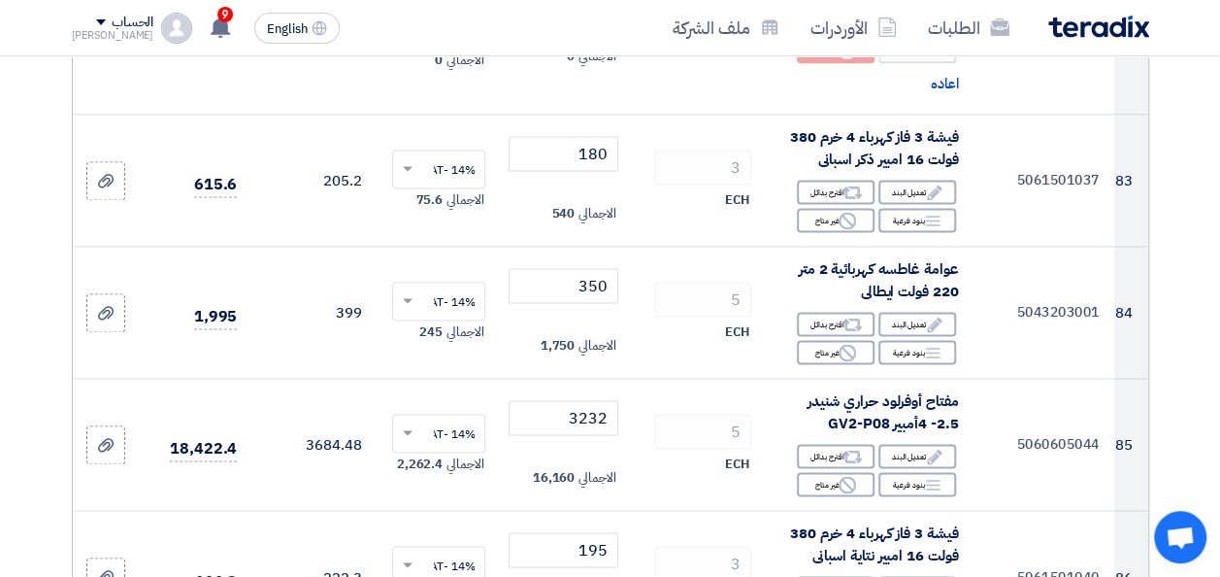
scroll to position [12522, 0]
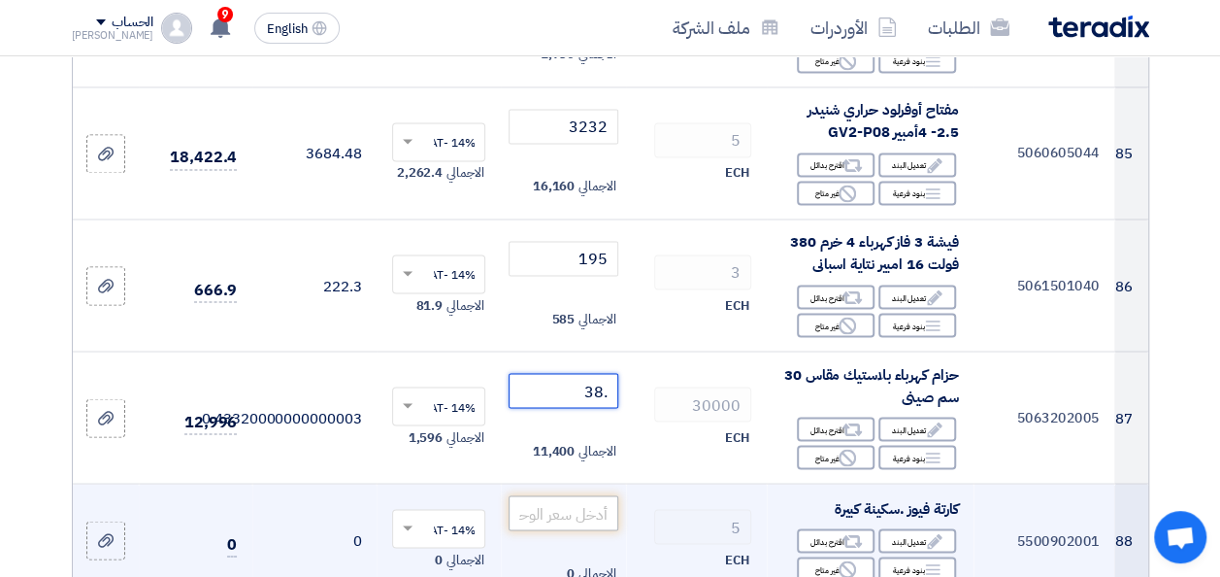
type input ".38"
click at [588, 495] on input "number" at bounding box center [563, 512] width 109 height 35
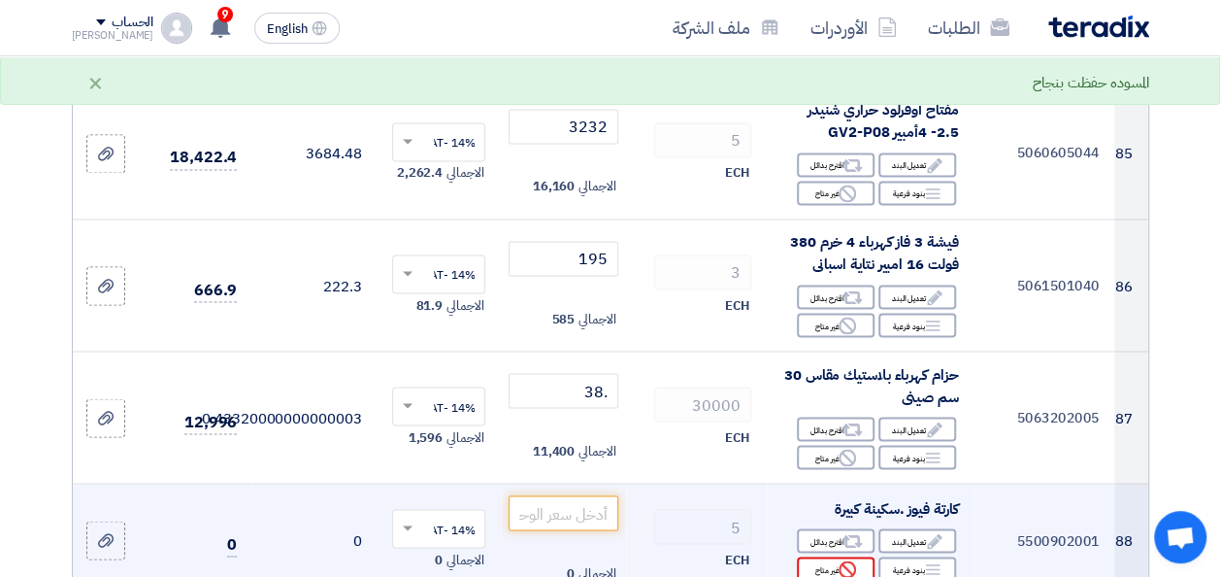
click at [860, 556] on div "Reject غير متاح" at bounding box center [836, 568] width 78 height 24
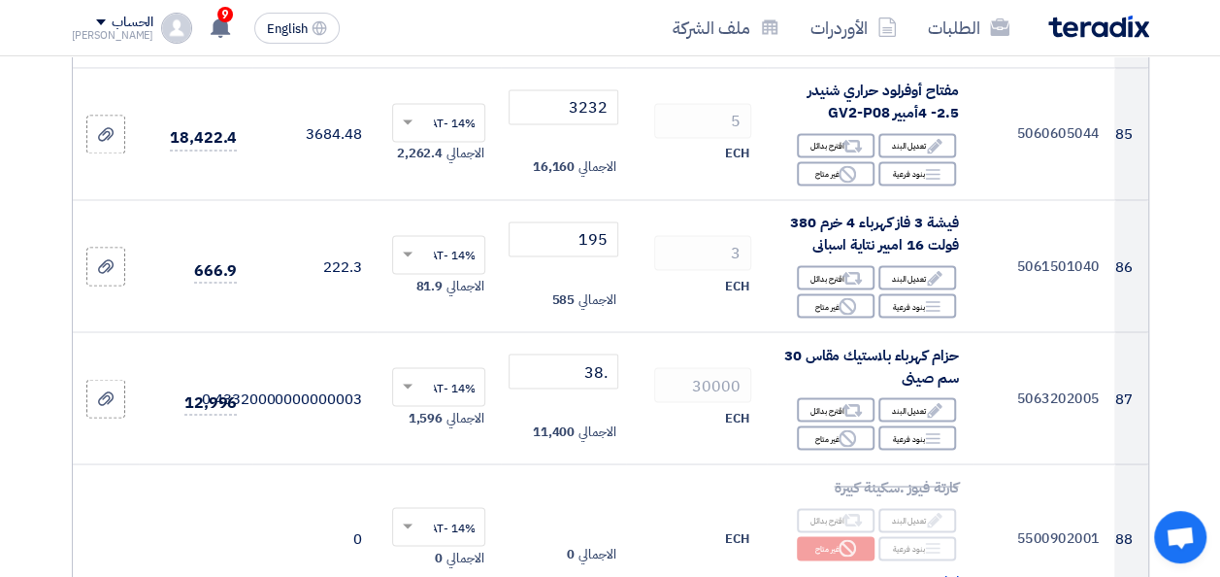
scroll to position [12619, 0]
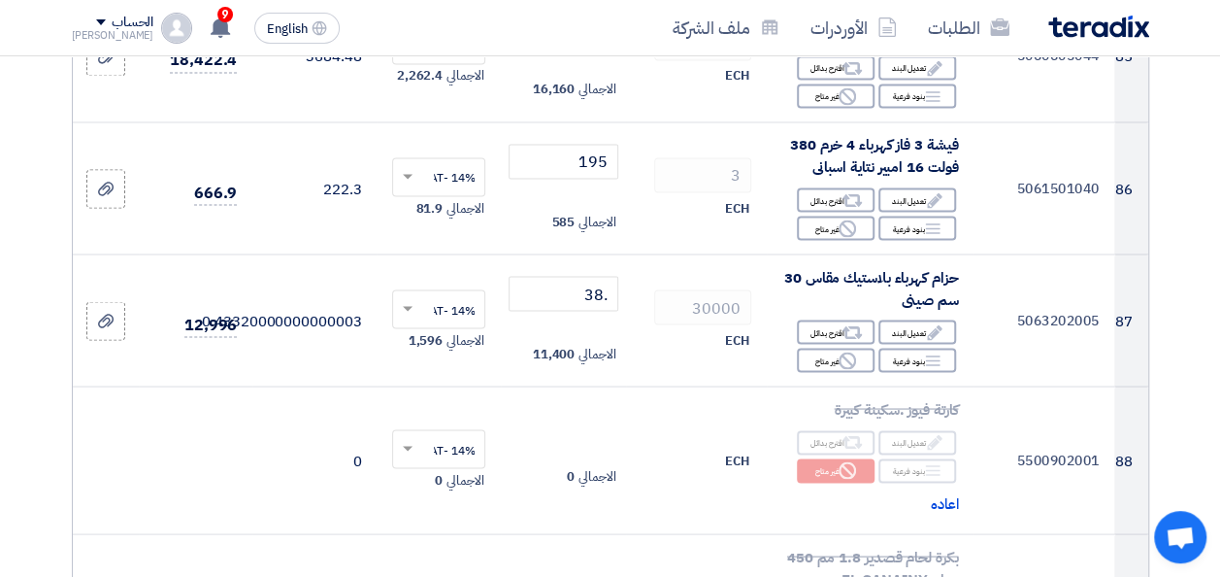
scroll to position [12716, 0]
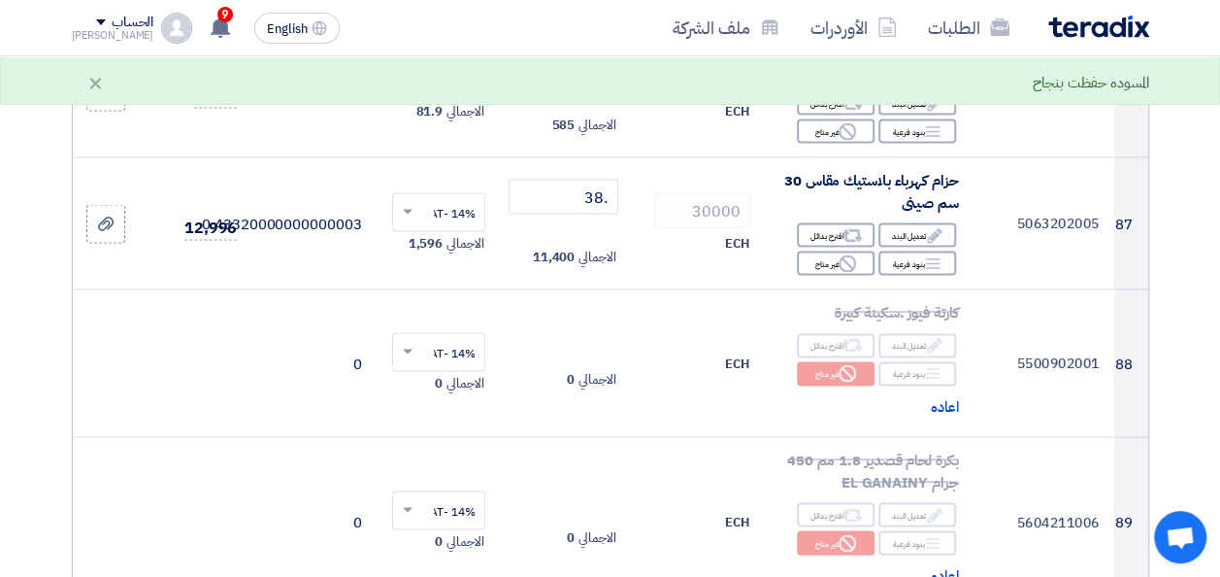
scroll to position [12813, 0]
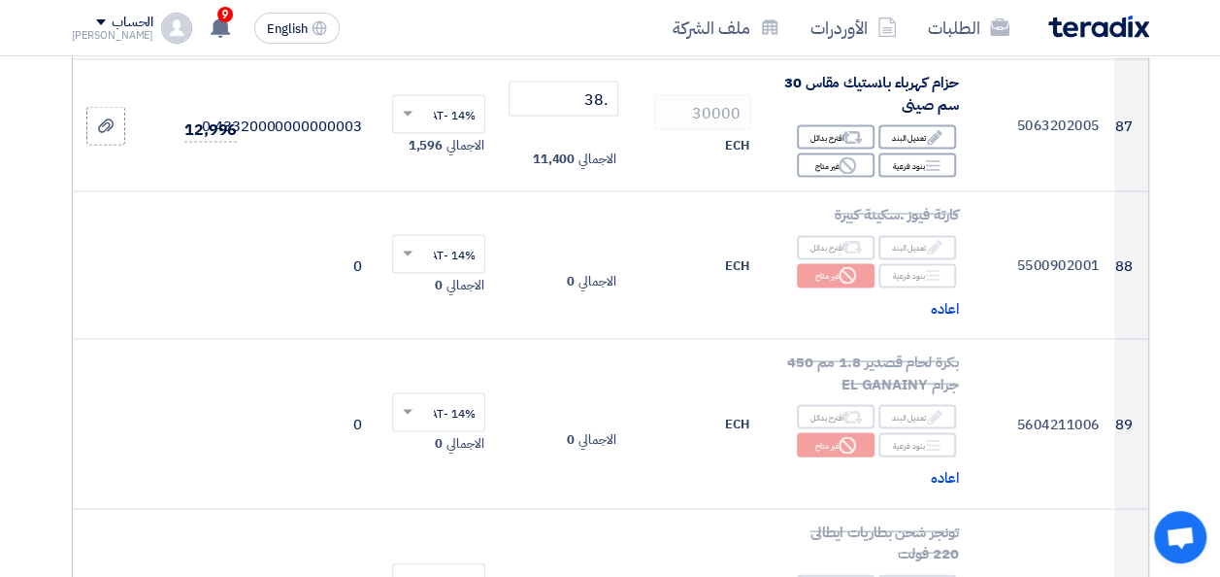
scroll to position [13105, 0]
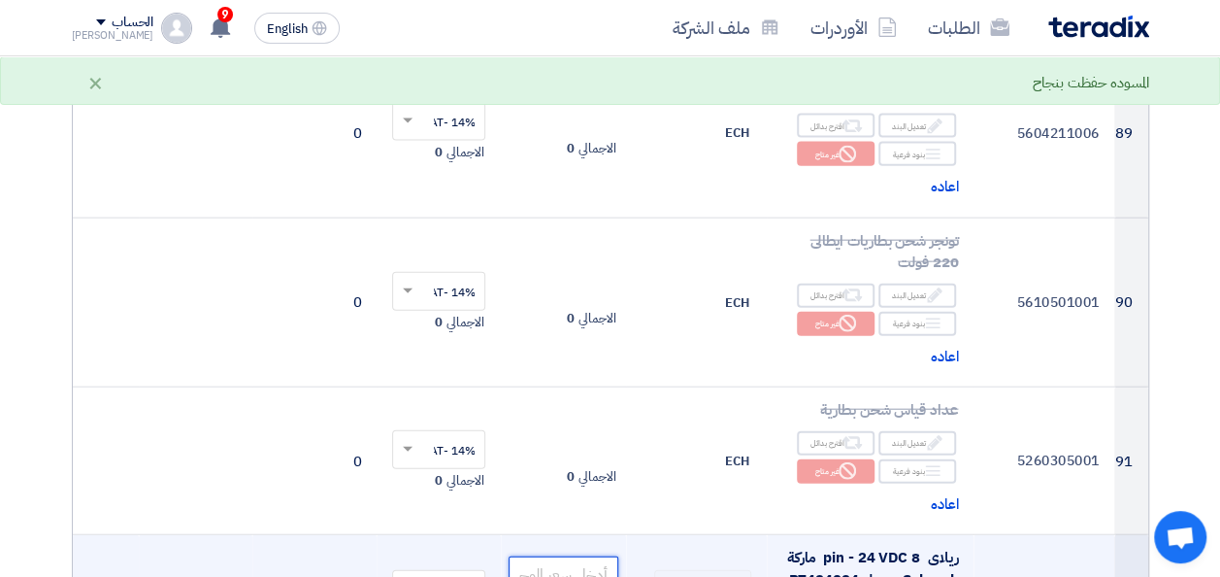
click at [585, 556] on input "number" at bounding box center [563, 573] width 109 height 35
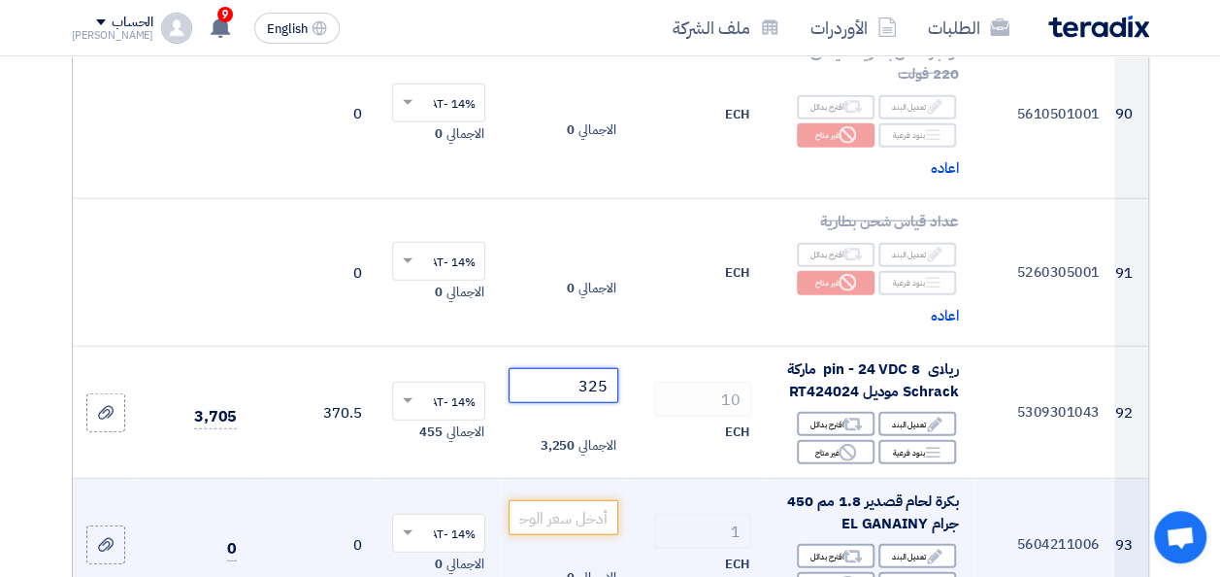
scroll to position [13299, 0]
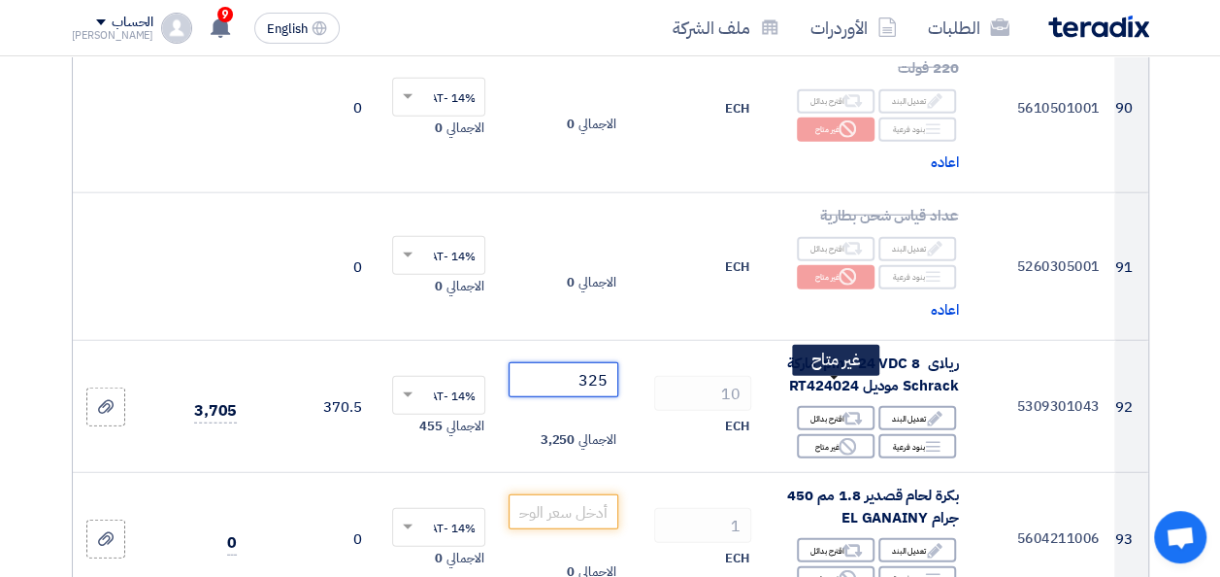
type input "325"
click at [835, 566] on div "Reject غير متاح" at bounding box center [836, 578] width 78 height 24
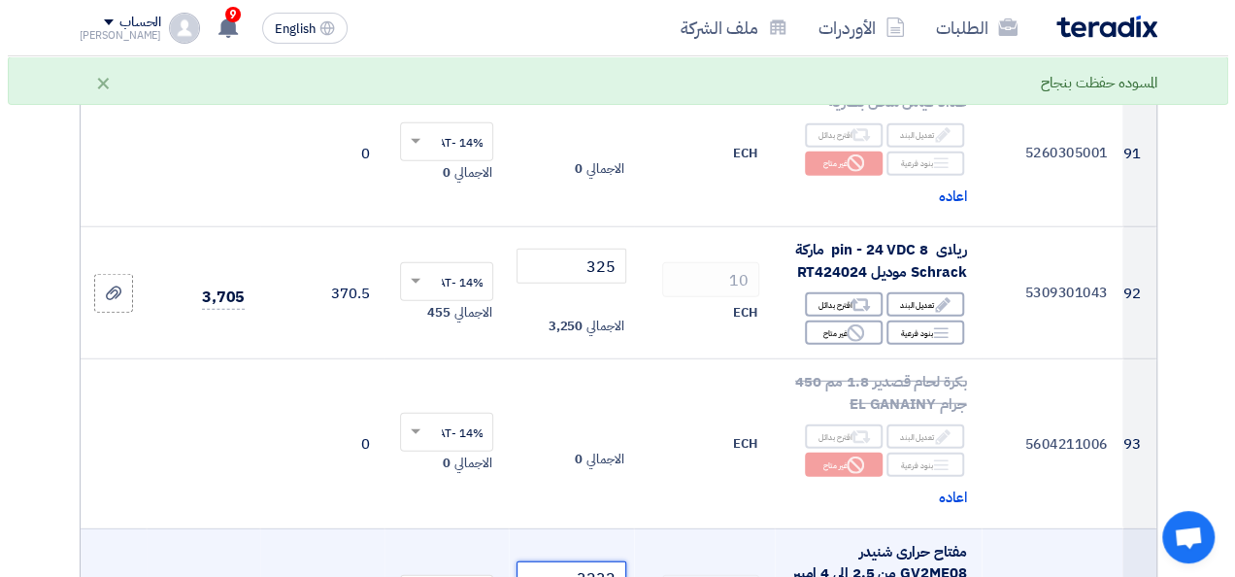
scroll to position [13687, 0]
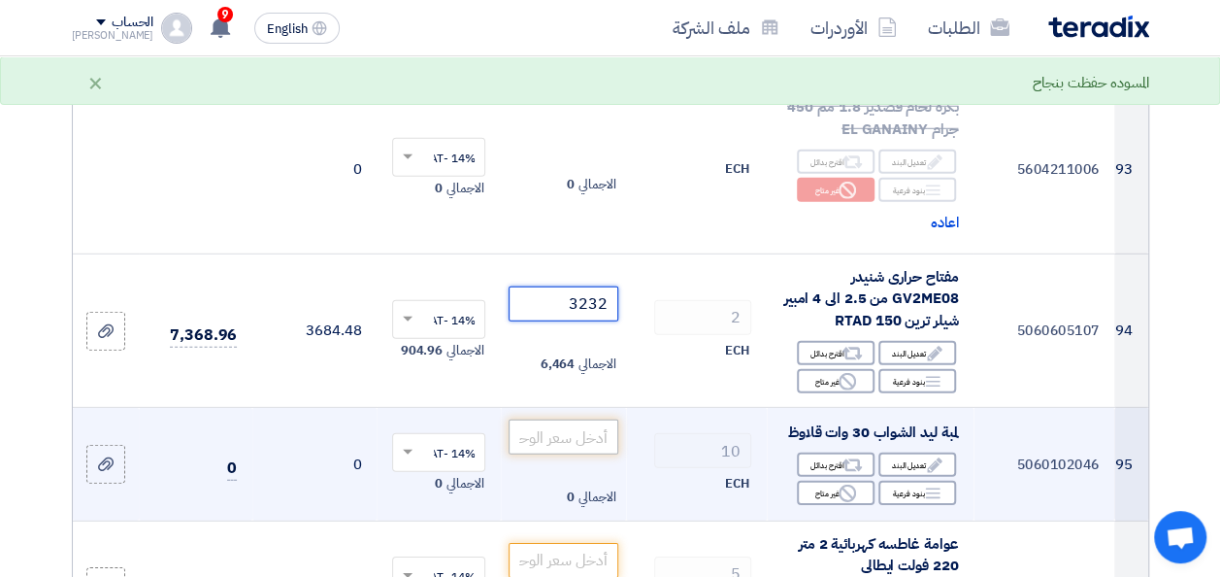
type input "3232"
click at [586, 419] on input "number" at bounding box center [563, 436] width 109 height 35
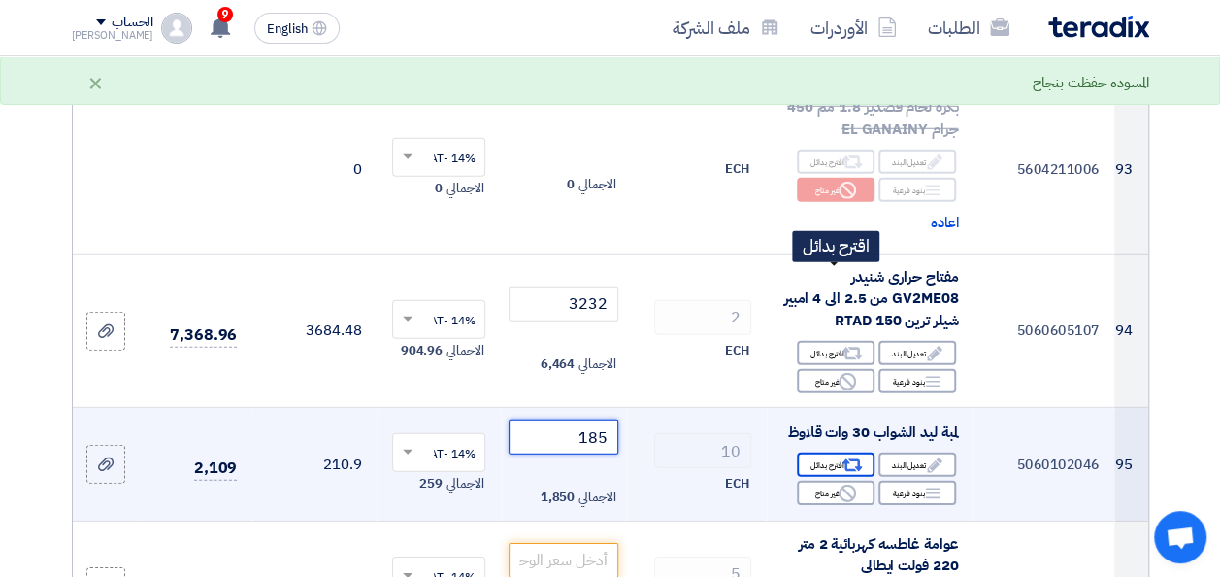
type input "185"
click at [837, 452] on div "Alternative اقترح بدائل" at bounding box center [836, 464] width 78 height 24
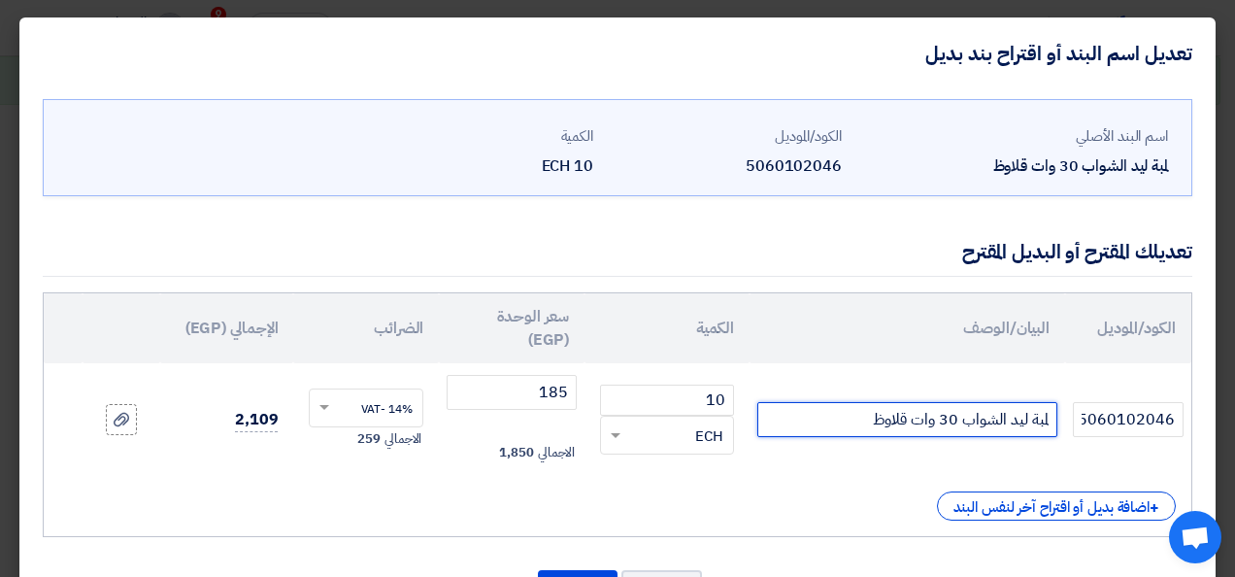
drag, startPoint x: 963, startPoint y: 426, endPoint x: 1009, endPoint y: 432, distance: 46.0
click at [1009, 432] on input "لمبة ليد الشواب 30 وات قلاوظ" at bounding box center [907, 419] width 300 height 35
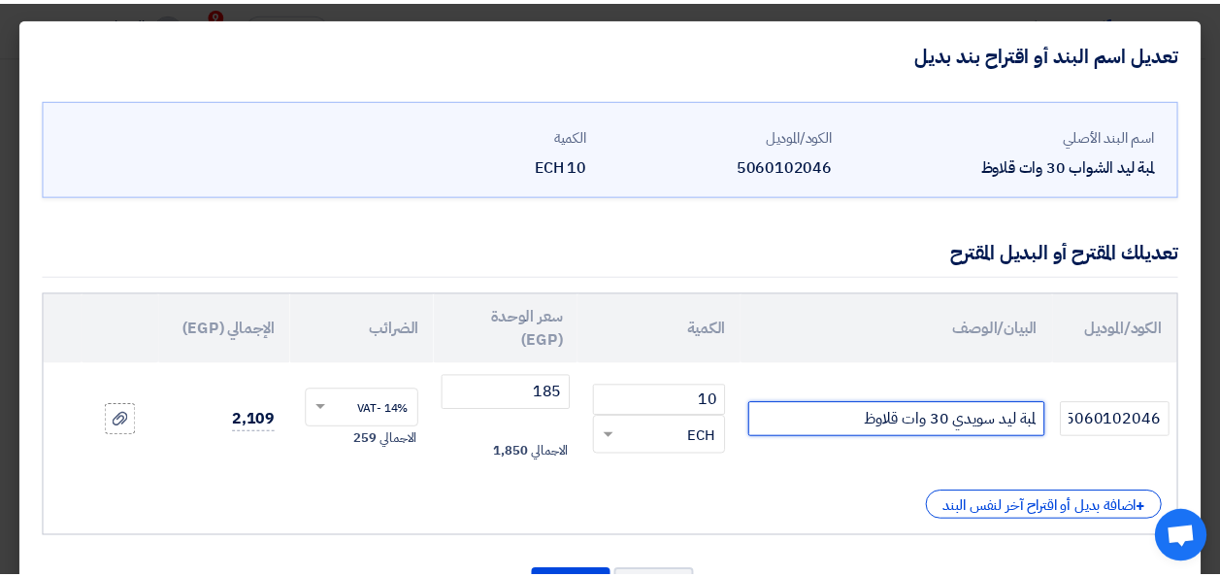
scroll to position [83, 0]
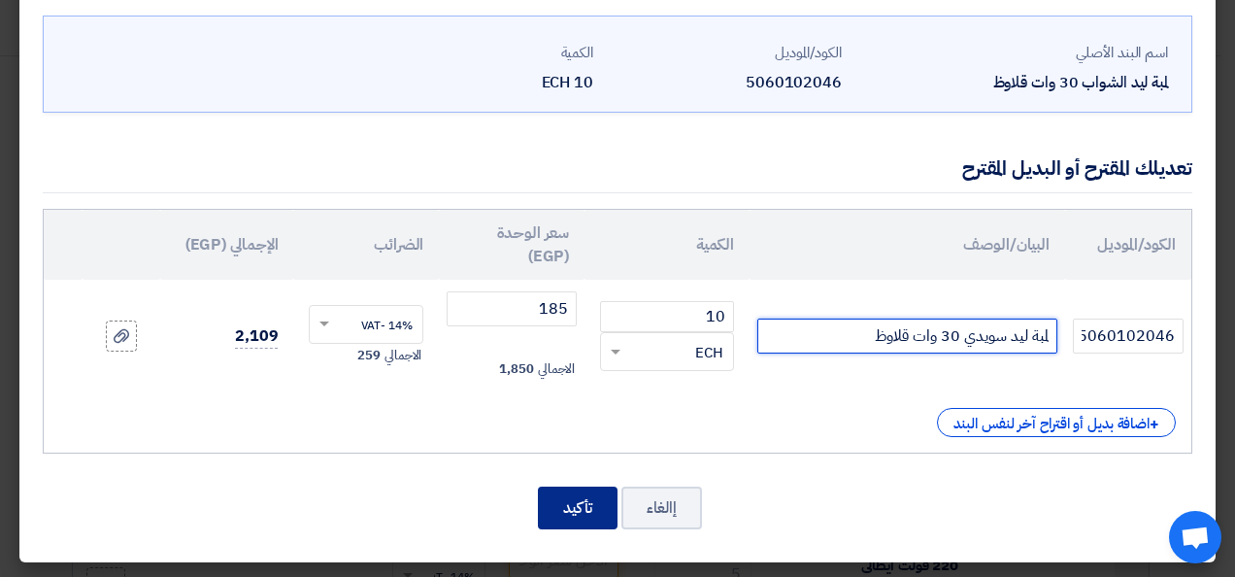
type input "لمبة ليد سويدي 30 وات قلاوظ"
click at [565, 501] on button "تأكيد" at bounding box center [578, 507] width 80 height 43
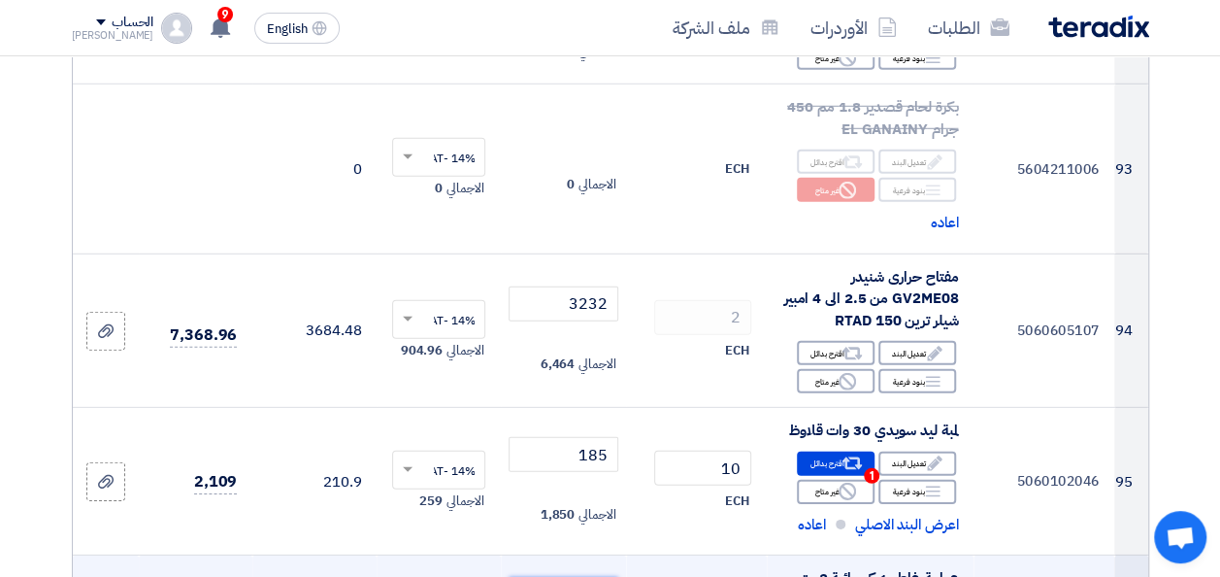
drag, startPoint x: 600, startPoint y: 399, endPoint x: 598, endPoint y: 413, distance: 13.7
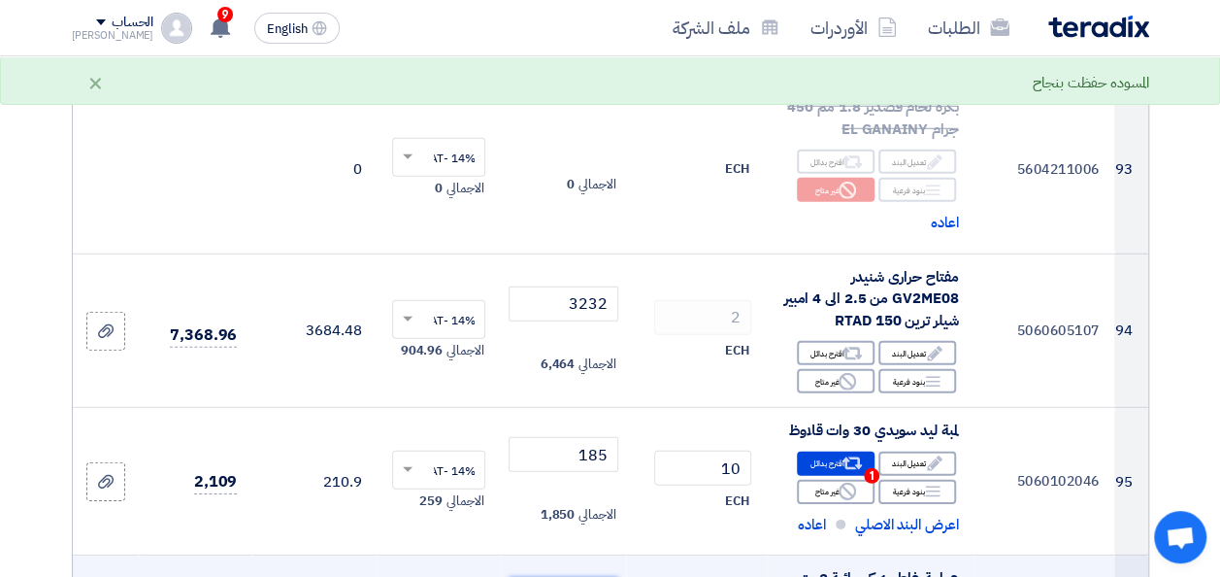
drag, startPoint x: 600, startPoint y: 411, endPoint x: 641, endPoint y: 406, distance: 41.1
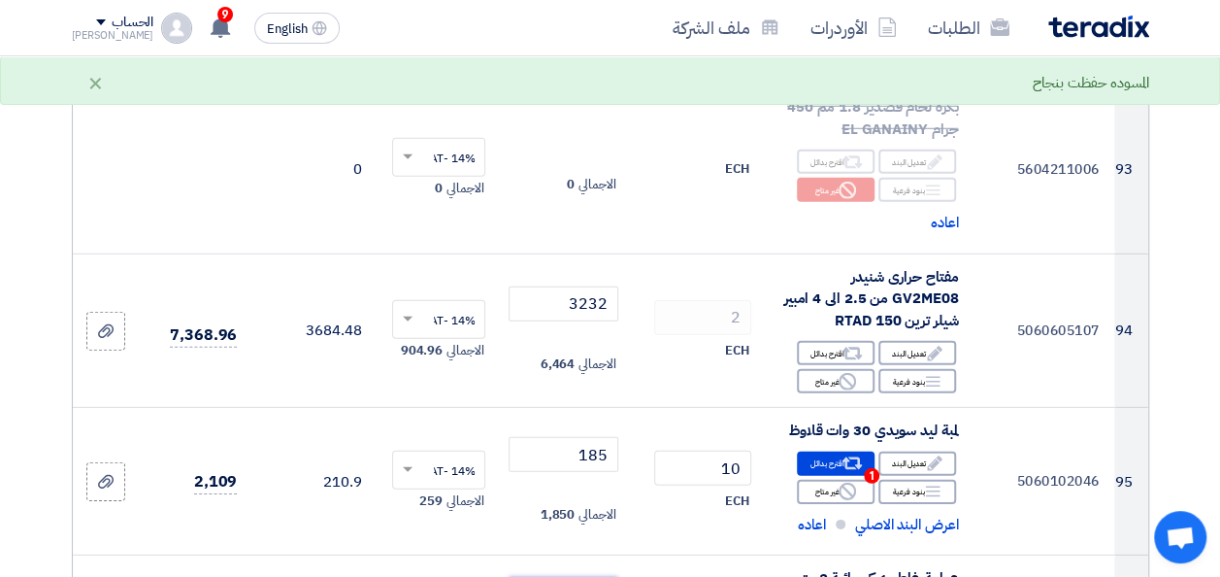
type input "350"
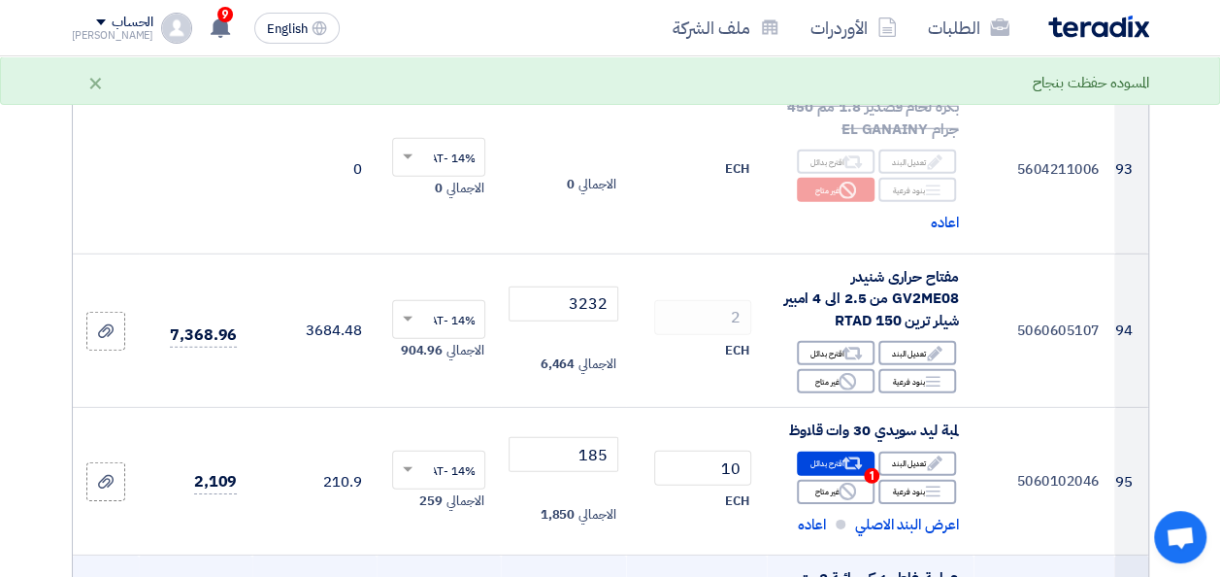
scroll to position [13784, 0]
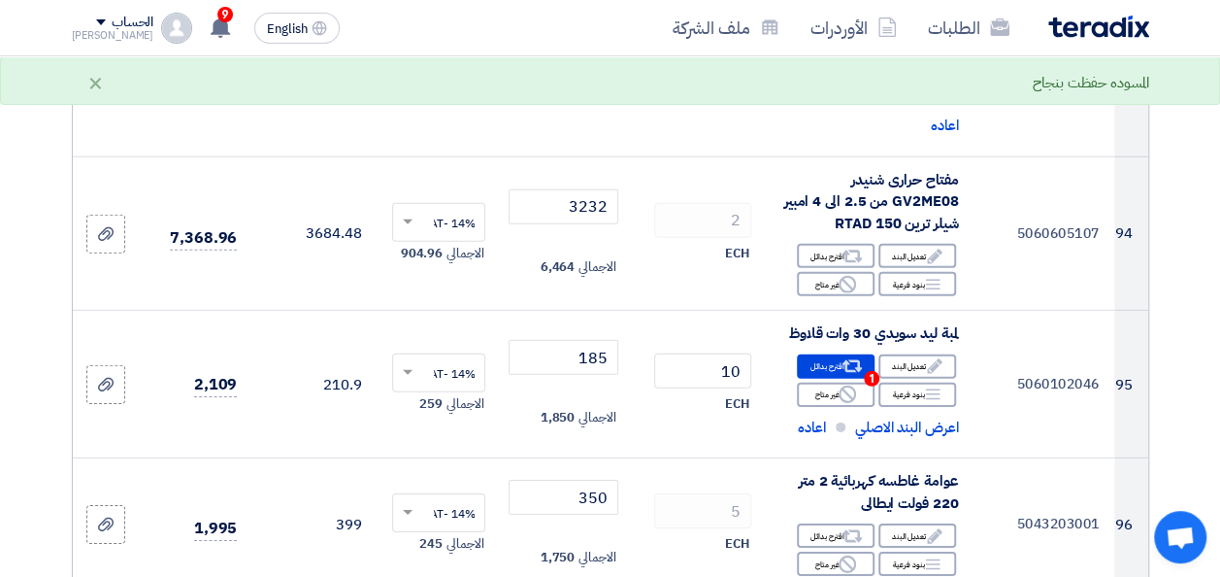
type input "5"
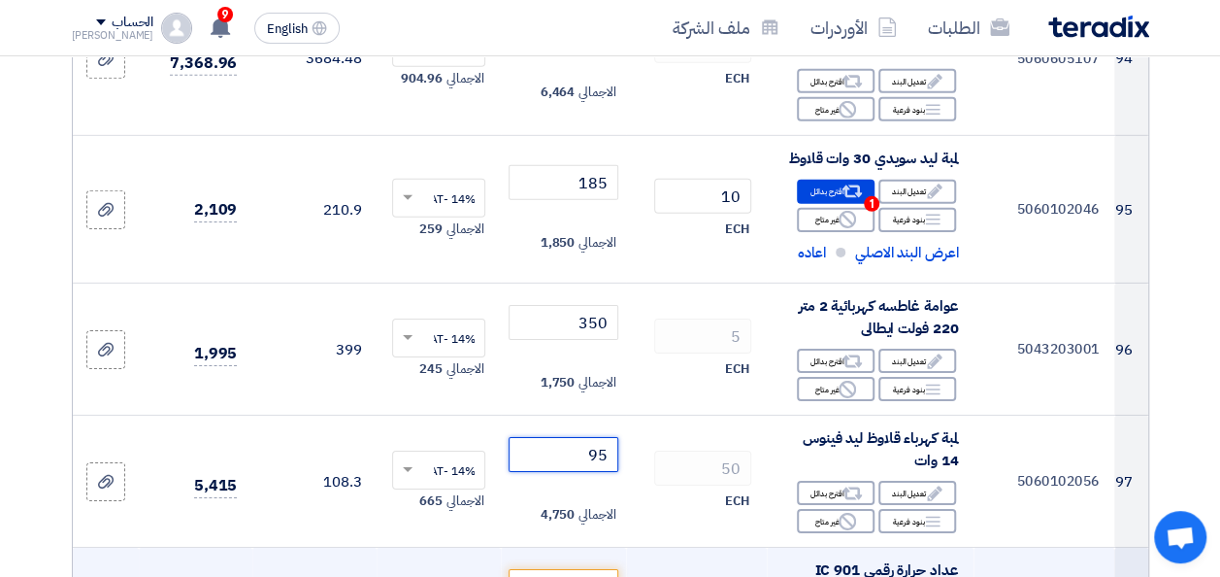
scroll to position [13978, 0]
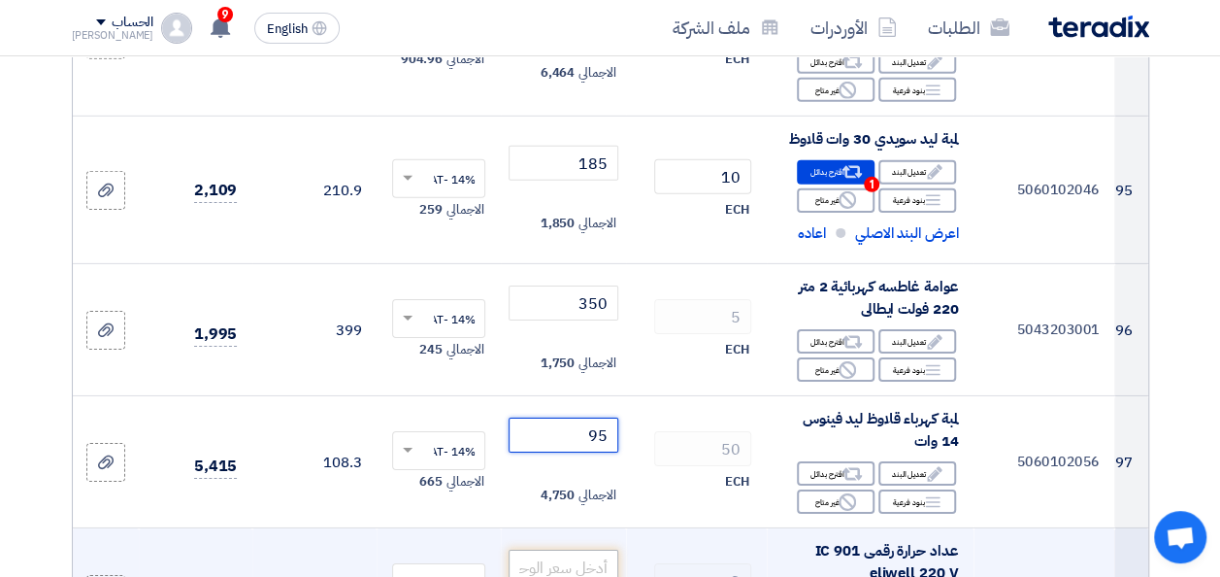
type input "95"
click at [596, 549] on input "number" at bounding box center [563, 566] width 109 height 35
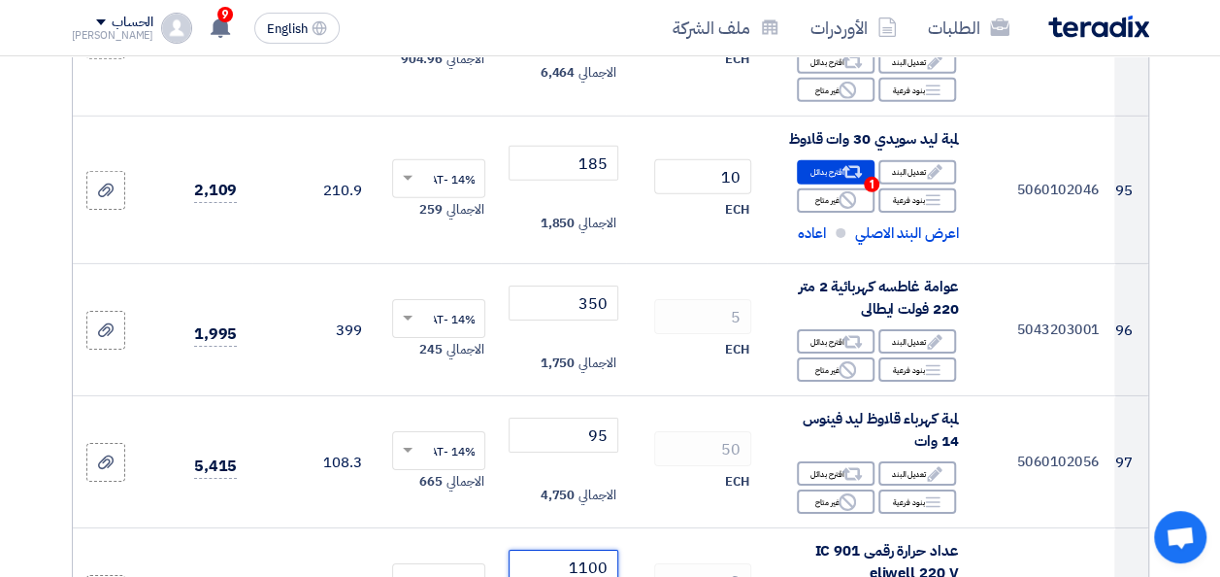
type input "1100"
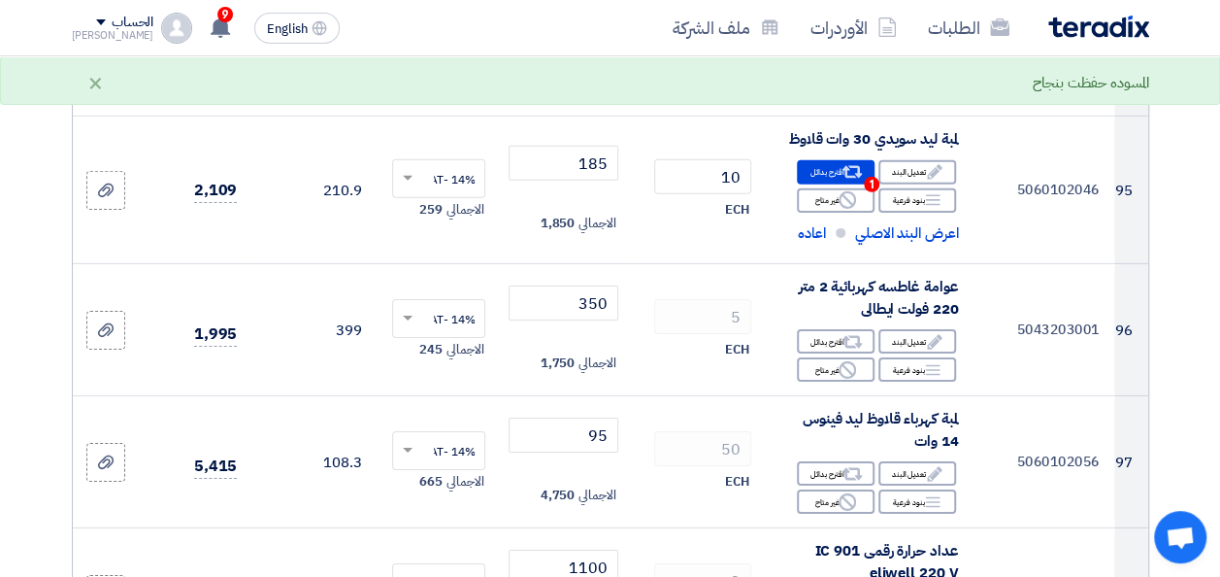
scroll to position [14172, 0]
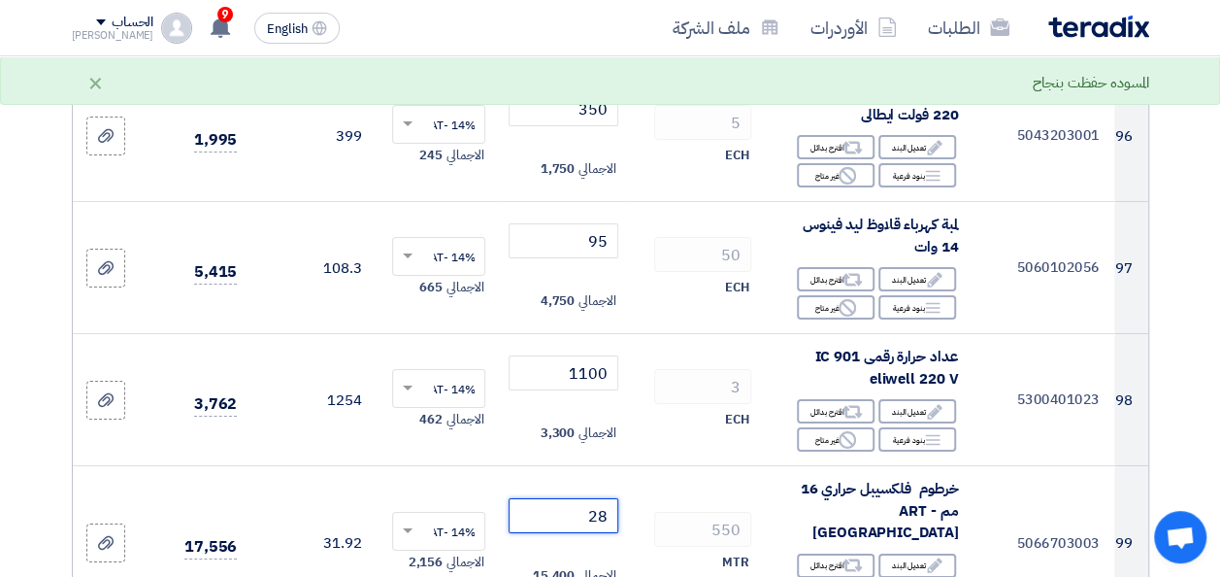
type input "28"
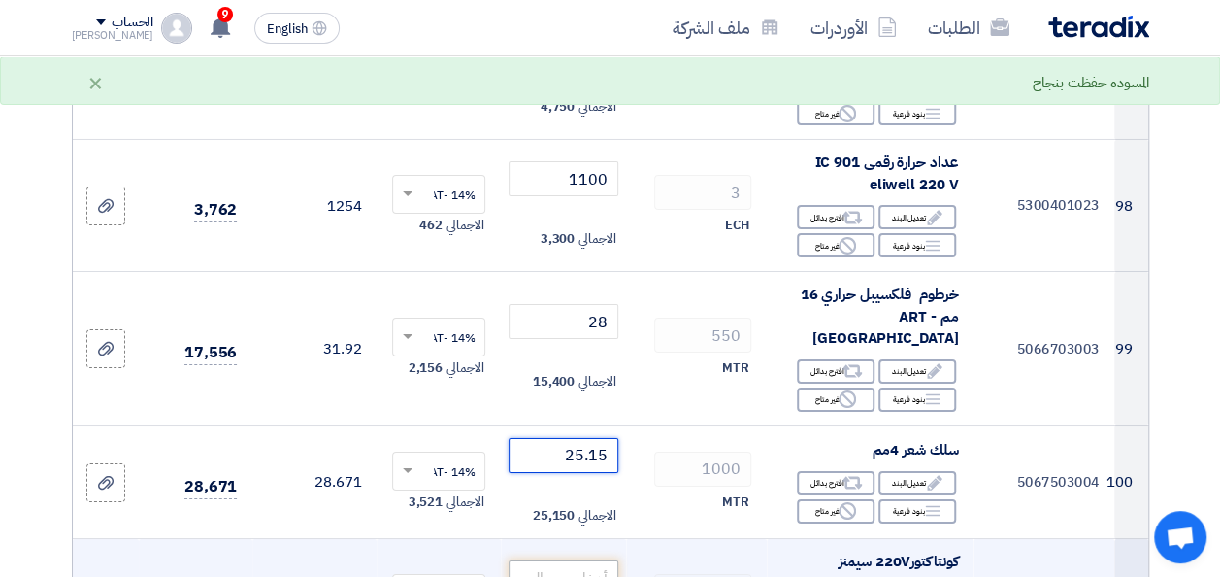
type input "25.15"
click at [585, 560] on input "number" at bounding box center [563, 577] width 109 height 35
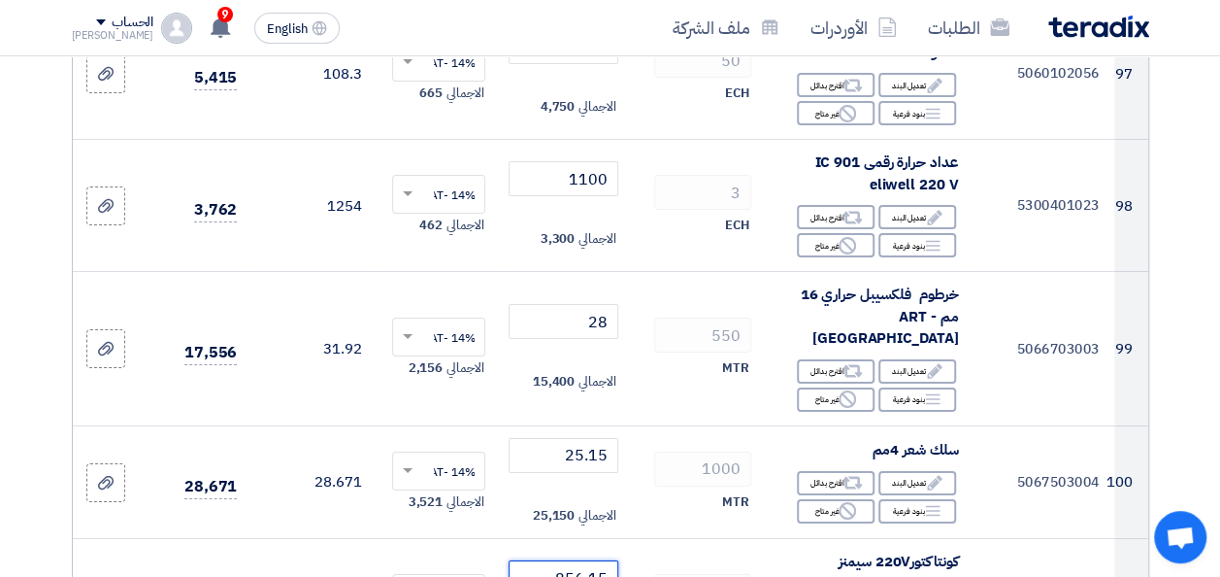
type input "856.15"
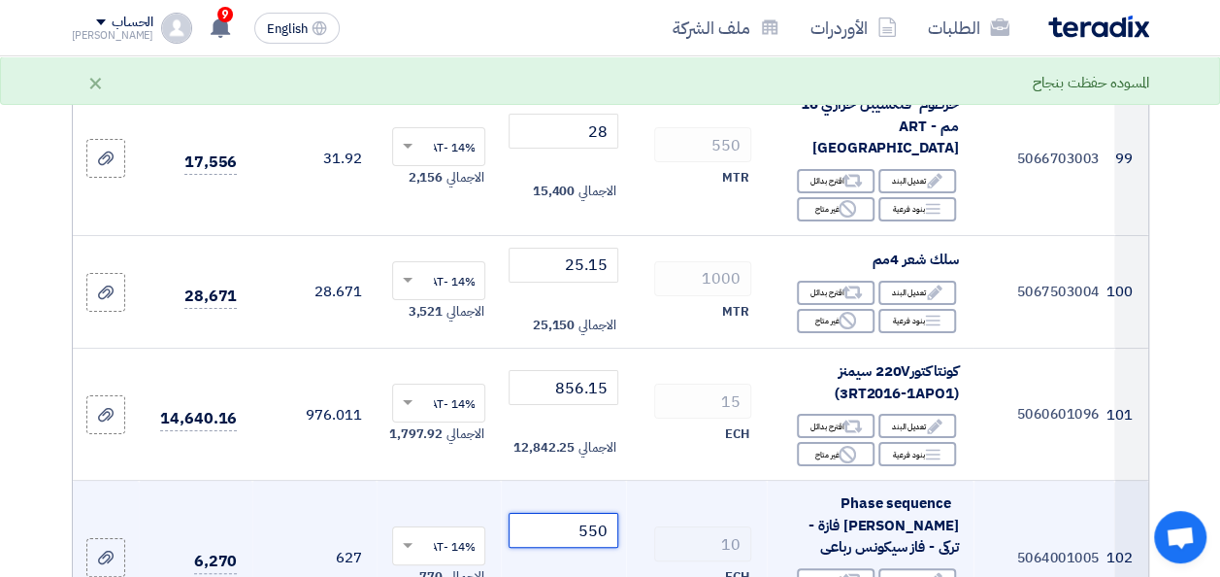
scroll to position [14561, 0]
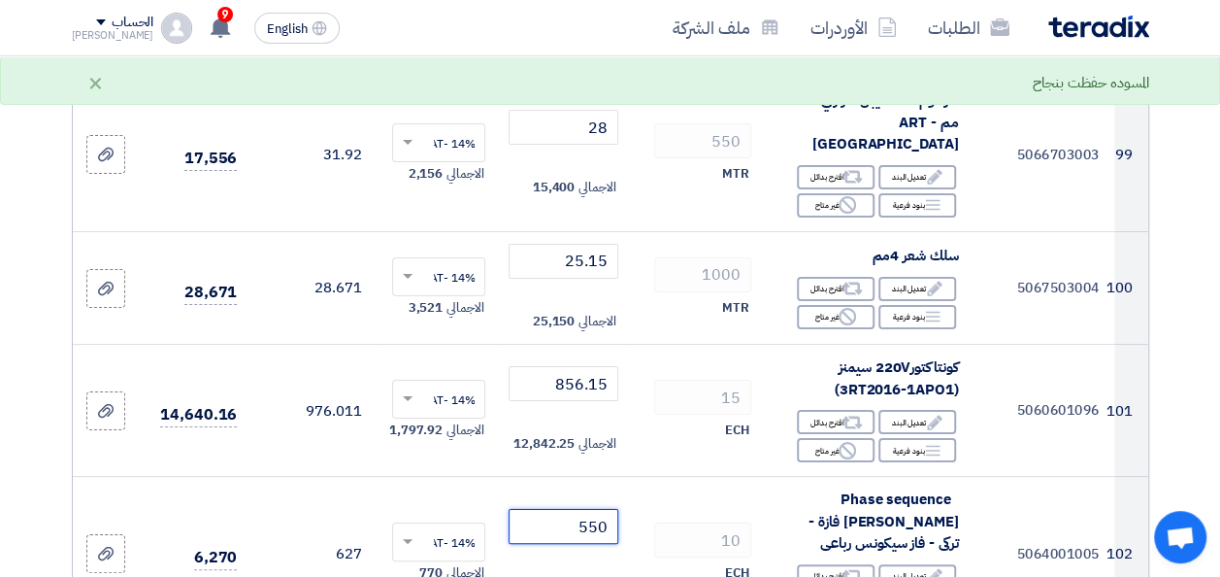
type input "550"
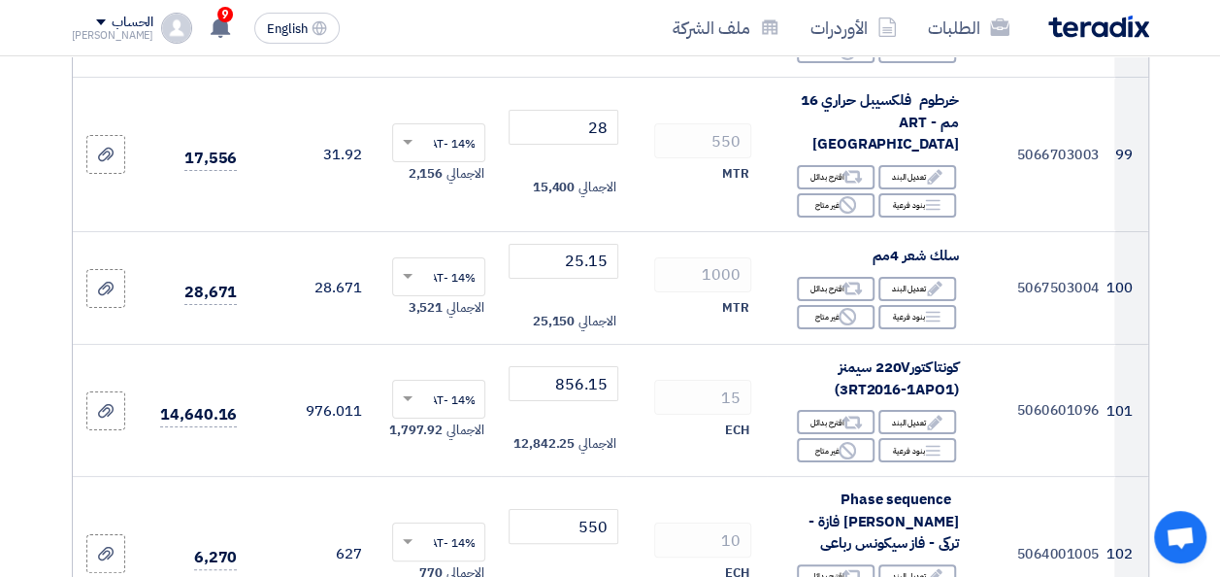
scroll to position [14755, 0]
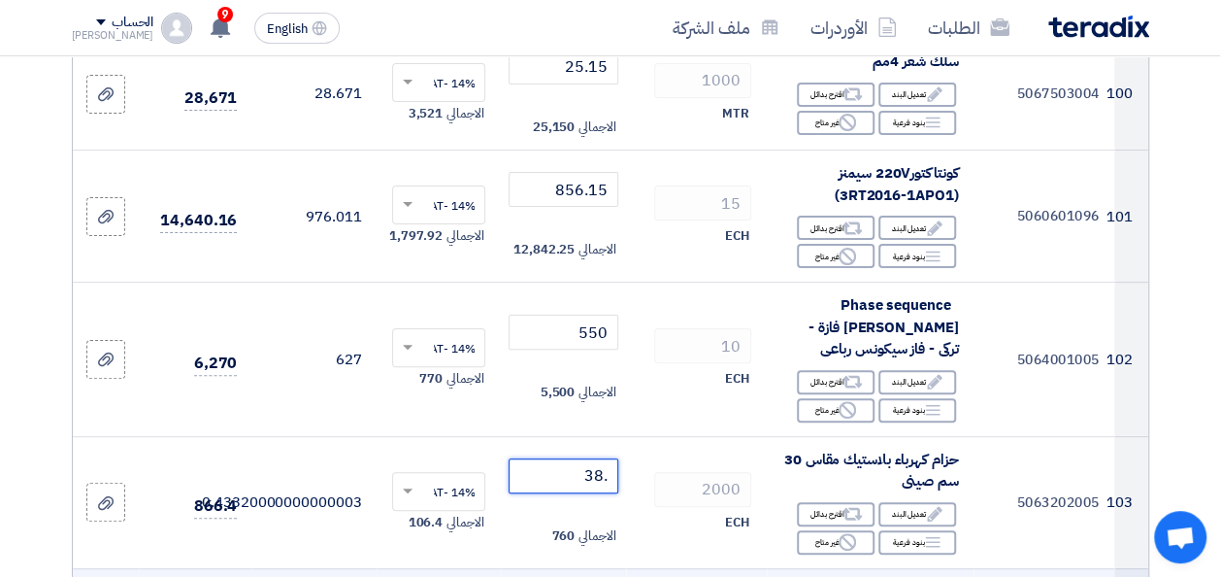
type input ".38"
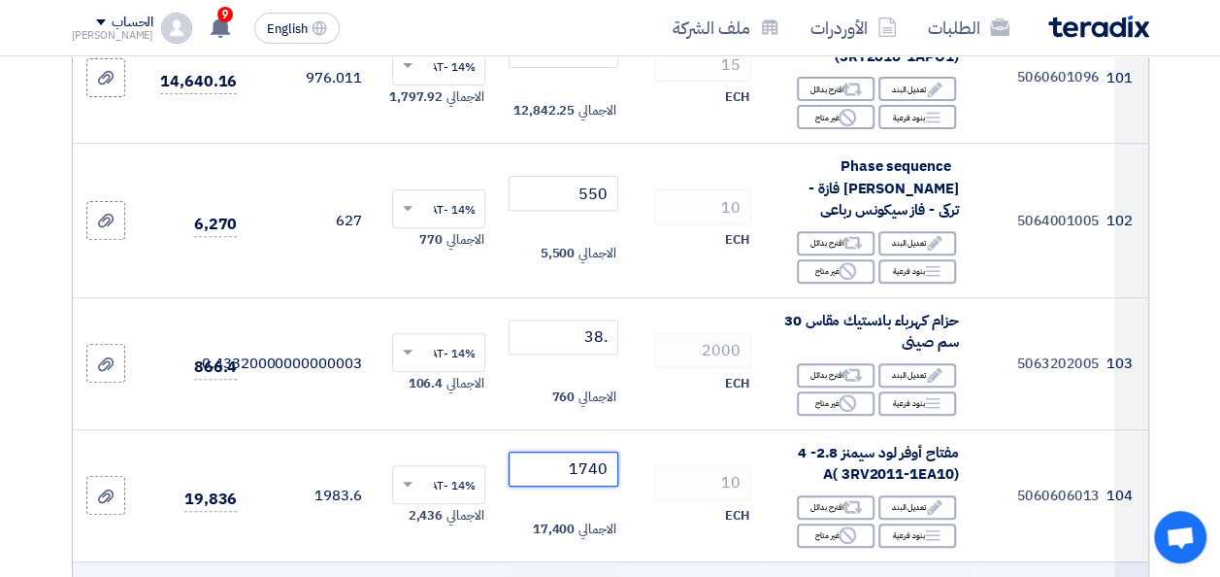
scroll to position [14949, 0]
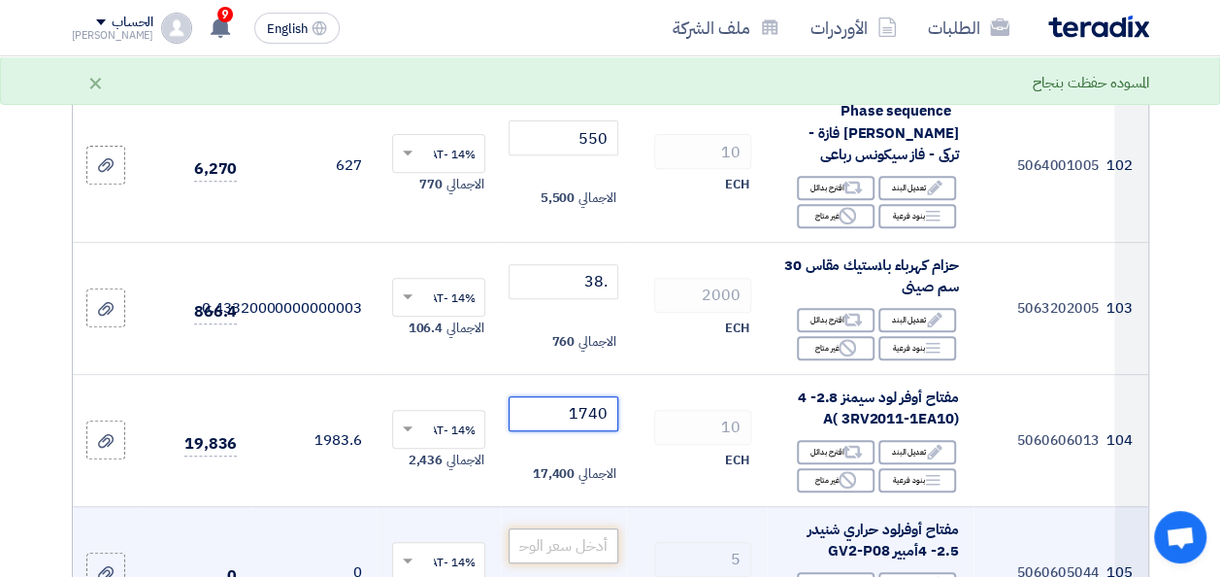
type input "1740"
click at [592, 528] on input "number" at bounding box center [563, 545] width 109 height 35
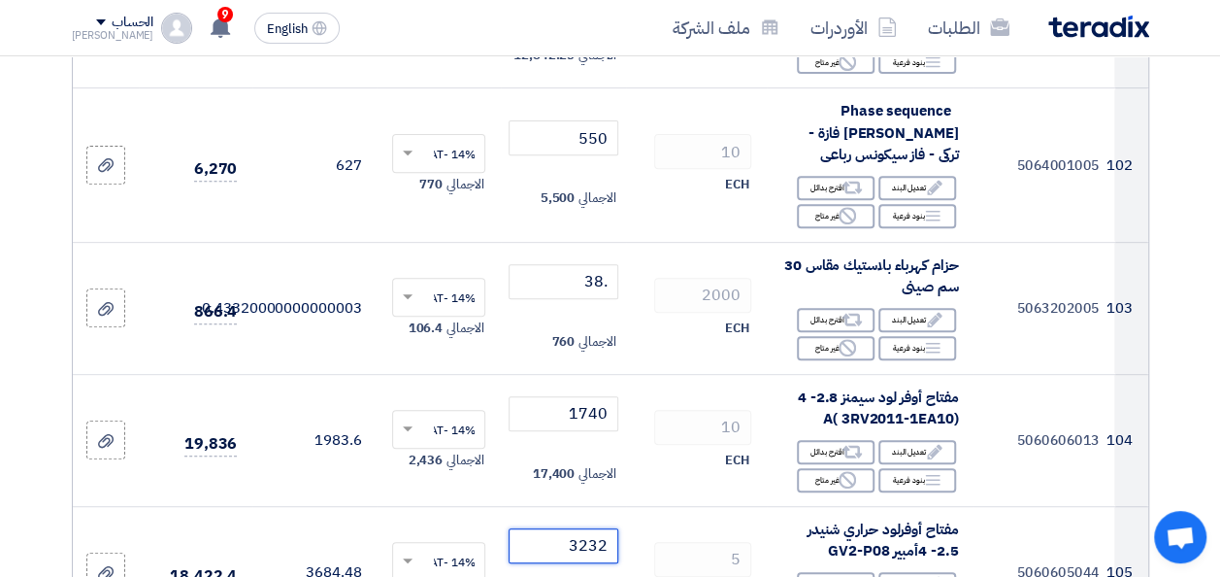
type input "3232"
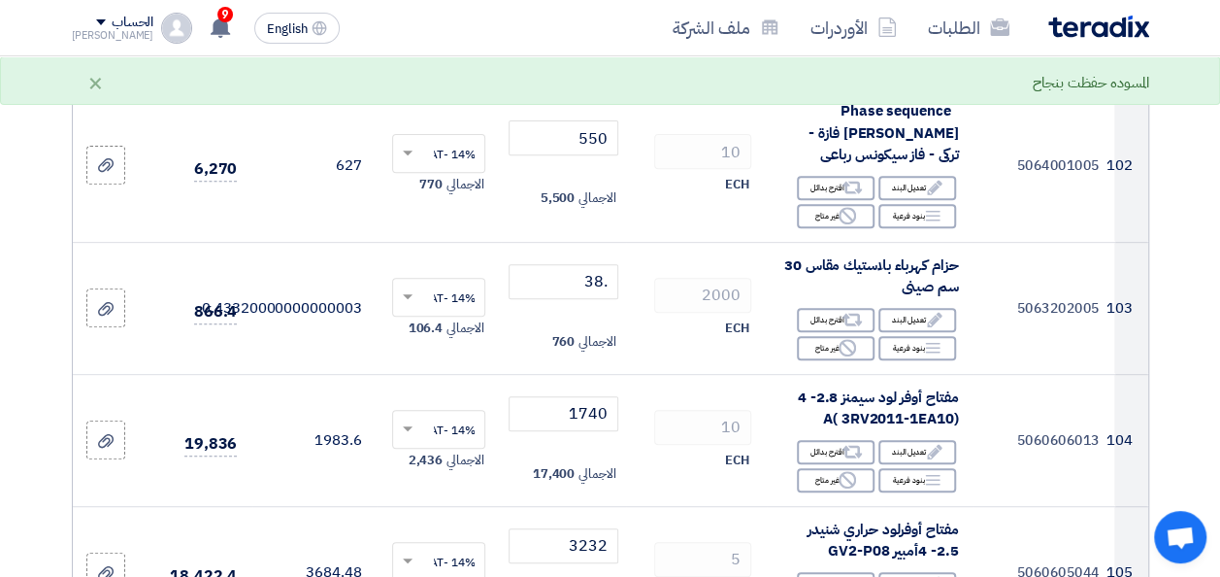
scroll to position [15143, 0]
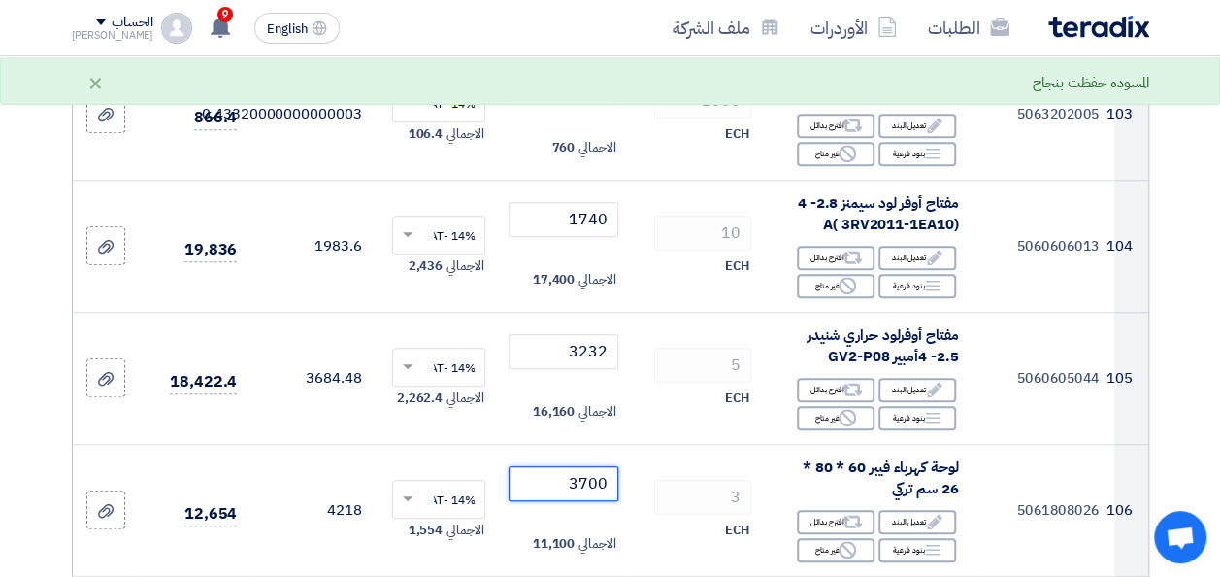
type input "3700"
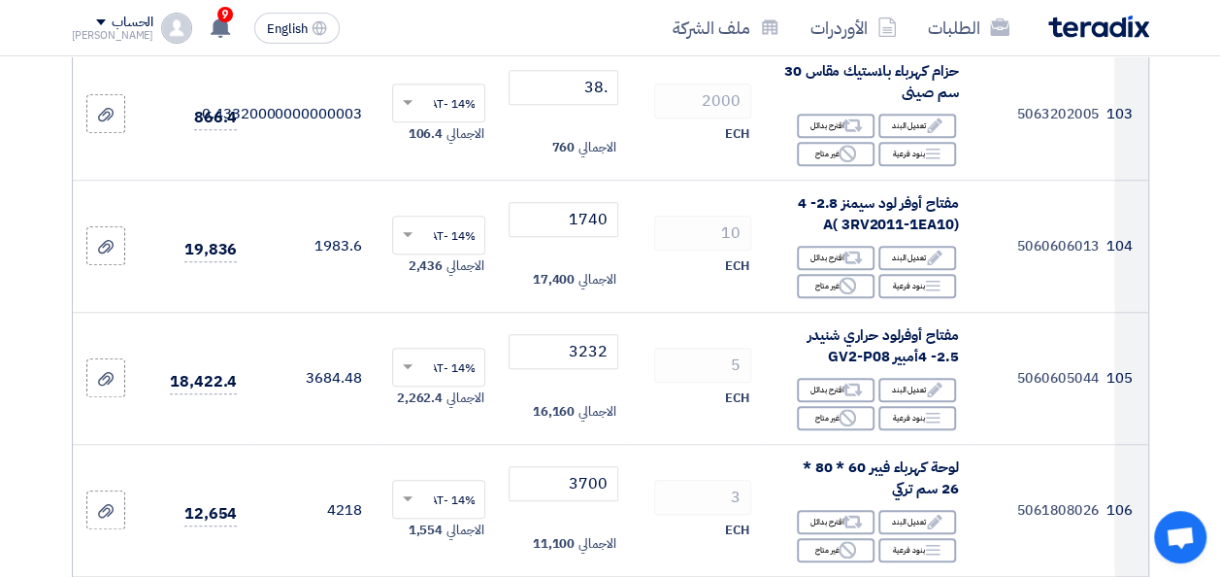
type input "5"
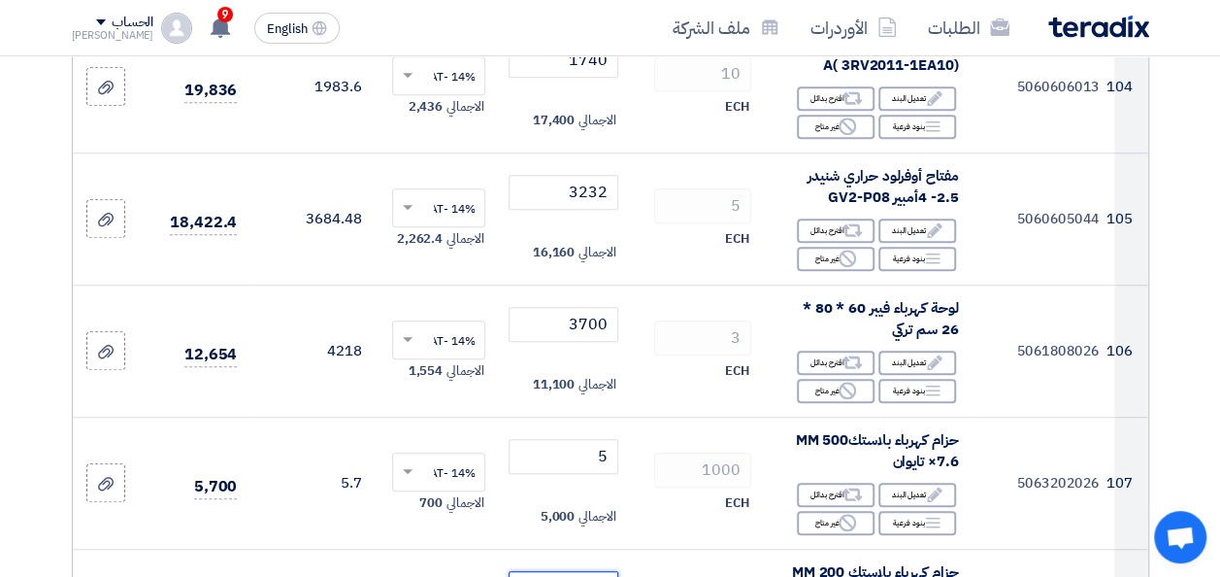
scroll to position [15337, 0]
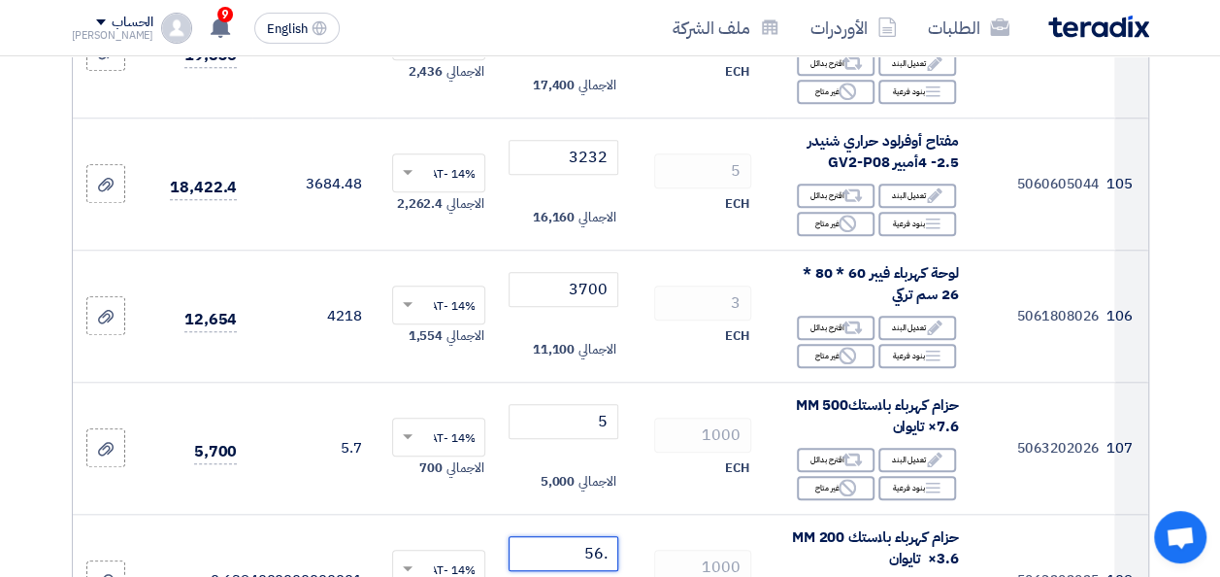
type input ".56"
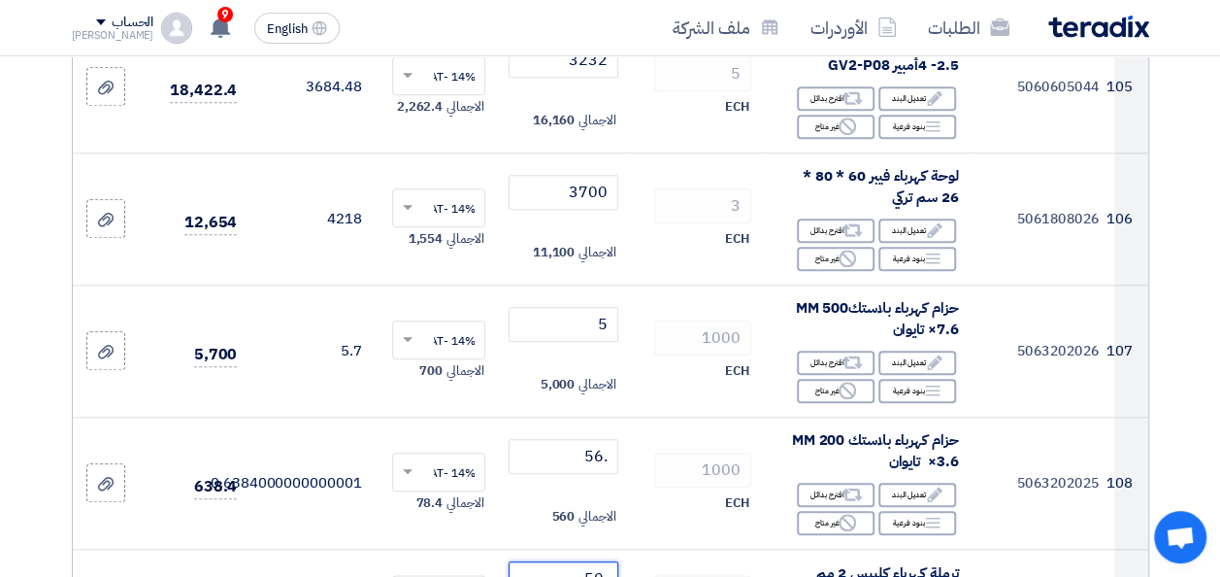
type input ".50"
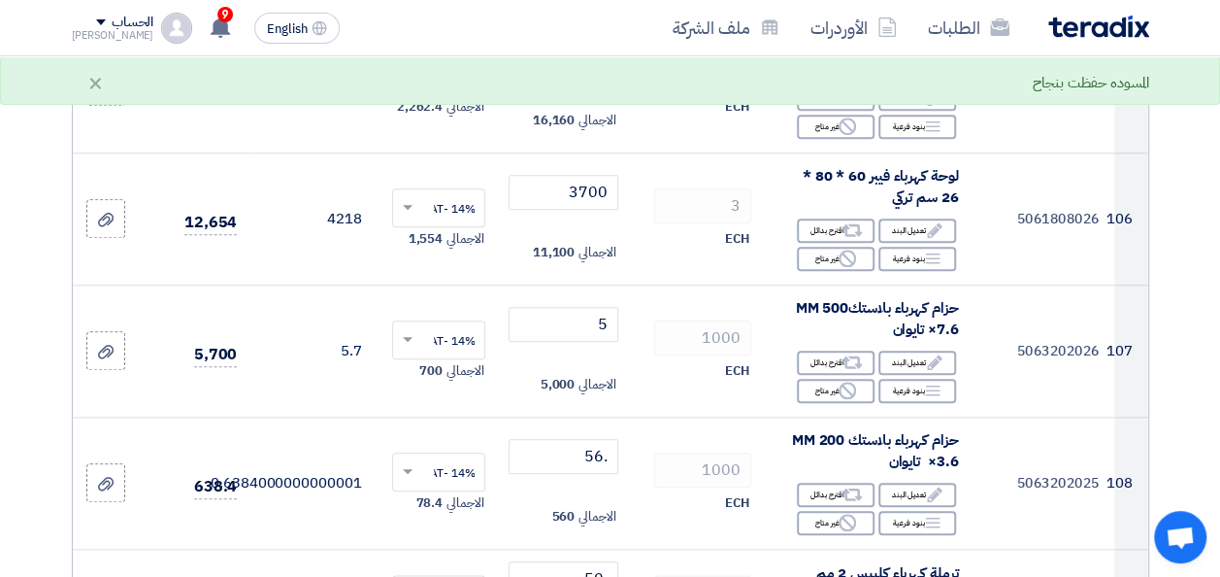
scroll to position [15629, 0]
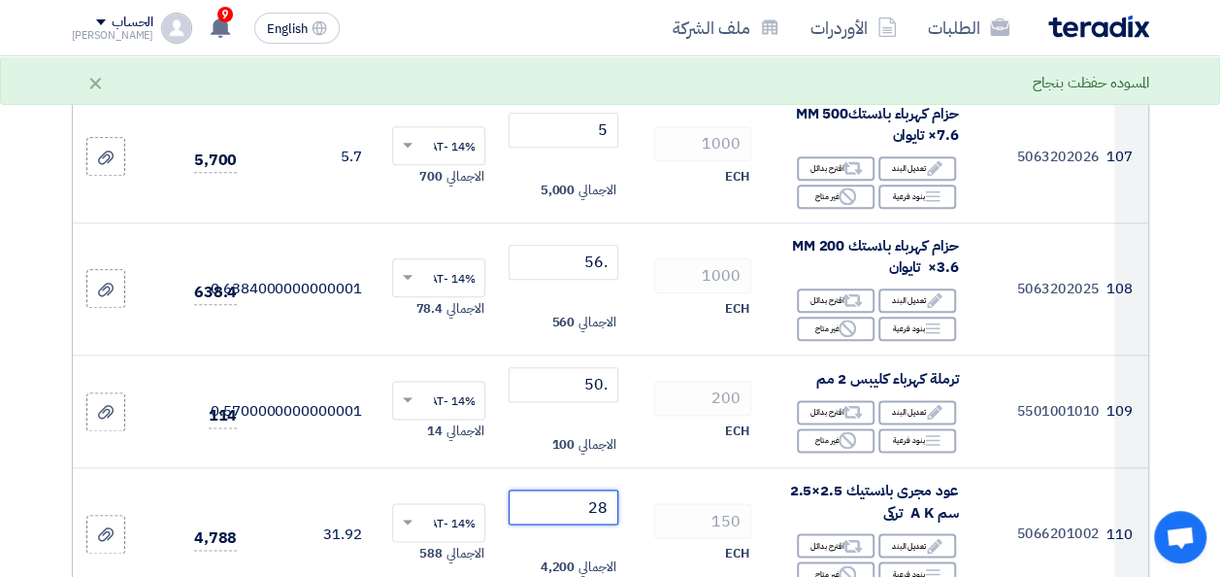
type input "28"
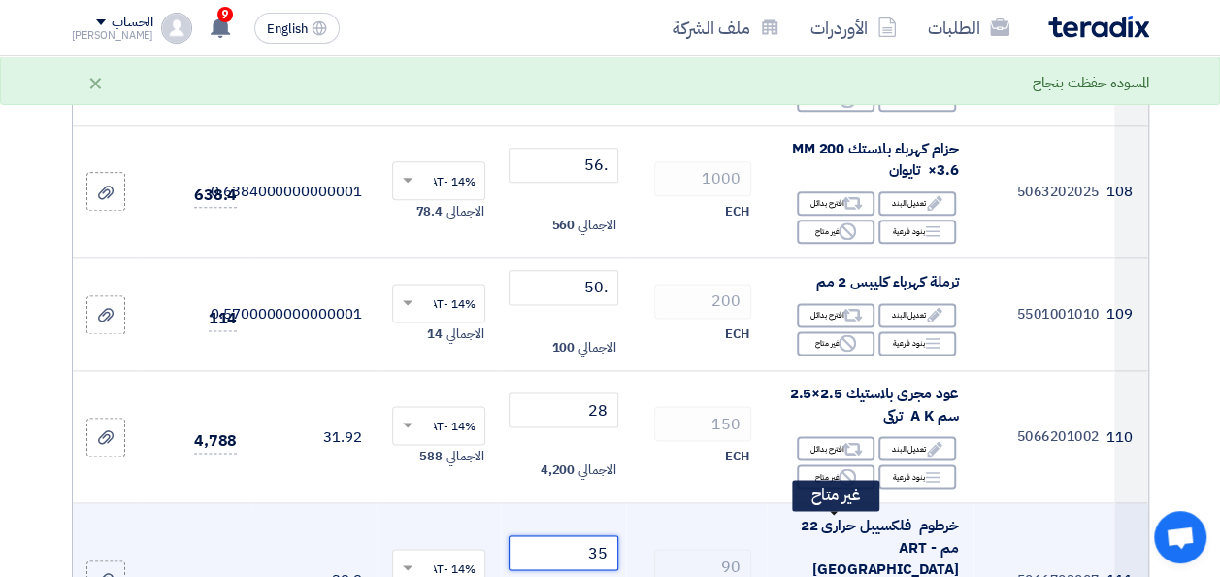
type input "35"
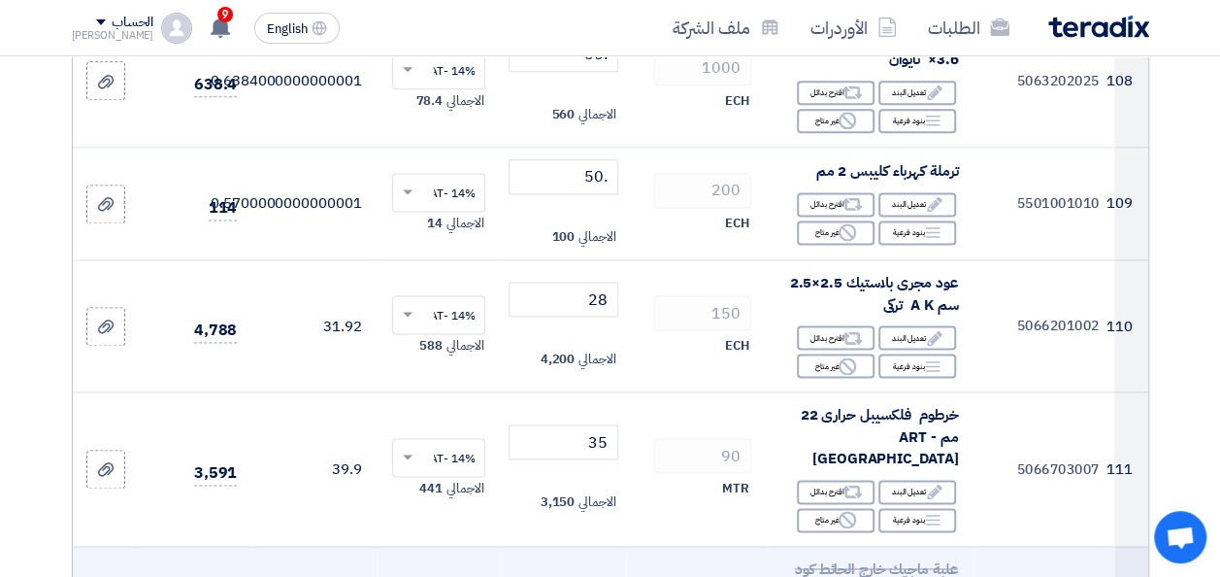
scroll to position [15920, 0]
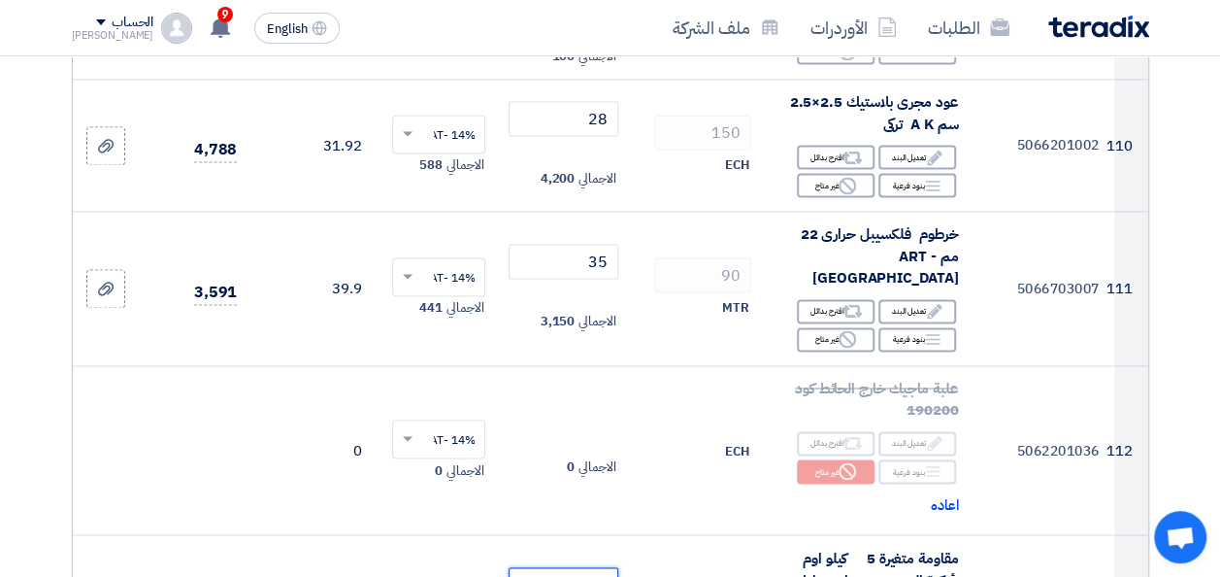
type input "150"
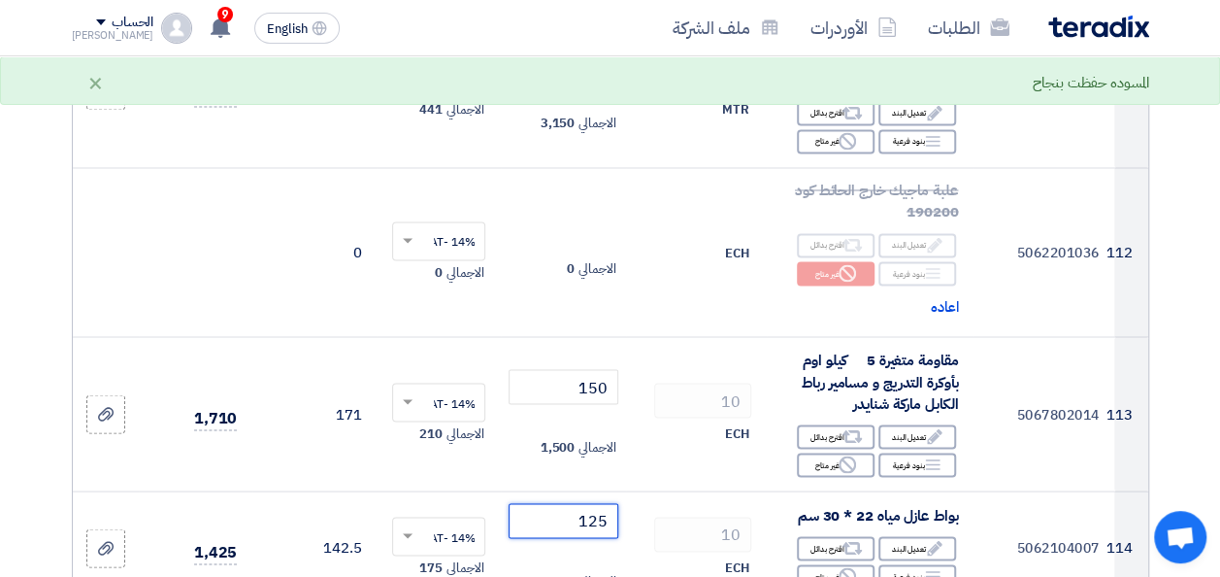
scroll to position [16308, 0]
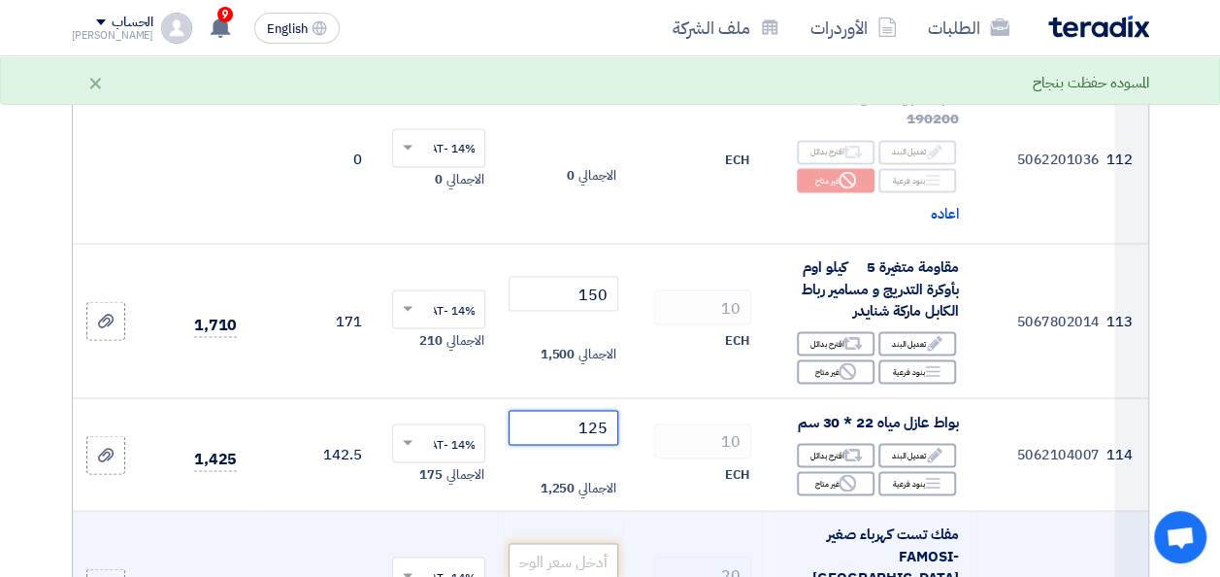
type input "125"
click at [544, 543] on input "number" at bounding box center [563, 560] width 109 height 35
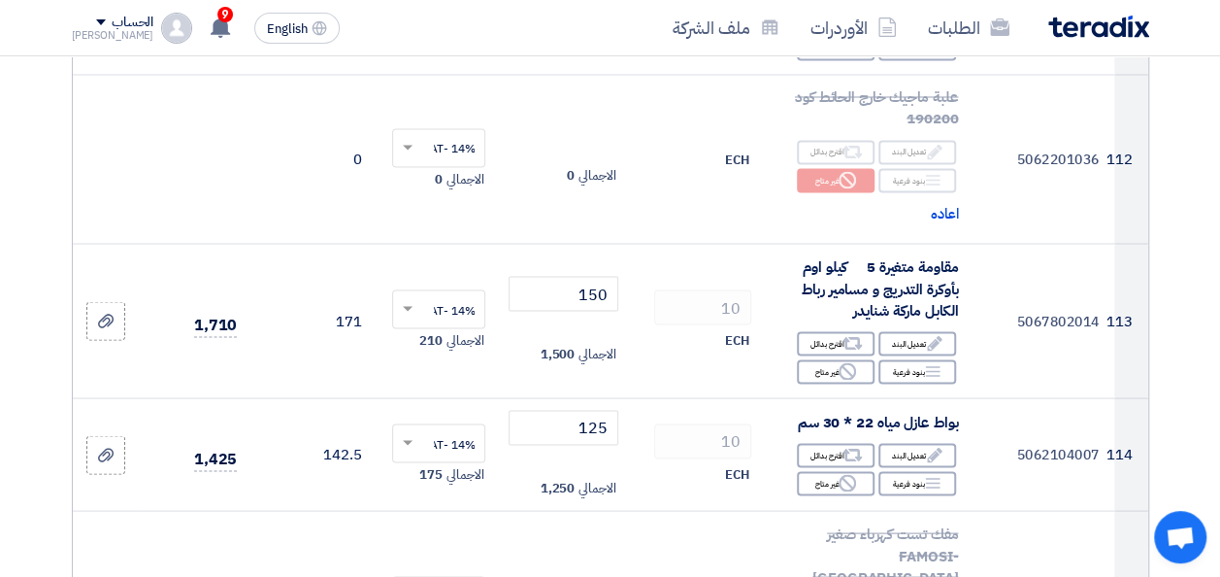
scroll to position [16502, 0]
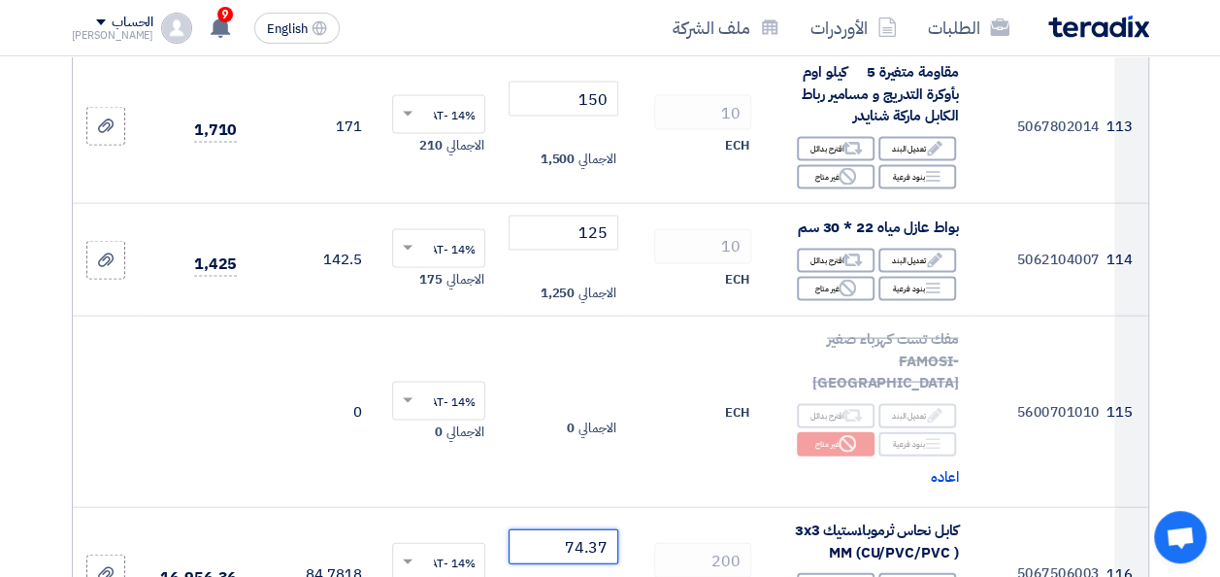
type input "74.37"
type input ".30"
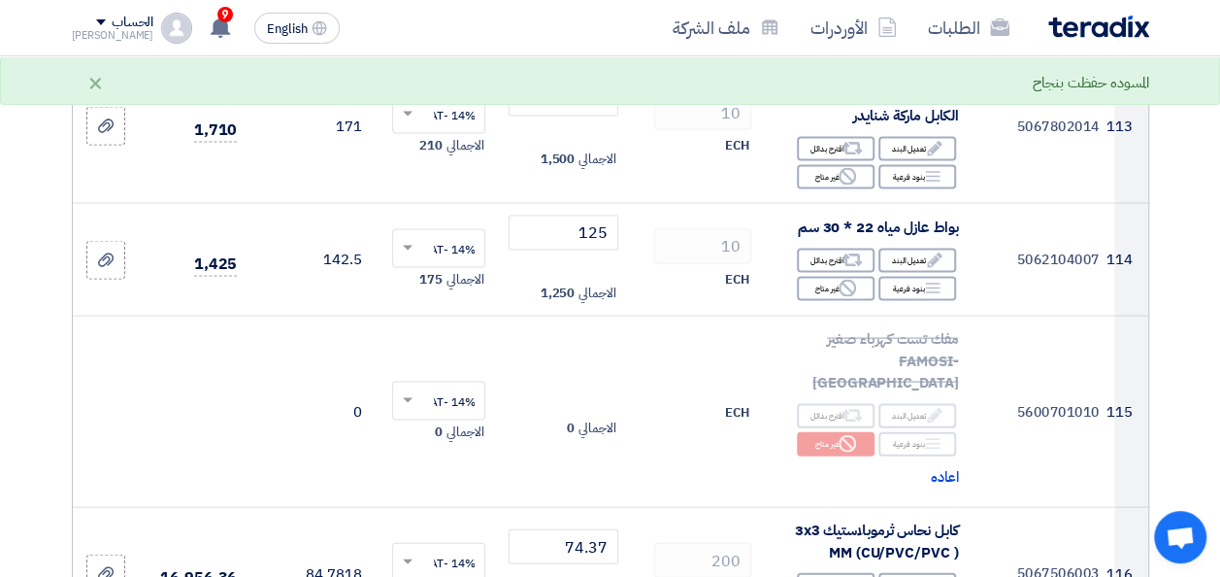
scroll to position [16696, 0]
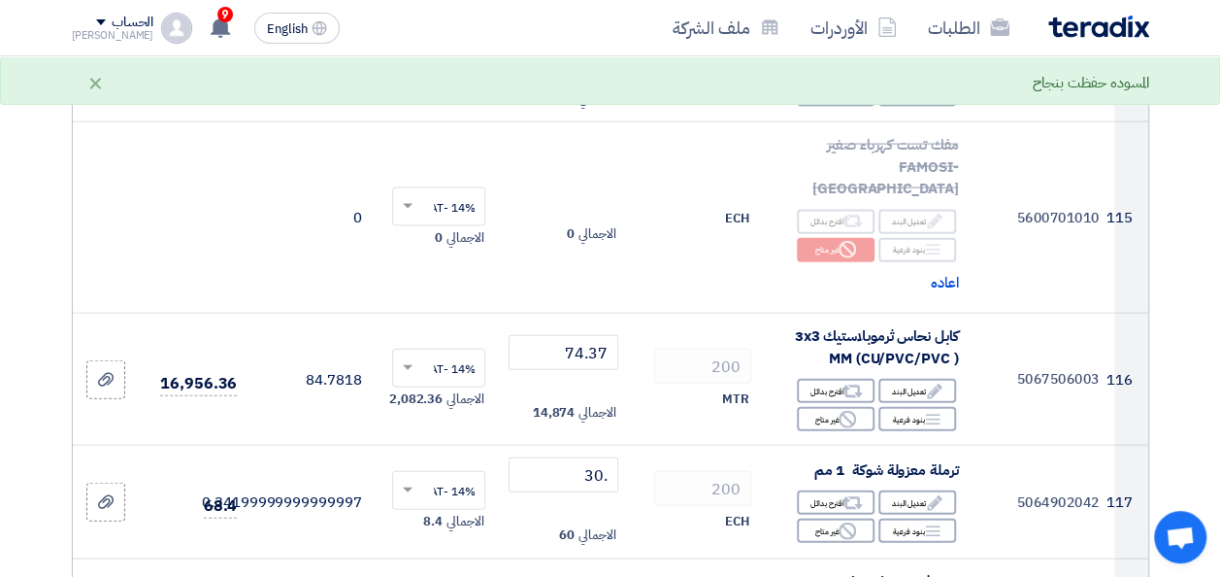
type input "16"
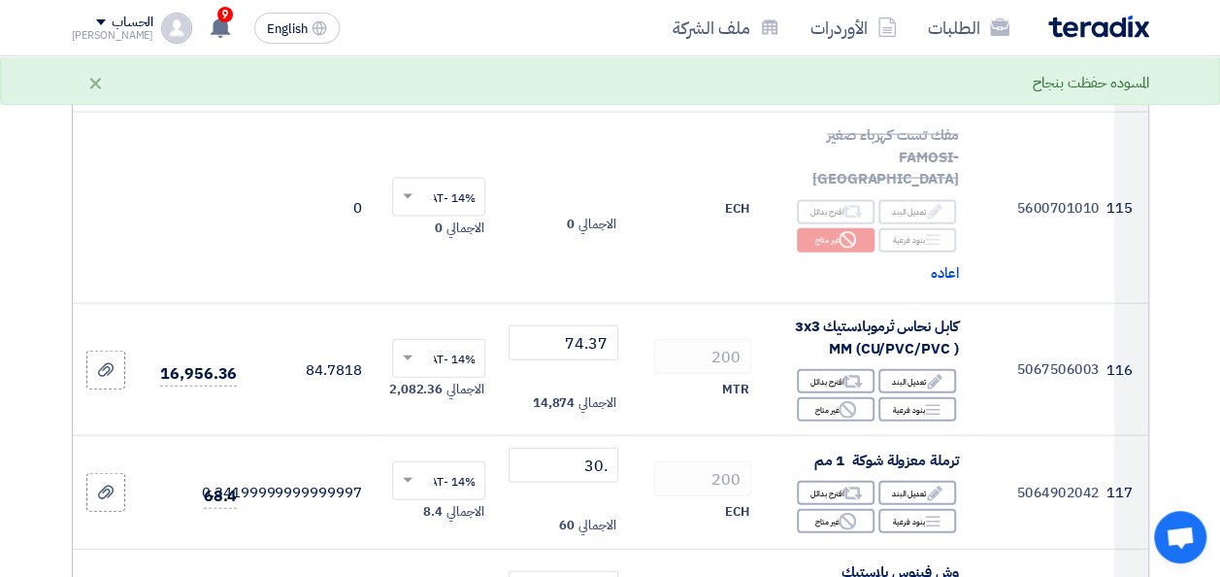
scroll to position [16890, 0]
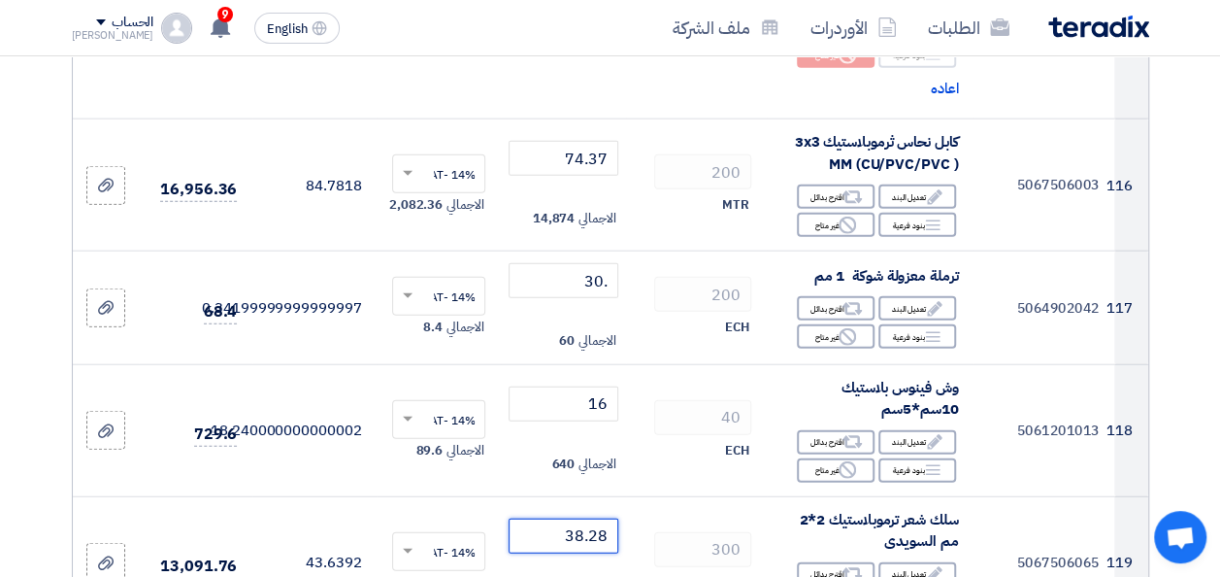
type input "38.28"
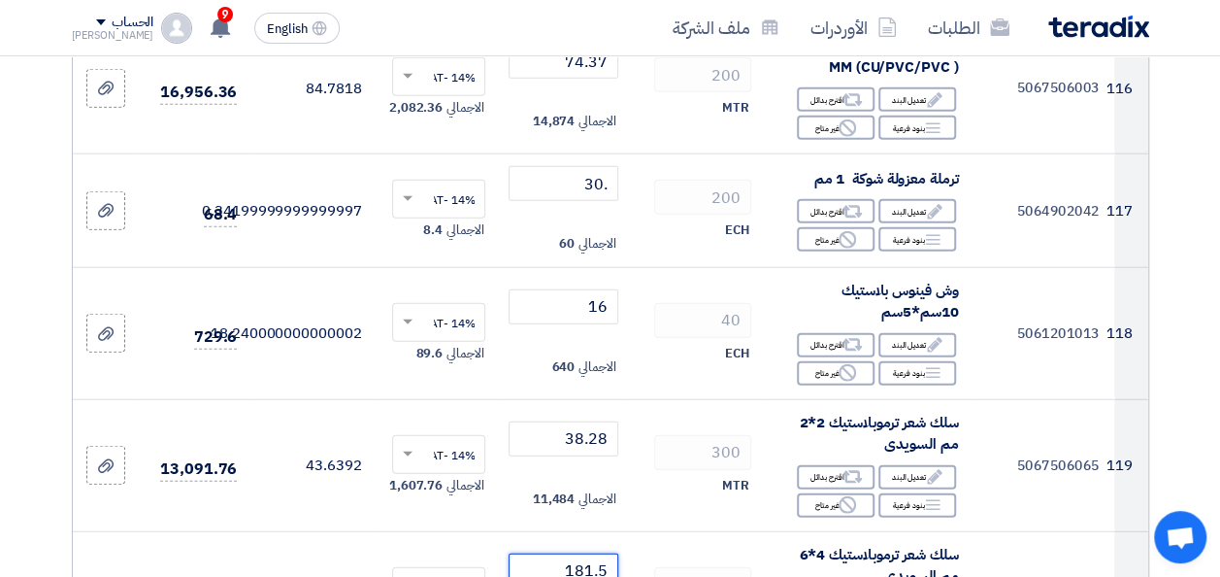
type input "181.5"
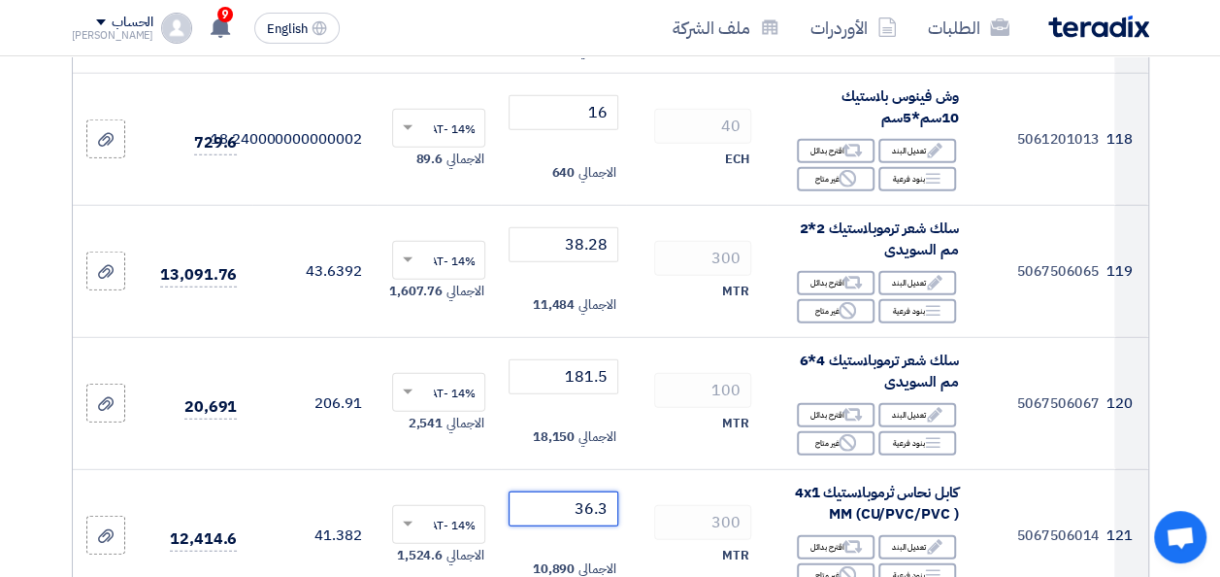
type input "36.3"
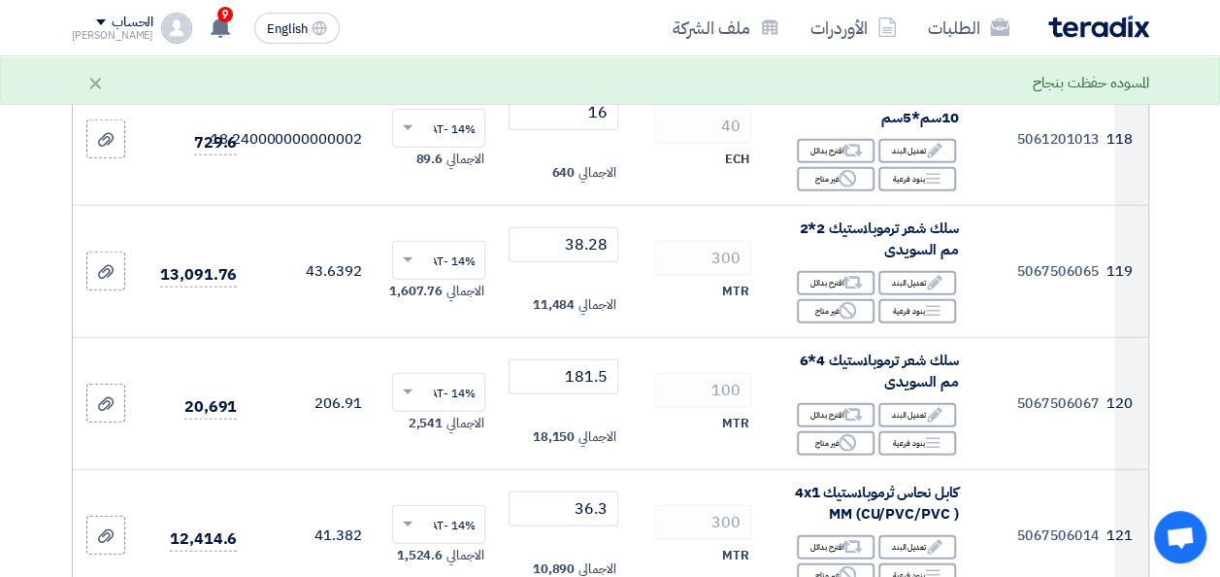
type input ".76"
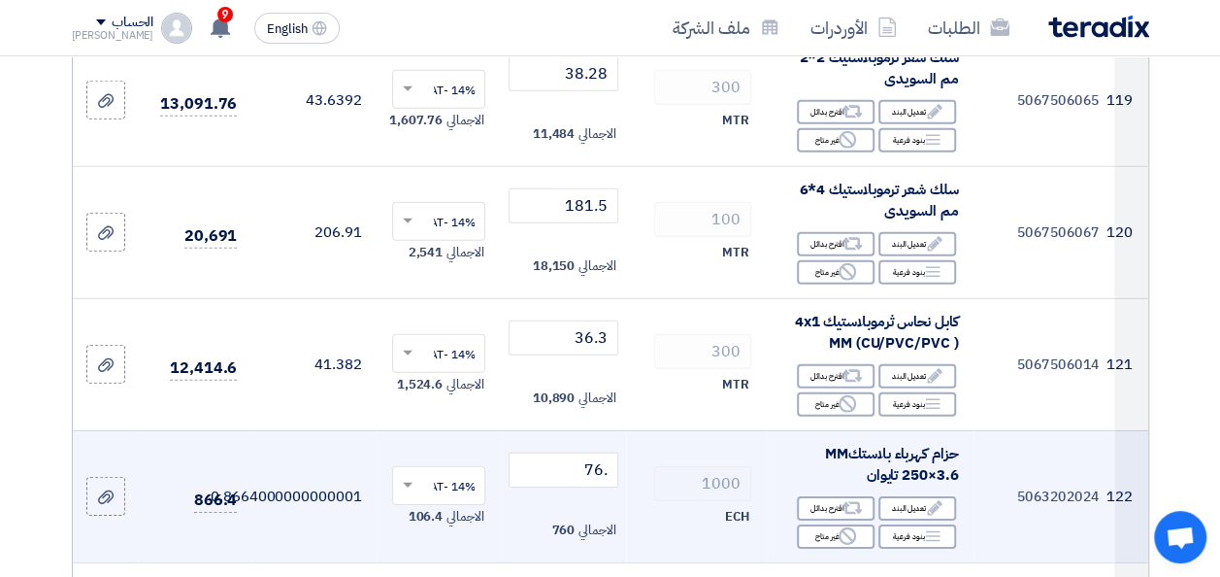
scroll to position [17376, 0]
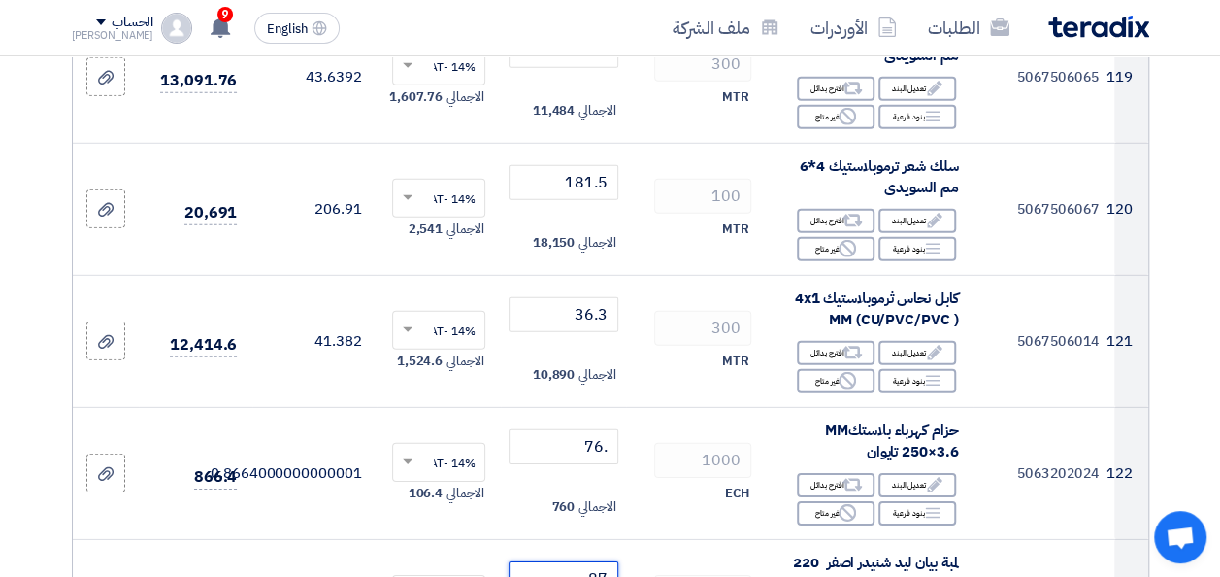
type input "87"
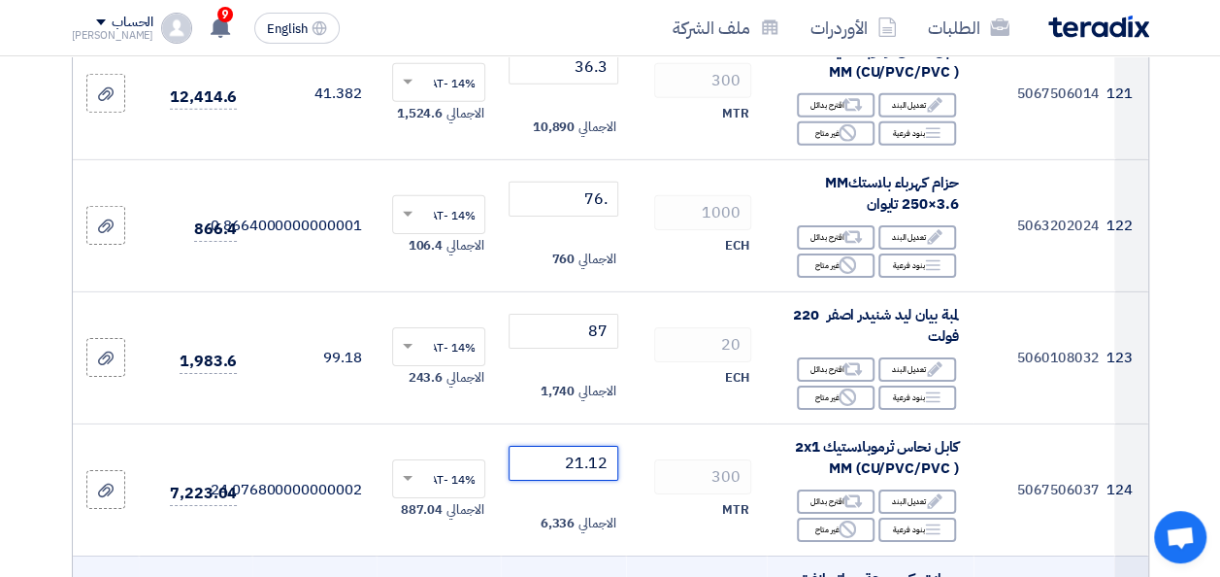
scroll to position [17667, 0]
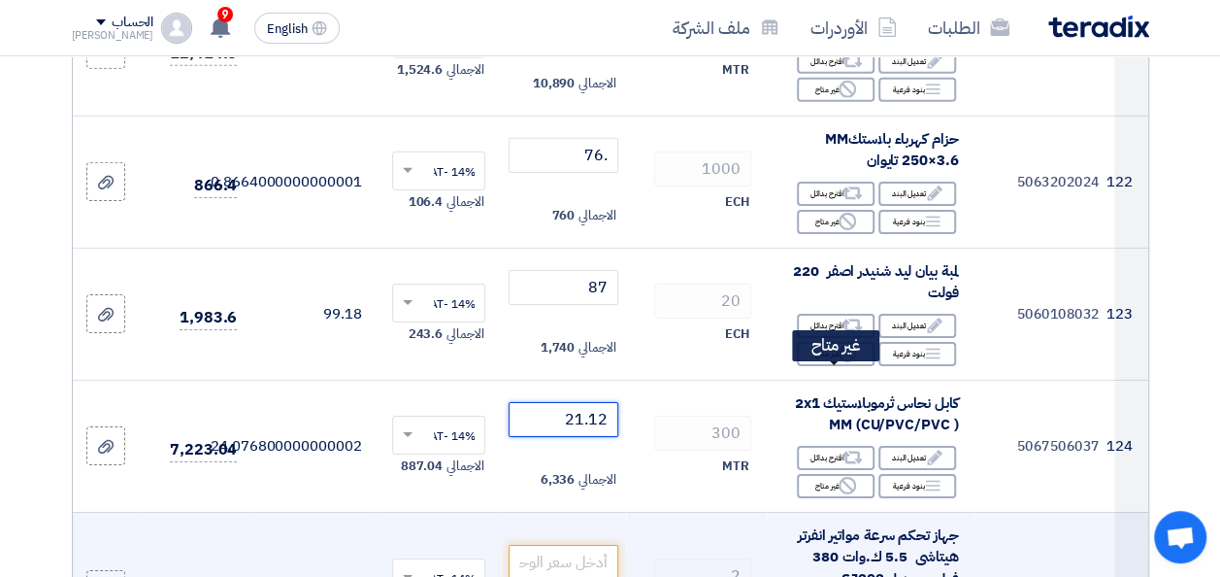
type input "21.12"
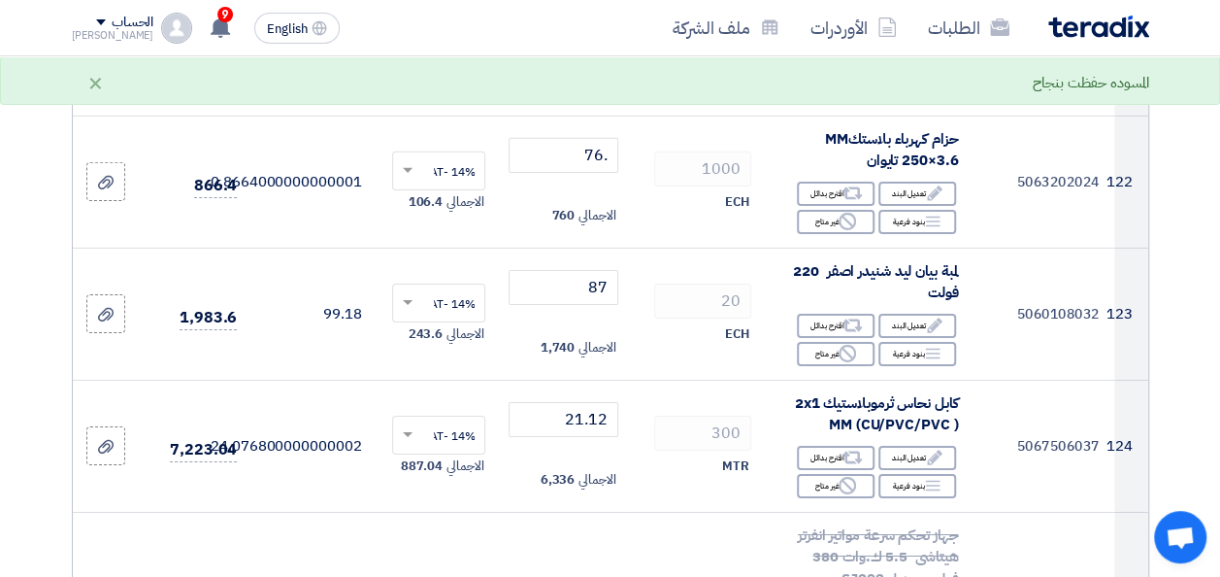
scroll to position [17861, 0]
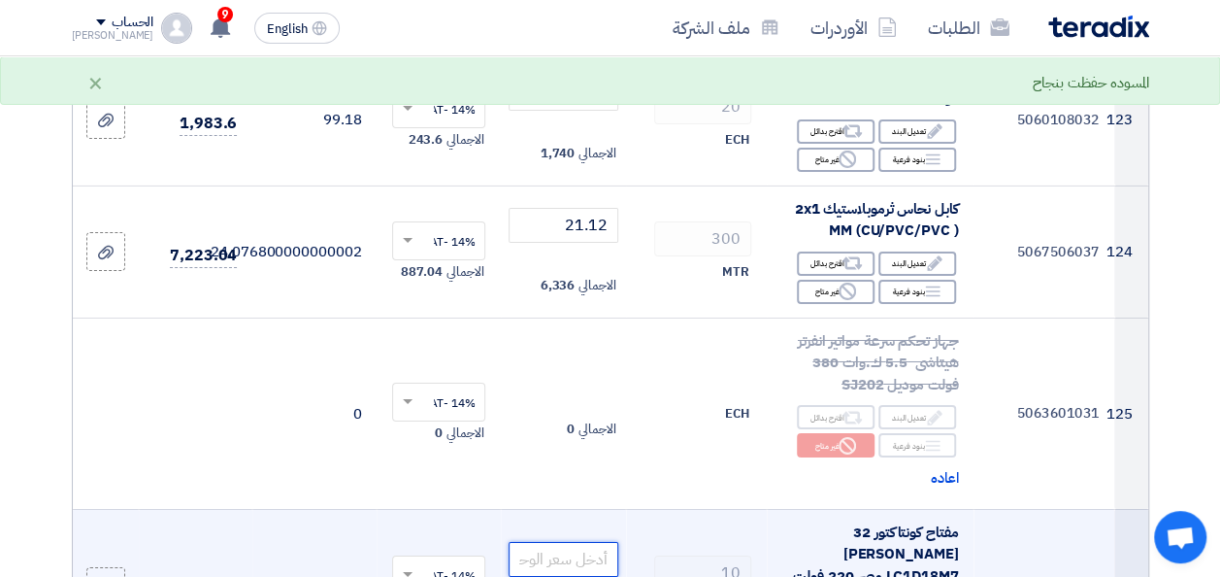
click at [588, 542] on input "number" at bounding box center [563, 559] width 109 height 35
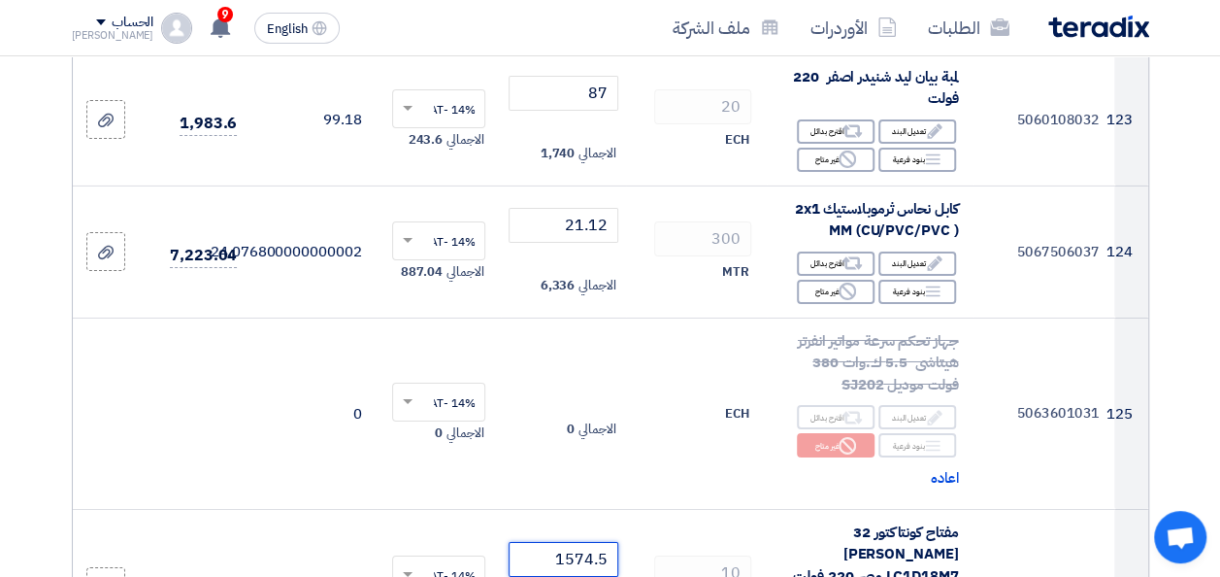
type input "1574.5"
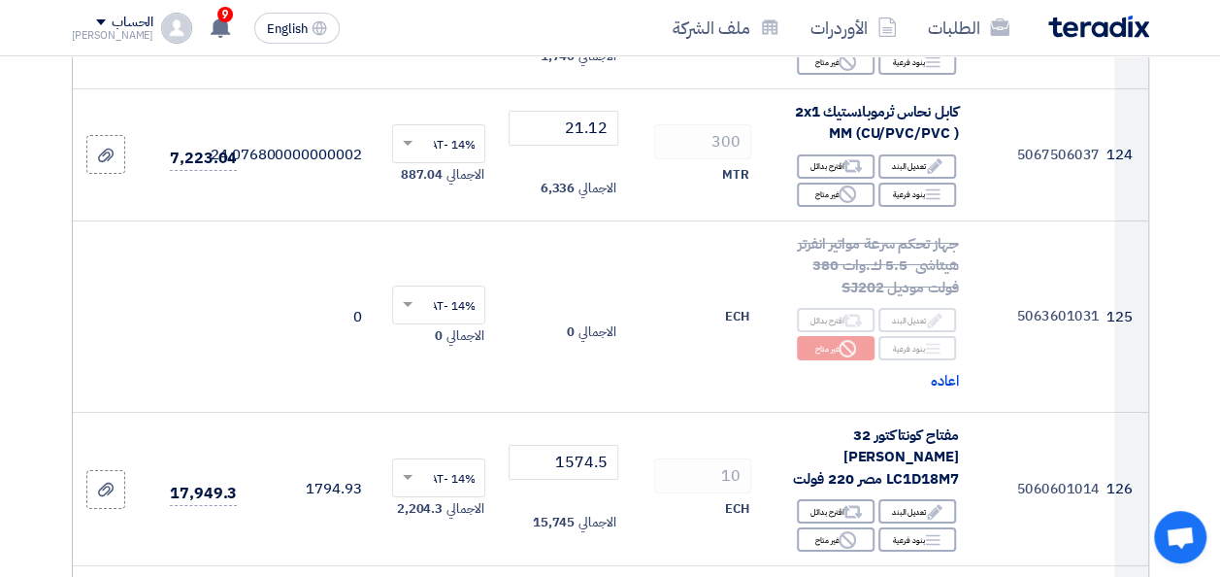
scroll to position [18055, 0]
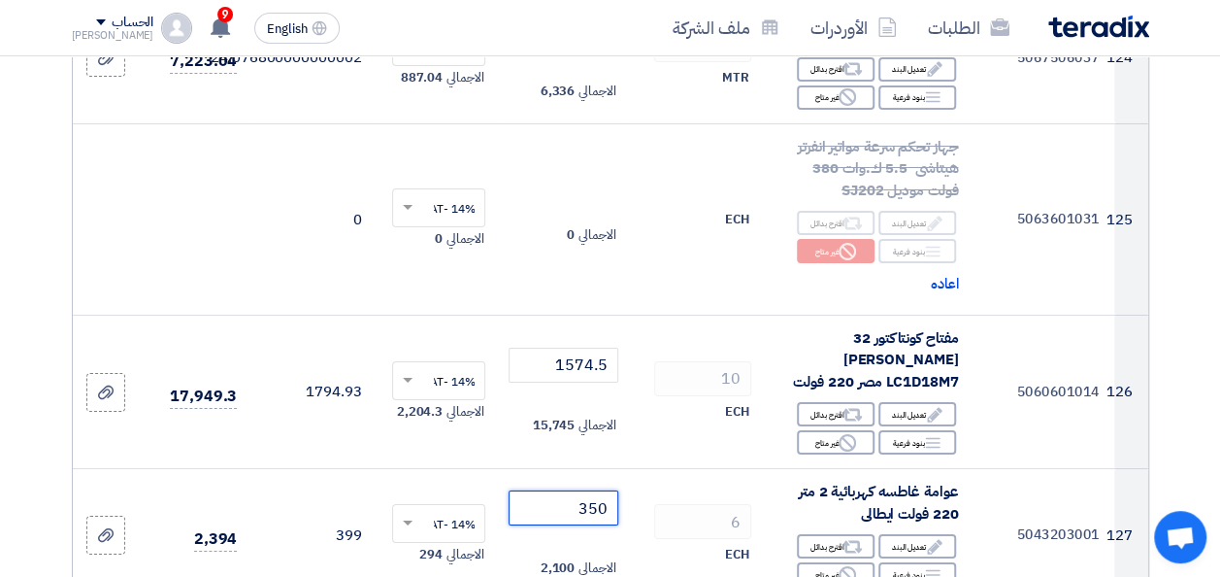
type input "350"
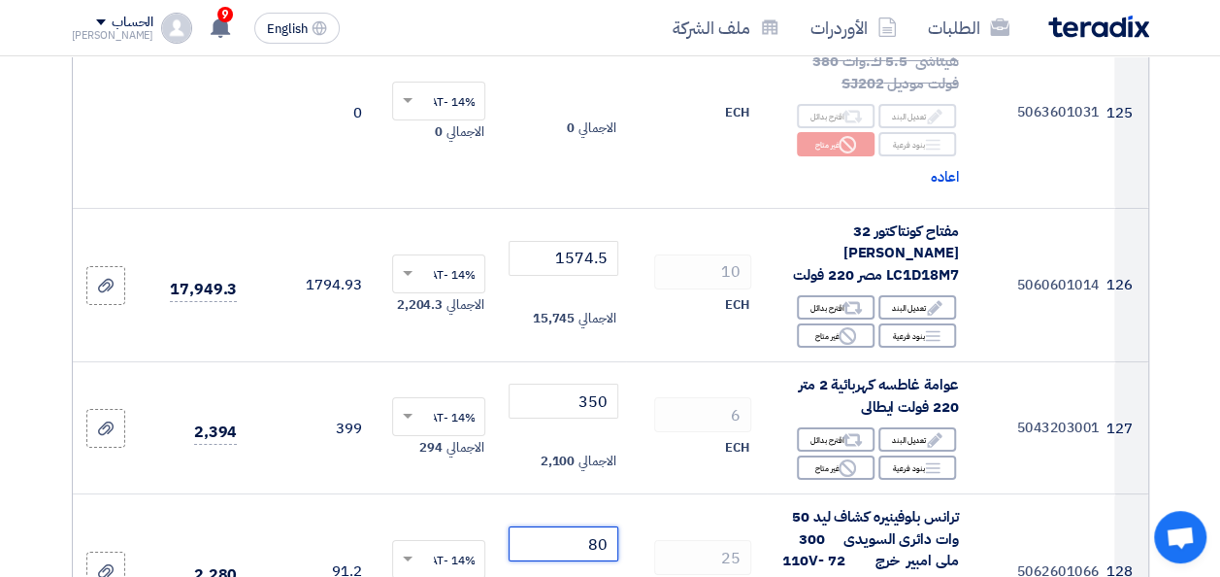
scroll to position [18249, 0]
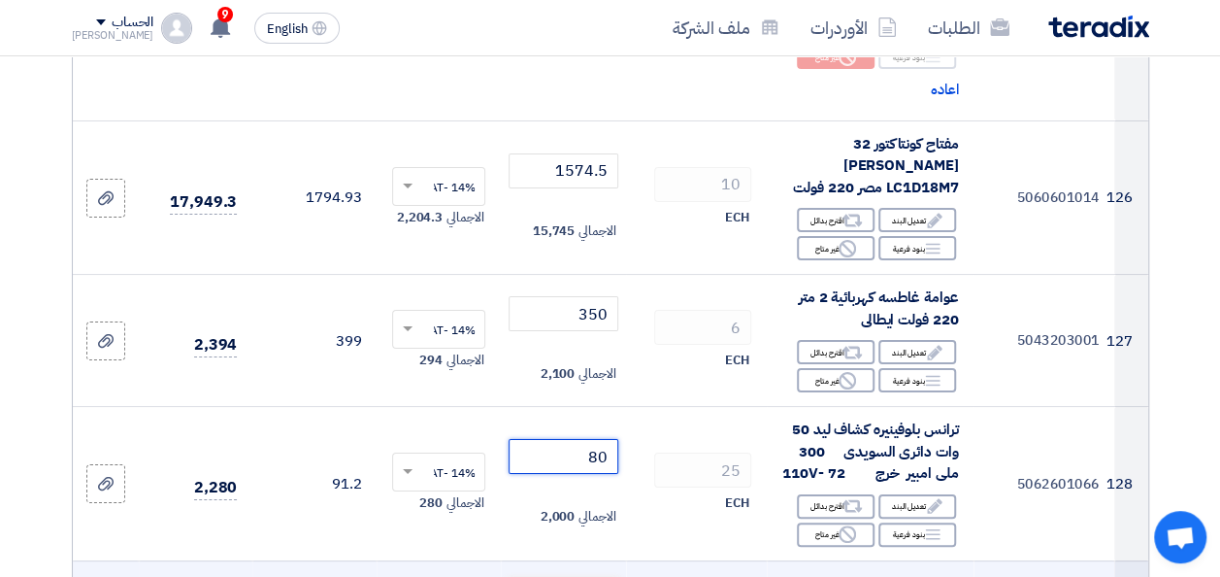
type input "80"
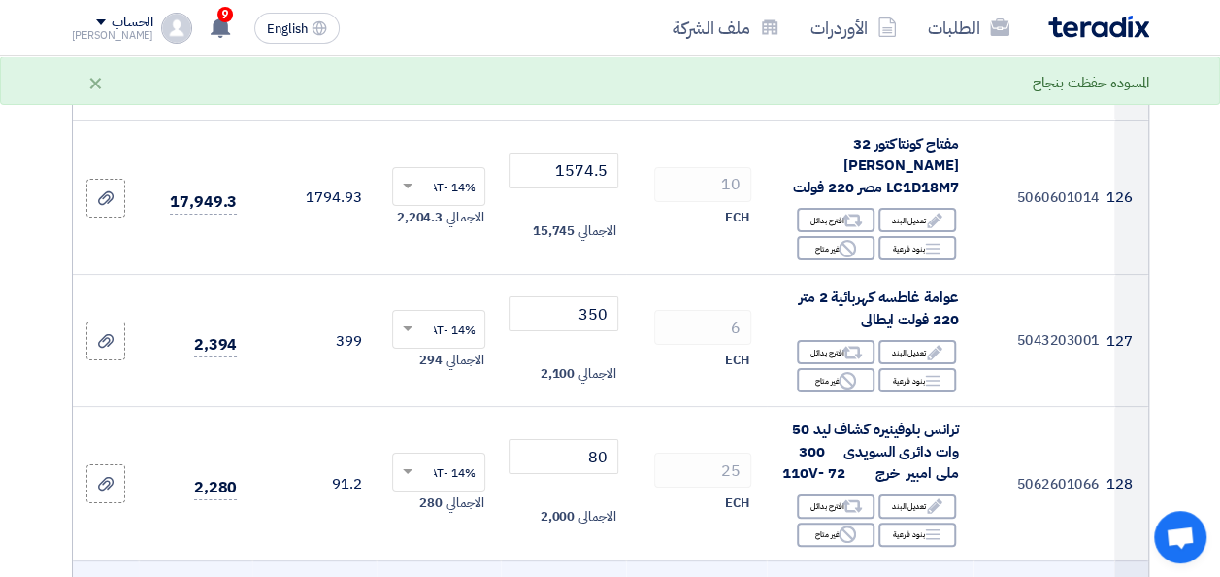
drag, startPoint x: 551, startPoint y: 315, endPoint x: 658, endPoint y: 307, distance: 107.1
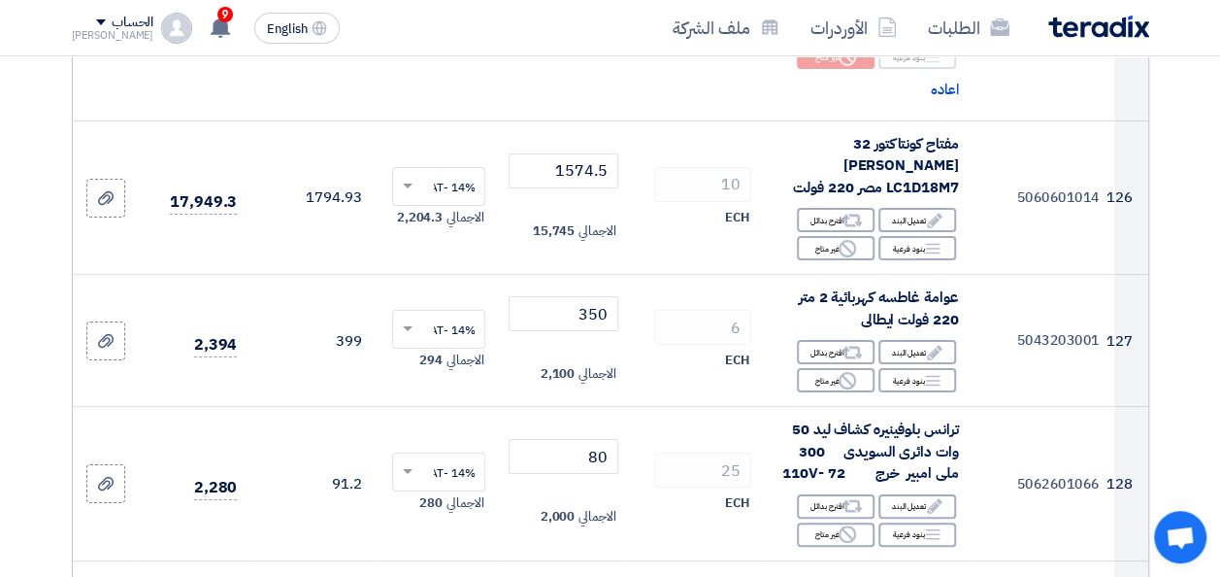
type input "1.14"
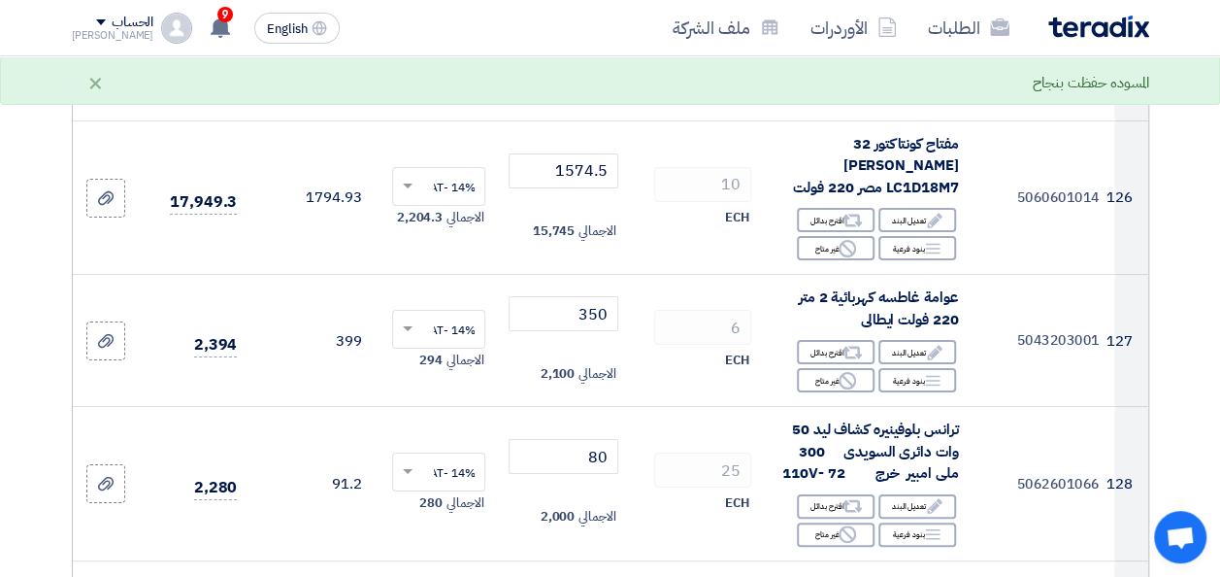
scroll to position [18444, 0]
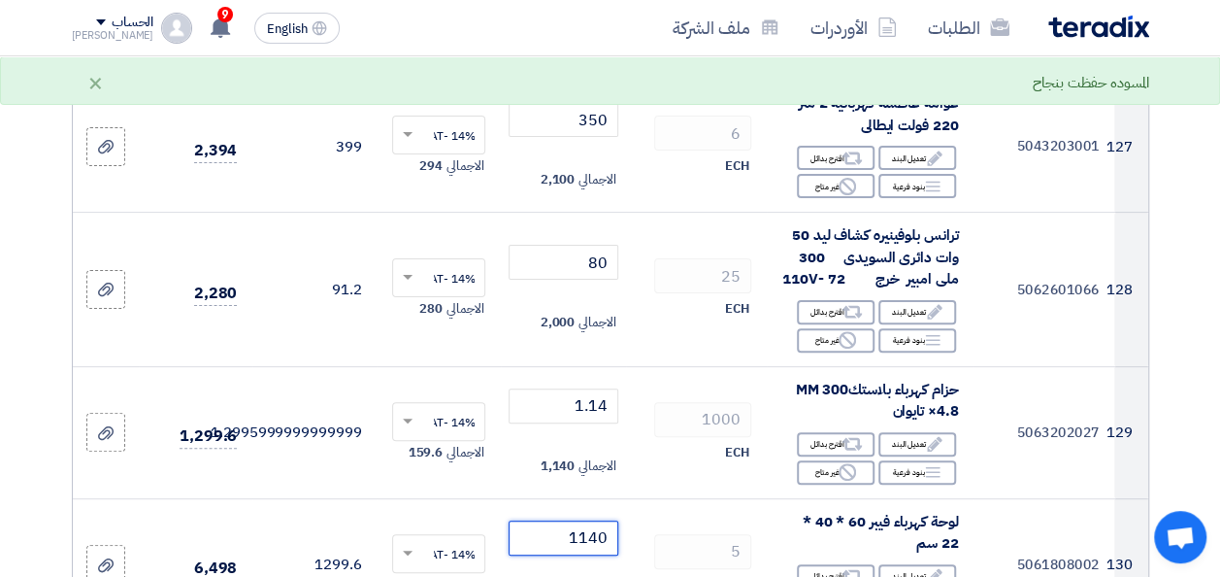
type input "1140"
type input "440"
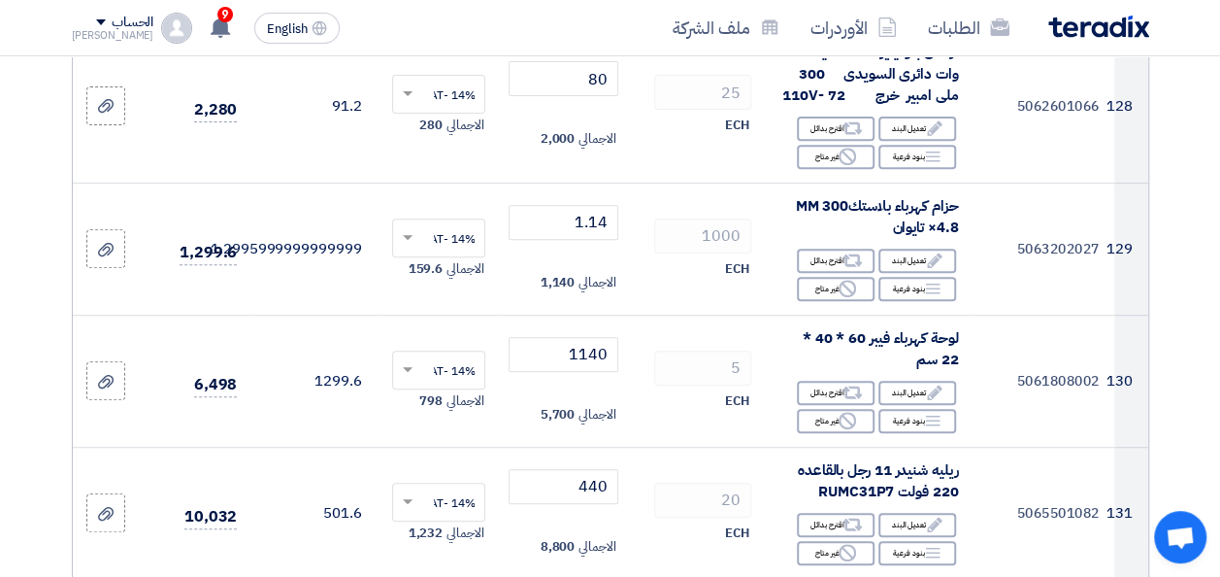
scroll to position [18638, 0]
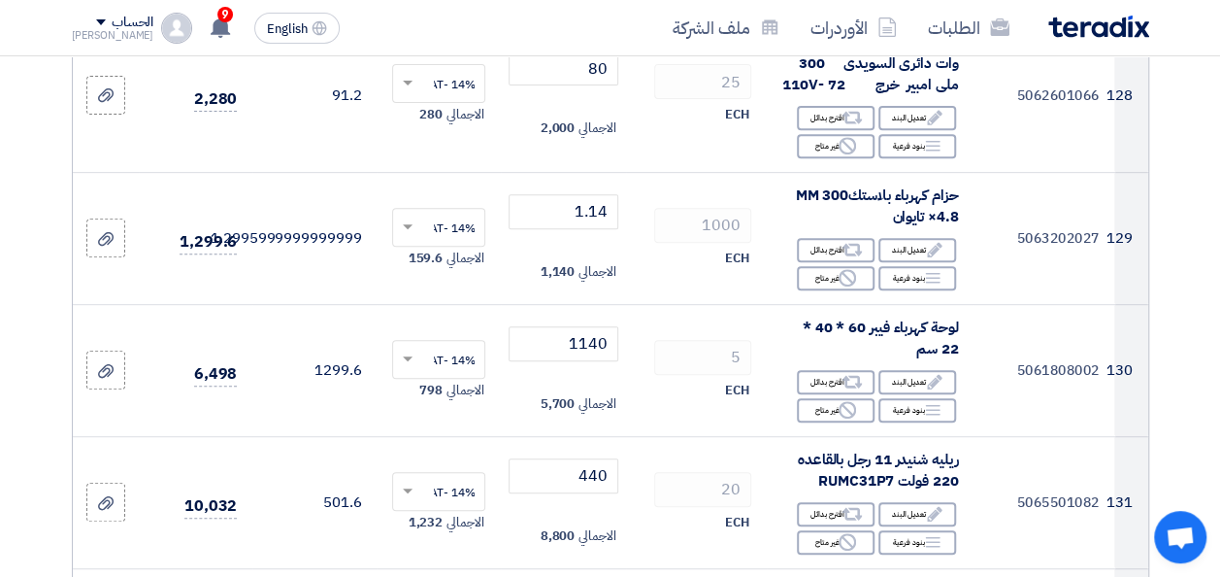
type input "177"
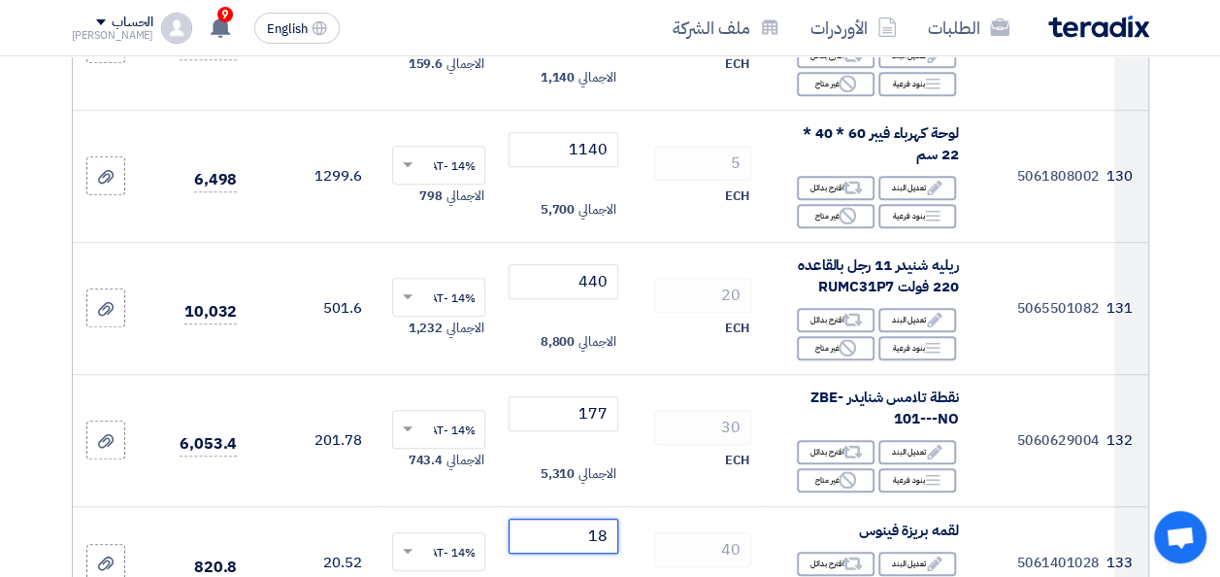
type input "18"
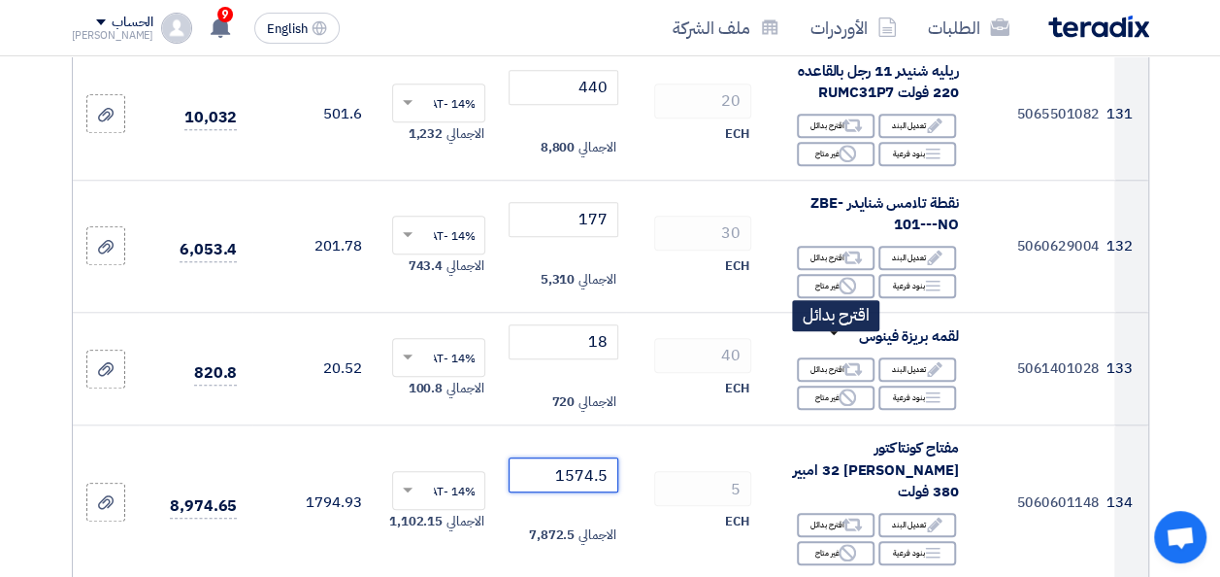
type input "1574.5"
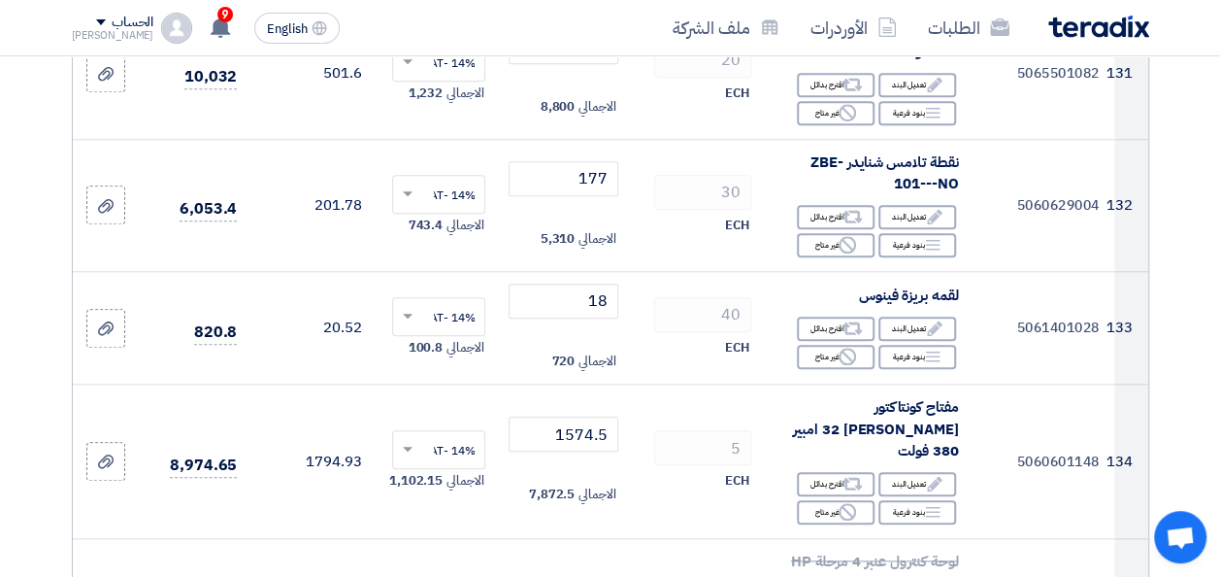
scroll to position [19220, 0]
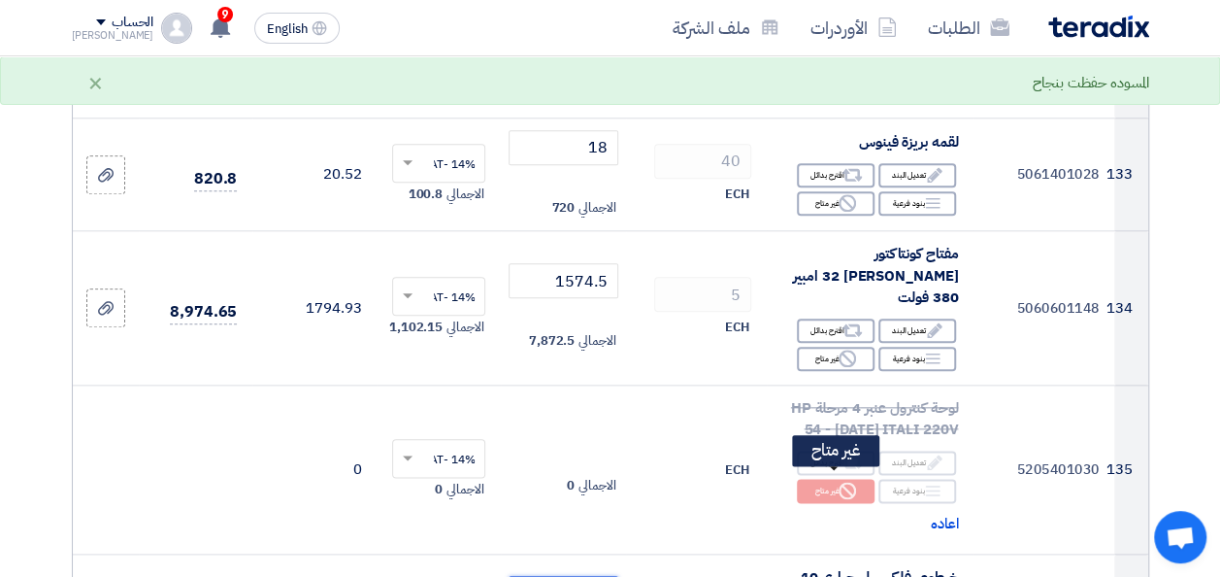
type input "26"
drag, startPoint x: 833, startPoint y: 480, endPoint x: 735, endPoint y: 447, distance: 103.4
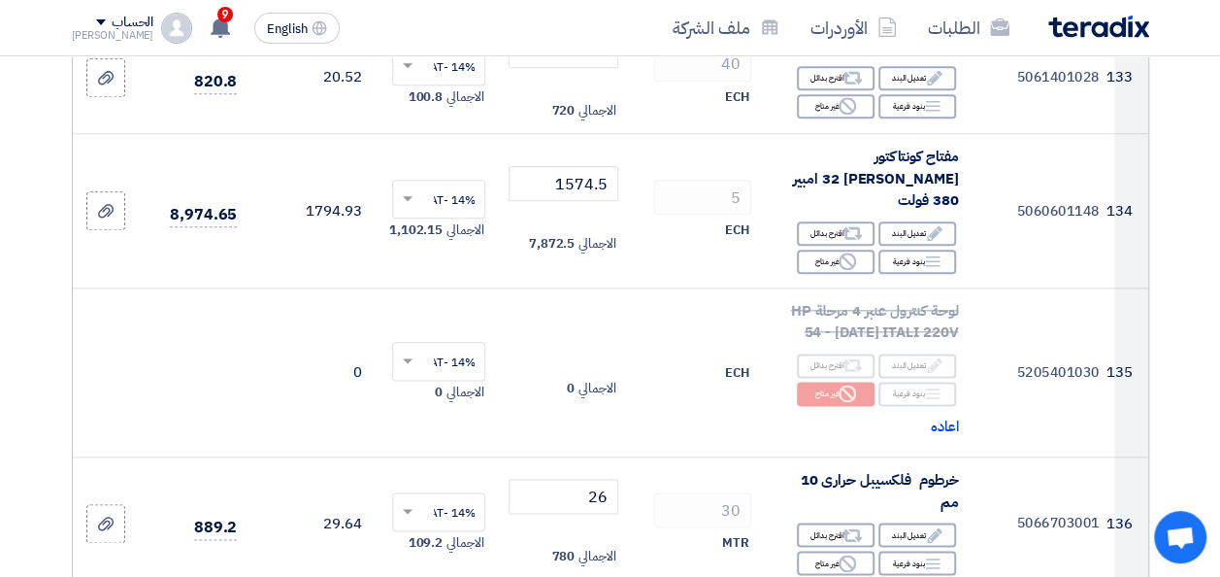
scroll to position [19414, 0]
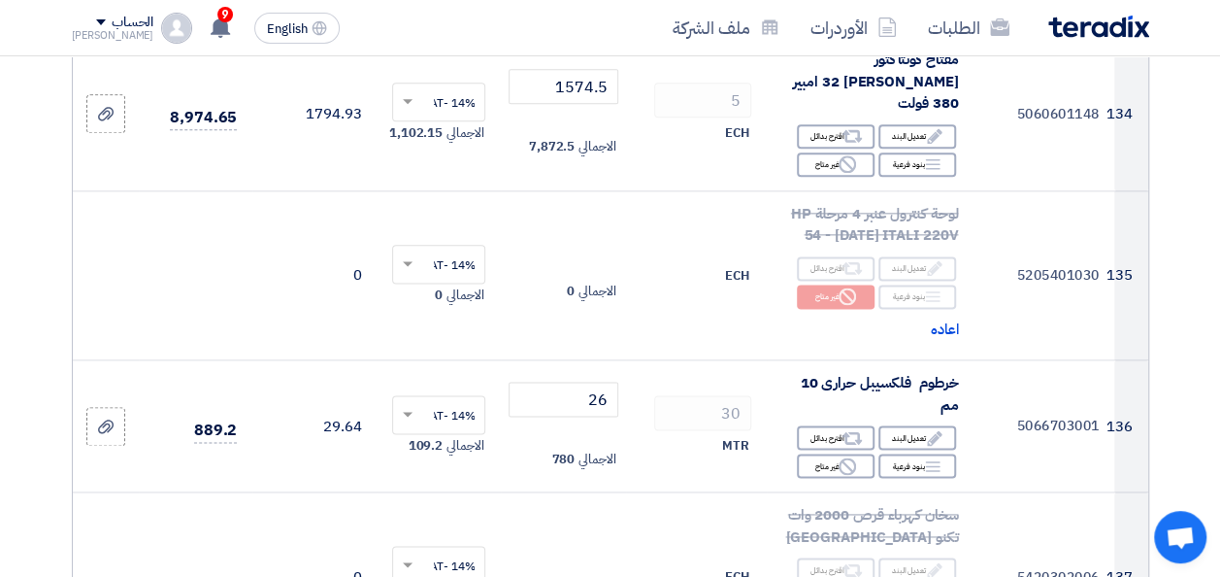
scroll to position [19608, 0]
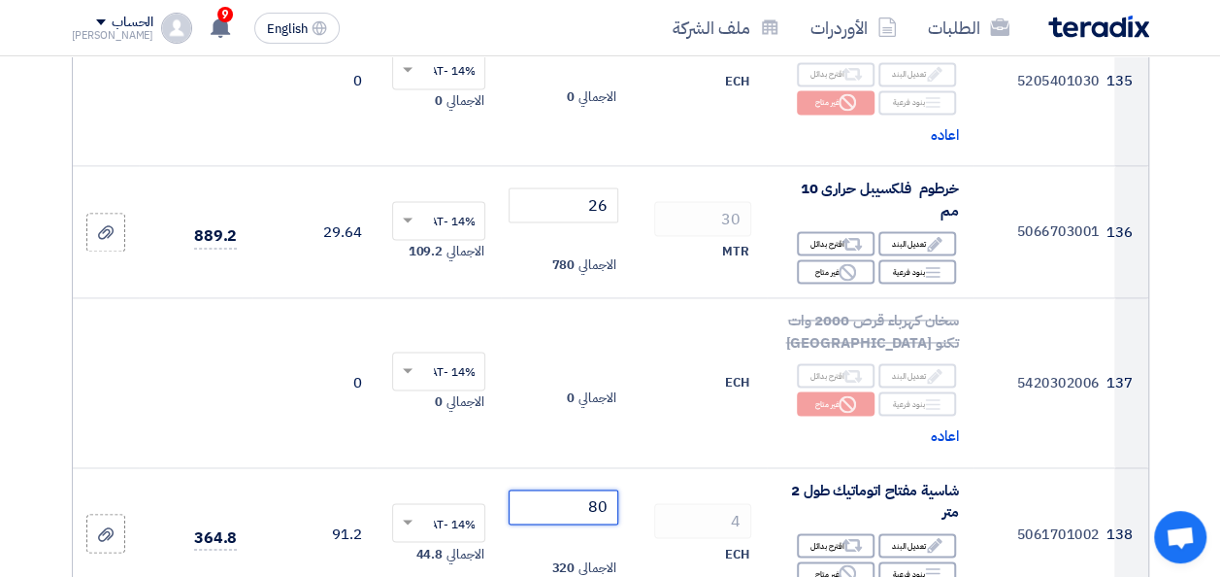
type input "80"
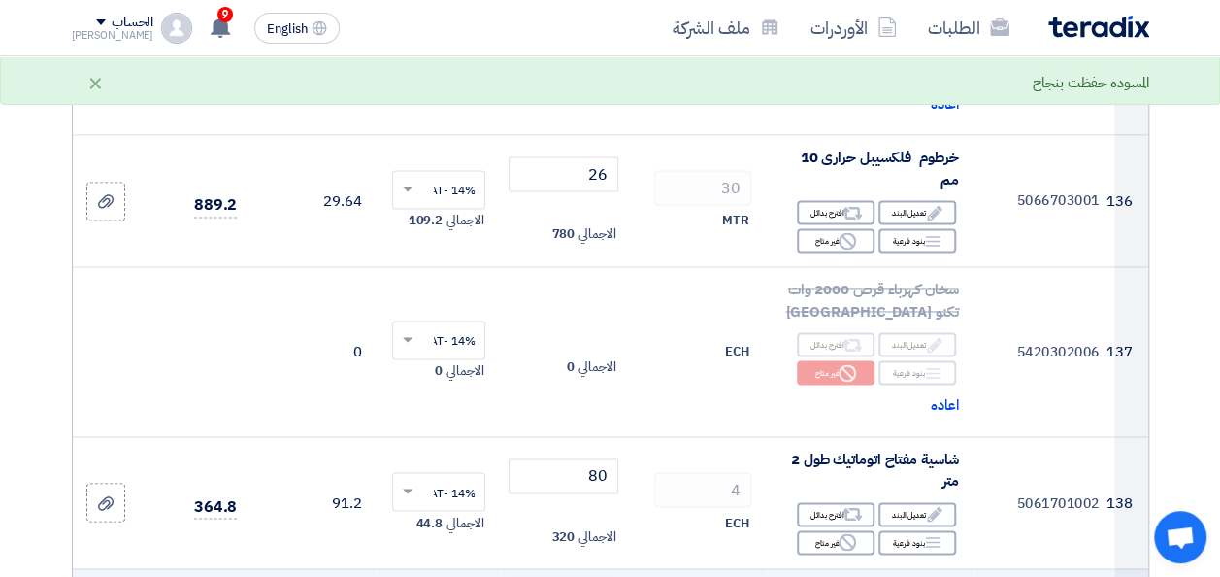
scroll to position [19706, 0]
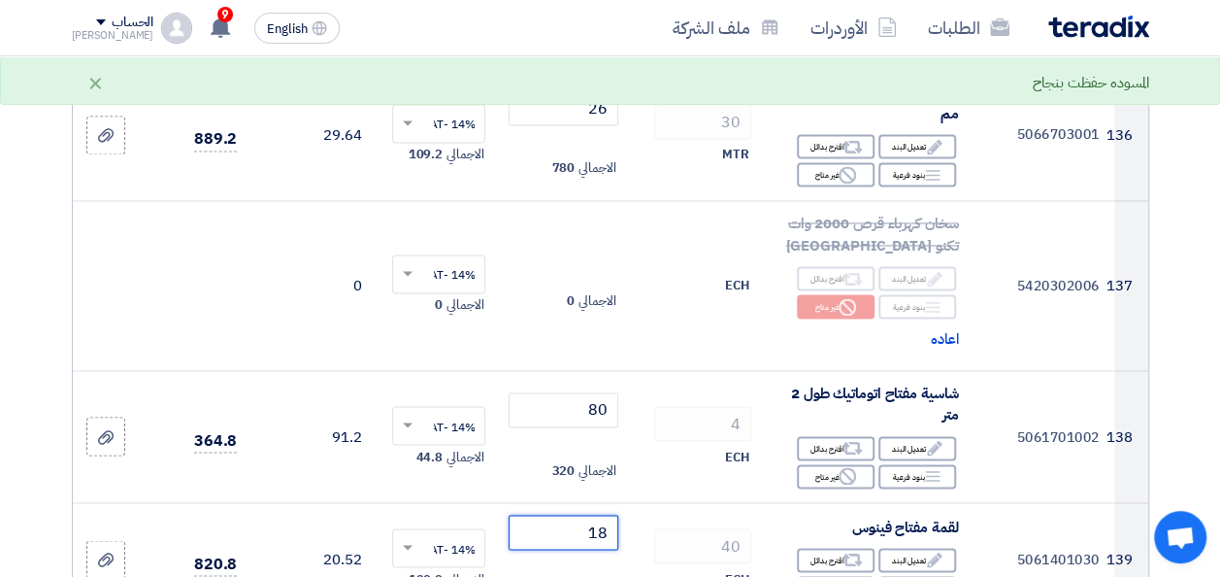
type input "18"
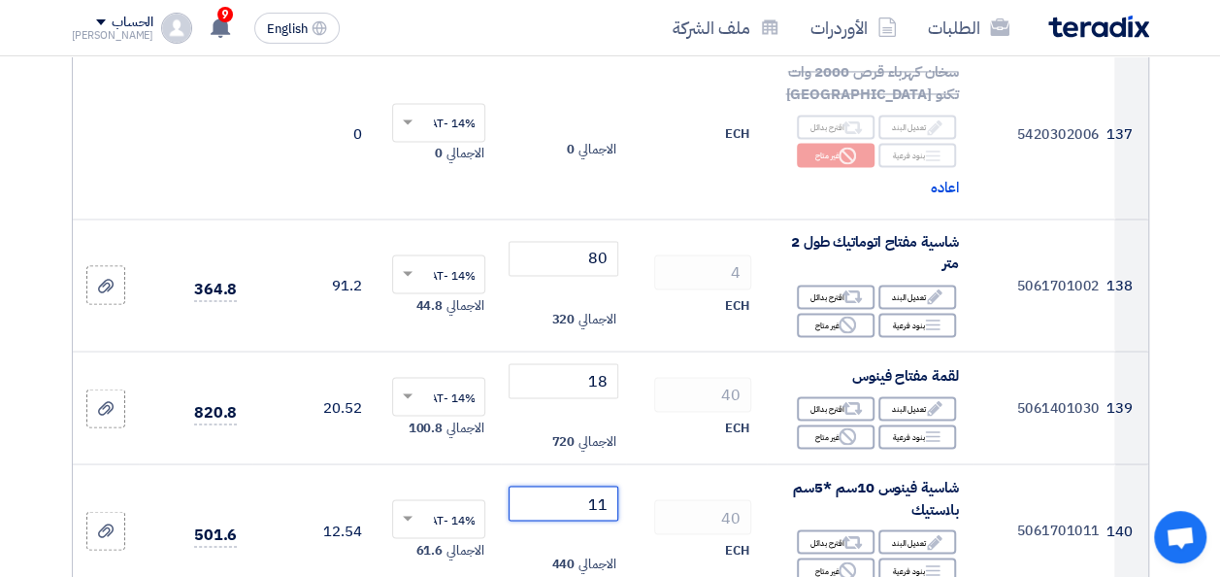
scroll to position [19900, 0]
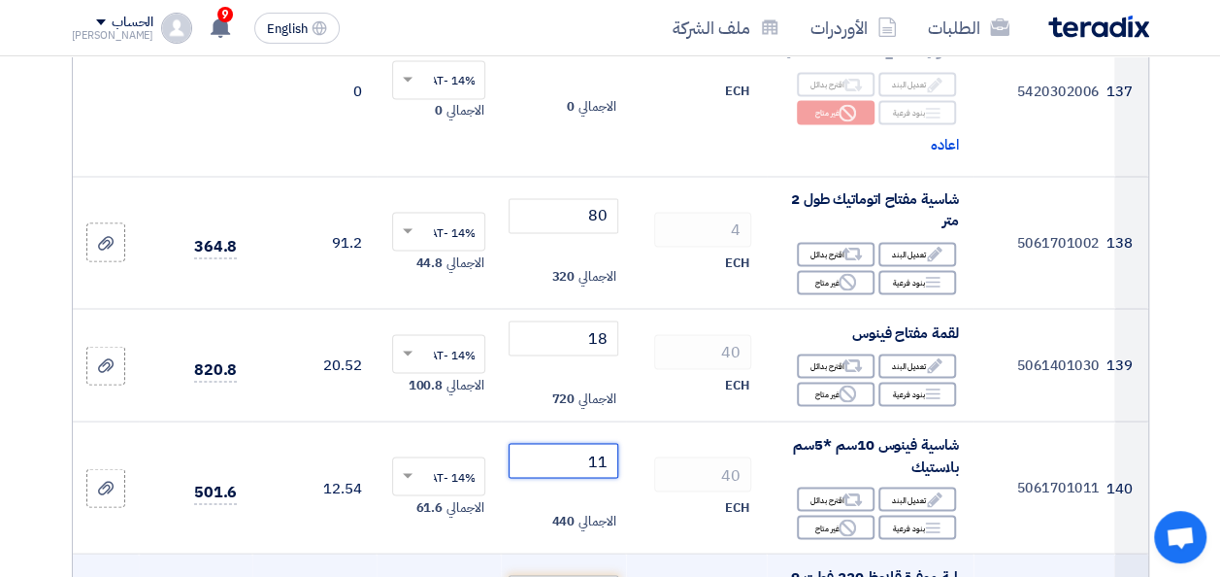
type input "11"
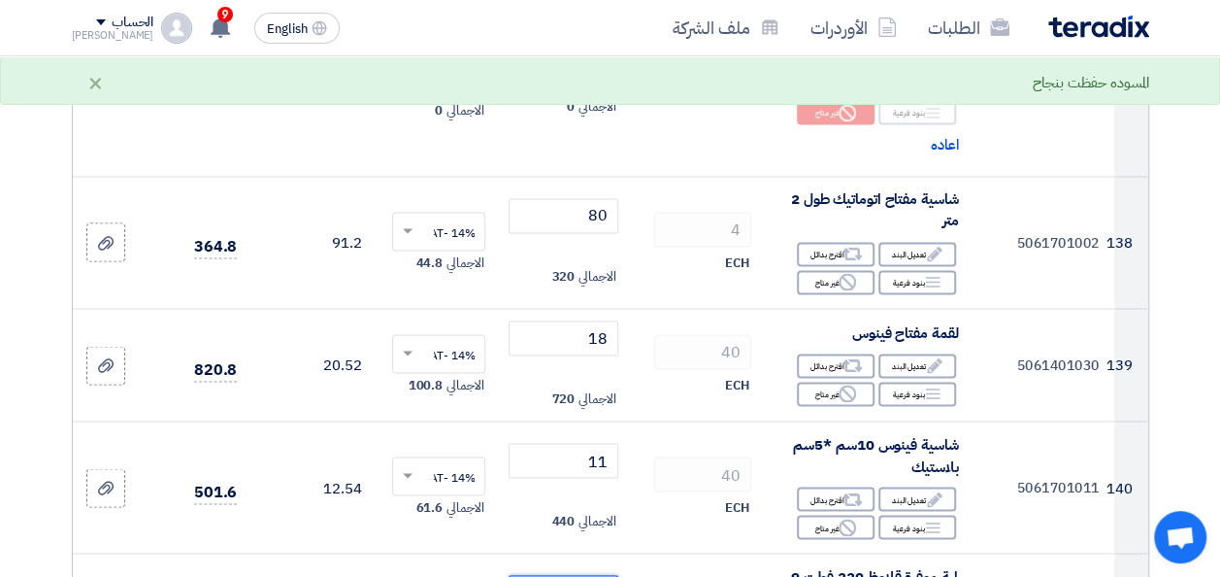
type input "40"
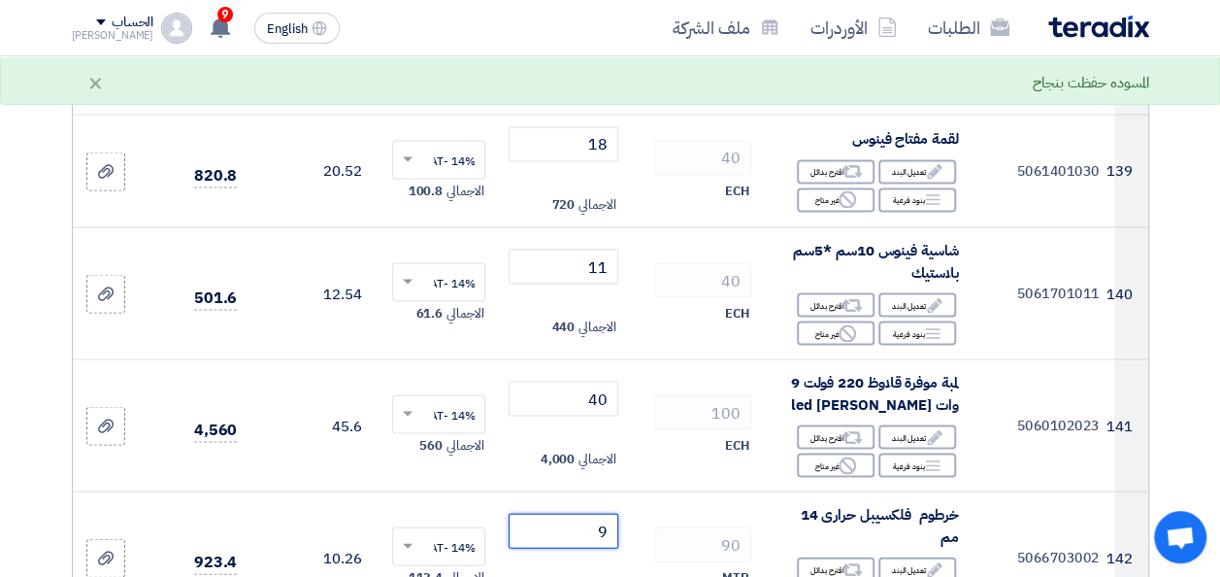
type input "9"
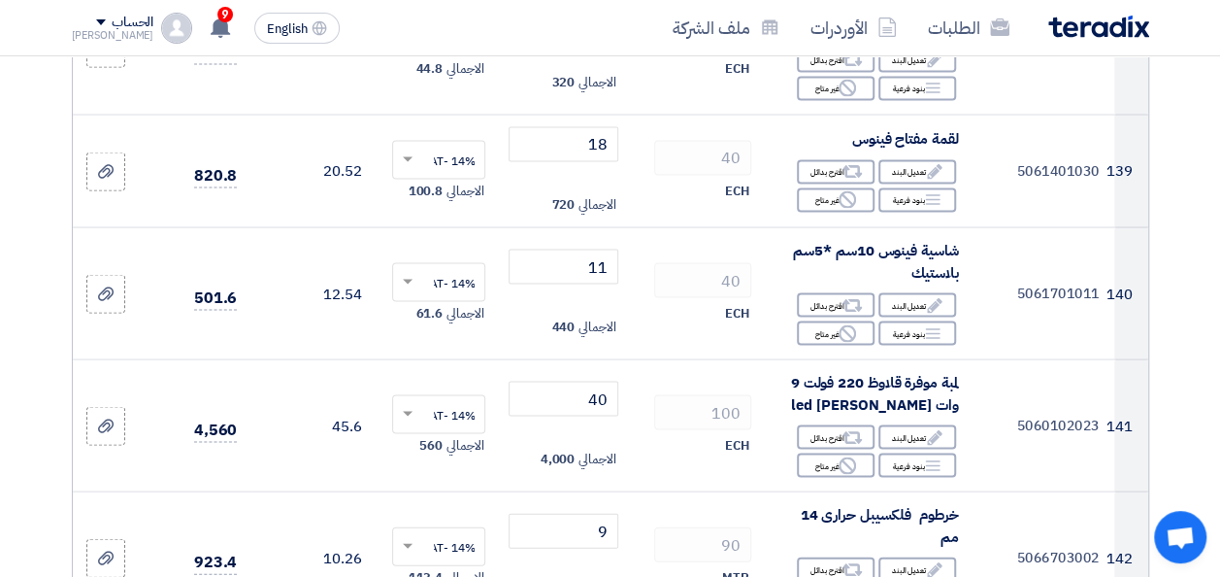
scroll to position [20179, 0]
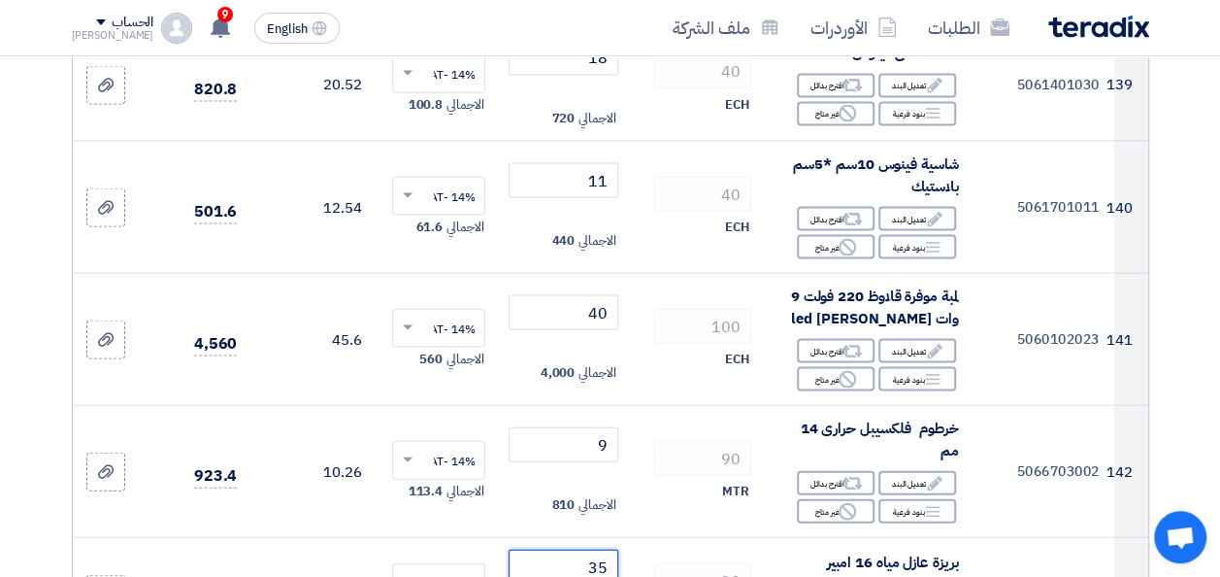
type input "35"
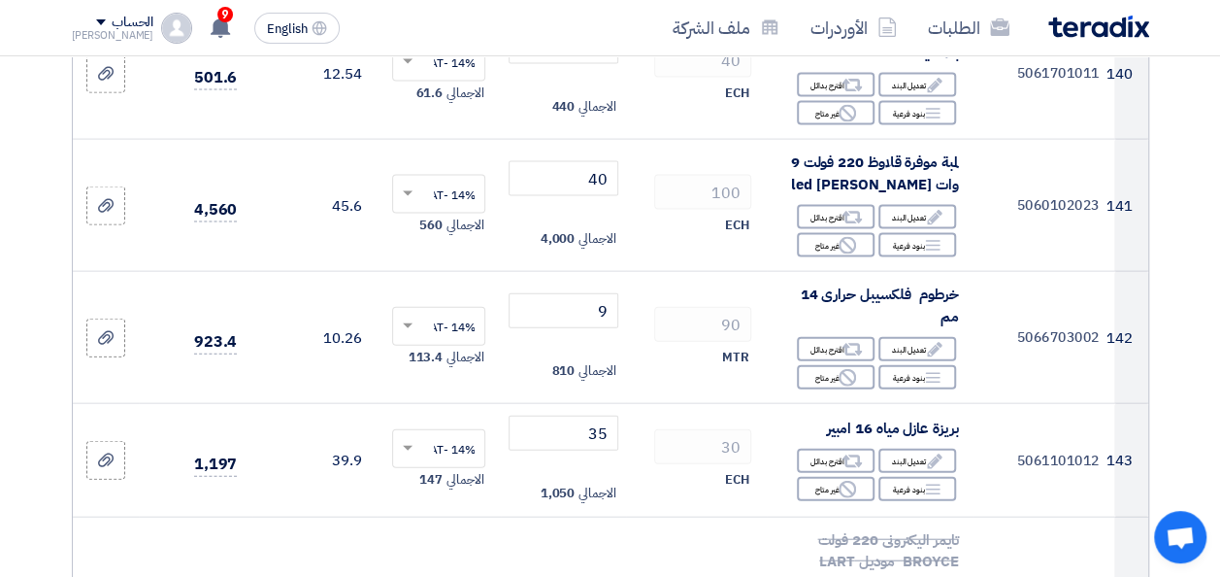
scroll to position [20385, 0]
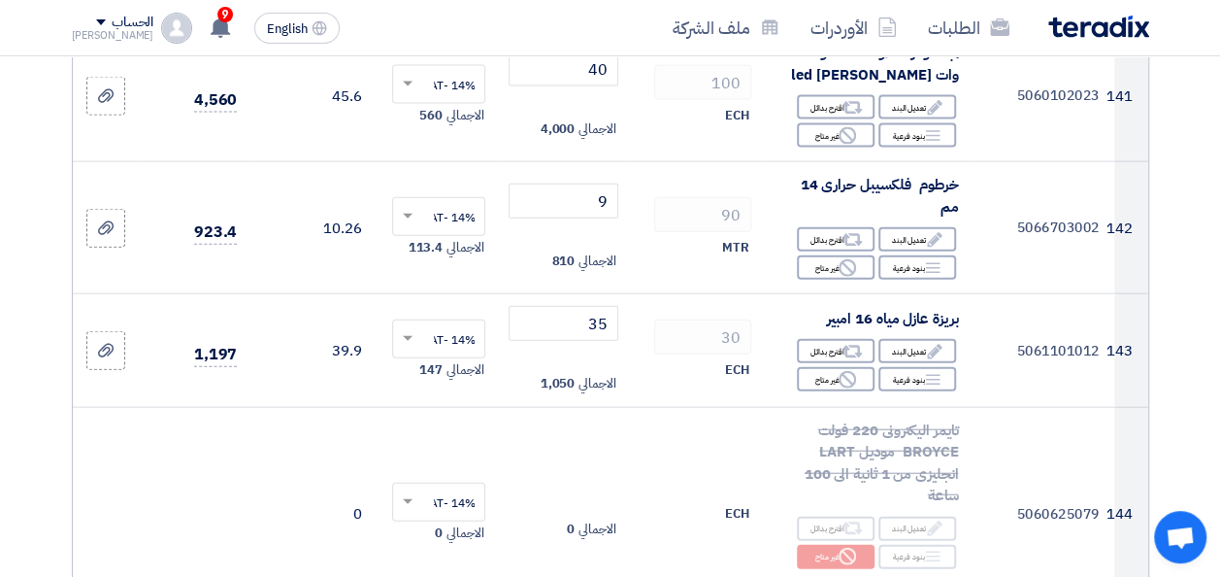
scroll to position [20482, 0]
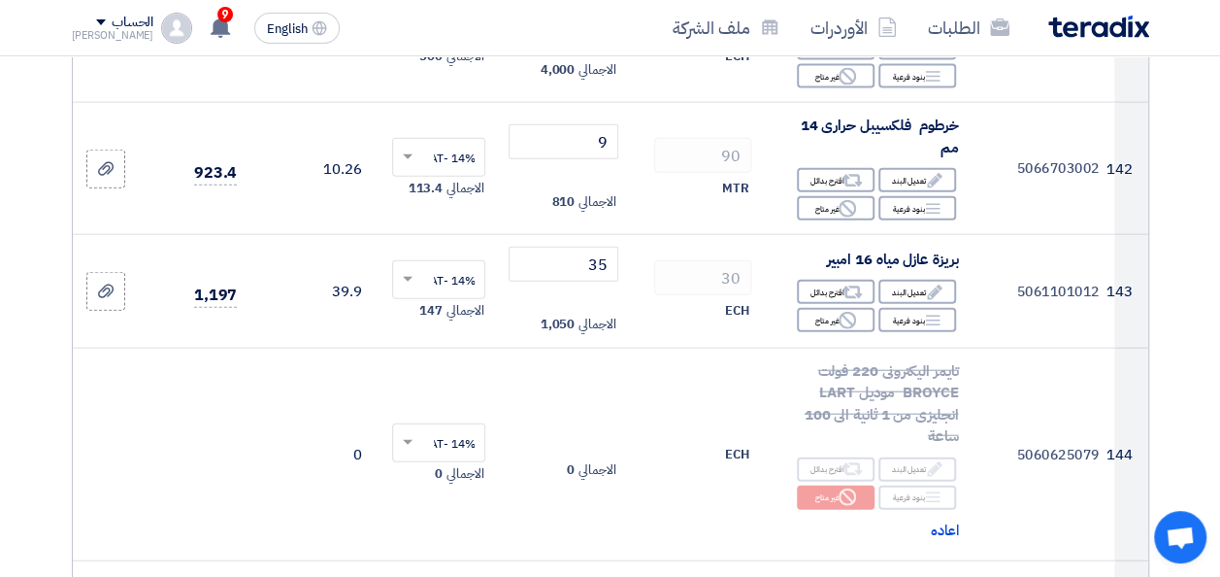
type input "9.75"
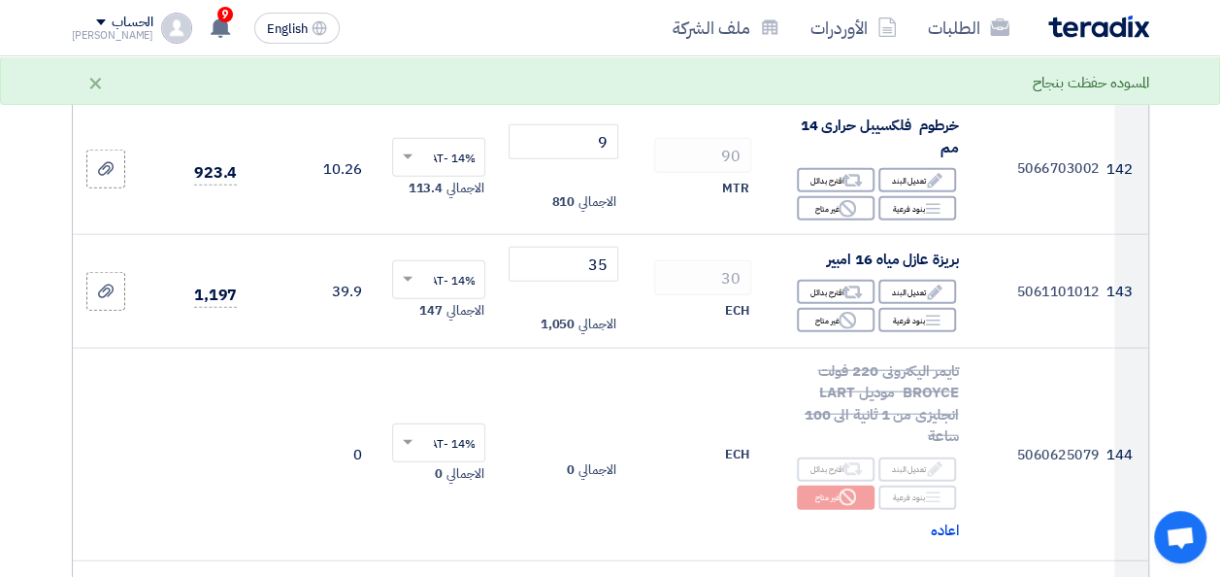
scroll to position [20676, 0]
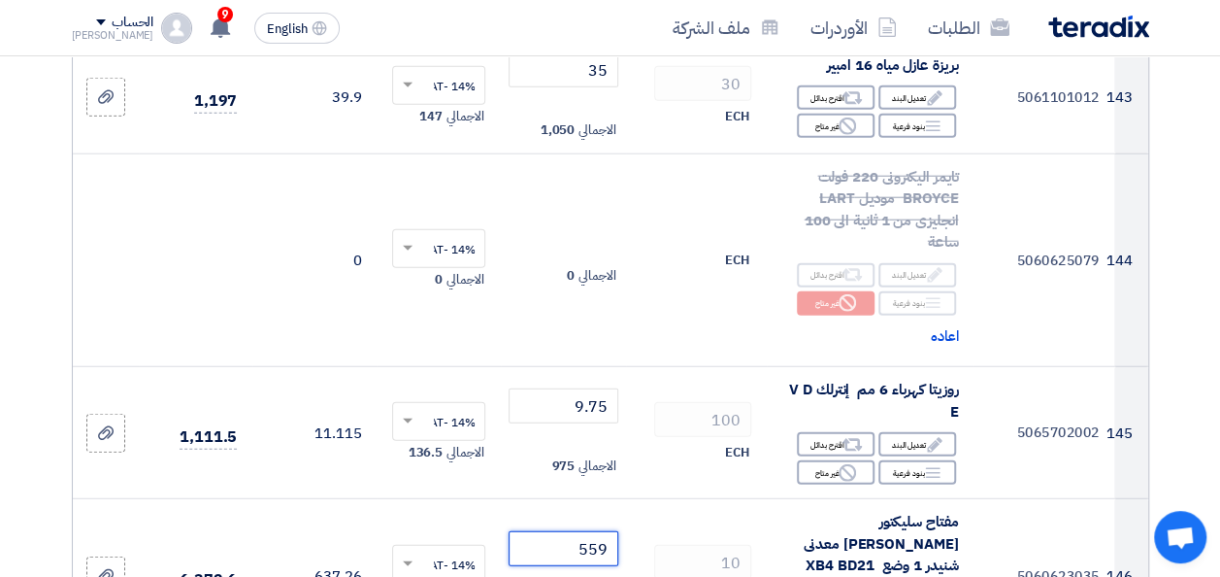
type input "559"
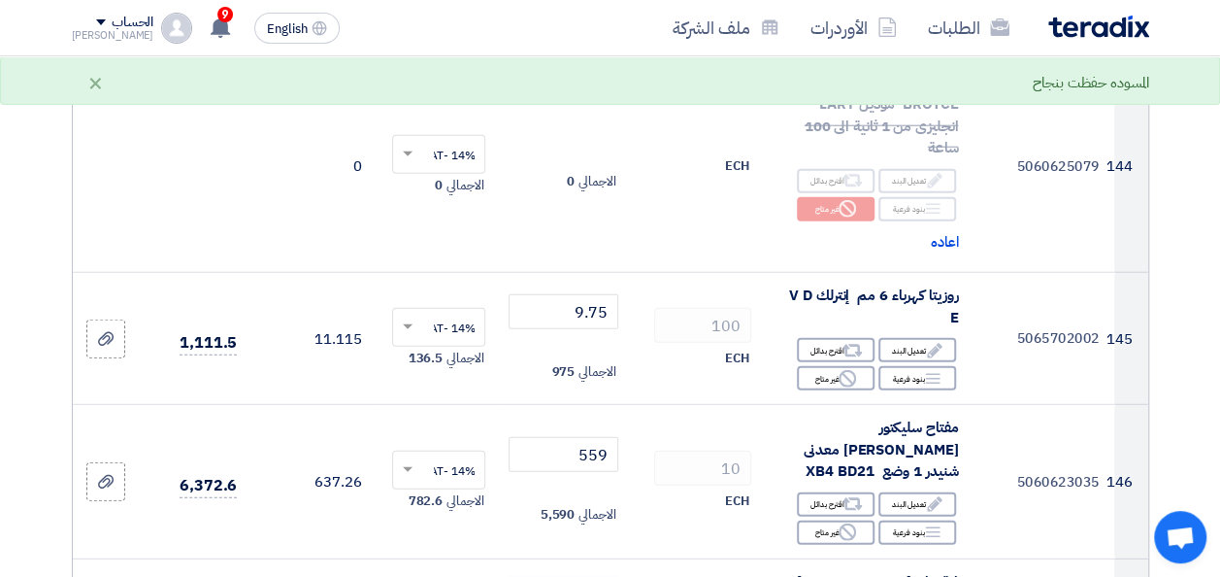
scroll to position [20773, 0]
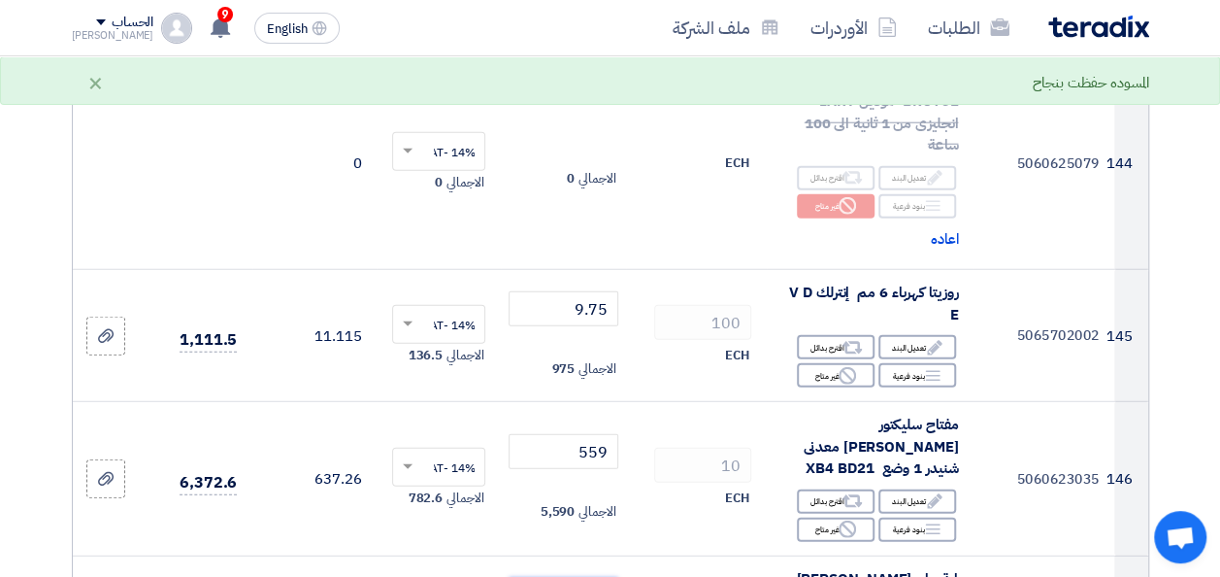
type input "87"
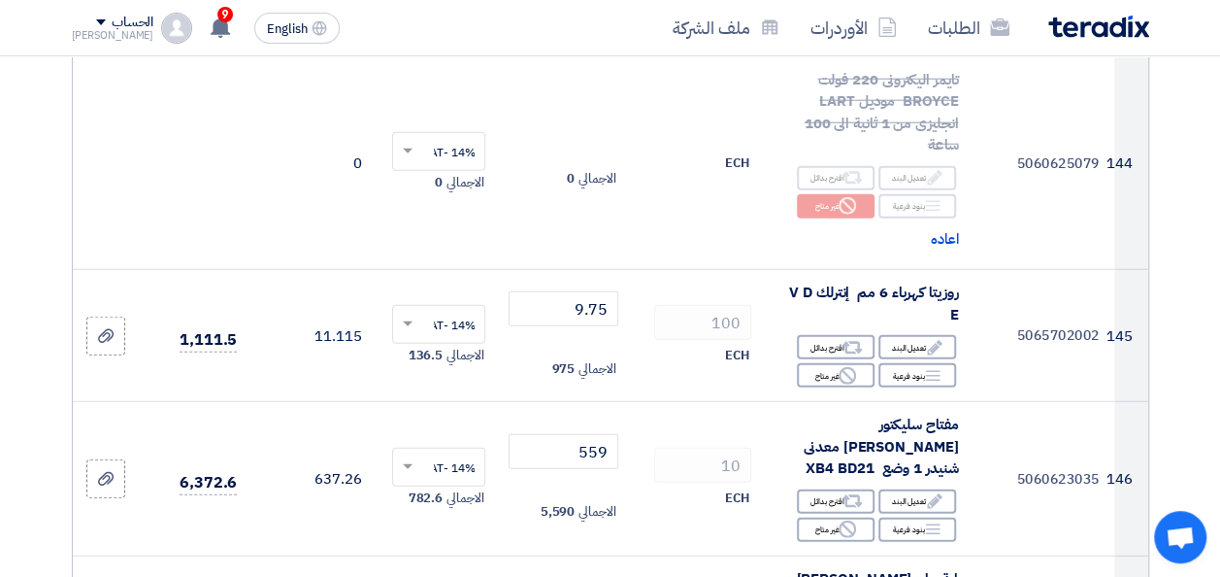
type input ".10"
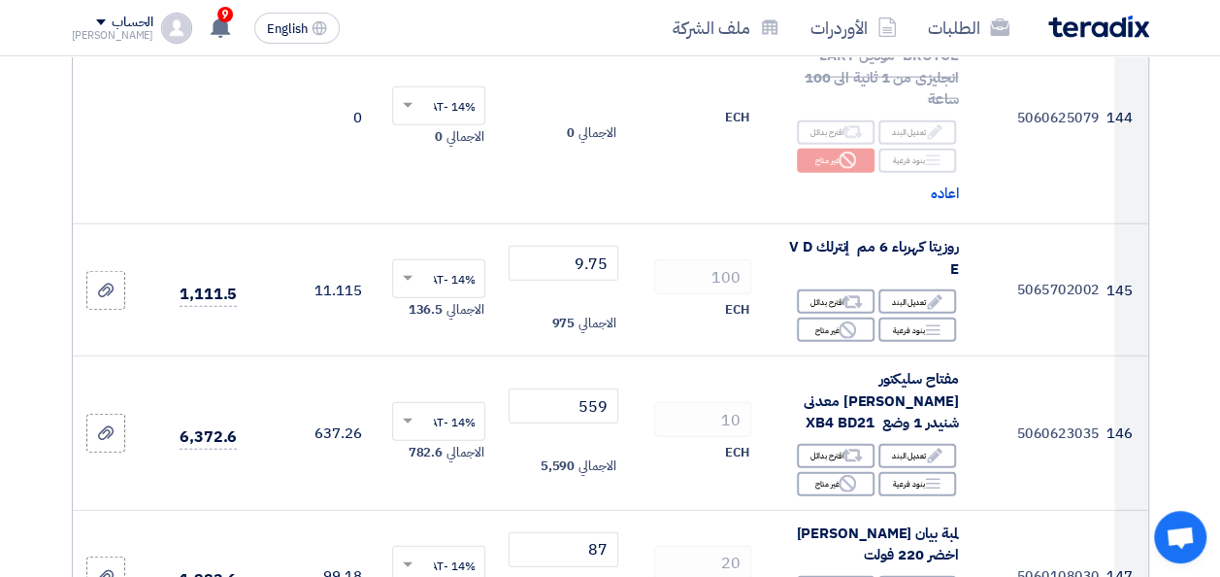
scroll to position [20870, 0]
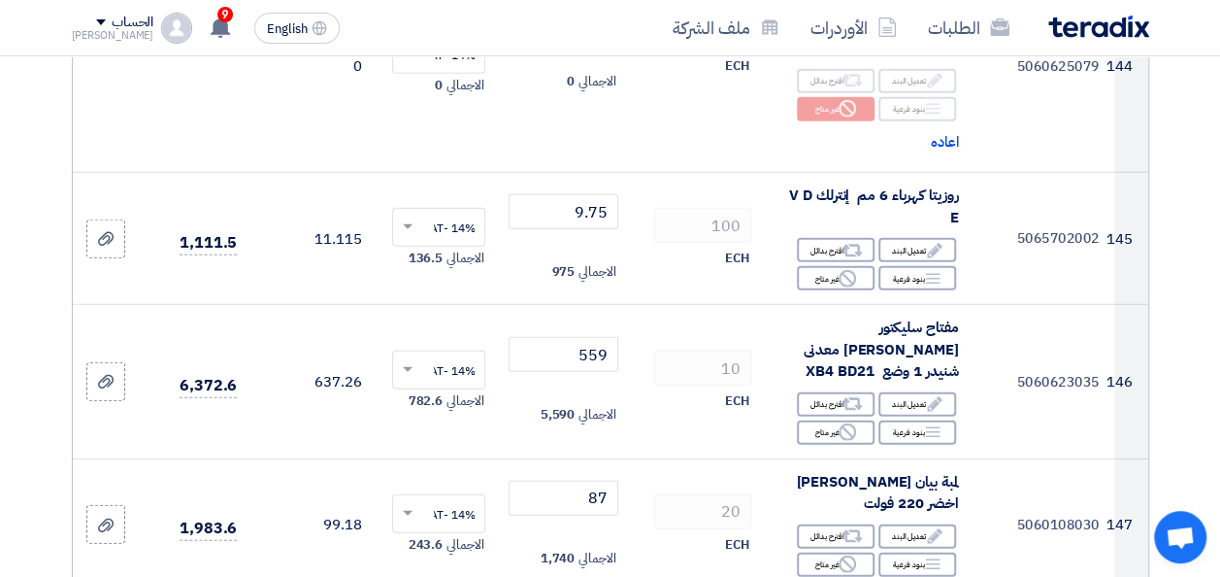
type input ".15"
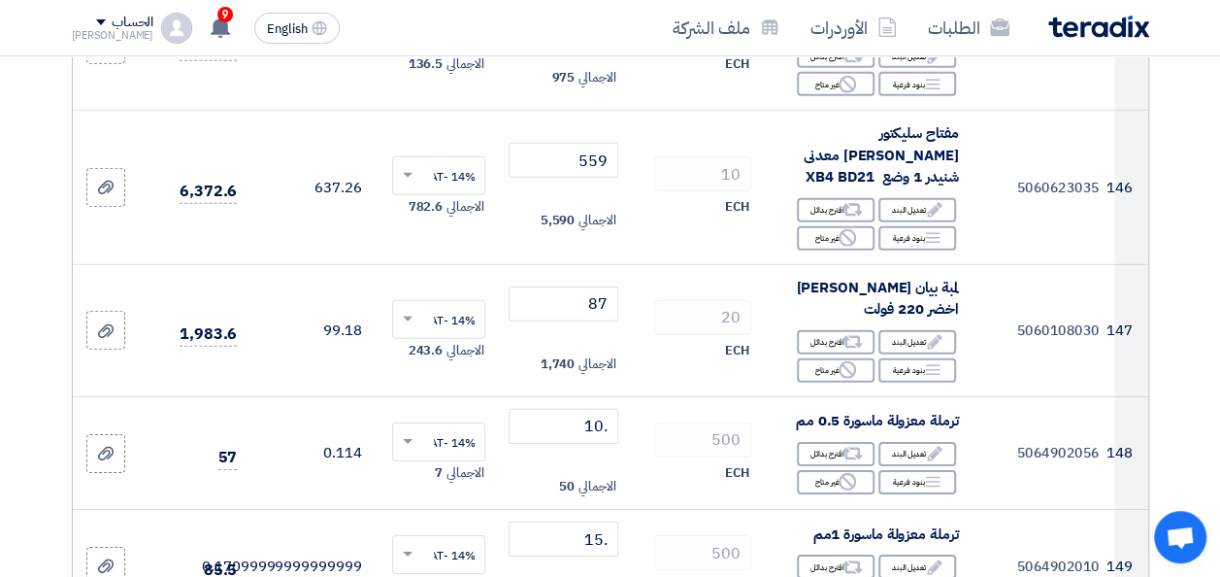
type input "1100"
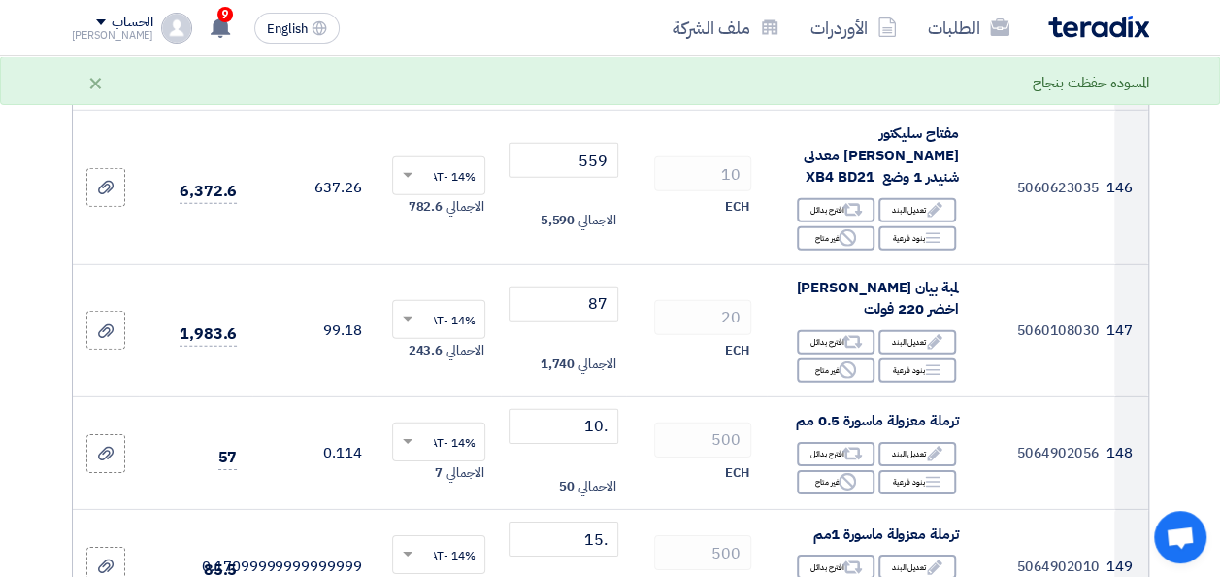
scroll to position [21356, 0]
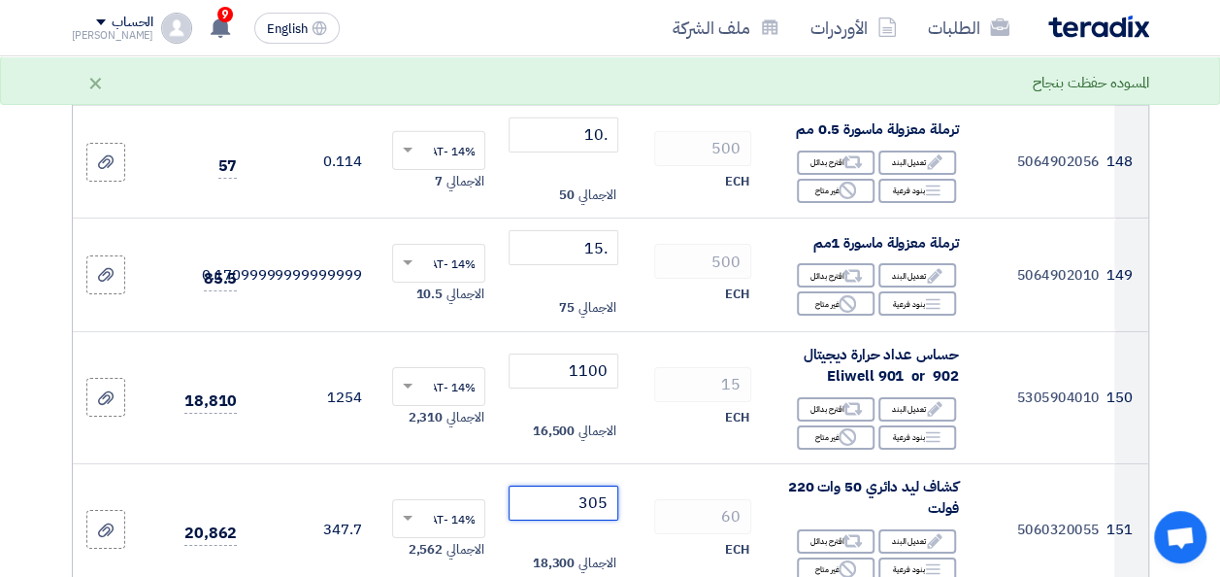
type input "305"
type input "22"
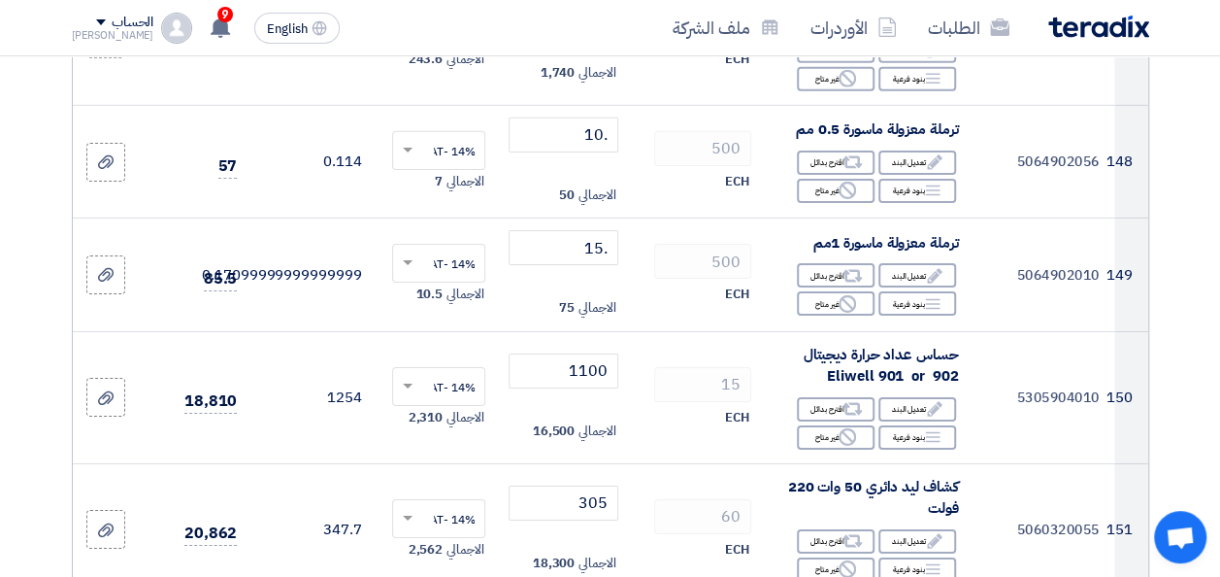
scroll to position [21550, 0]
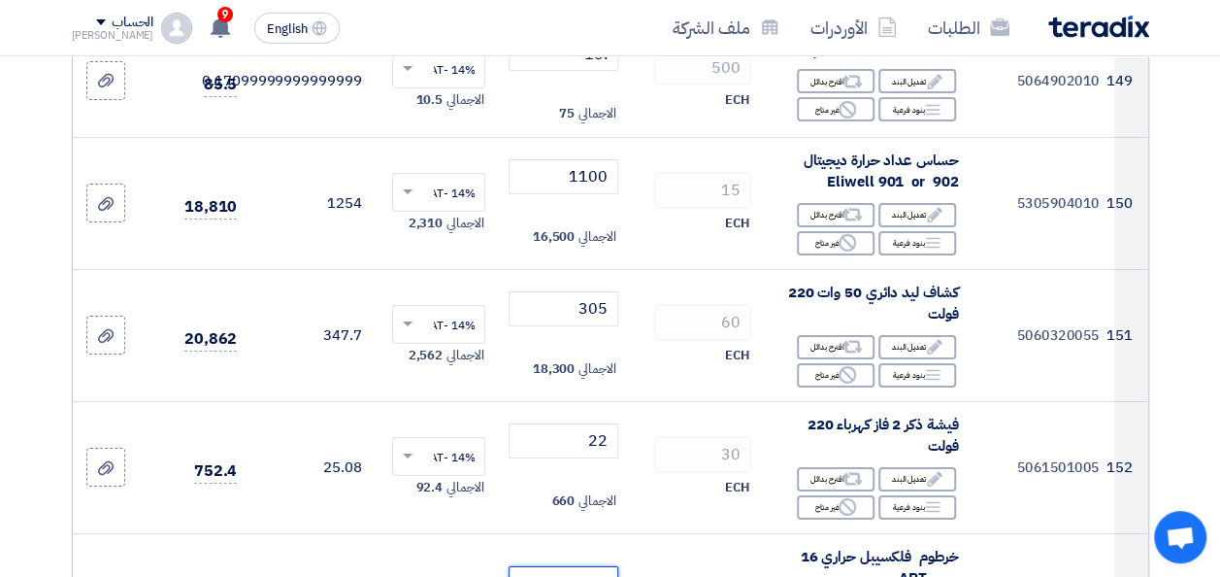
type input "28"
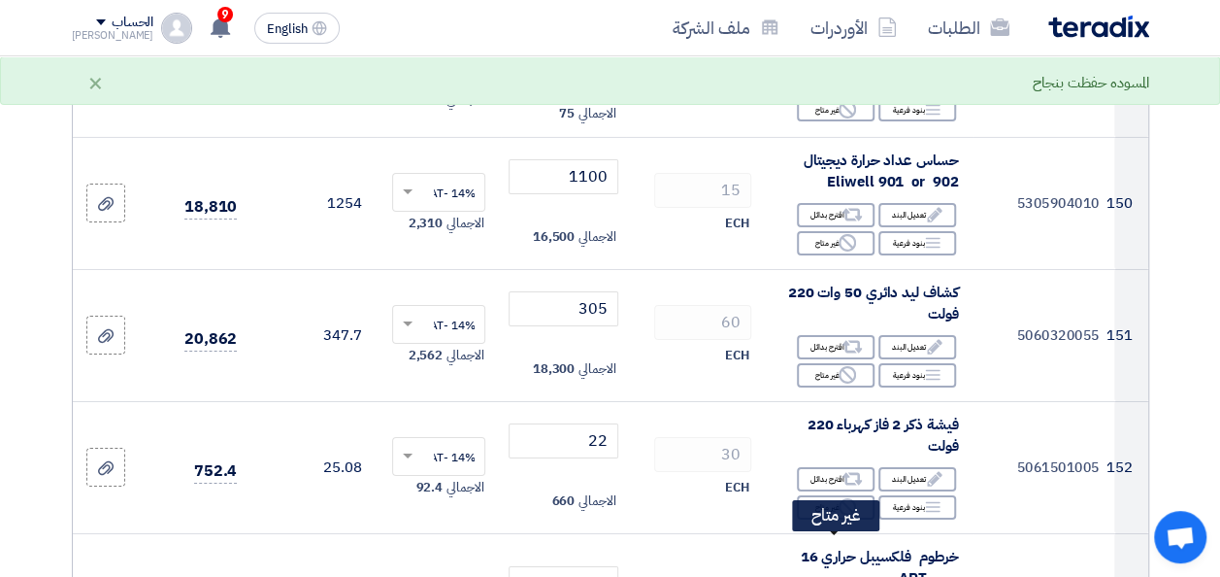
type input ".40"
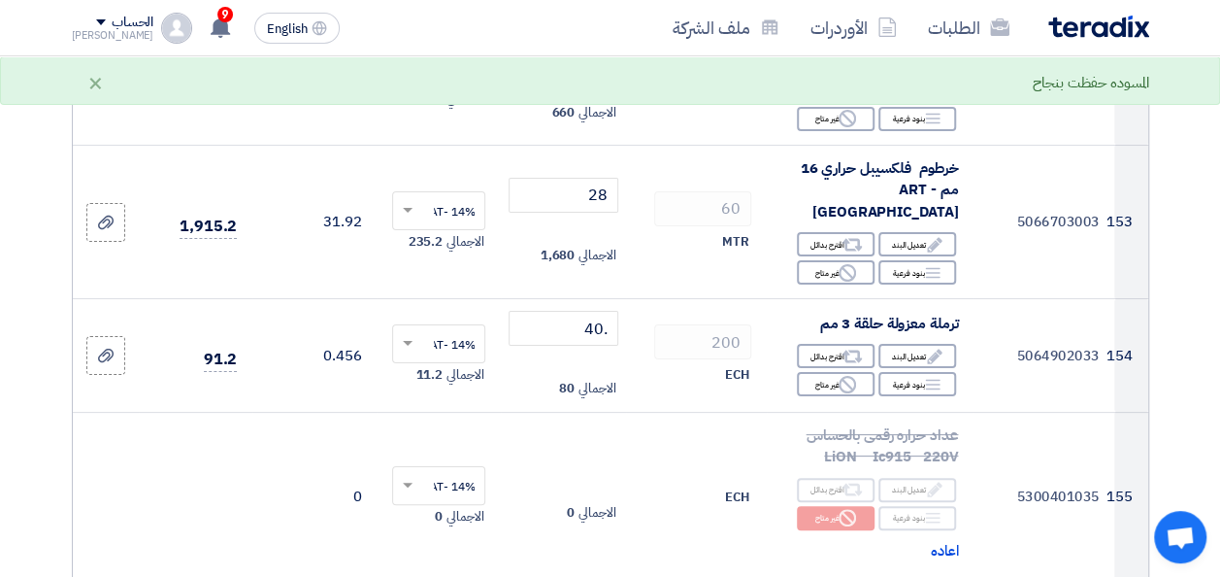
type input "140"
type input ".40"
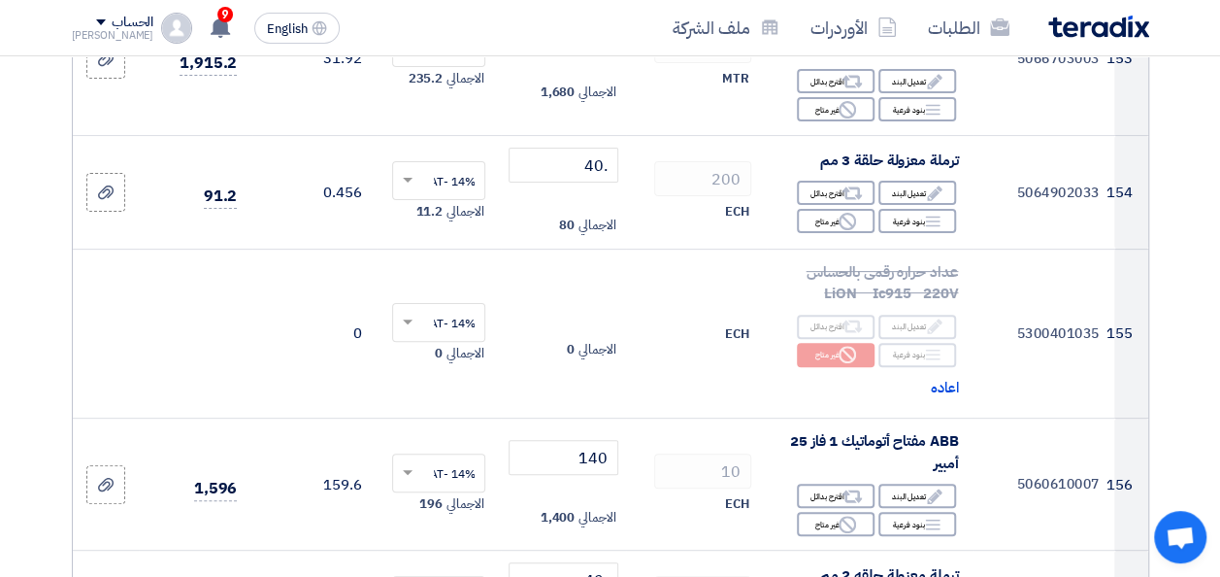
scroll to position [22132, 0]
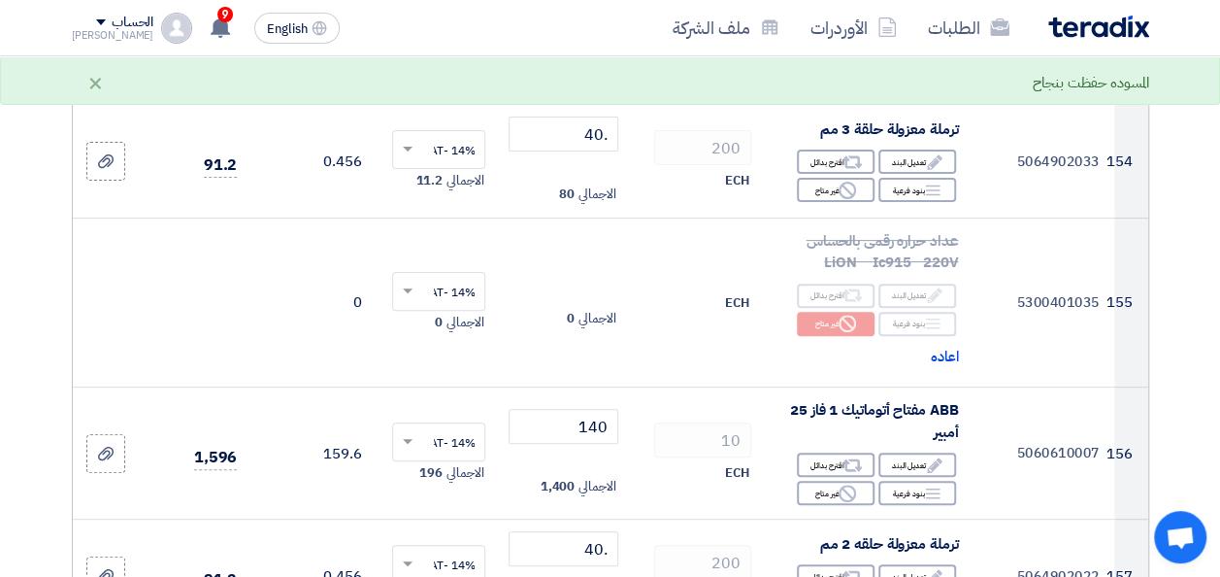
type input "177"
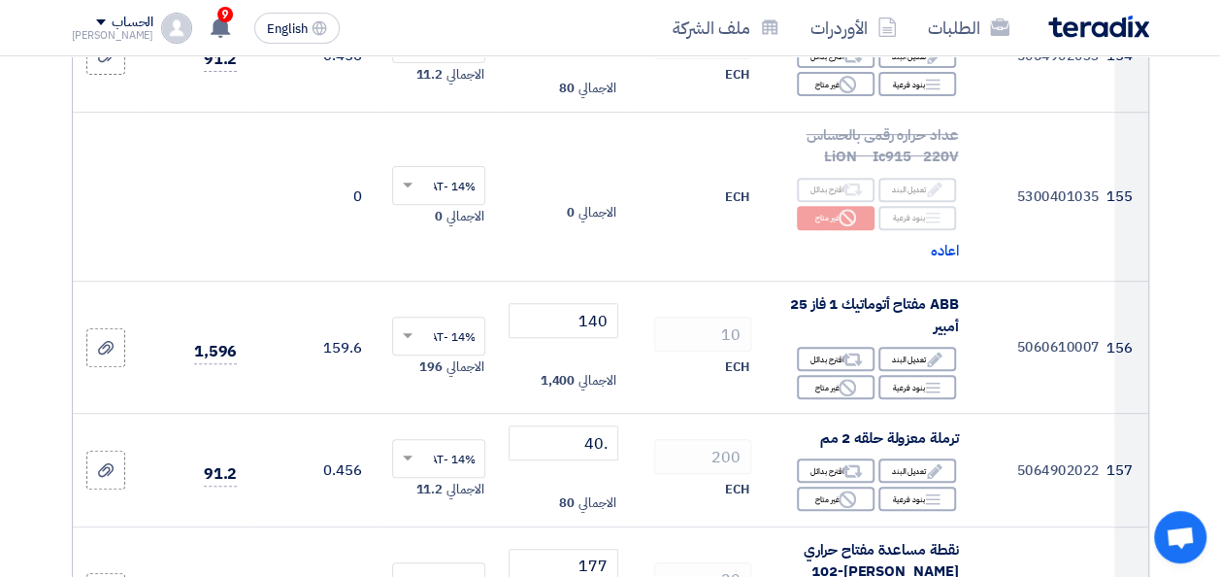
scroll to position [22326, 0]
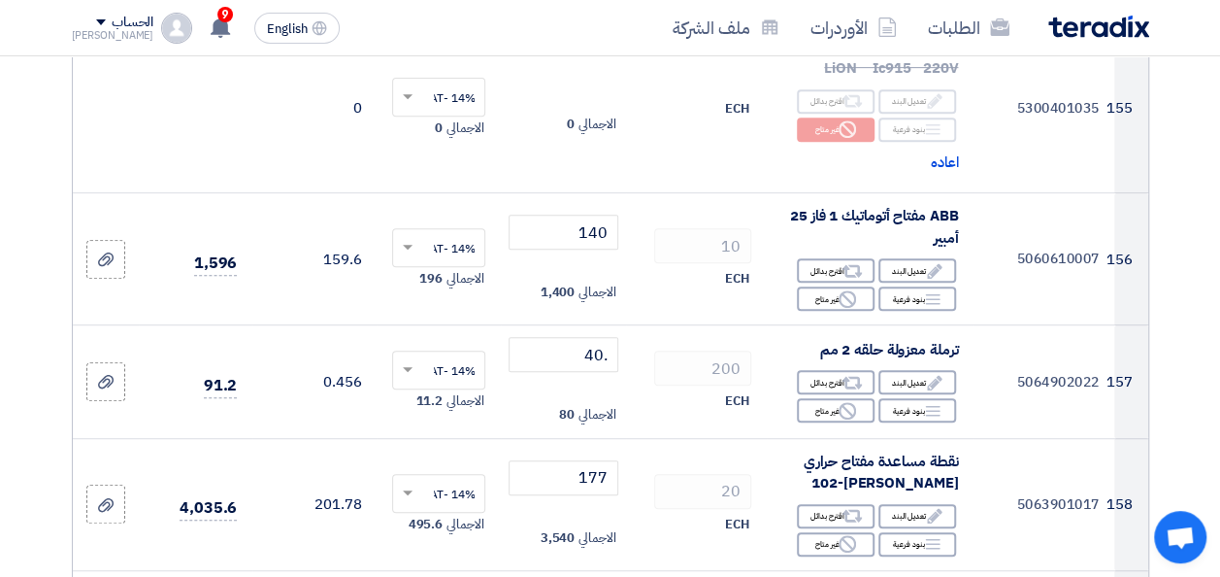
type input "177"
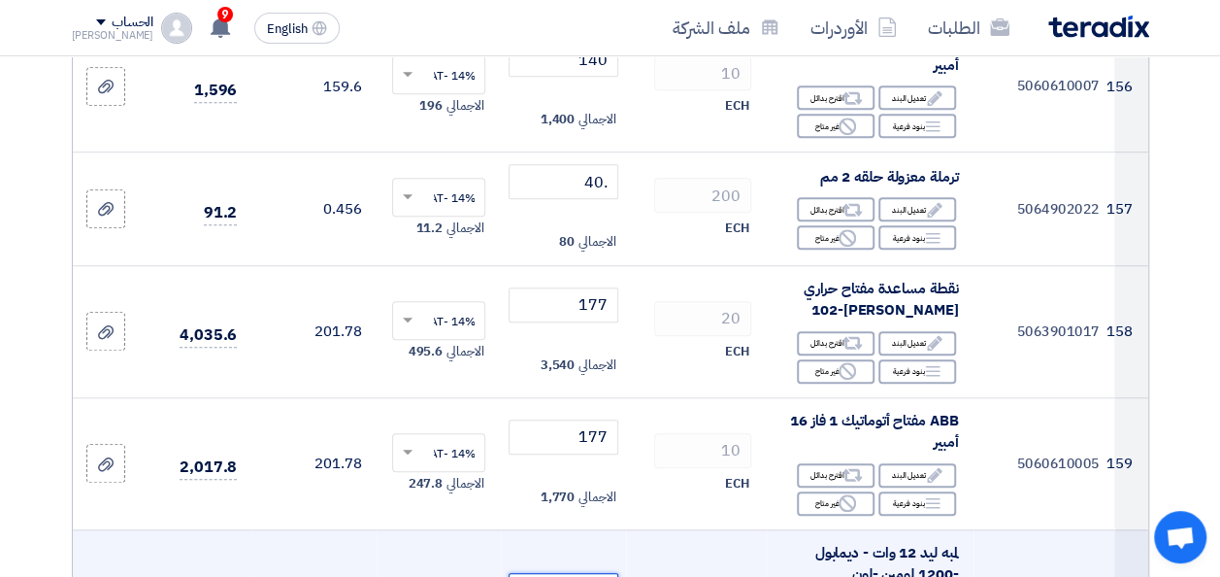
scroll to position [22521, 0]
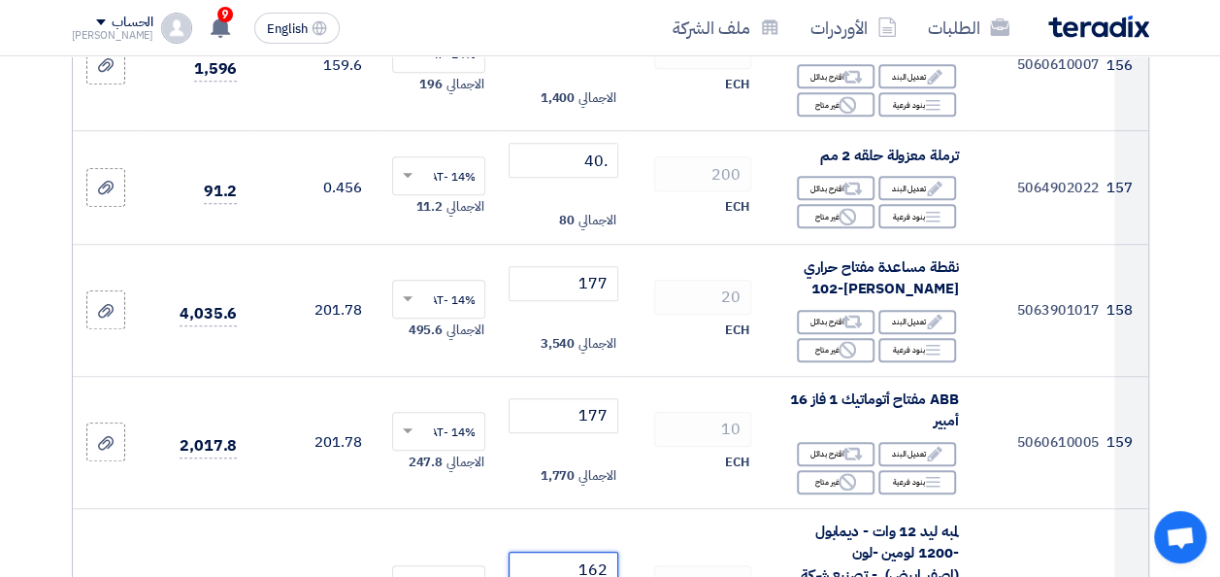
type input "162"
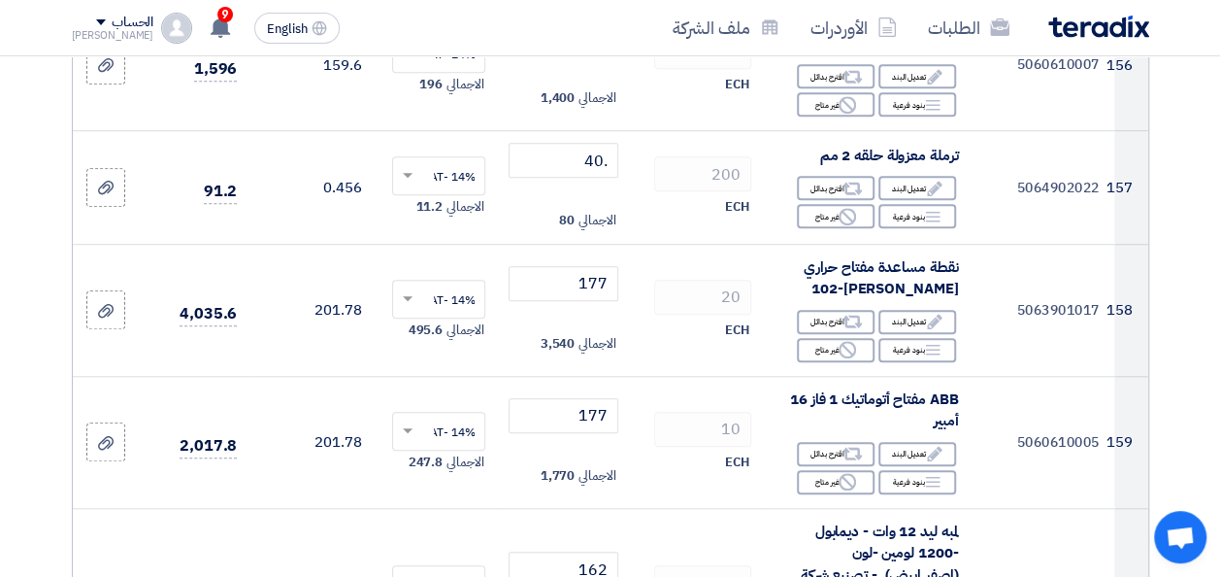
type input "7.5"
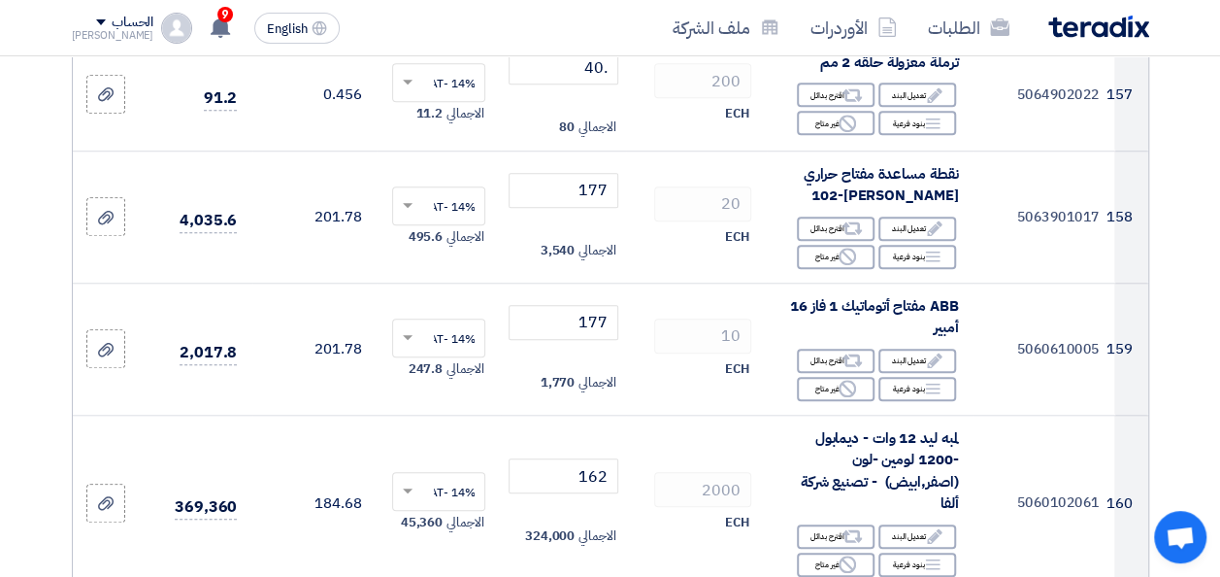
scroll to position [22618, 0]
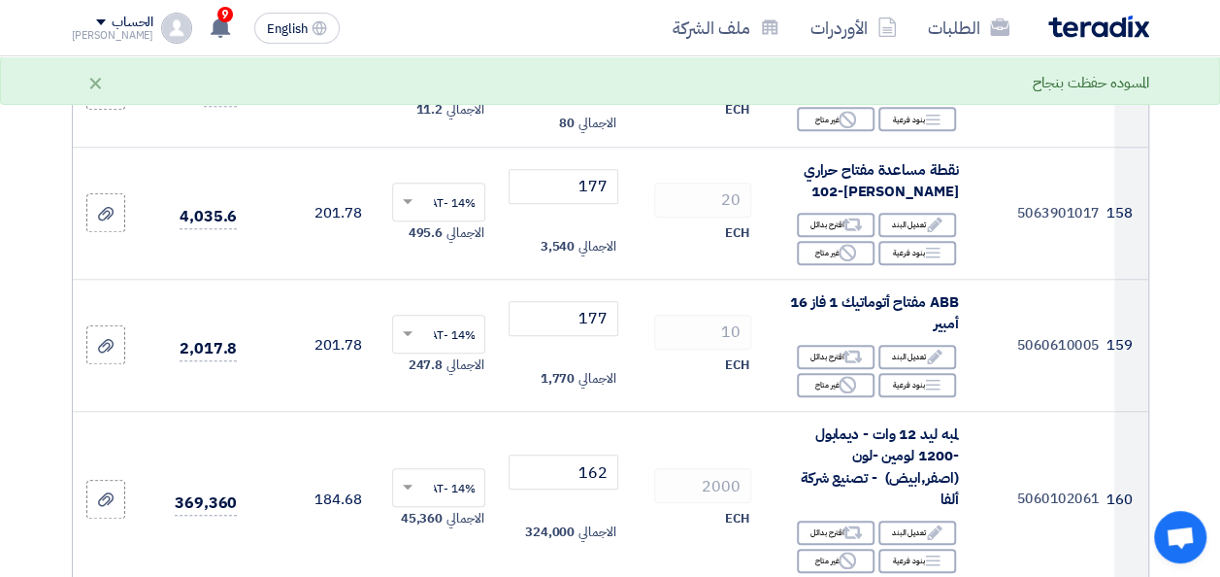
type input "13.15"
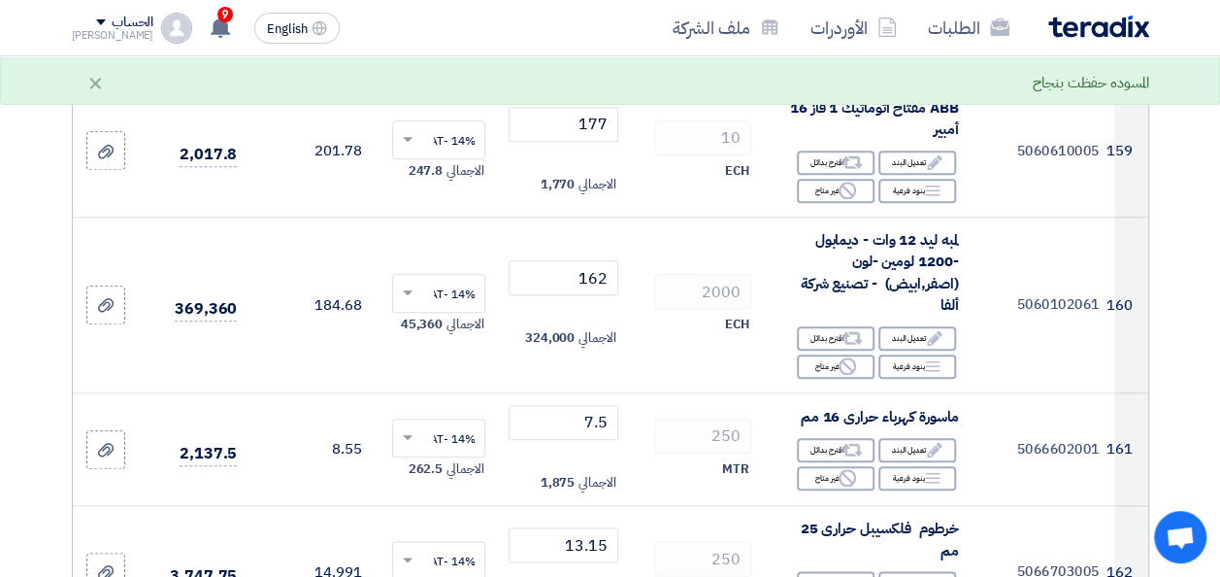
type input "95"
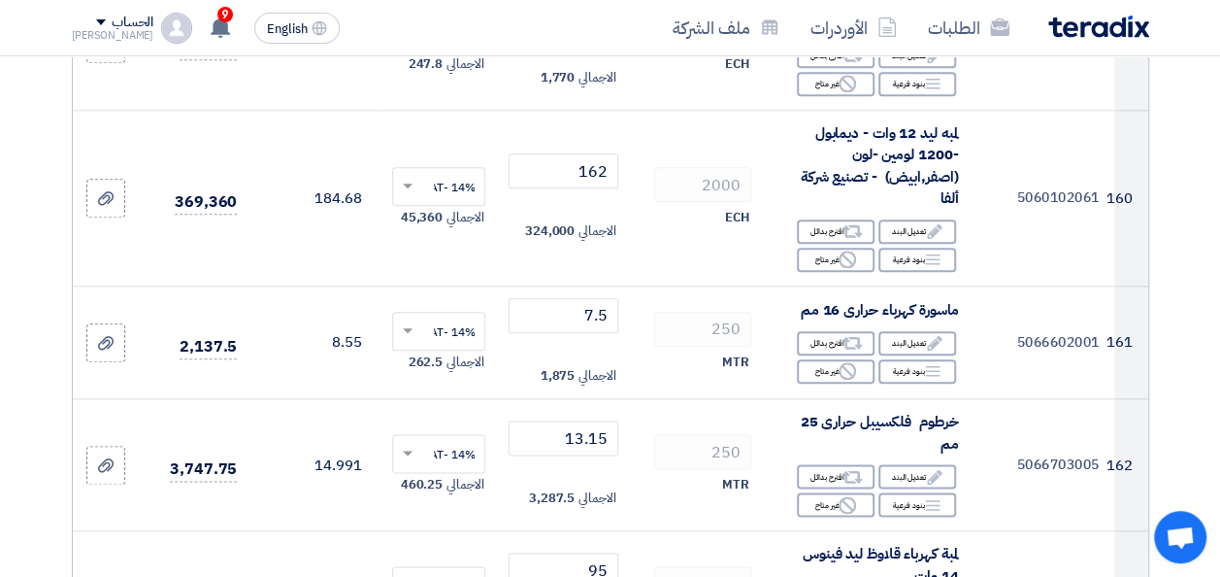
scroll to position [23006, 0]
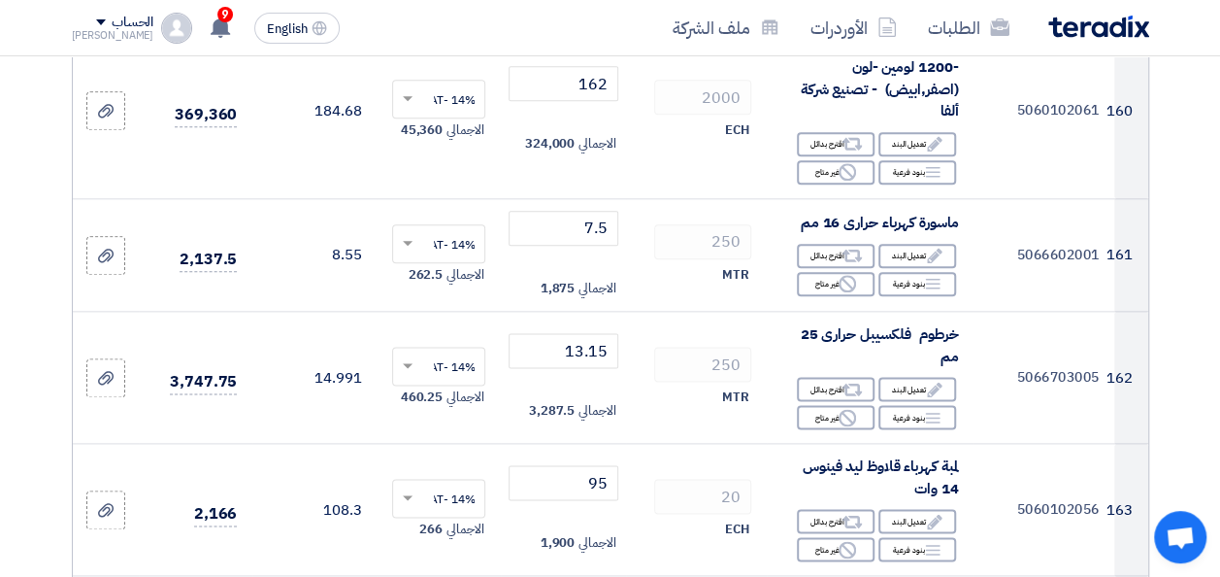
type input "8.5"
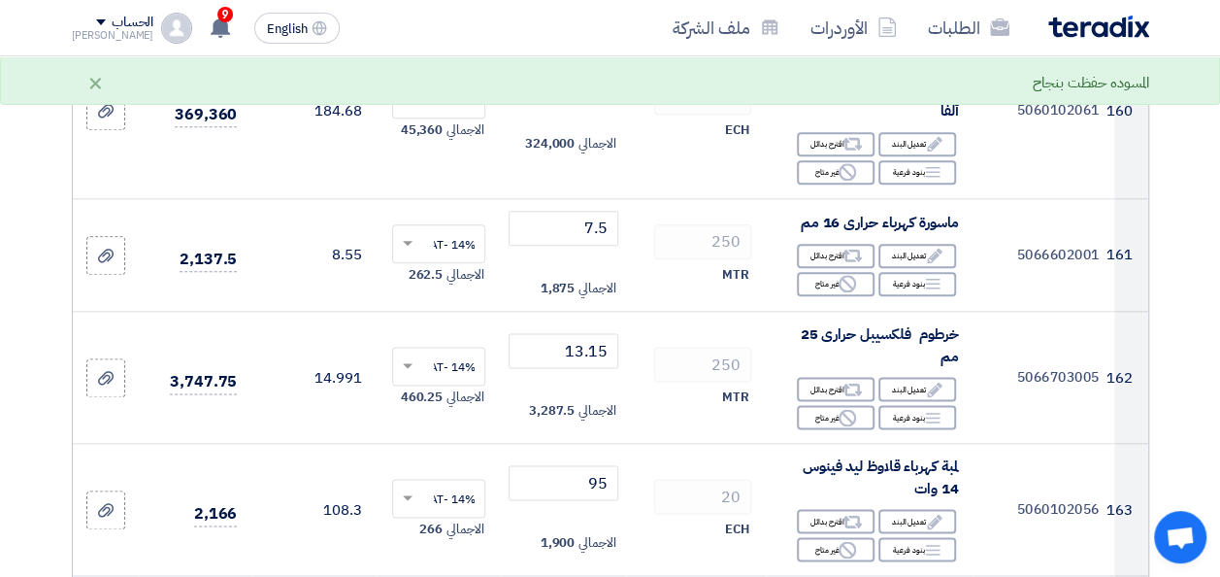
drag, startPoint x: 579, startPoint y: 252, endPoint x: 579, endPoint y: 306, distance: 53.4
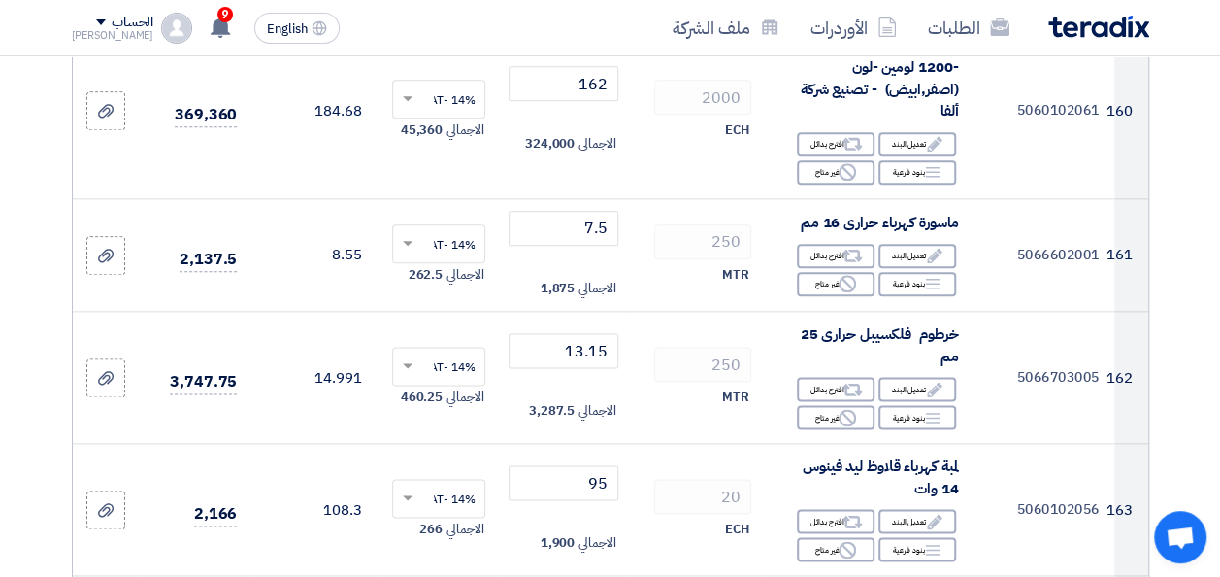
scroll to position [23200, 0]
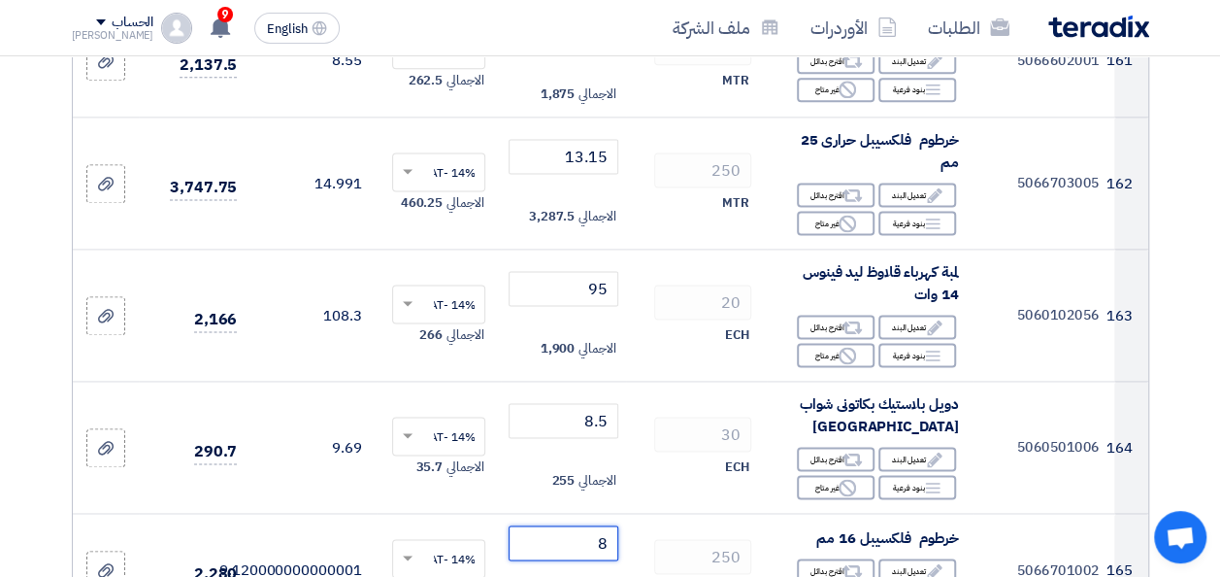
type input "8"
type input "65"
drag, startPoint x: 579, startPoint y: 429, endPoint x: 569, endPoint y: 431, distance: 9.9
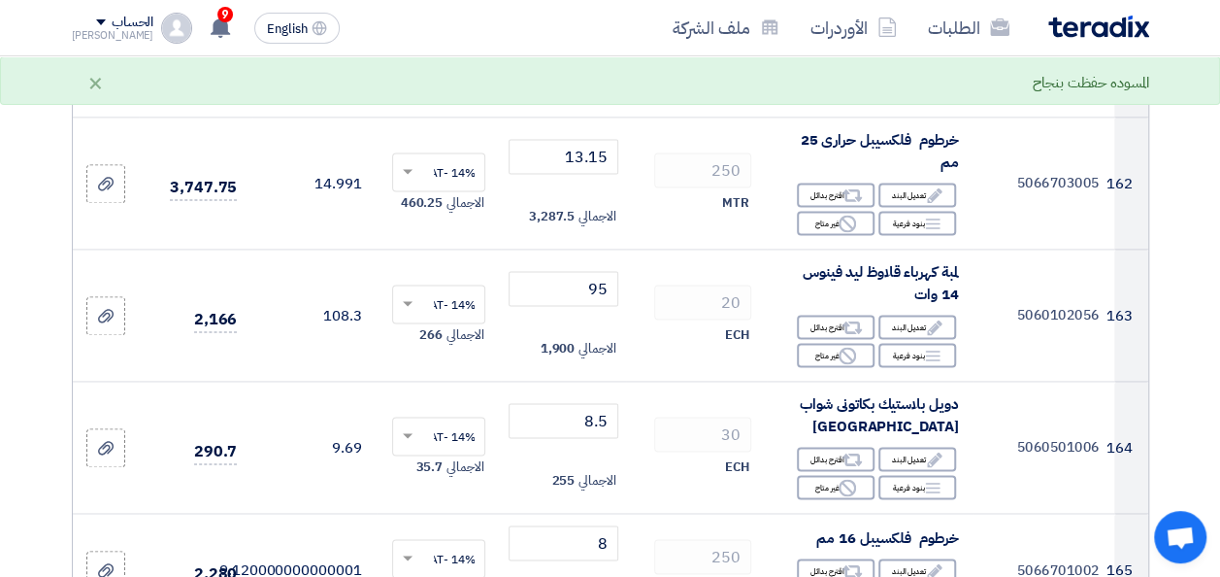
scroll to position [23394, 0]
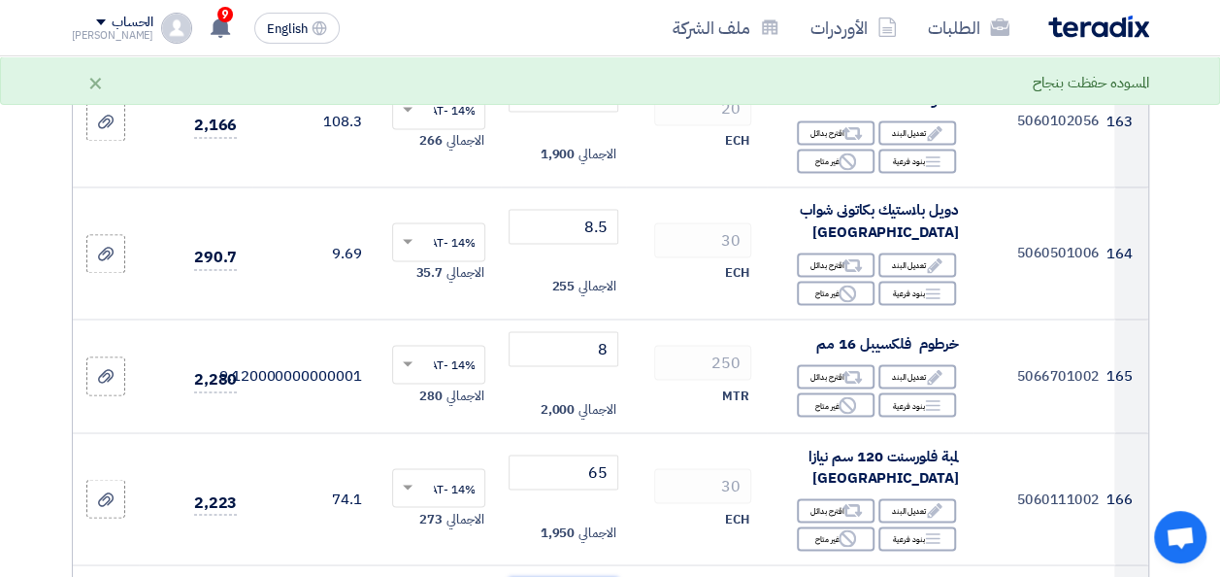
type input "4.5"
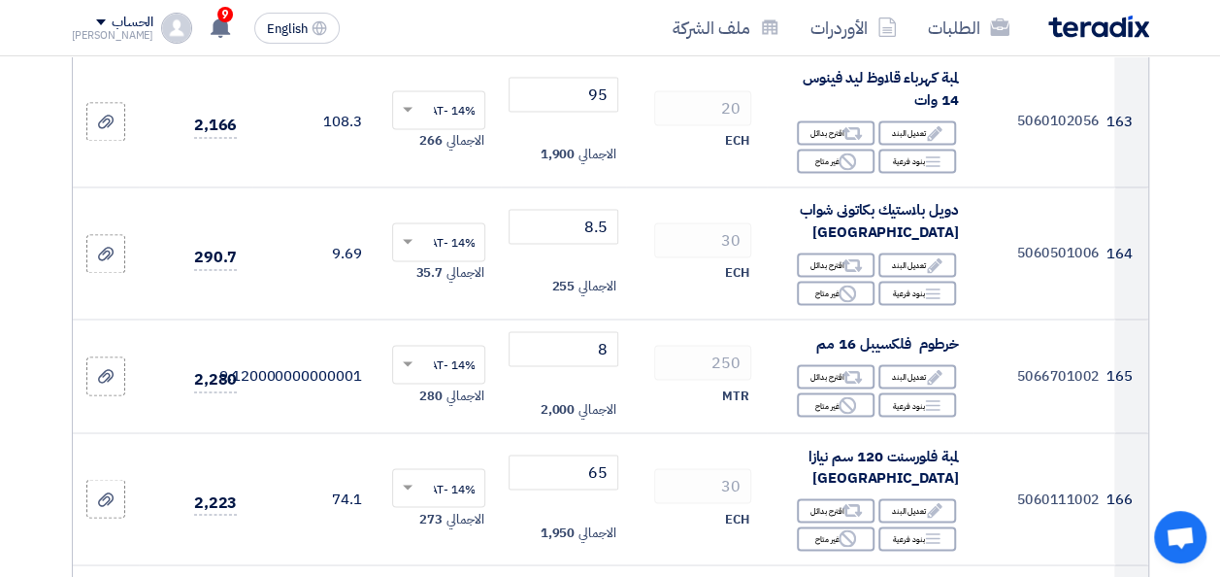
type input "6.75"
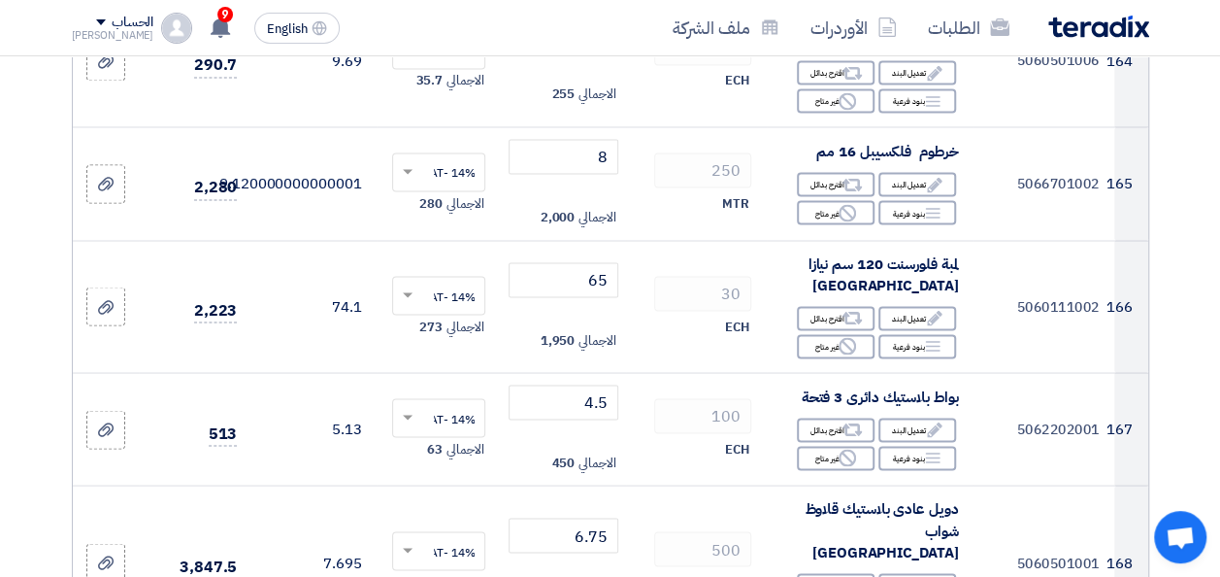
scroll to position [23685, 0]
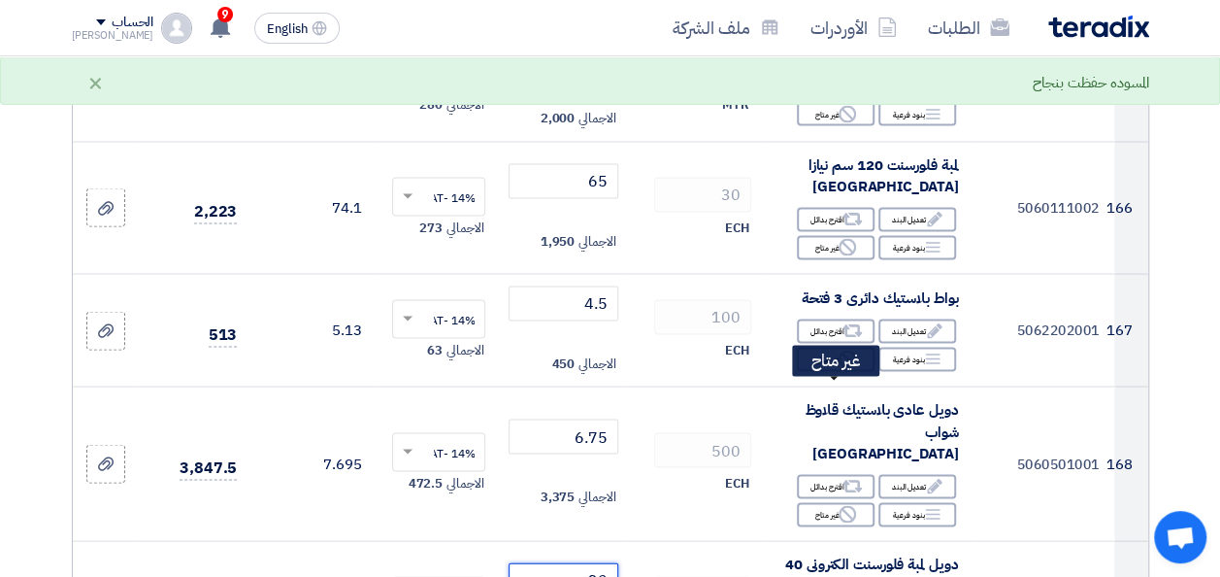
type input "30"
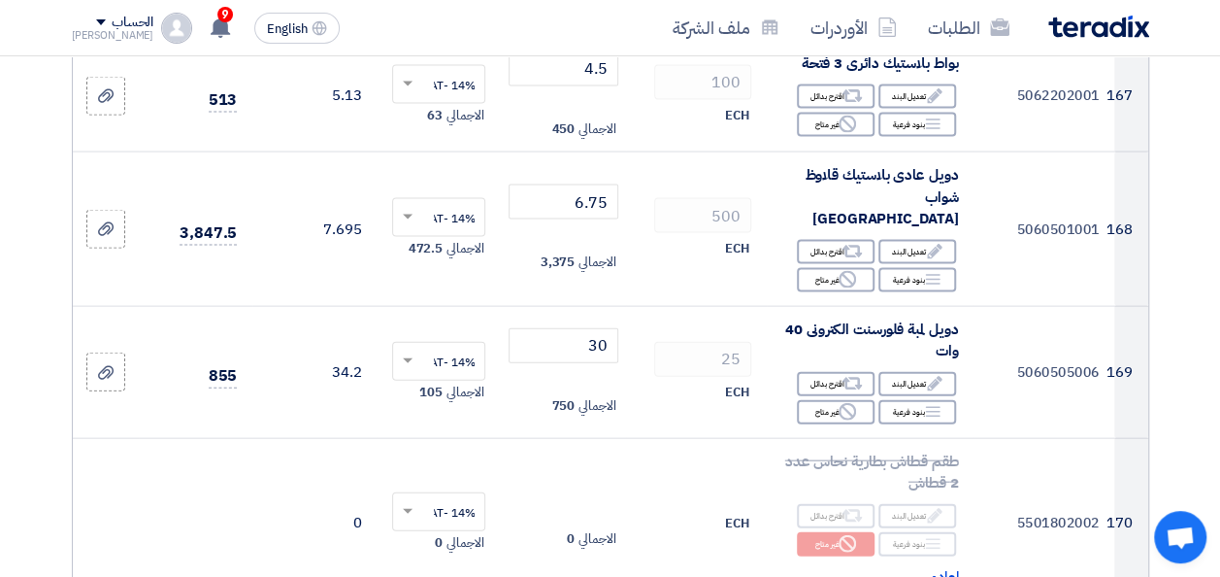
scroll to position [24074, 0]
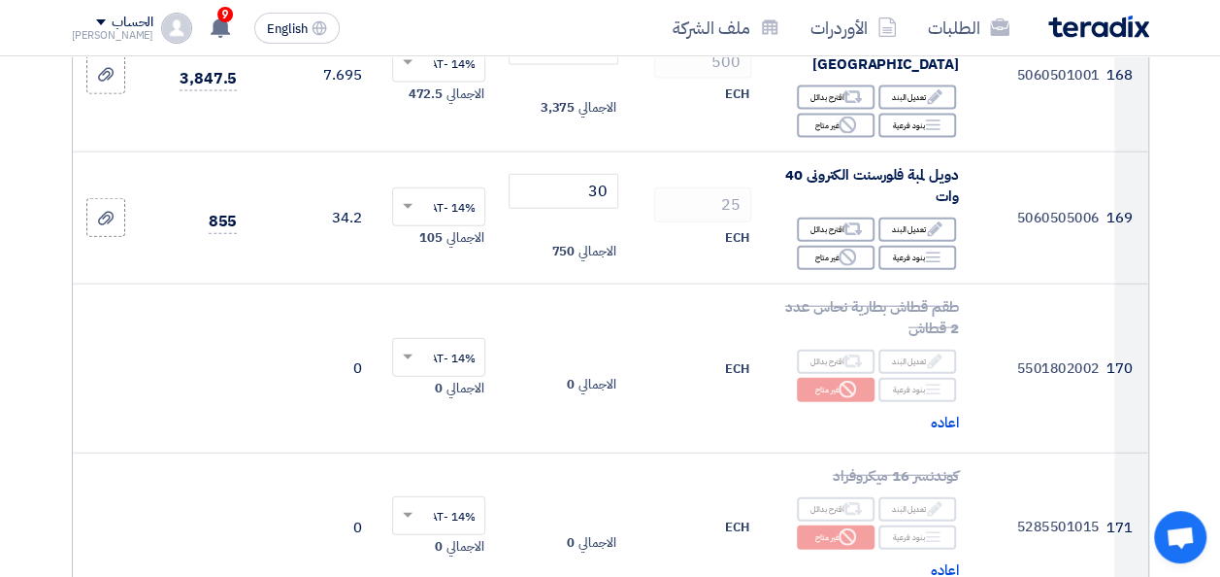
type input "7"
type input "2"
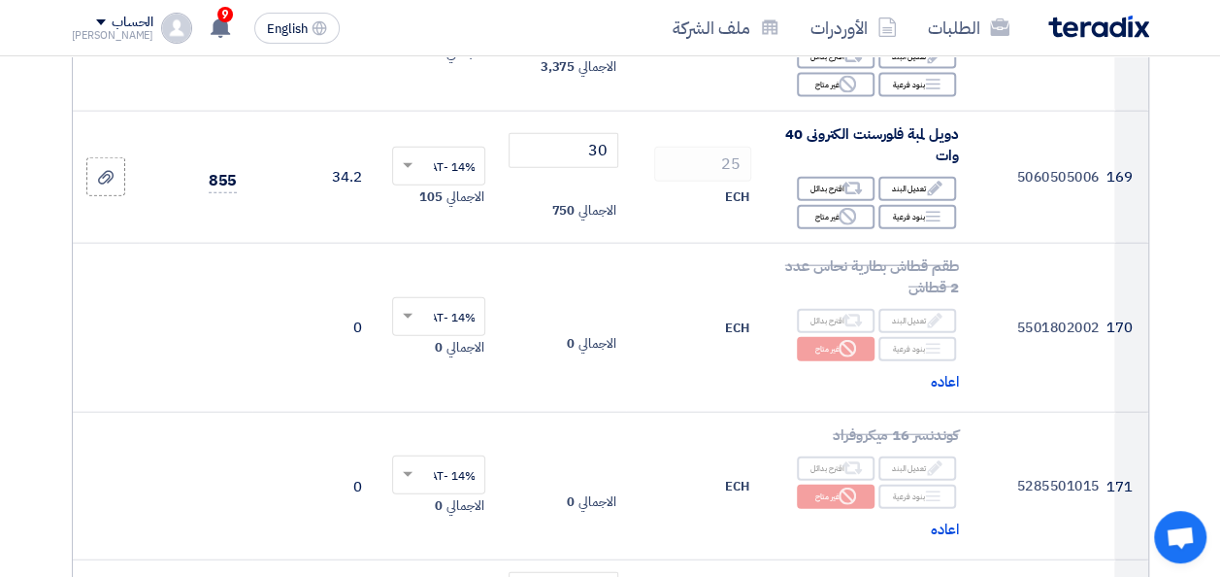
scroll to position [24365, 0]
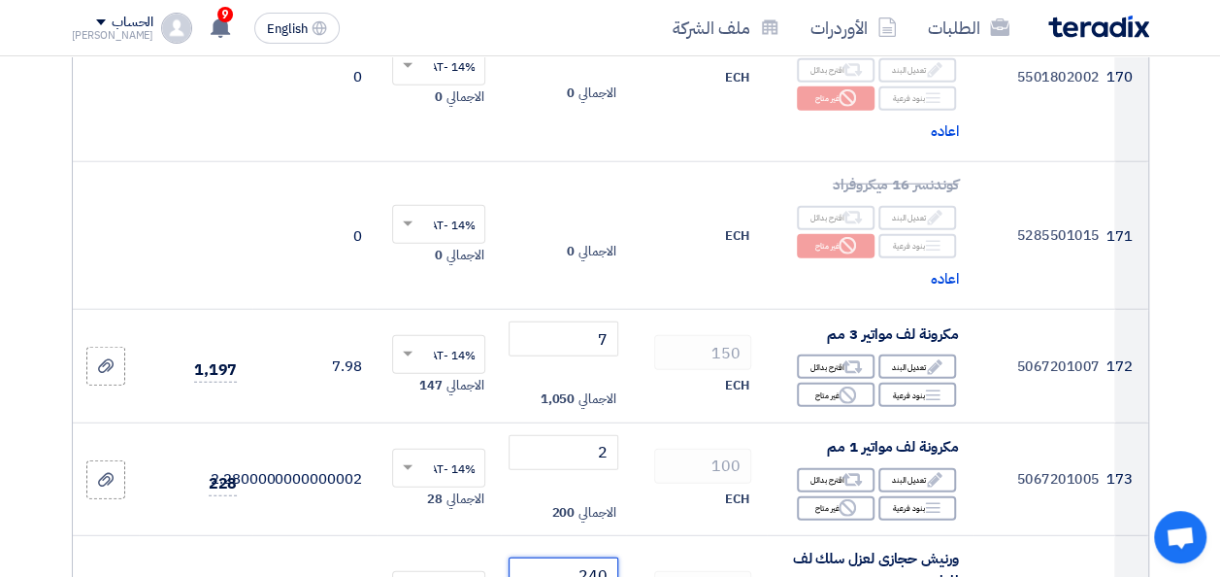
type input "240"
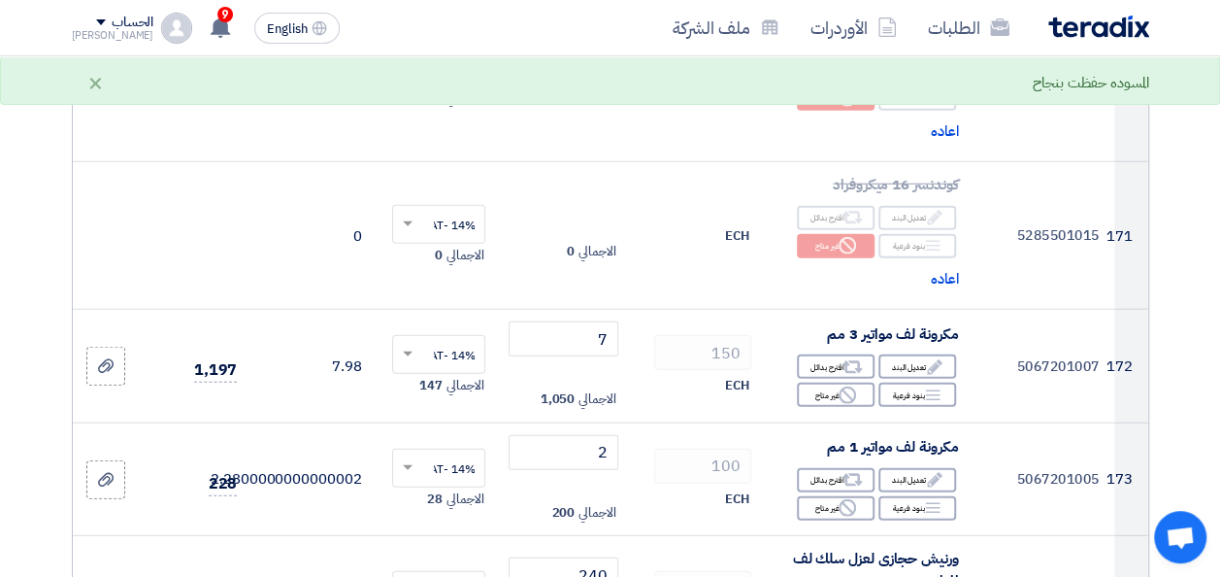
scroll to position [24559, 0]
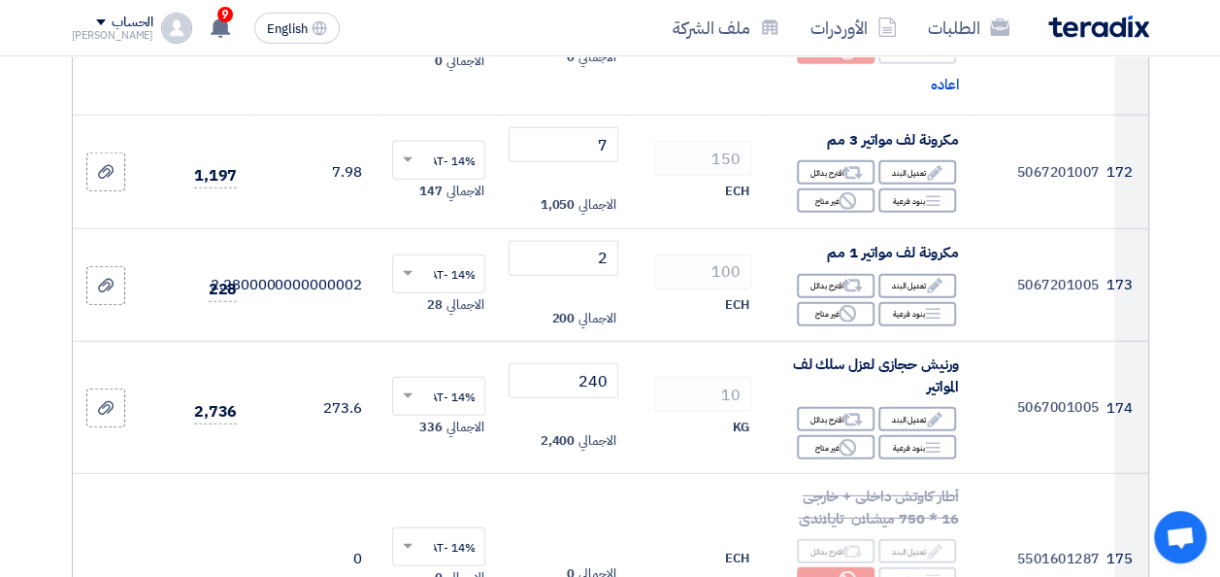
type input "114"
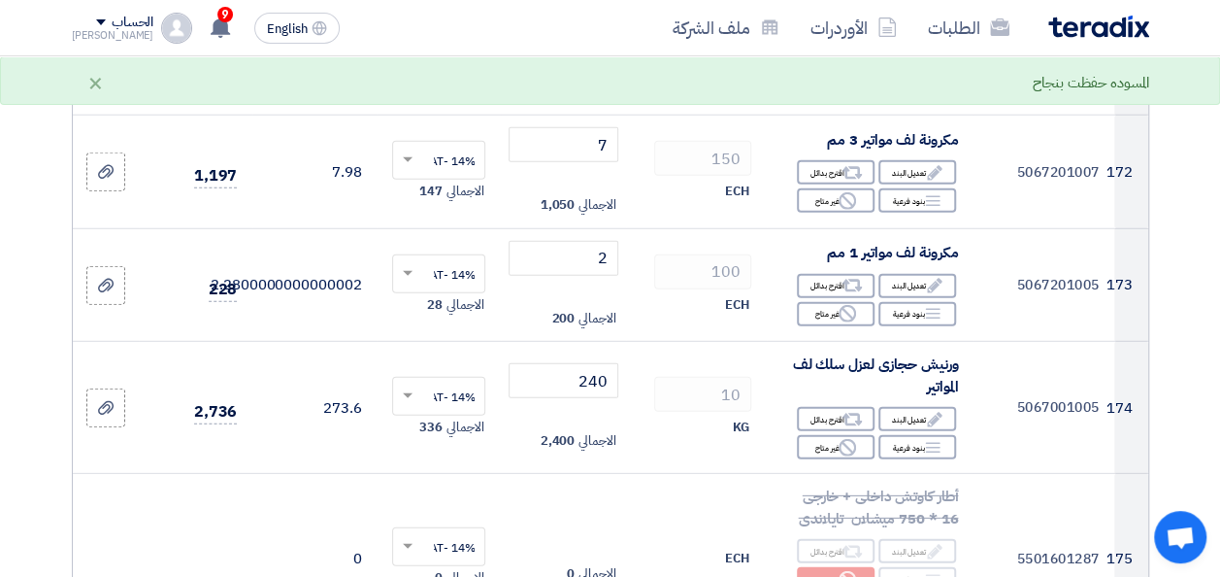
type input "4"
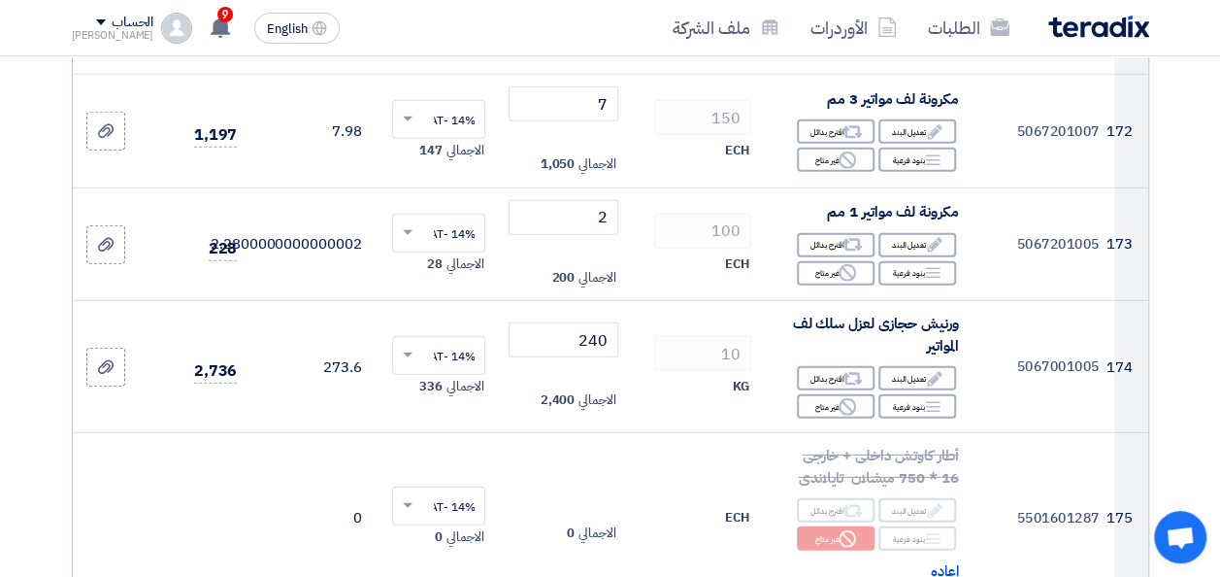
scroll to position [24656, 0]
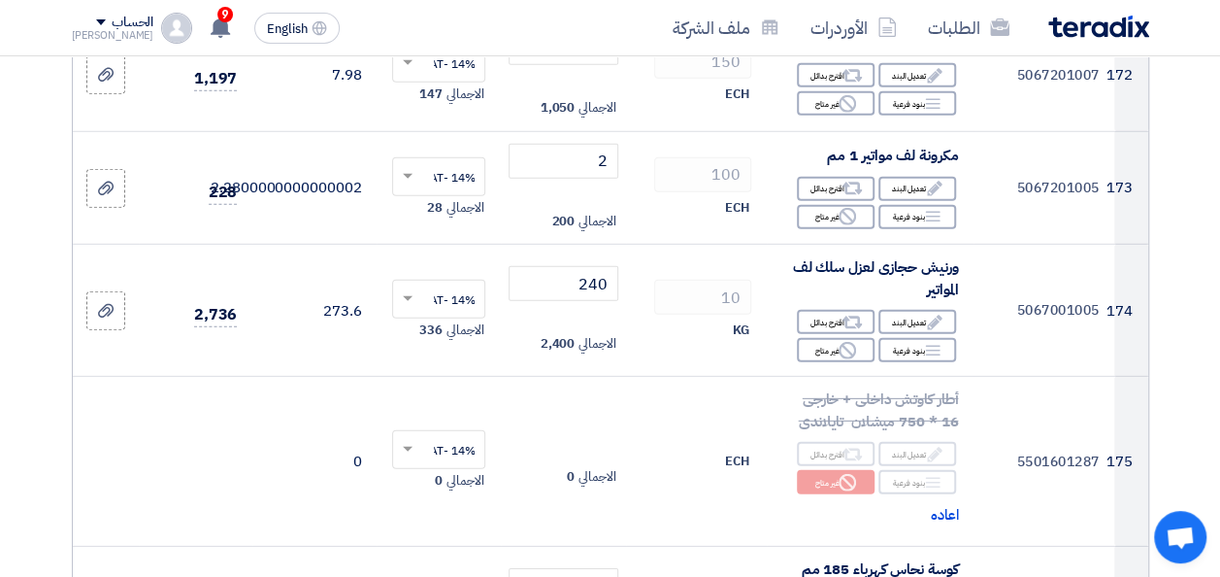
type input "87"
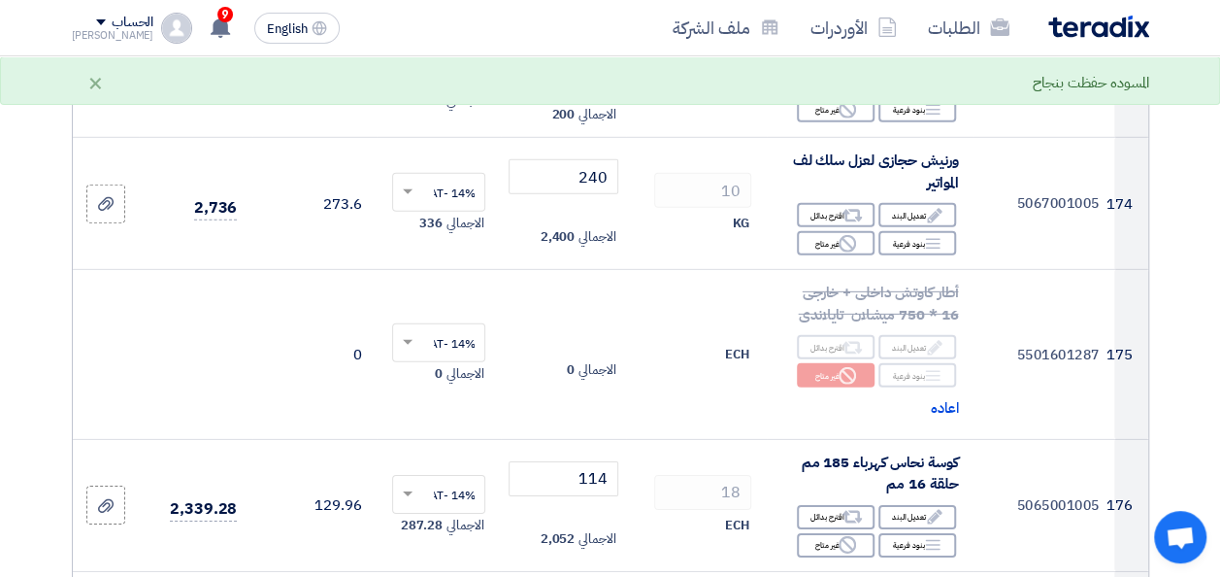
scroll to position [24947, 0]
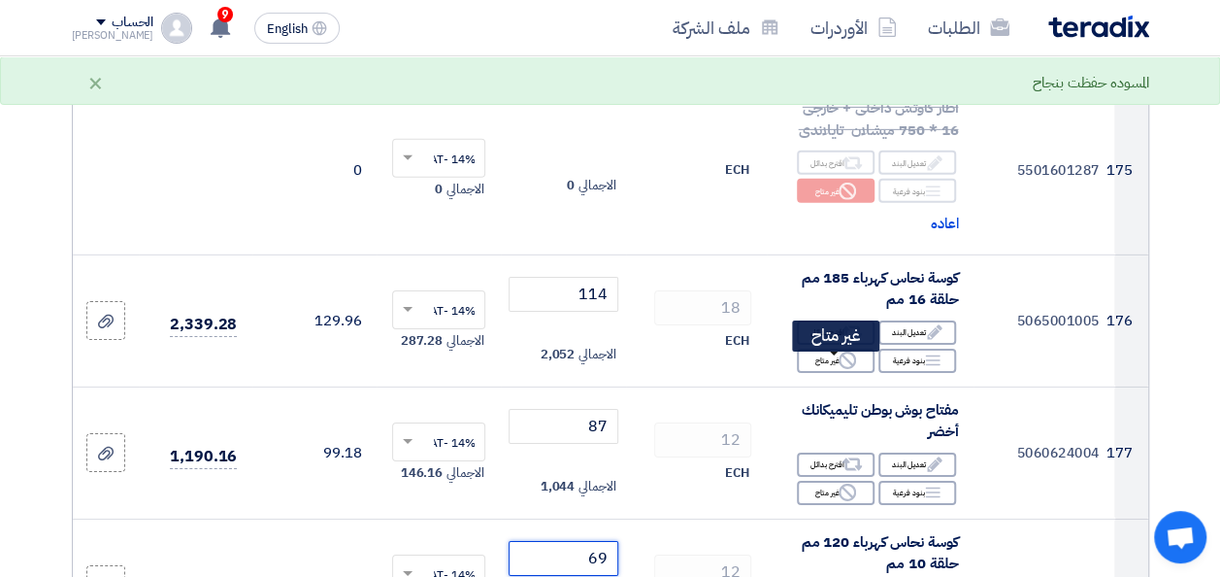
type input "69"
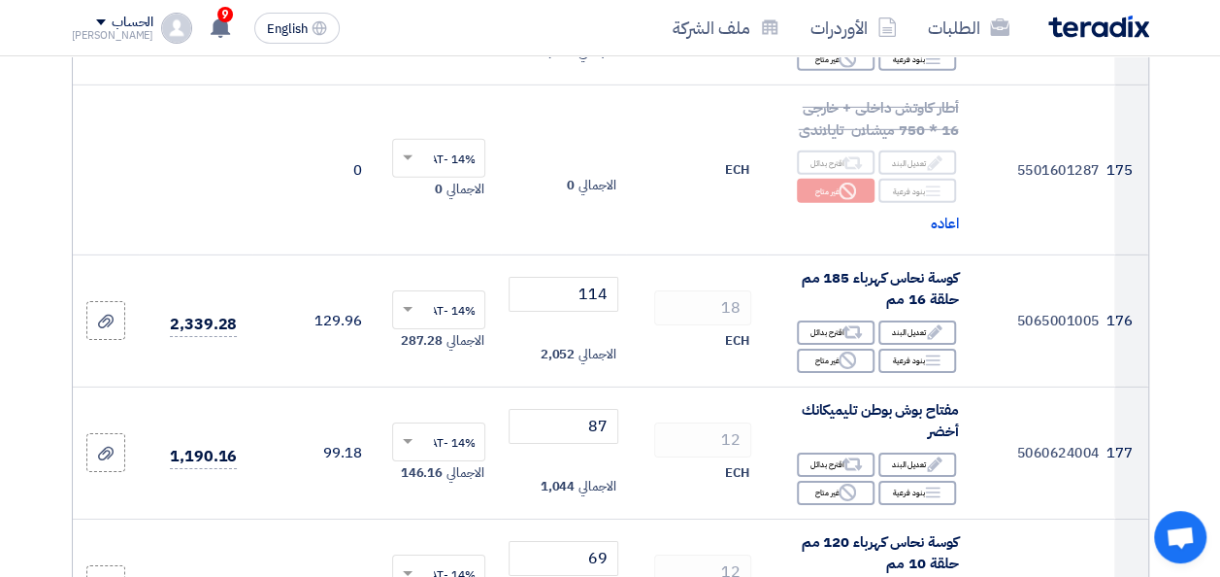
scroll to position [25142, 0]
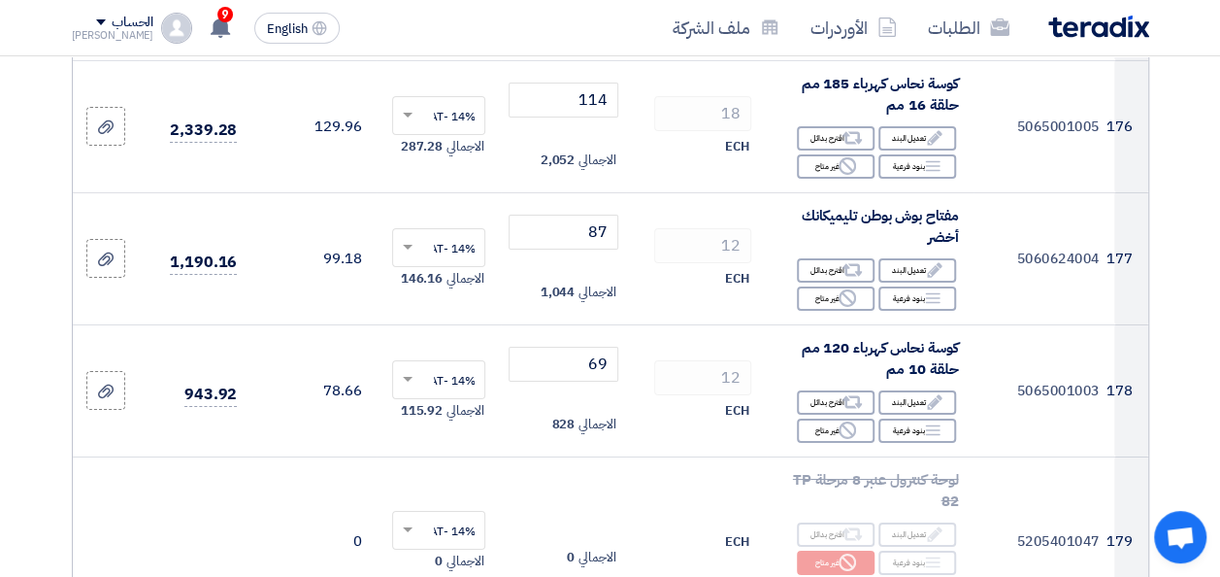
type input "1340"
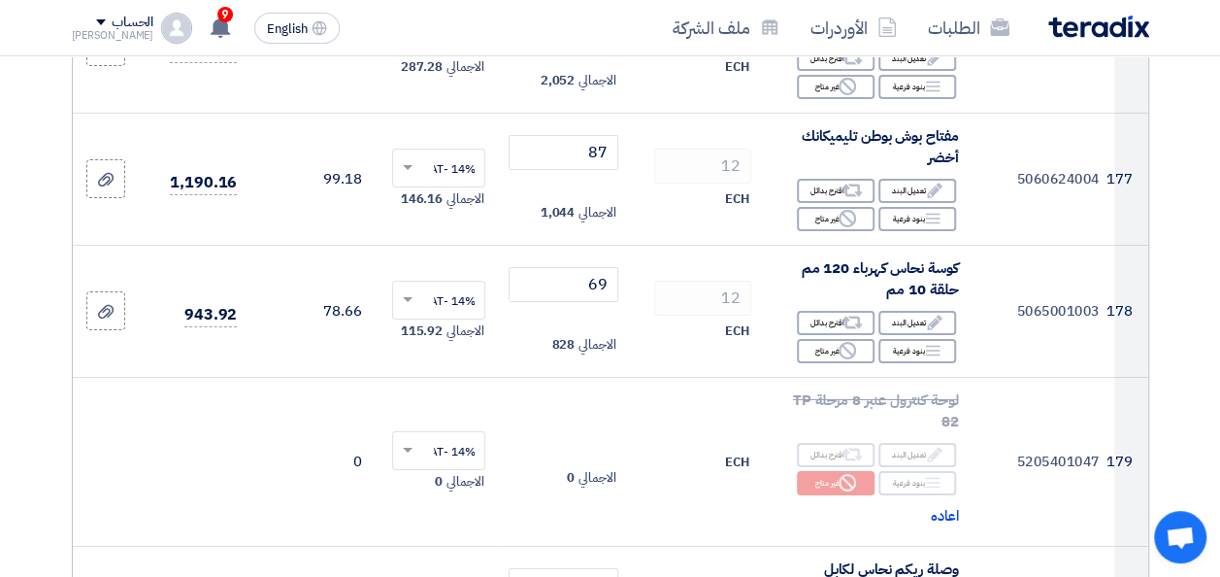
scroll to position [25336, 0]
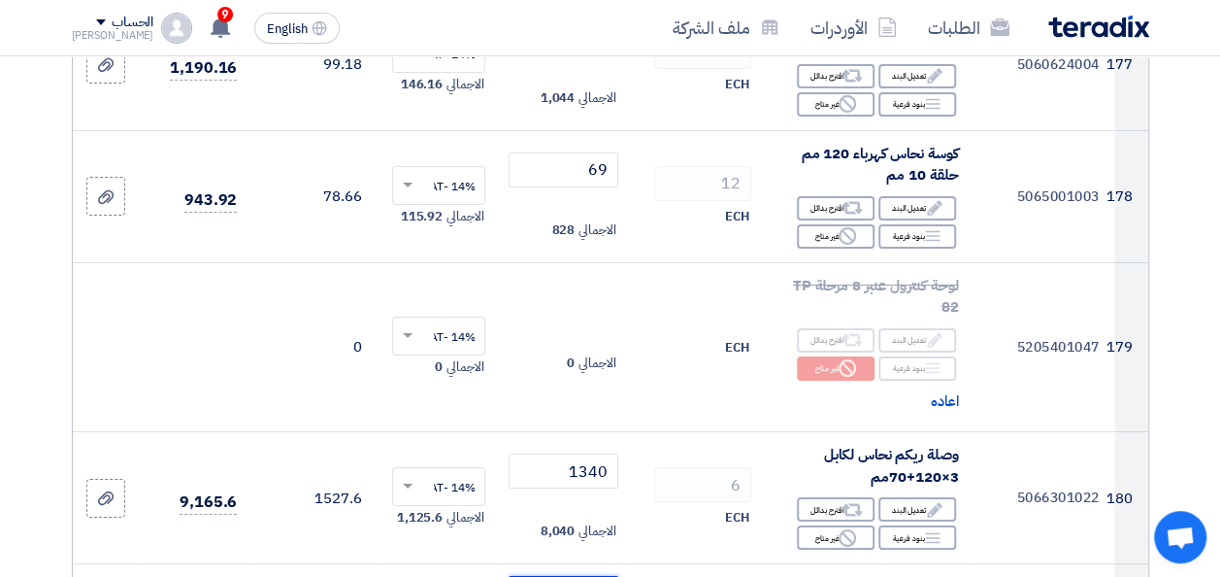
type input "143"
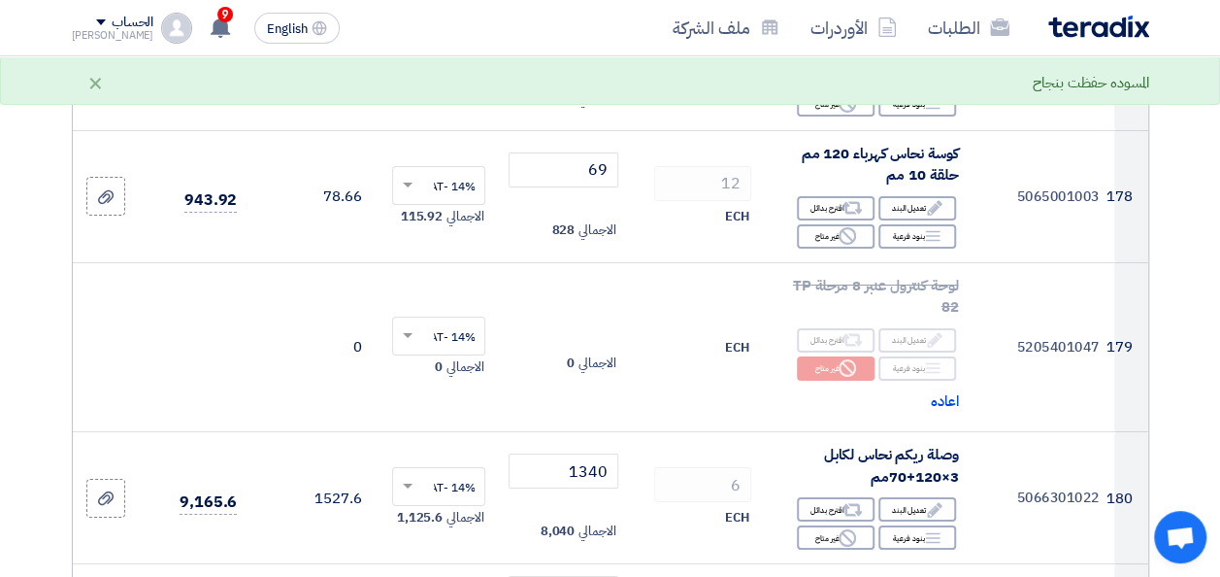
scroll to position [25530, 0]
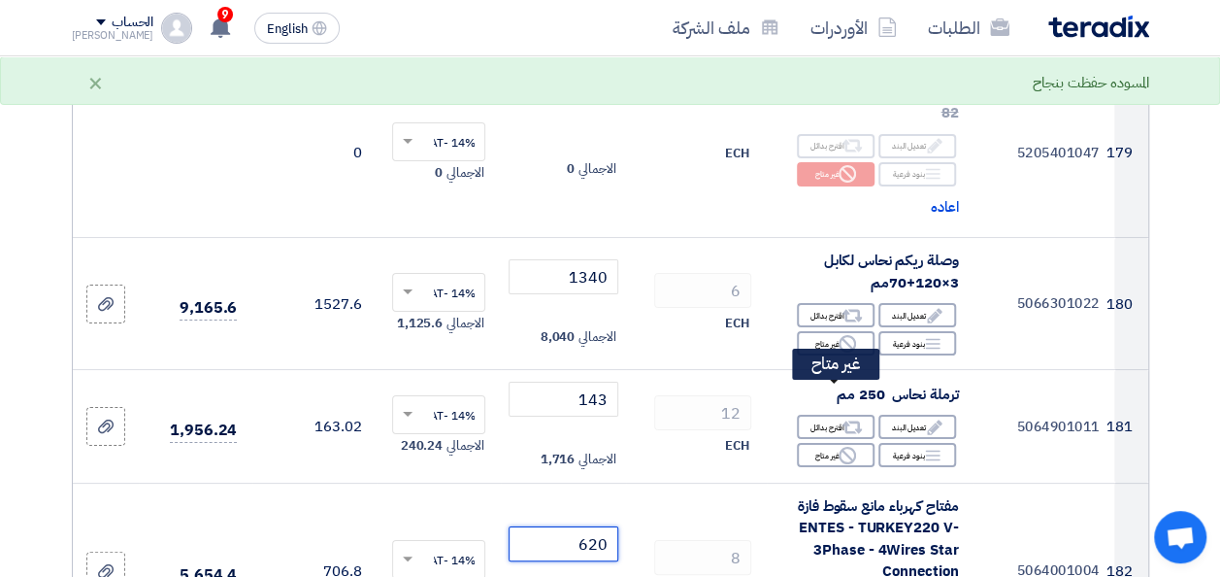
type input "620"
drag, startPoint x: 823, startPoint y: 396, endPoint x: 817, endPoint y: 375, distance: 22.1
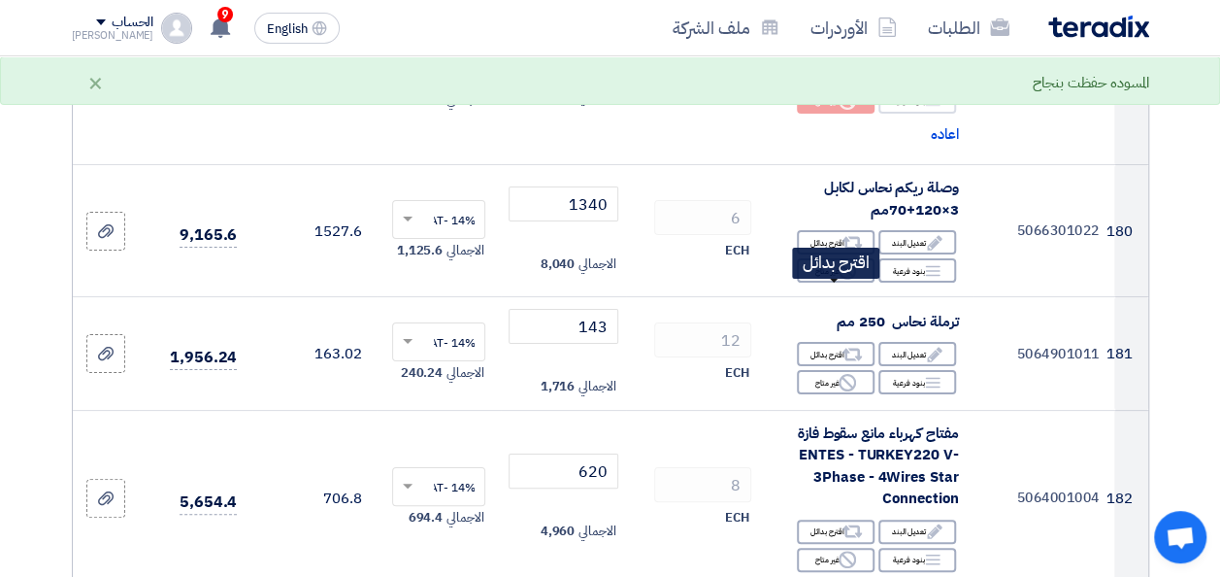
scroll to position [25627, 0]
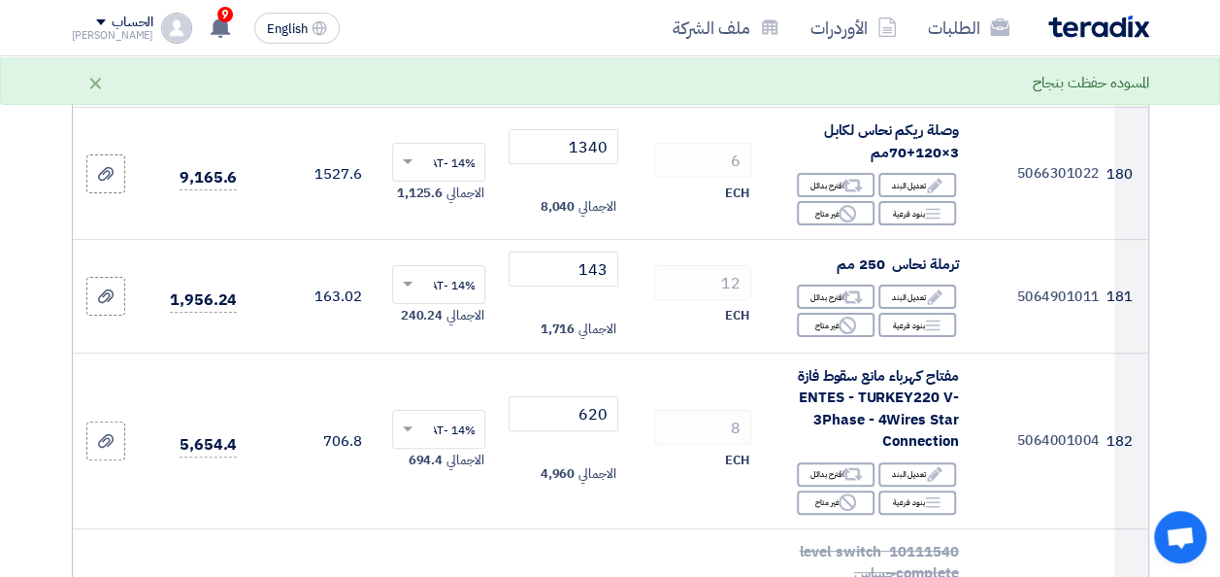
scroll to position [25821, 0]
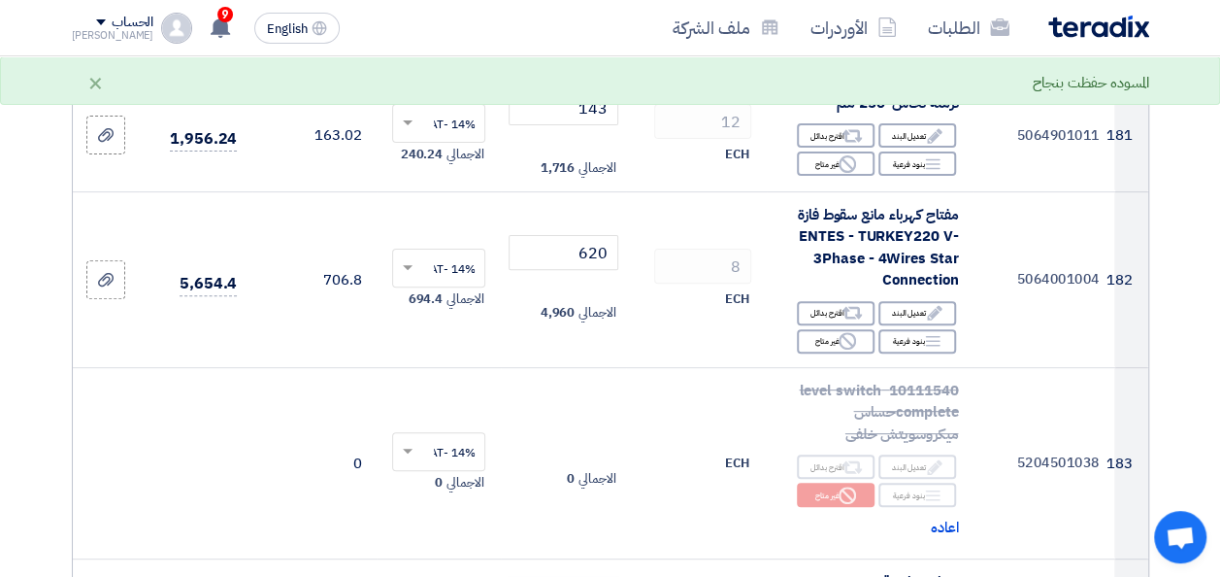
type input "1100"
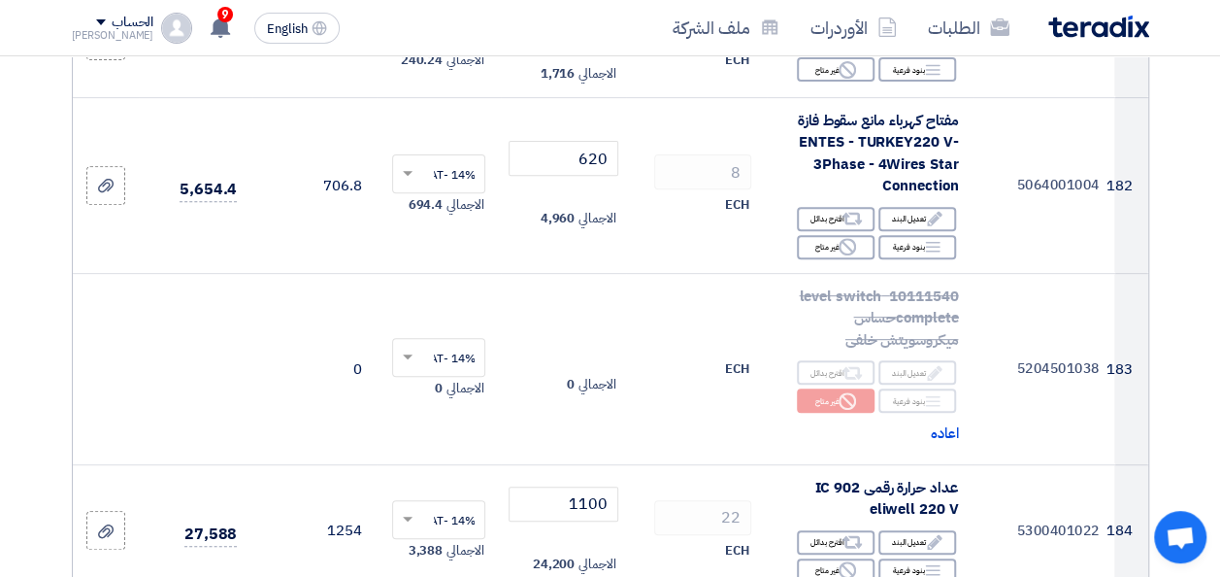
scroll to position [25918, 0]
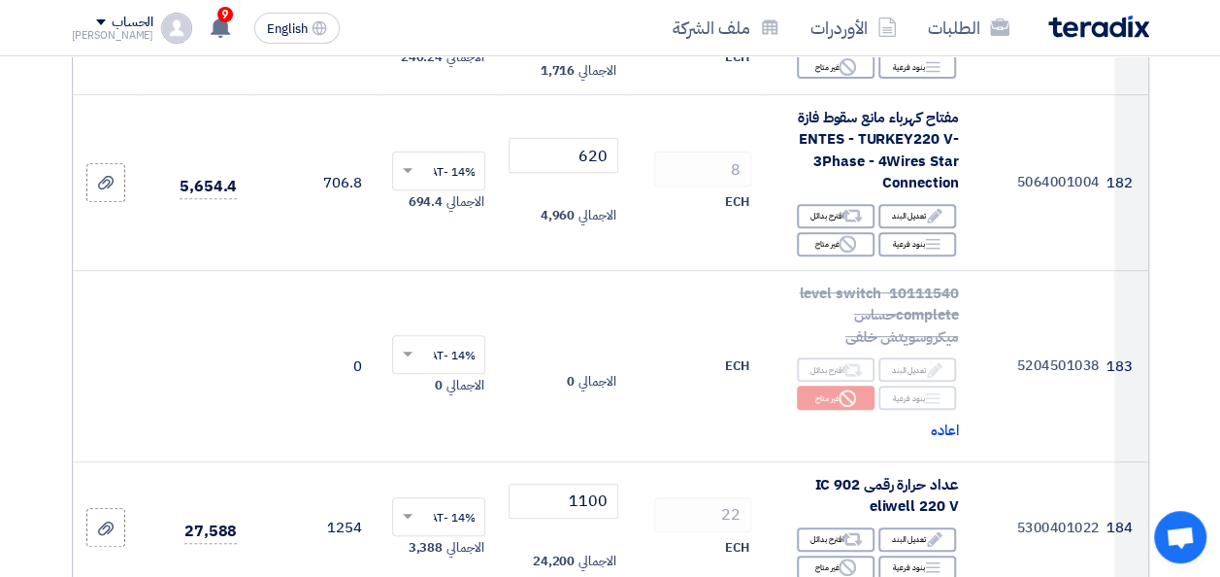
type input "1340"
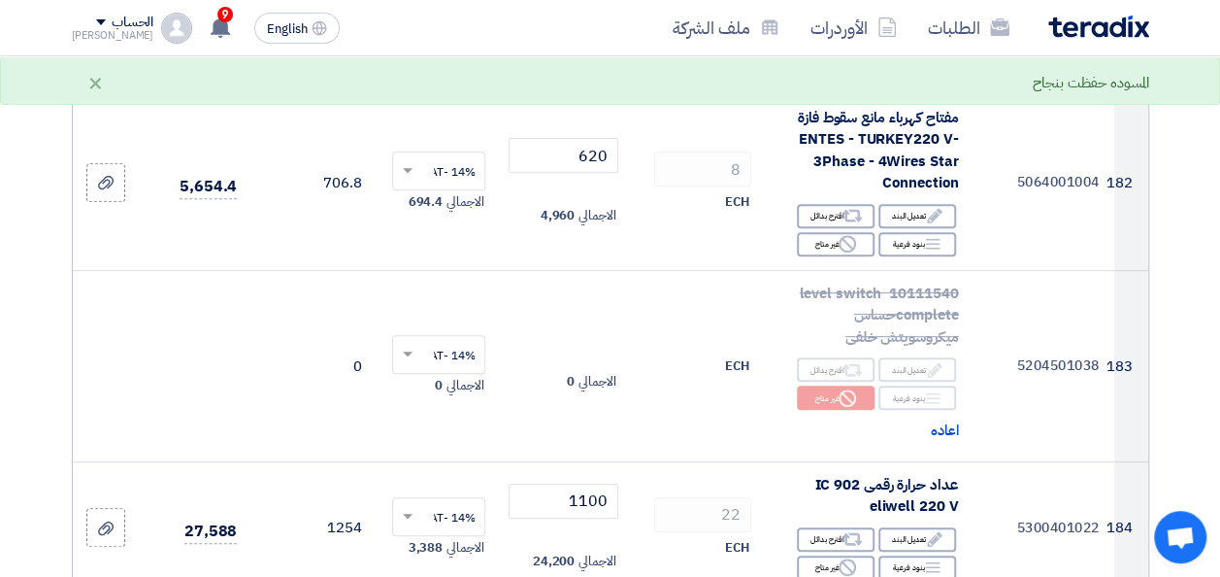
scroll to position [26112, 0]
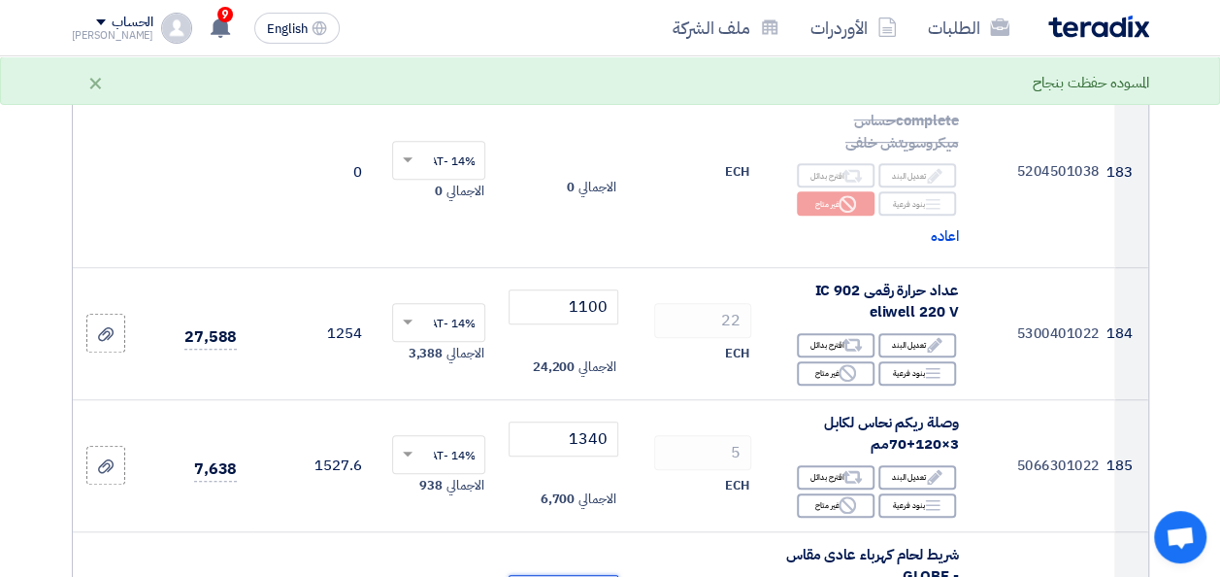
type input "28"
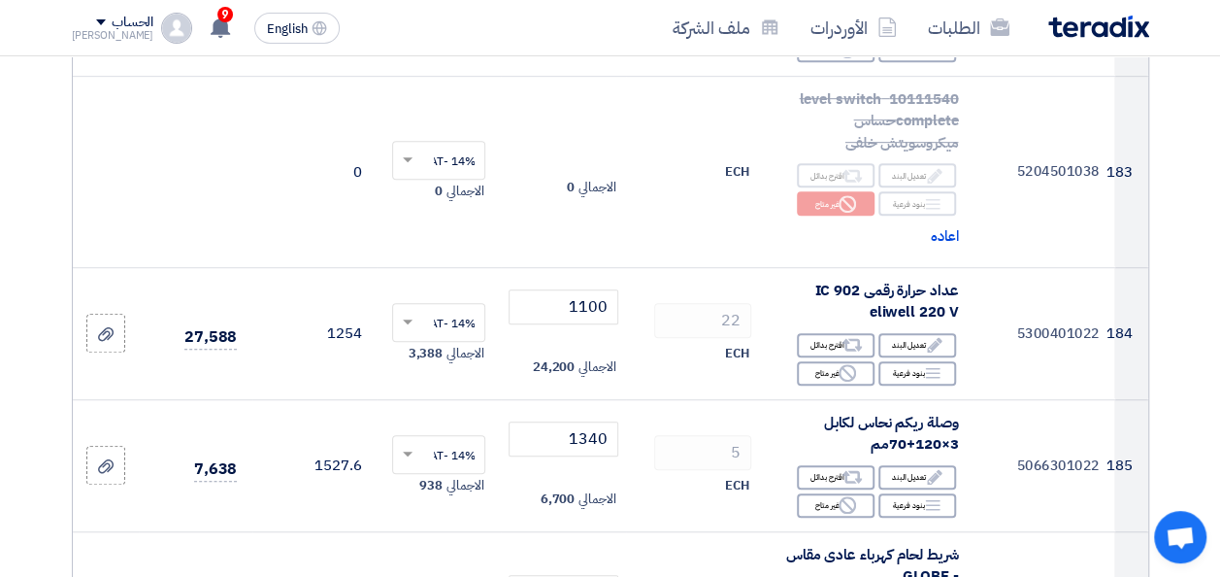
type input "240"
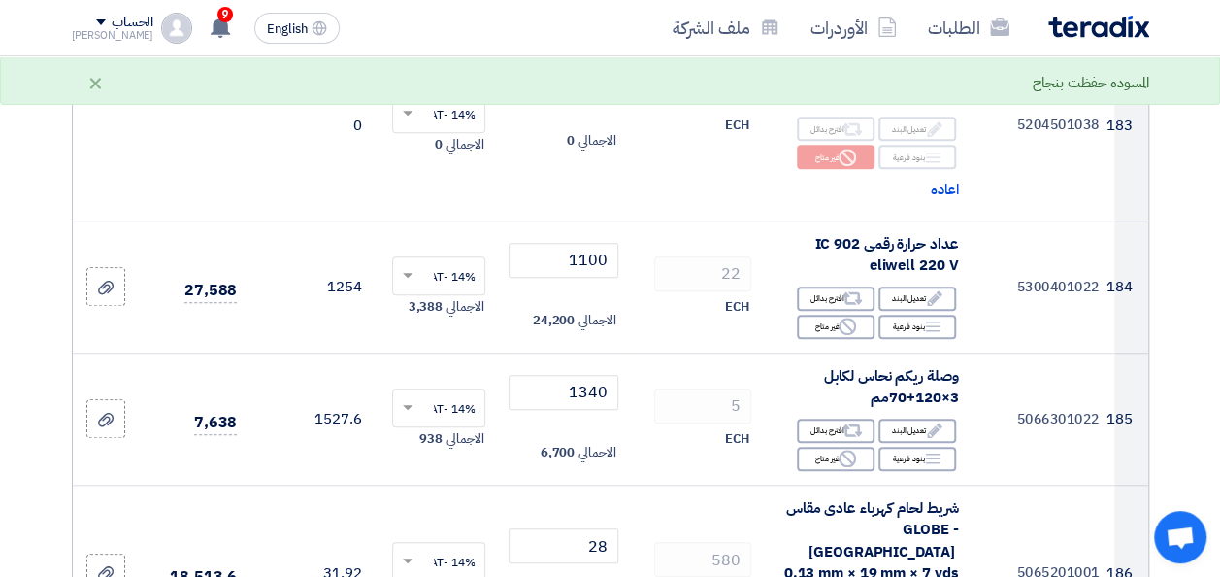
scroll to position [26306, 0]
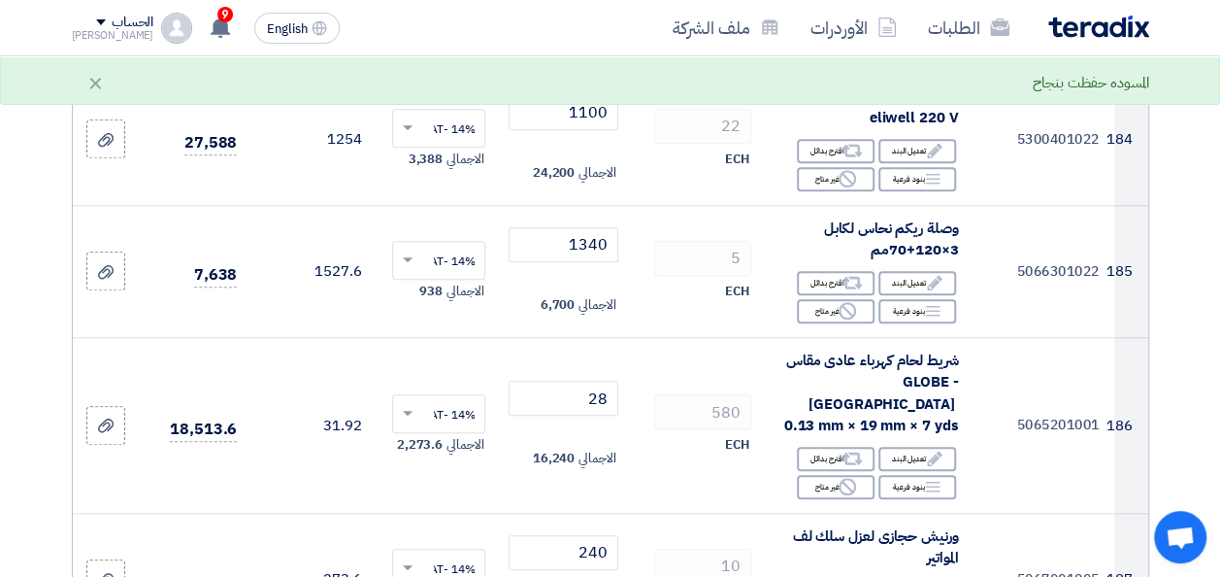
type input "8"
type input "7"
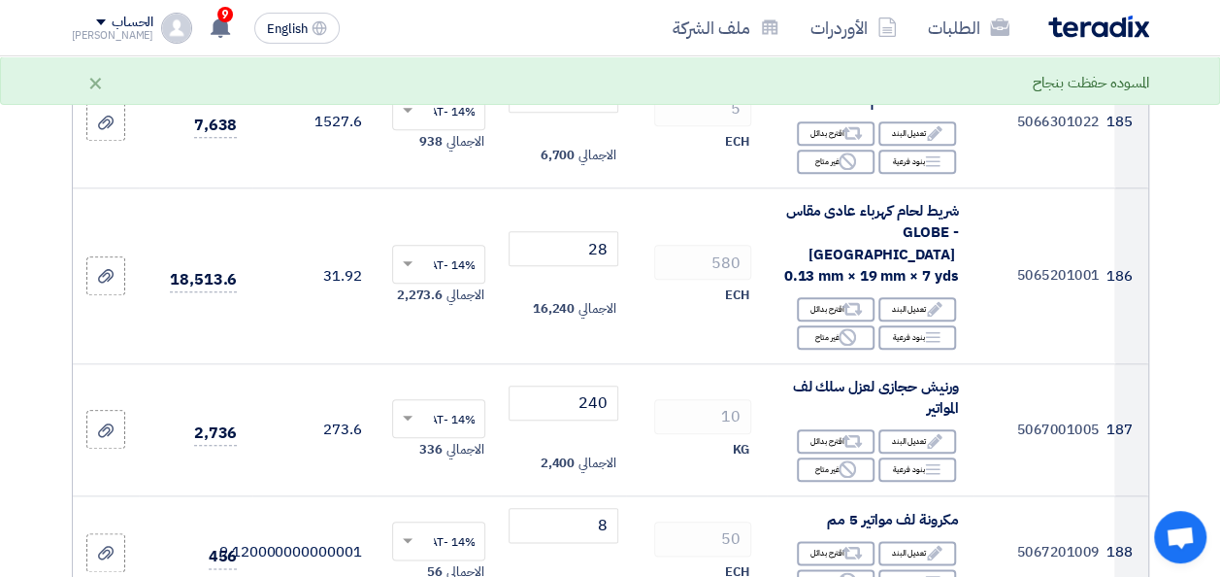
scroll to position [26501, 0]
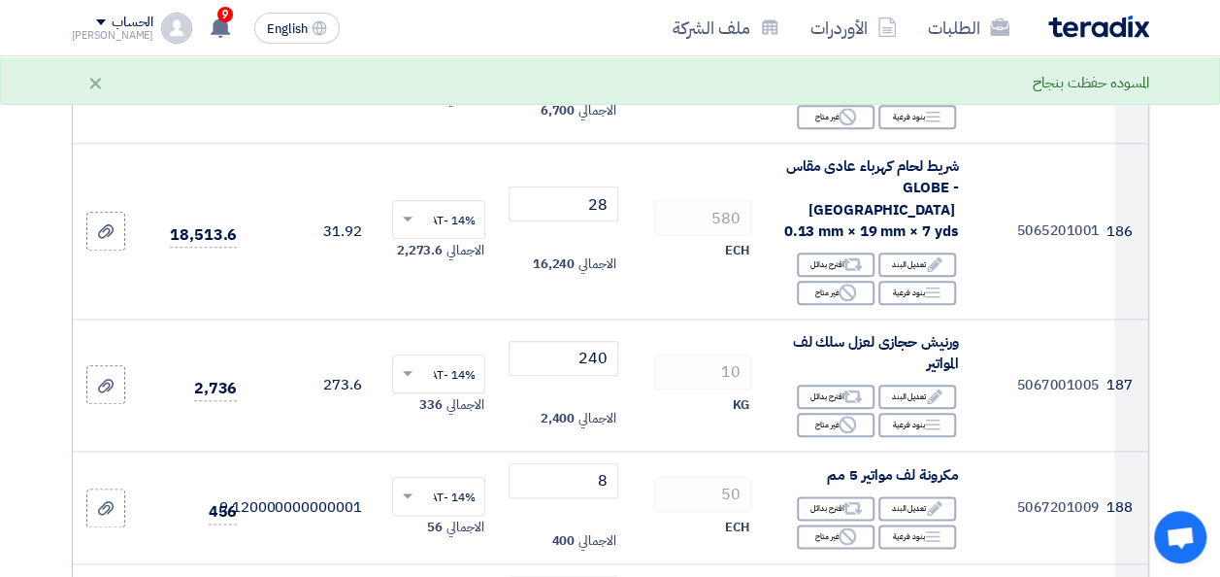
type input "2"
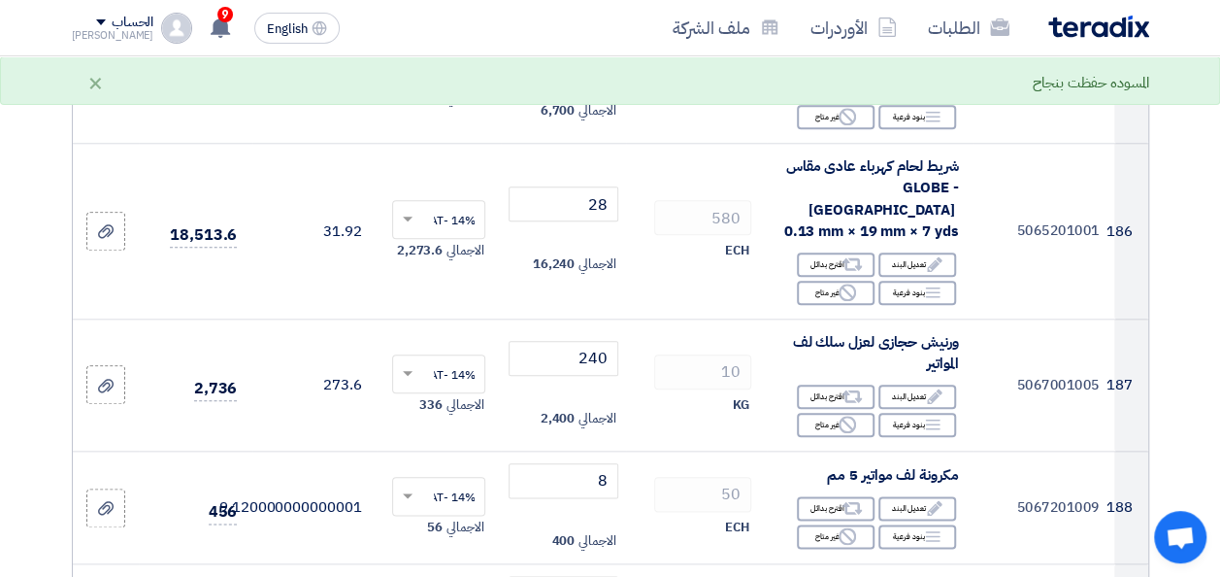
drag, startPoint x: 582, startPoint y: 419, endPoint x: 655, endPoint y: 408, distance: 73.7
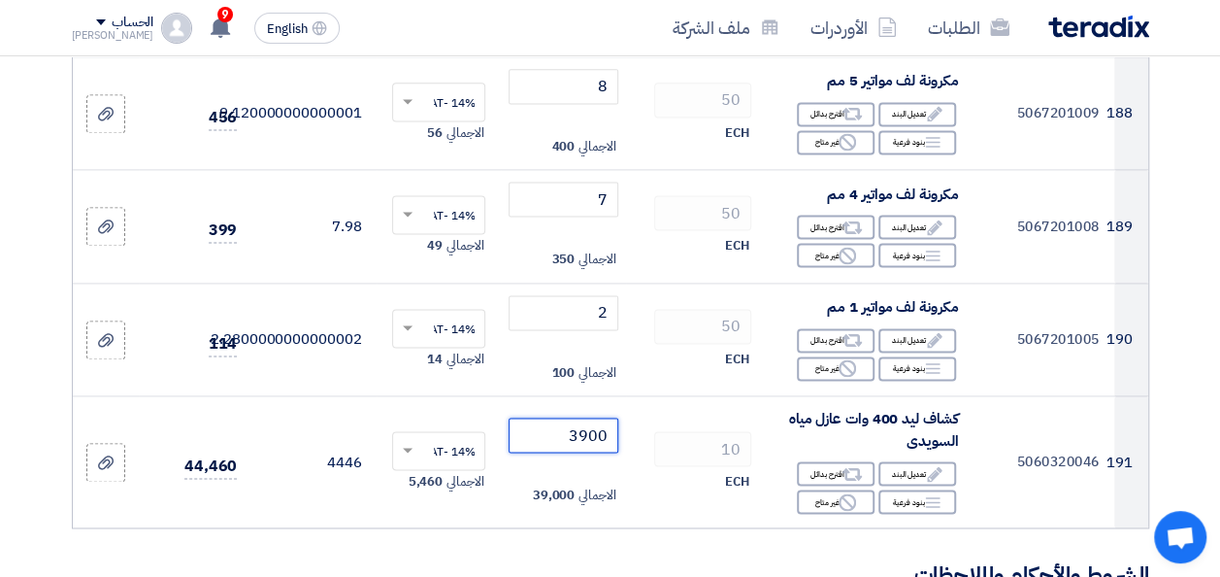
scroll to position [26986, 0]
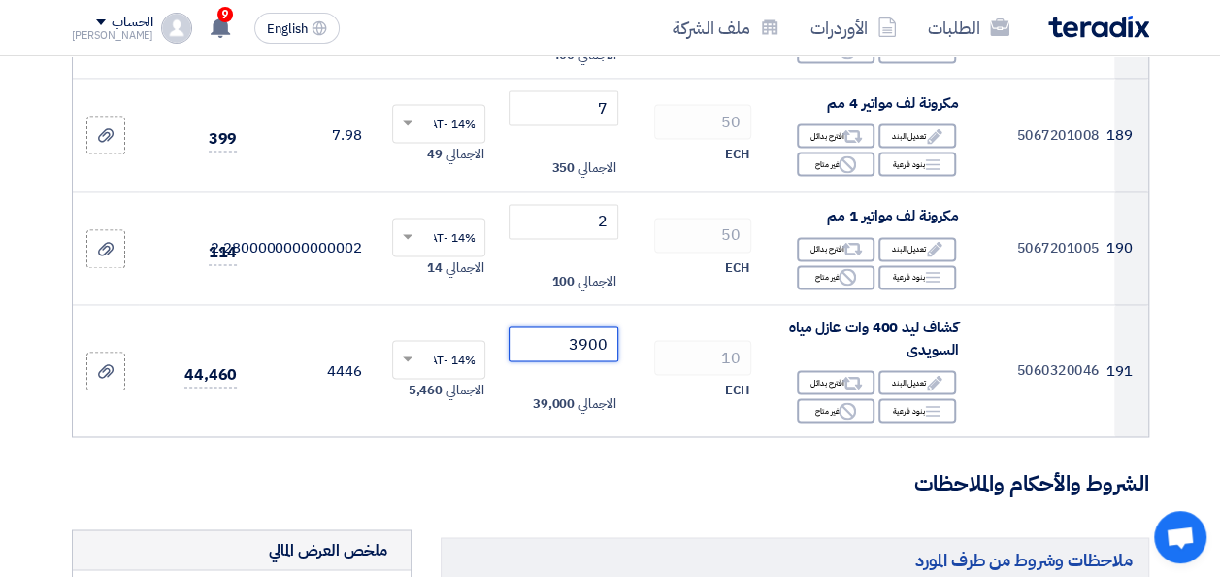
type input "3900"
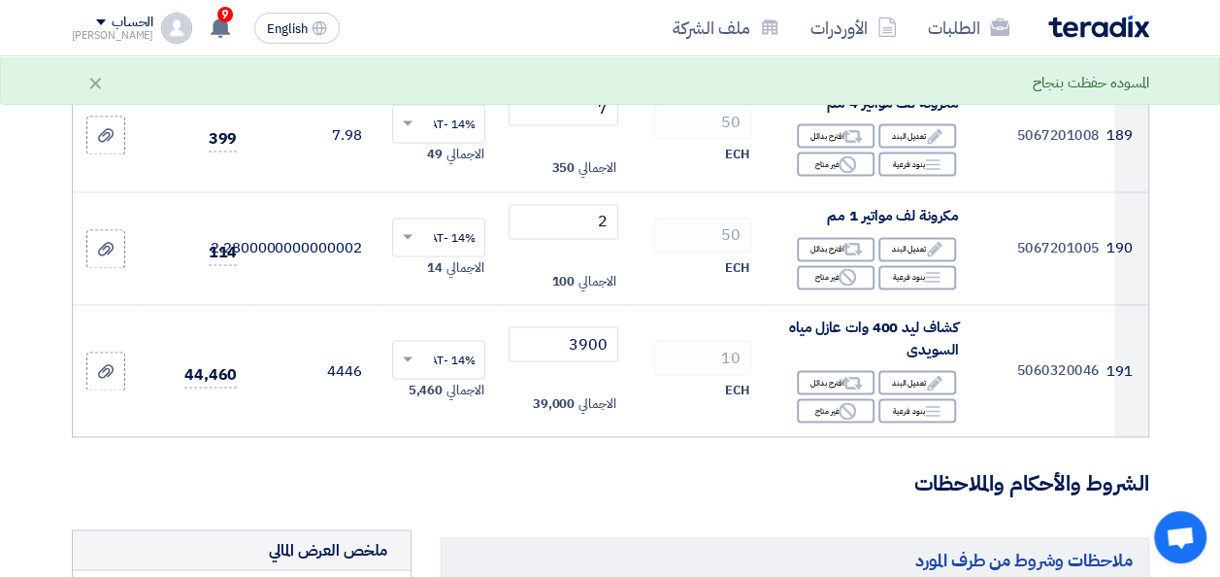
type input "[DATE]"
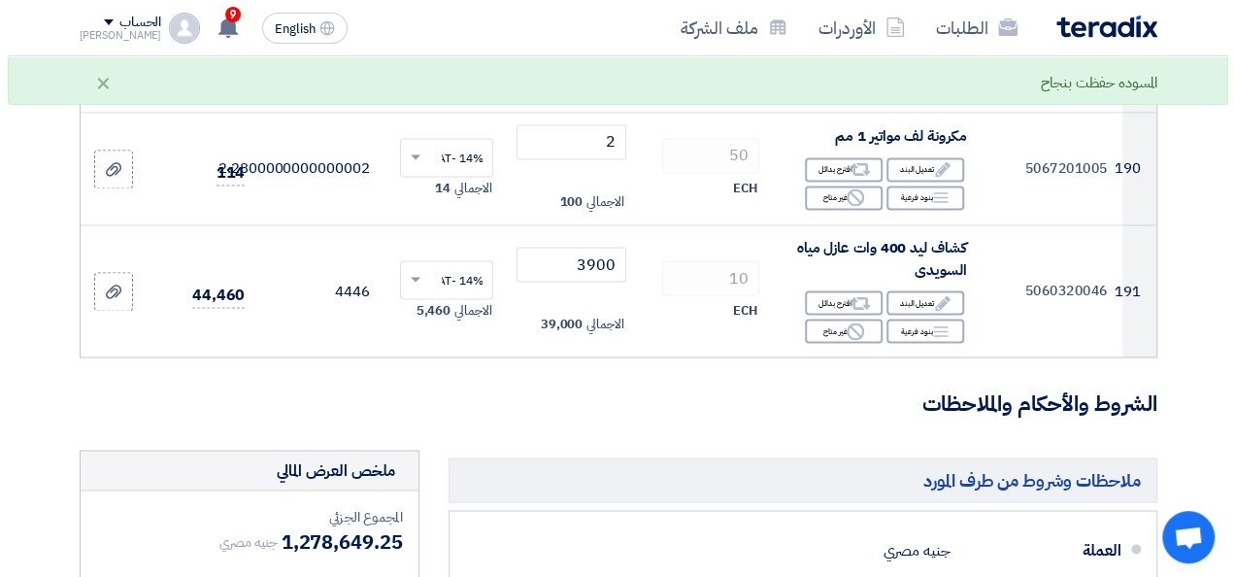
scroll to position [27184, 0]
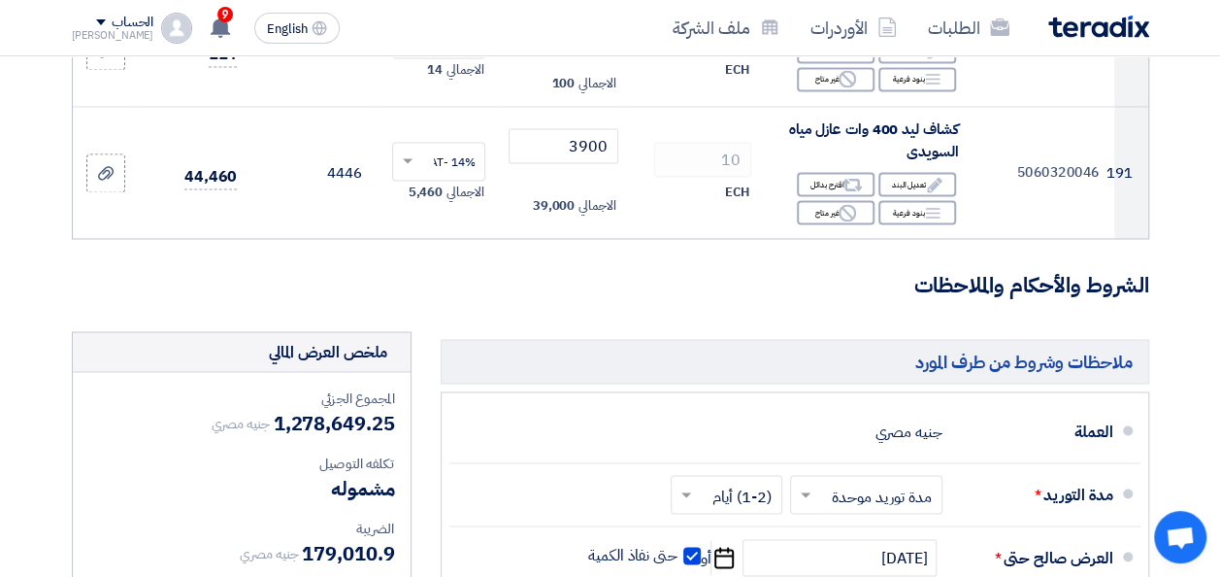
type input "100"
drag, startPoint x: 955, startPoint y: 384, endPoint x: 978, endPoint y: 402, distance: 28.4
type input "30"
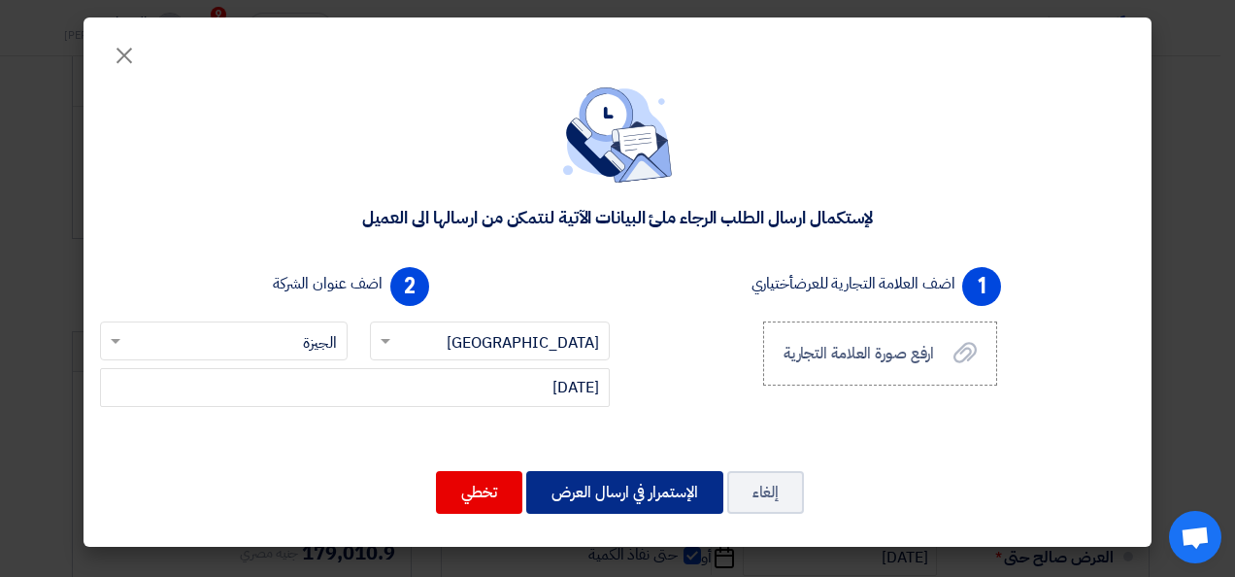
click at [586, 497] on button "الإستمرار في ارسال العرض" at bounding box center [624, 492] width 197 height 43
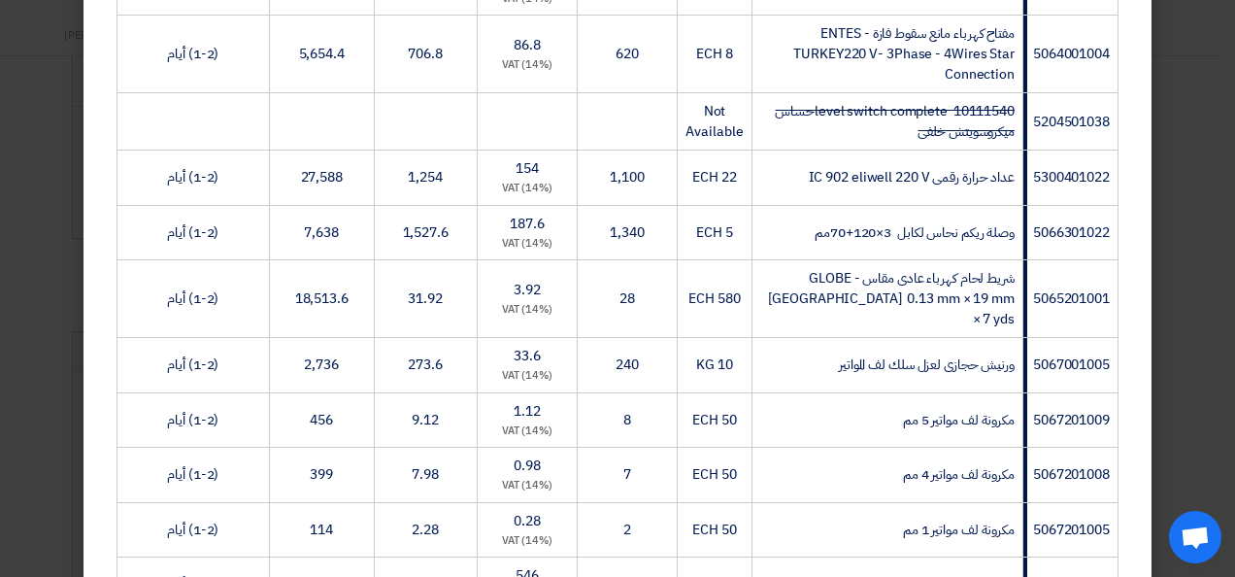
scroll to position [10944, 0]
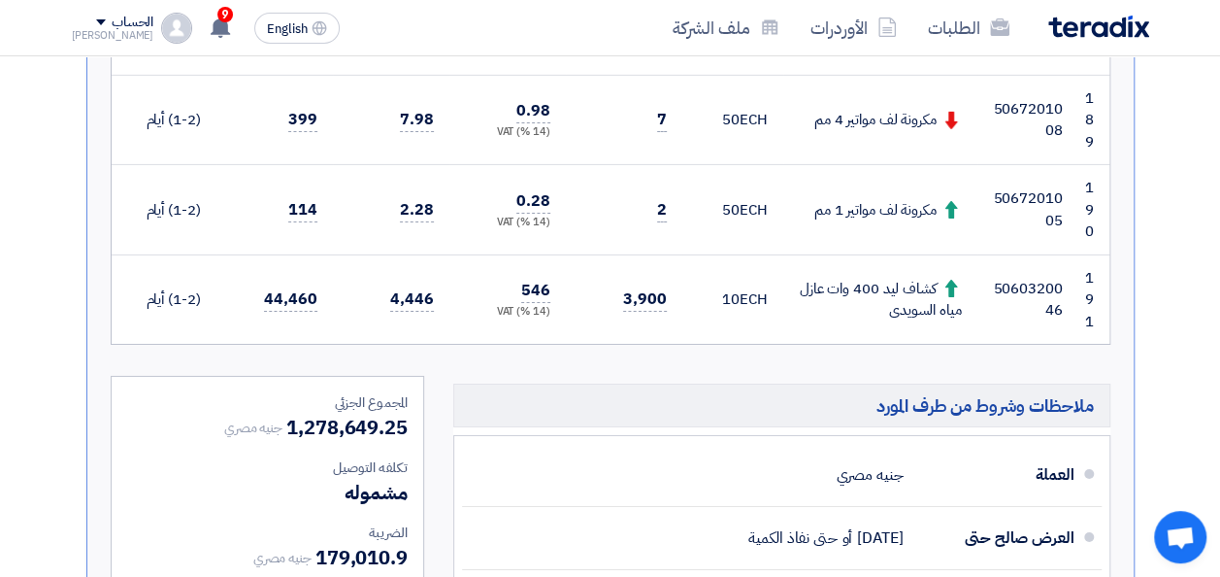
scroll to position [17751, 0]
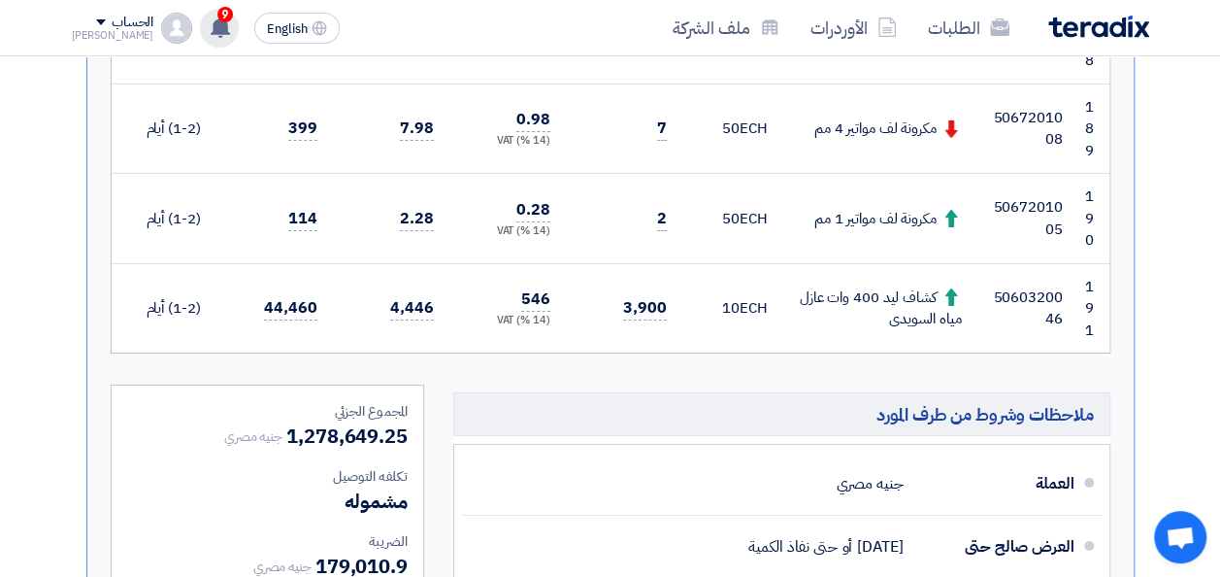
click at [217, 19] on span "9" at bounding box center [225, 15] width 16 height 16
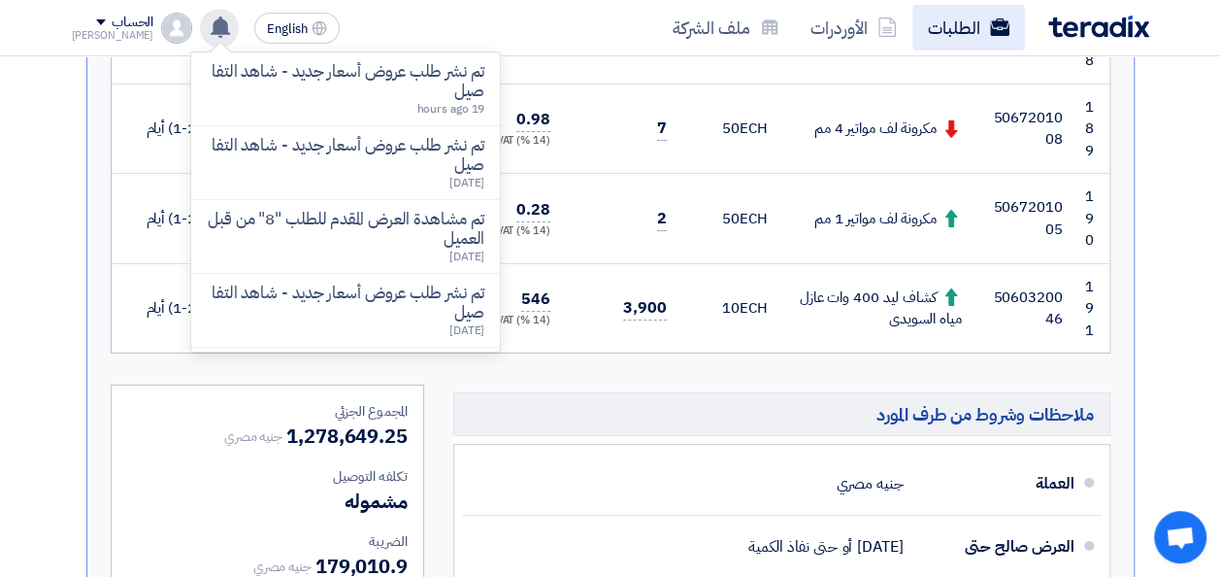
click at [954, 31] on link "الطلبات" at bounding box center [968, 28] width 113 height 46
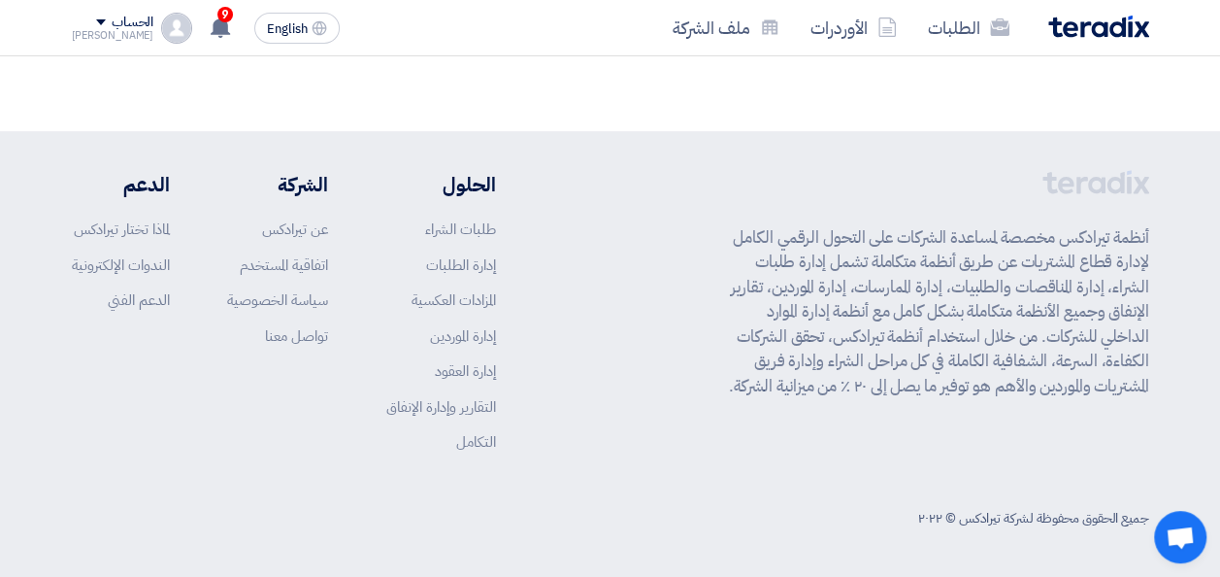
scroll to position [0, 0]
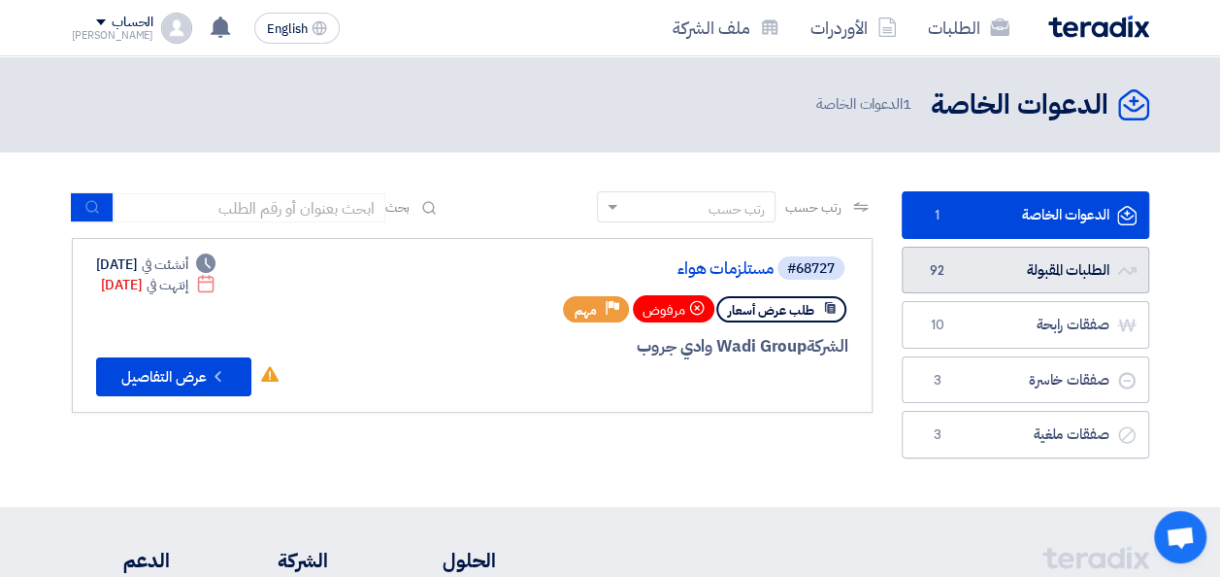
click at [964, 273] on link "الطلبات المقبولة الطلبات المقبولة 92" at bounding box center [1026, 271] width 248 height 48
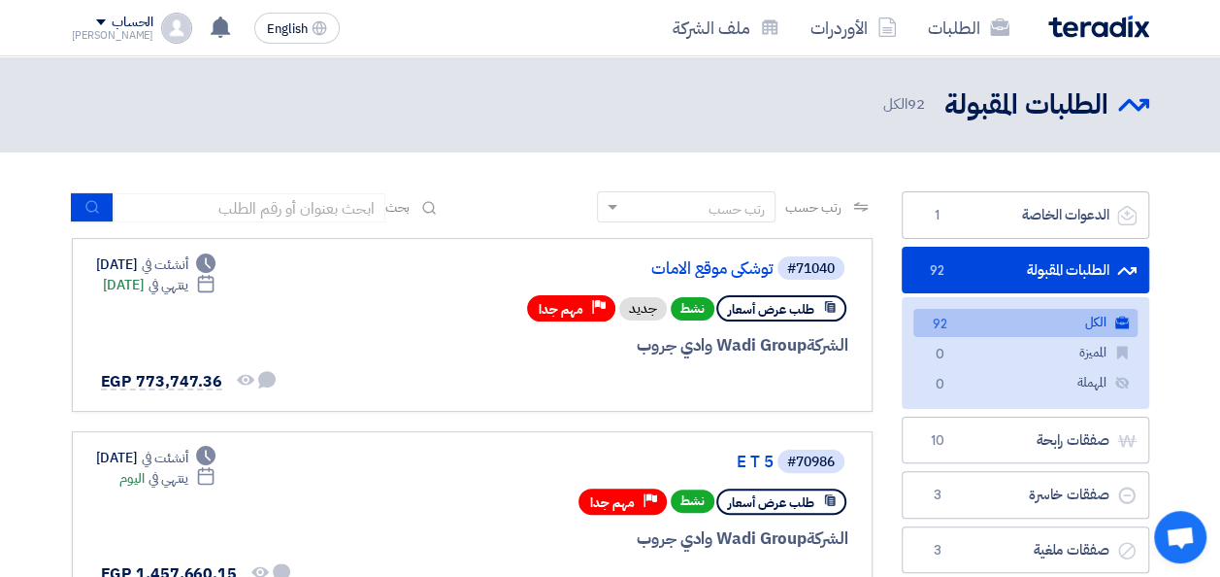
click at [996, 259] on link "الطلبات المقبولة الطلبات المقبولة 92" at bounding box center [1026, 271] width 248 height 48
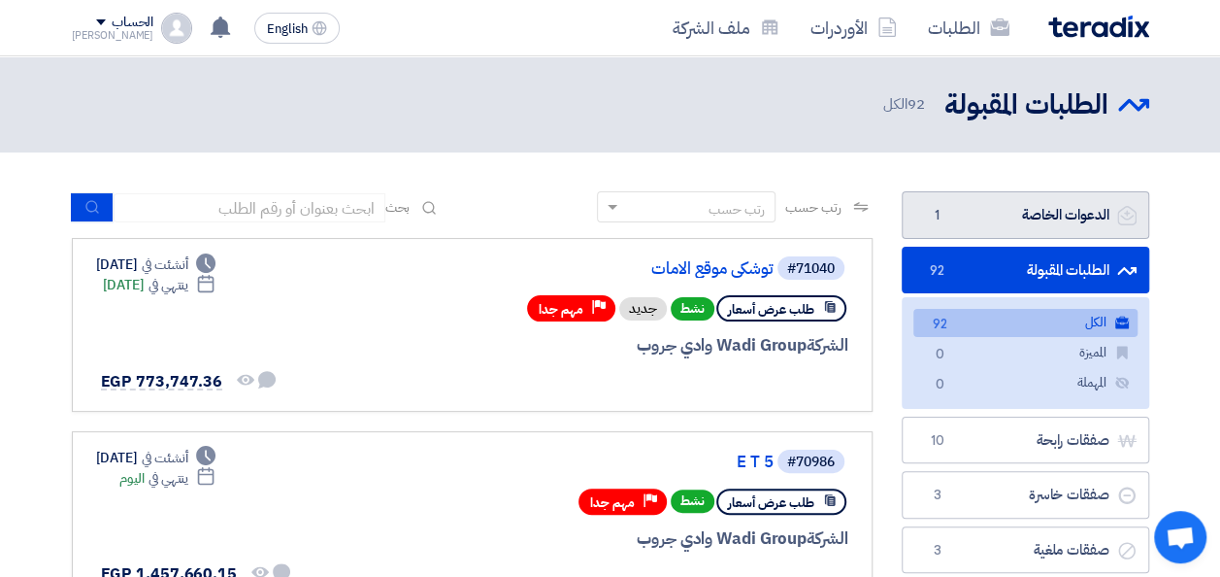
click at [996, 212] on link "الدعوات الخاصة الدعوات الخاصة 1" at bounding box center [1026, 215] width 248 height 48
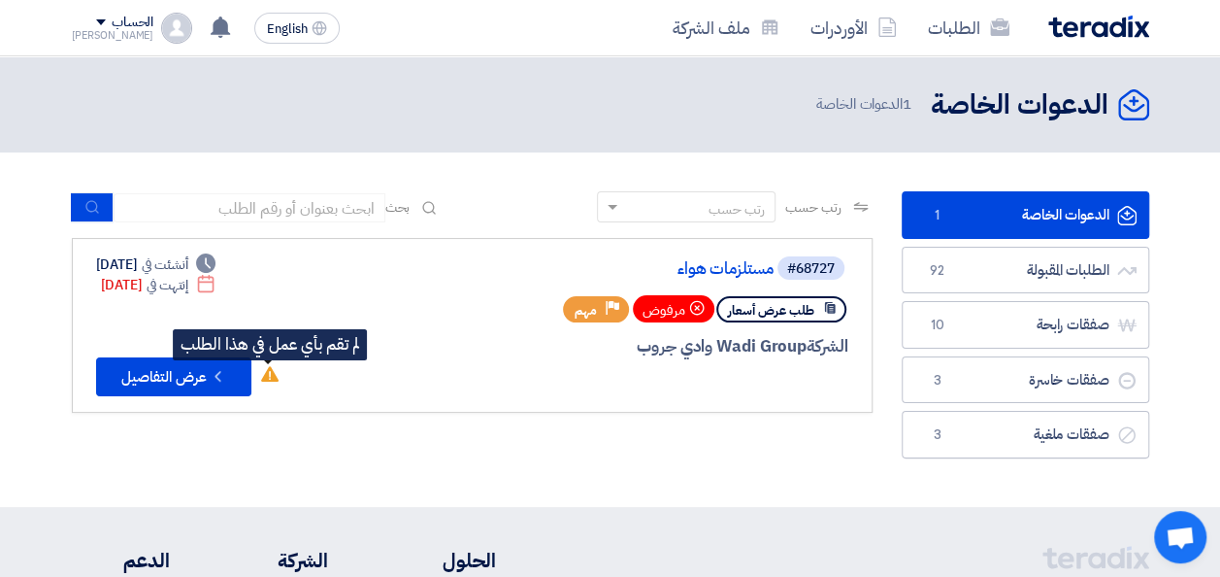
click at [266, 375] on use at bounding box center [269, 374] width 17 height 16
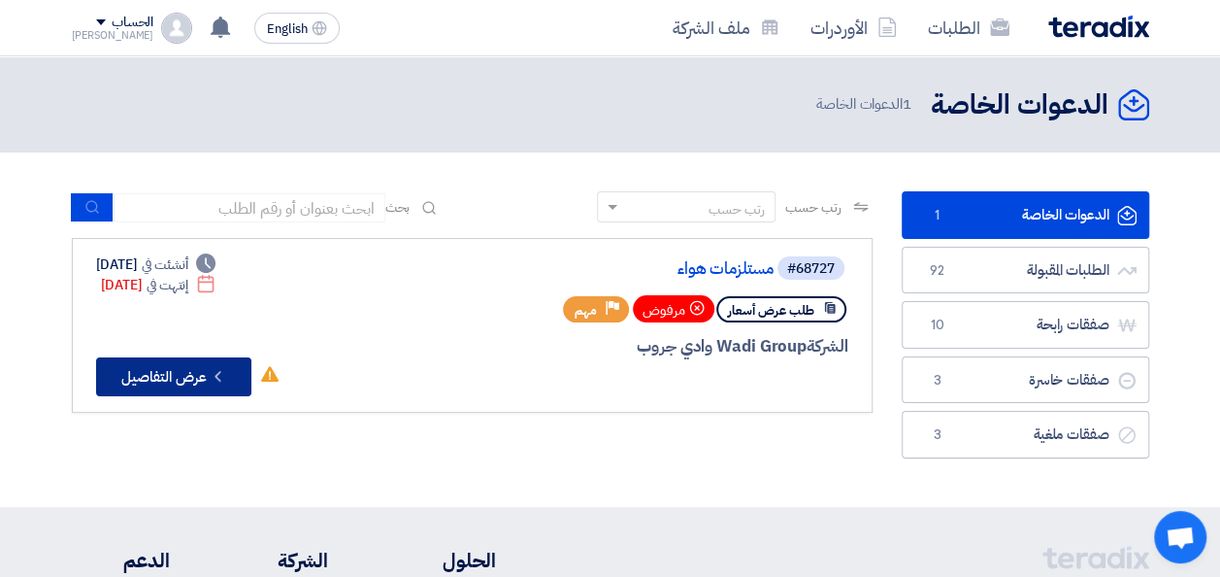
click at [224, 377] on icon "Check details" at bounding box center [218, 376] width 18 height 18
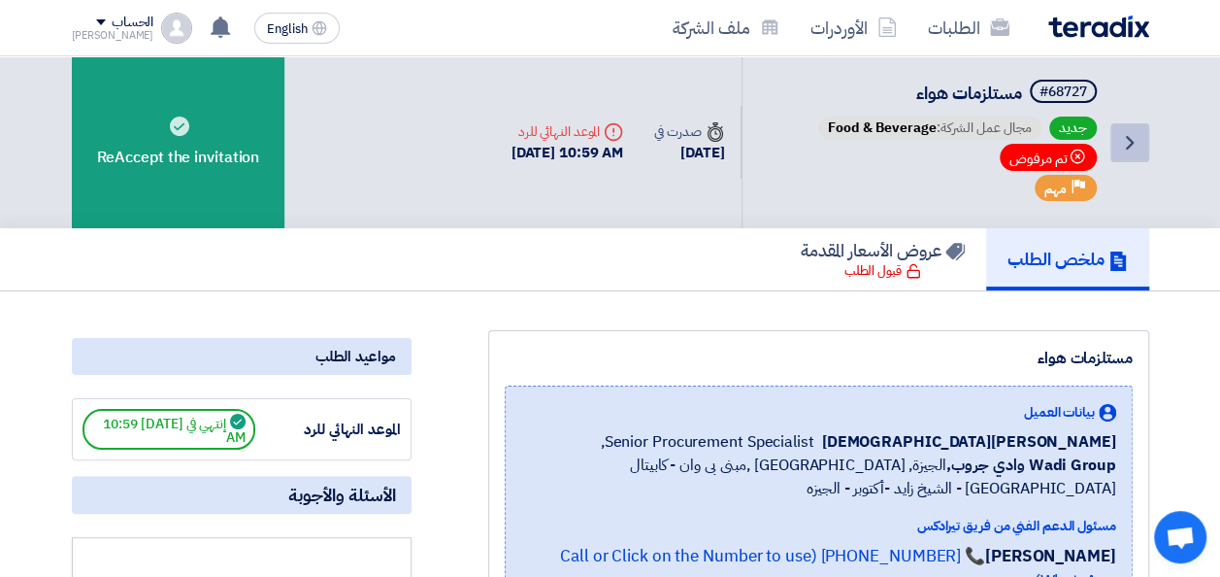
click at [1140, 130] on link "Back" at bounding box center [1129, 142] width 39 height 39
